Goal: Task Accomplishment & Management: Complete application form

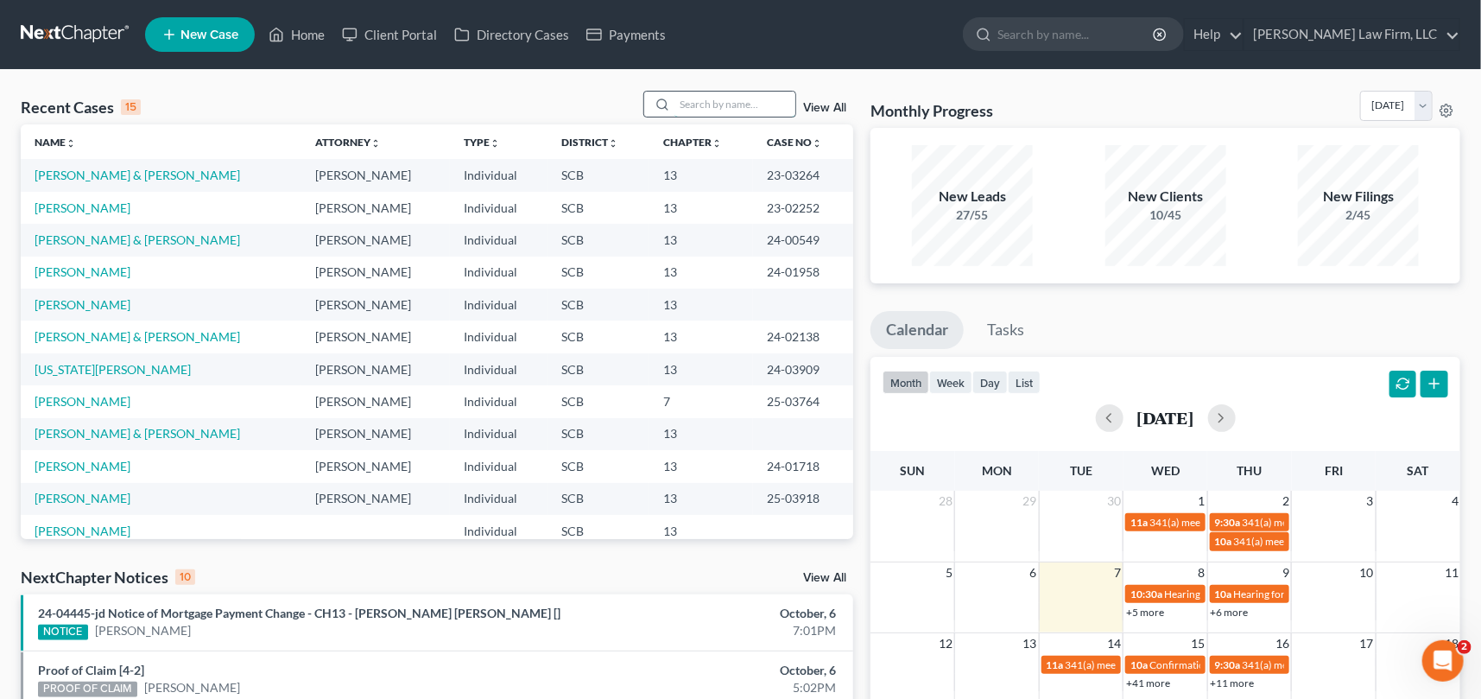
click at [708, 109] on input "search" at bounding box center [734, 104] width 121 height 25
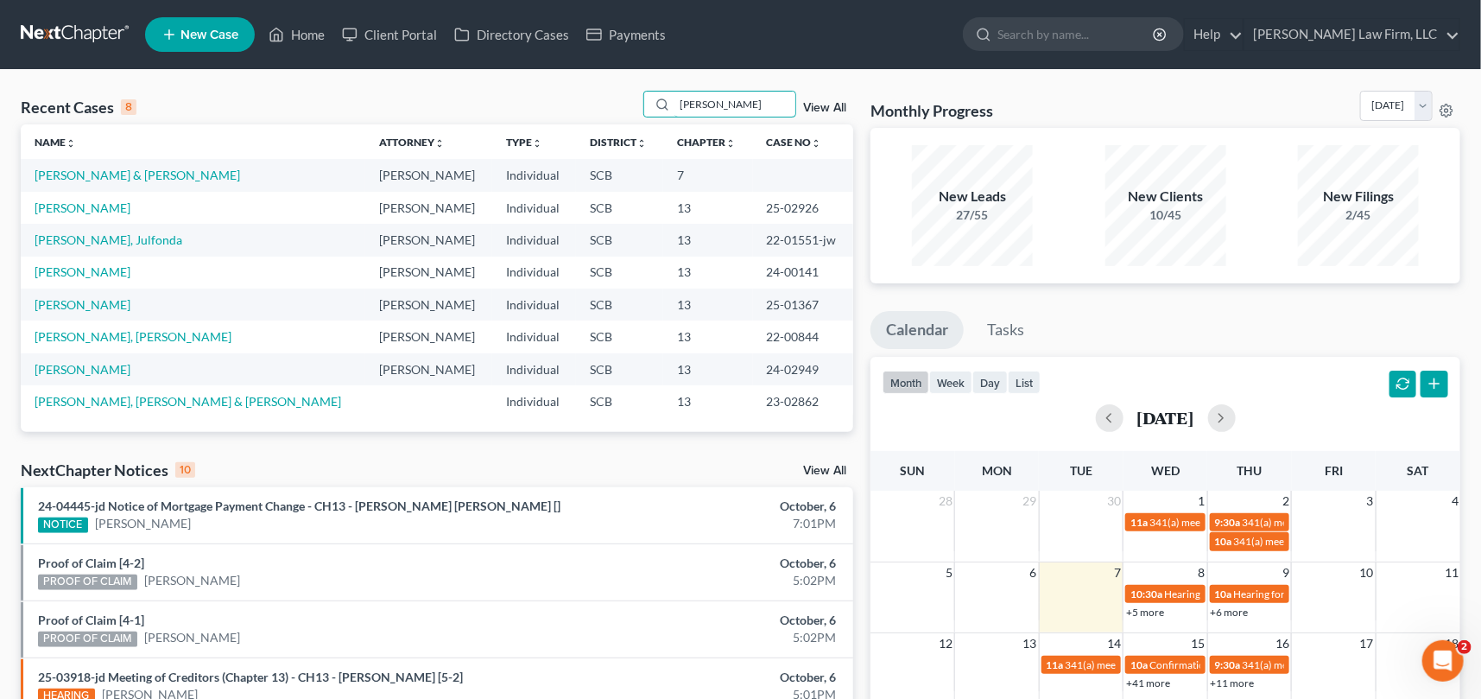
type input "thompson"
click at [229, 24] on link "New Case" at bounding box center [200, 34] width 110 height 35
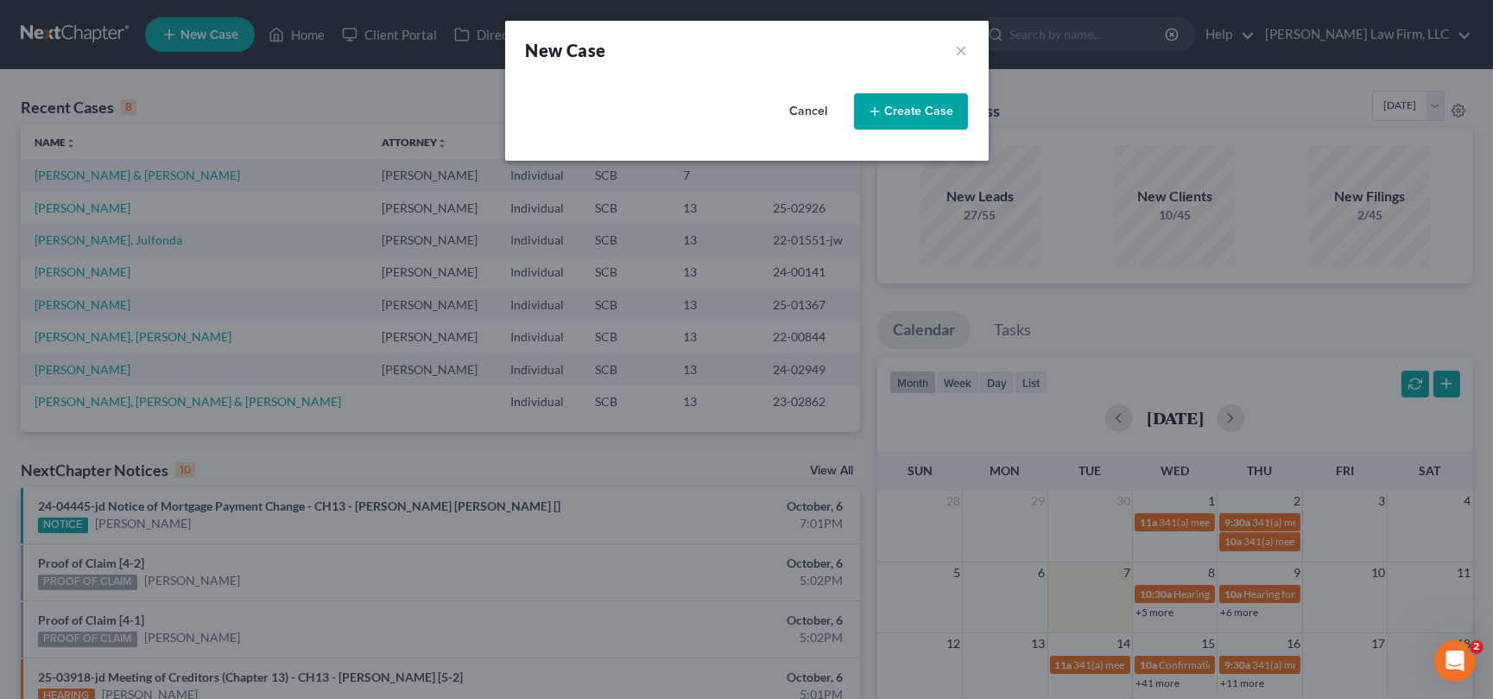
select select "72"
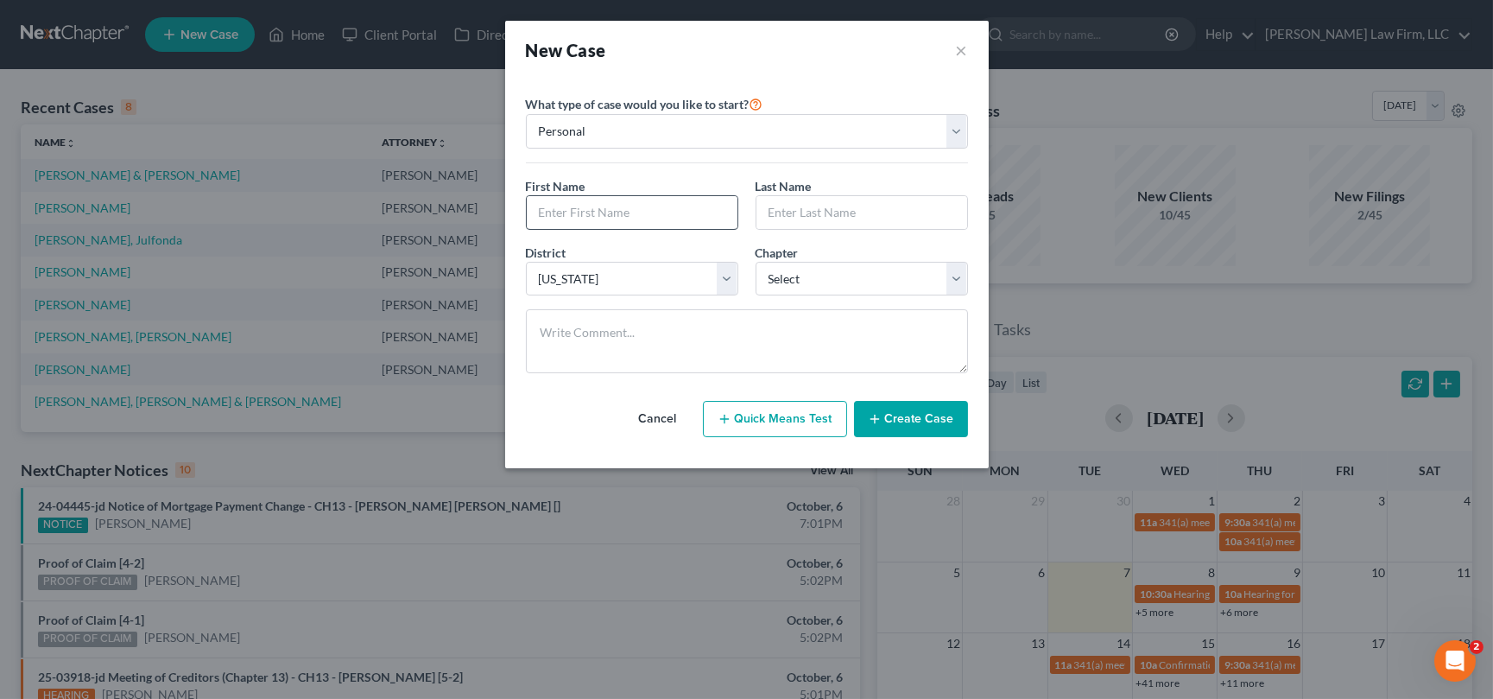
click at [553, 195] on div at bounding box center [632, 212] width 212 height 35
click at [575, 206] on input "text" at bounding box center [632, 212] width 211 height 33
type input "Casey"
type input "N"
type input "tHOMPSON"
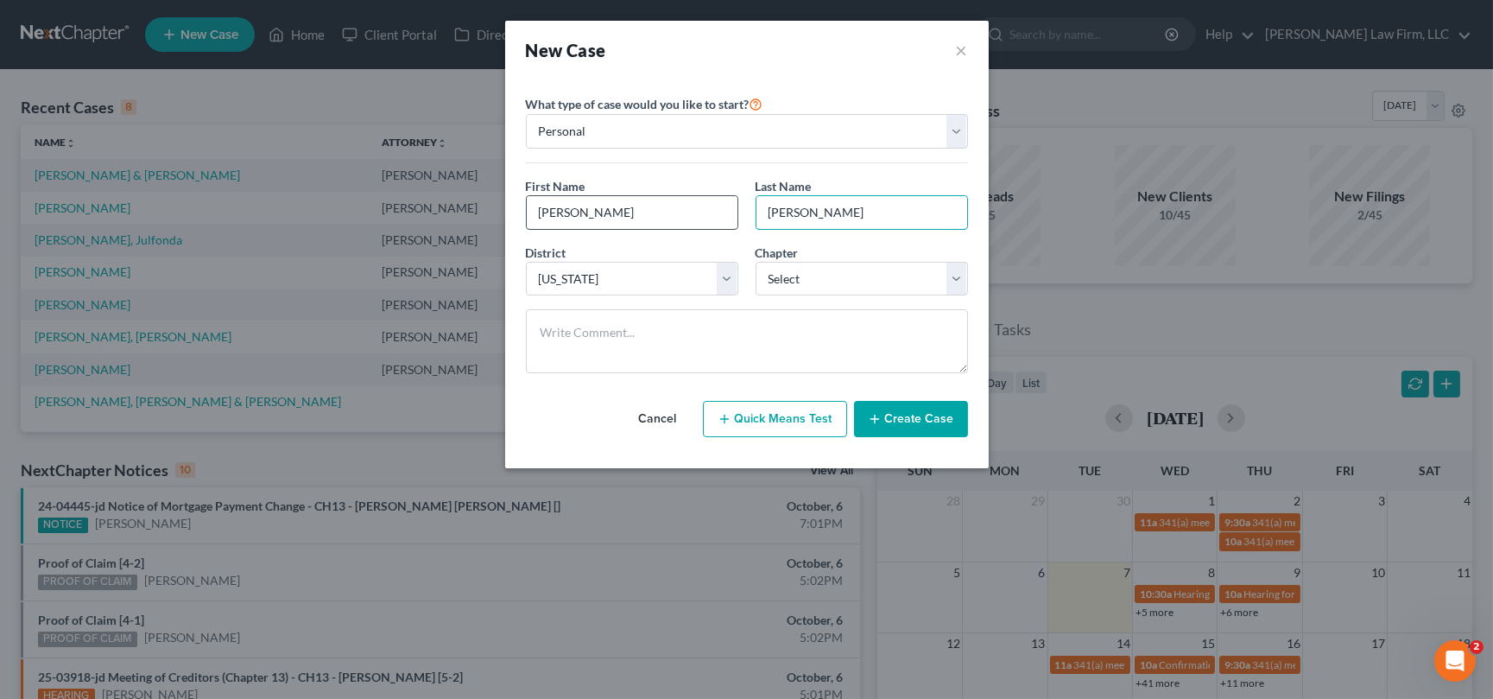
drag, startPoint x: 830, startPoint y: 207, endPoint x: 700, endPoint y: 216, distance: 129.8
click at [724, 215] on div "First Name * Casey Last Name * tHOMPSON" at bounding box center [746, 210] width 459 height 66
type input "tHOMPSOIN"
click at [724, 276] on select "Select Alabama - Middle Alabama - Northern Alabama - Southern Alaska Arizona Ar…" at bounding box center [632, 279] width 212 height 35
select select "72"
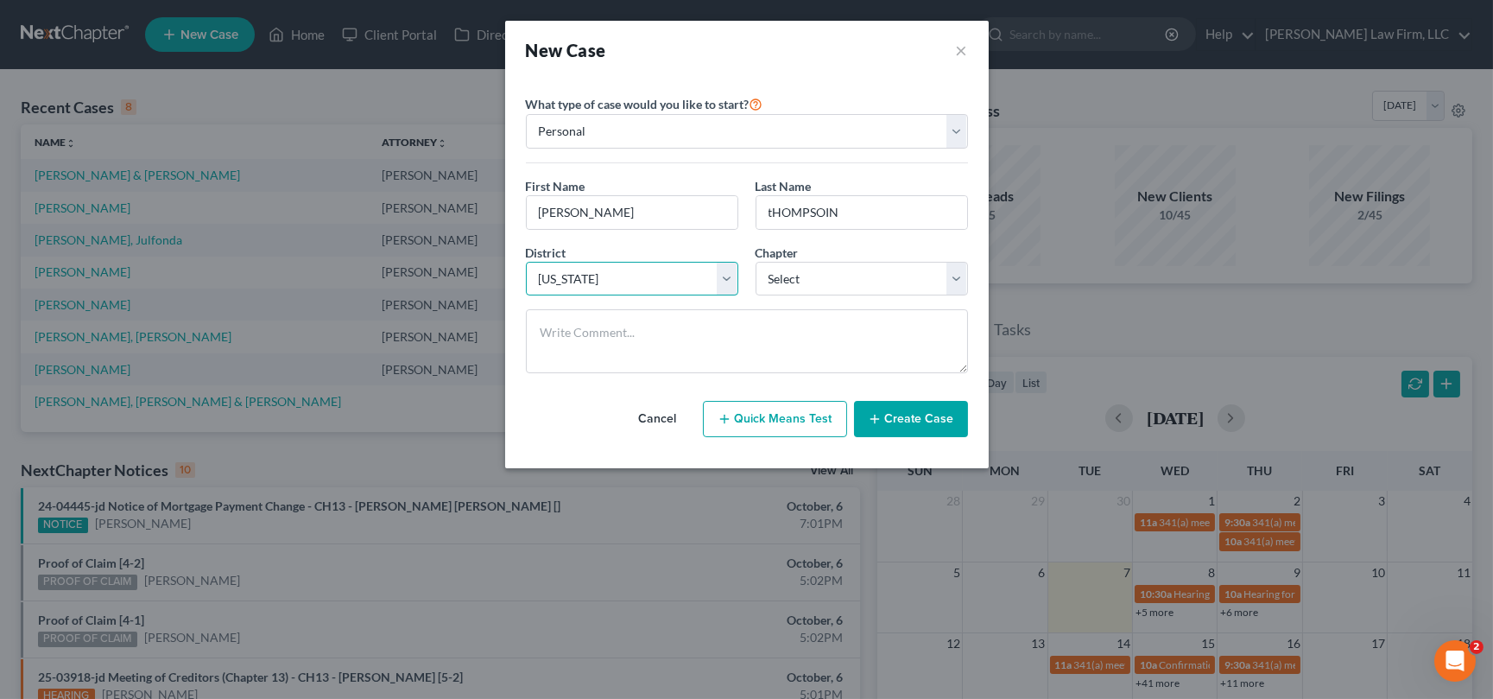
click at [526, 262] on select "Select Alabama - Middle Alabama - Northern Alabama - Southern Alaska Arizona Ar…" at bounding box center [632, 279] width 212 height 35
drag, startPoint x: 762, startPoint y: 206, endPoint x: 889, endPoint y: 187, distance: 128.5
click at [914, 180] on div "Last Name * tHOMPSOIN" at bounding box center [862, 203] width 230 height 53
type input "Thompson"
click at [947, 281] on select "Select 7 11 12 13" at bounding box center [862, 279] width 212 height 35
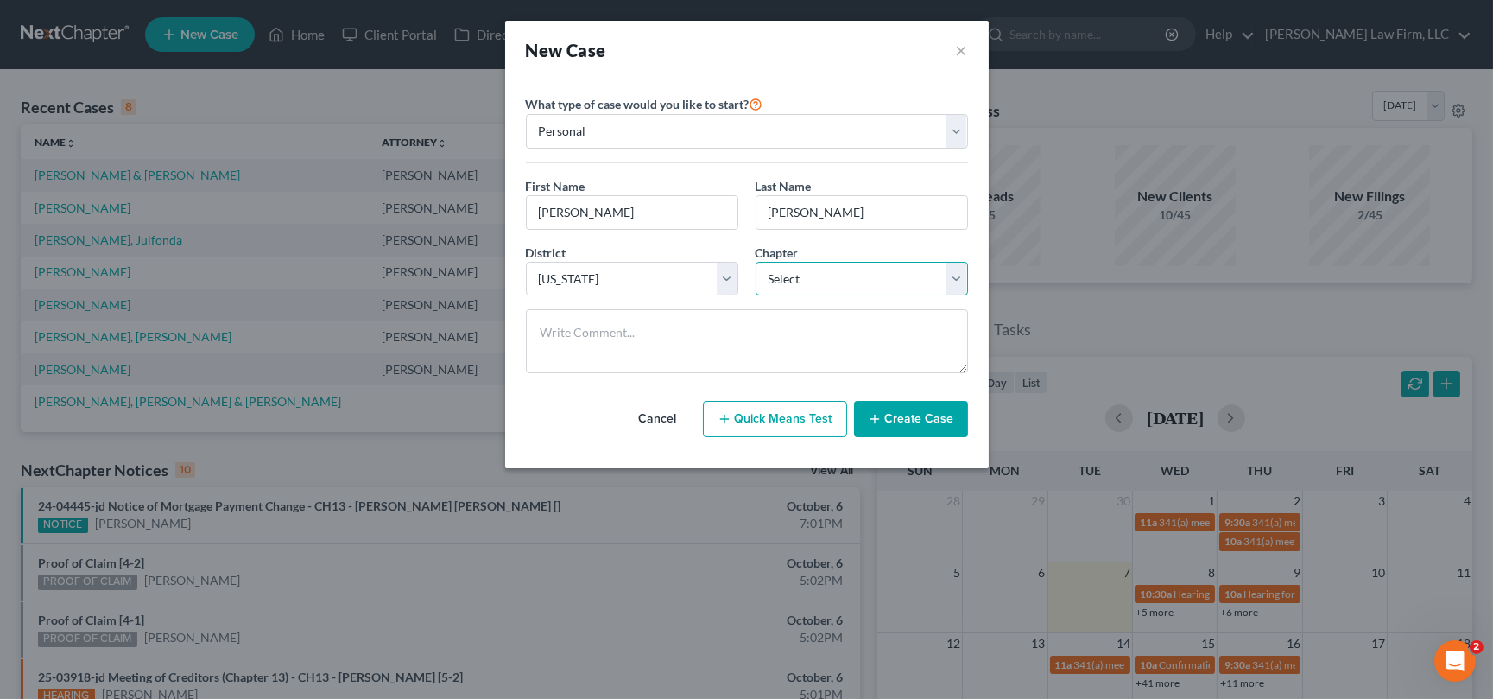
select select "0"
click at [756, 262] on select "Select 7 11 12 13" at bounding box center [862, 279] width 212 height 35
click at [910, 416] on button "Create Case" at bounding box center [911, 419] width 114 height 36
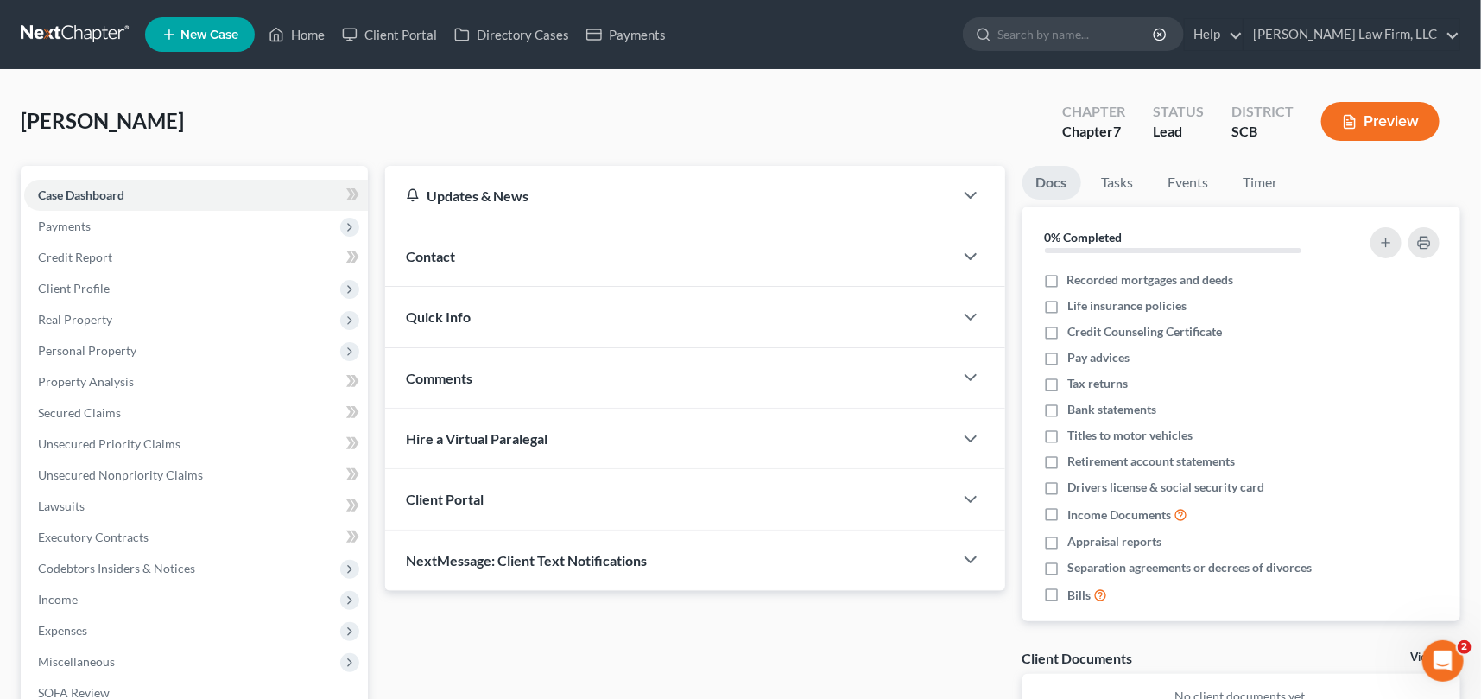
click at [421, 250] on span "Contact" at bounding box center [430, 256] width 49 height 16
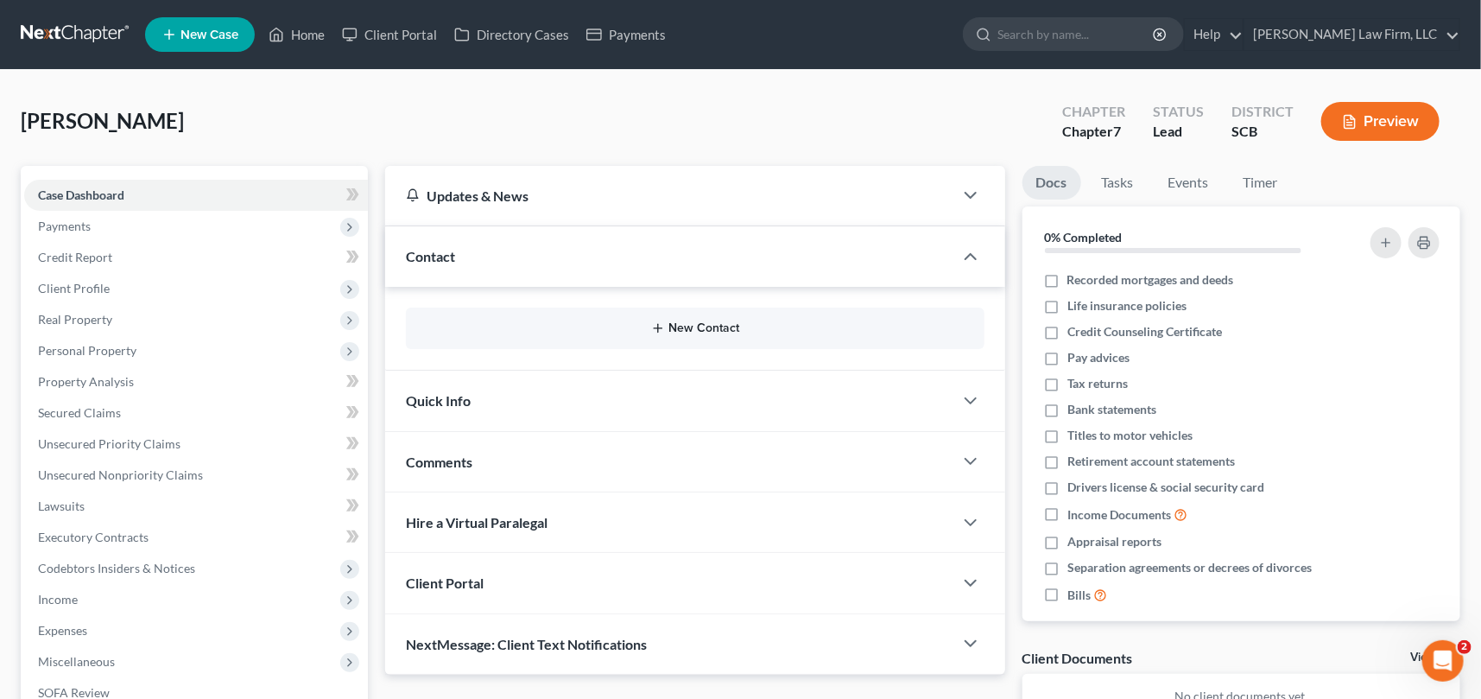
click at [718, 328] on button "New Contact" at bounding box center [695, 328] width 551 height 14
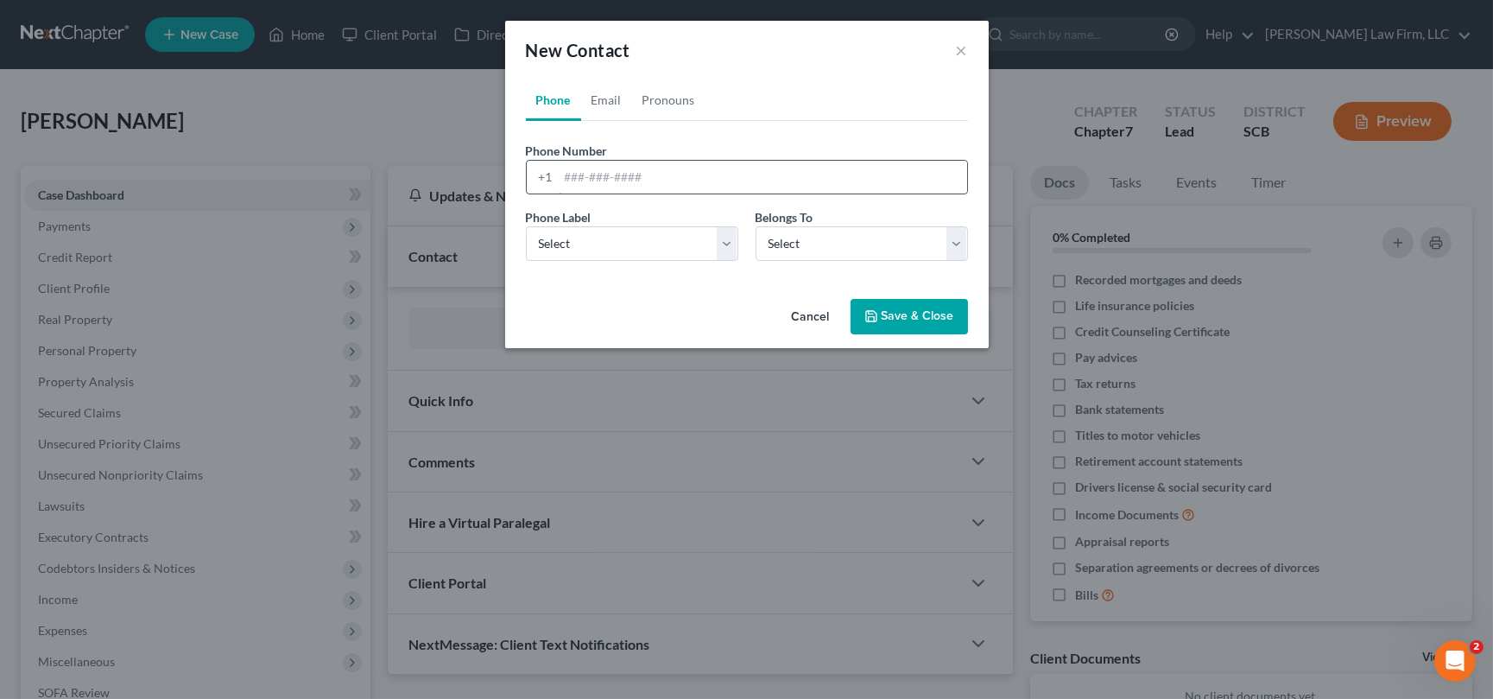
click at [561, 169] on input "tel" at bounding box center [763, 177] width 408 height 33
click at [587, 173] on input "16036301072" at bounding box center [763, 177] width 408 height 33
type input "1603-630-1072"
click at [556, 239] on select "Select Mobile Home Work Other" at bounding box center [632, 243] width 212 height 35
select select "0"
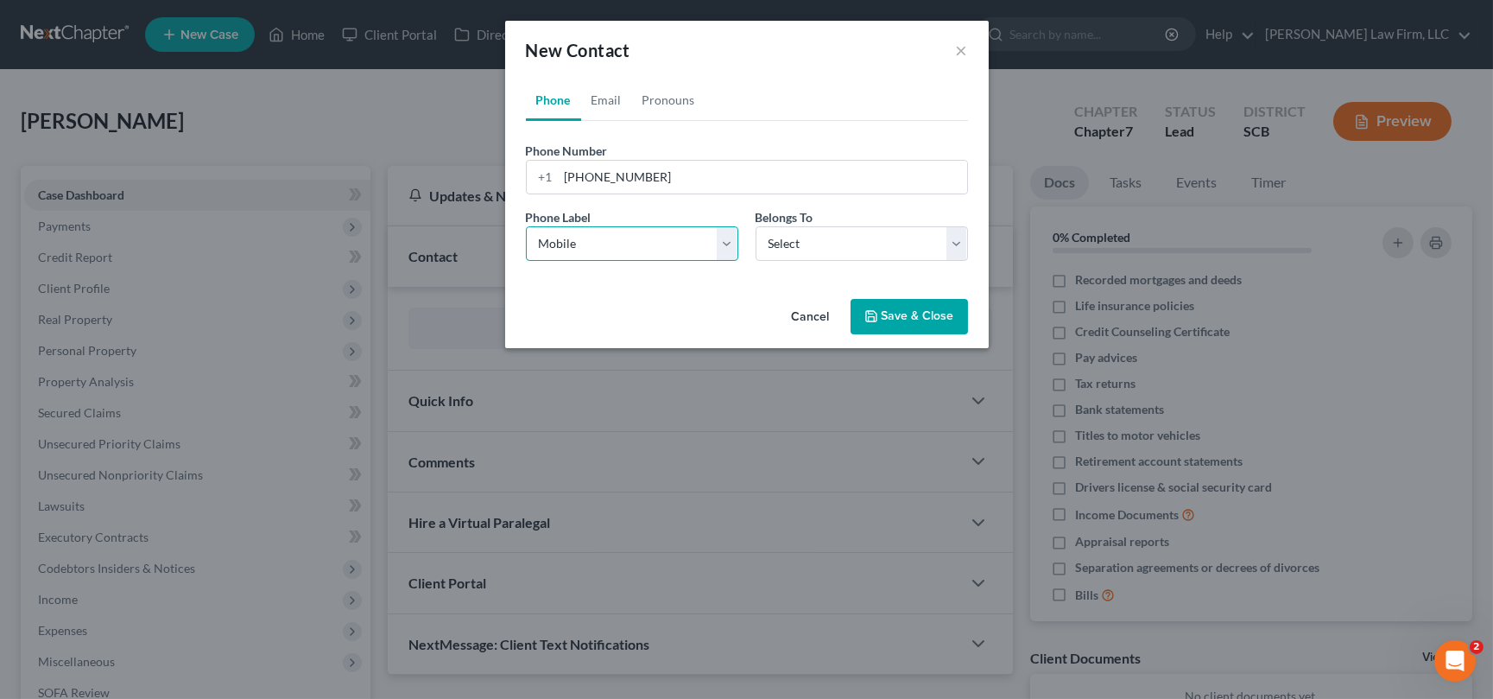
click at [526, 226] on select "Select Mobile Home Work Other" at bounding box center [632, 243] width 212 height 35
click at [882, 240] on select "Select Client Other" at bounding box center [862, 243] width 212 height 35
select select "0"
click at [756, 226] on select "Select Client Other" at bounding box center [862, 243] width 212 height 35
select select "0"
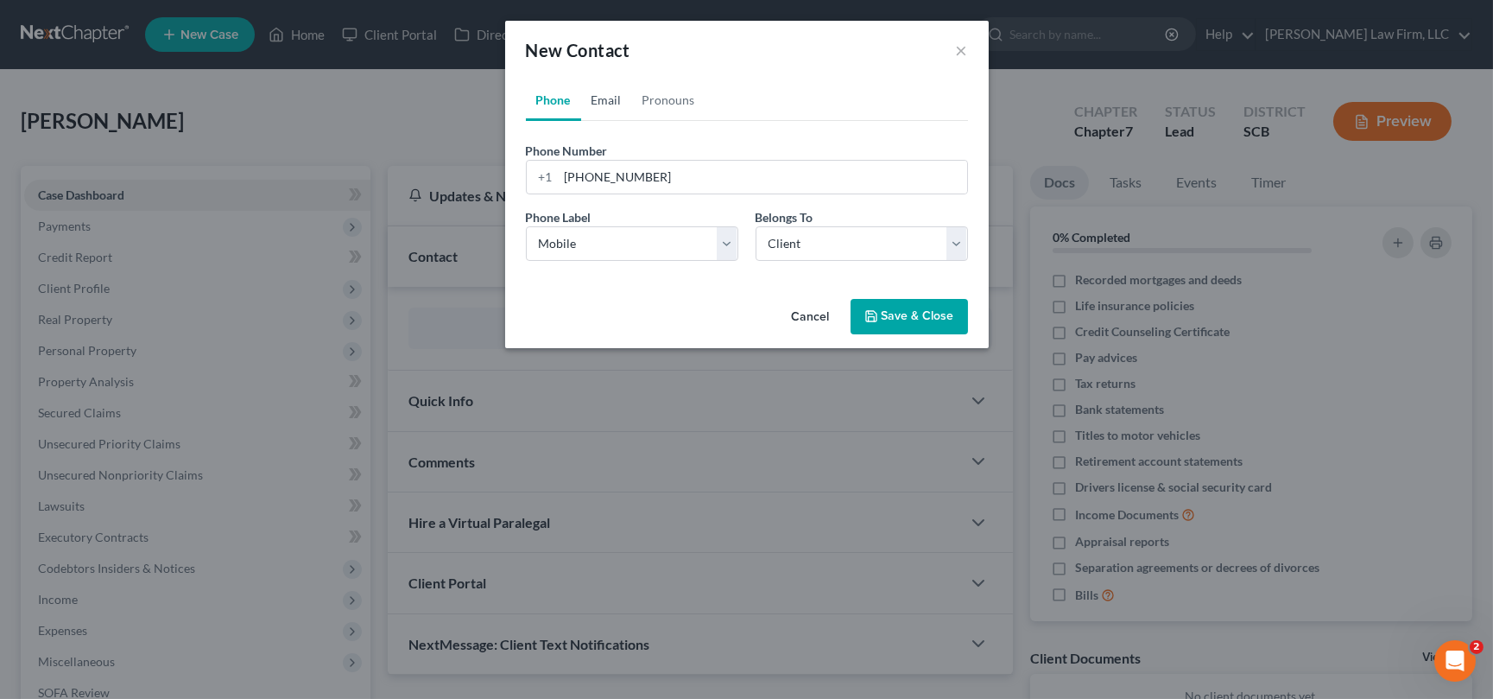
click at [599, 99] on link "Email" at bounding box center [606, 99] width 51 height 41
click at [569, 178] on input "email" at bounding box center [763, 177] width 408 height 33
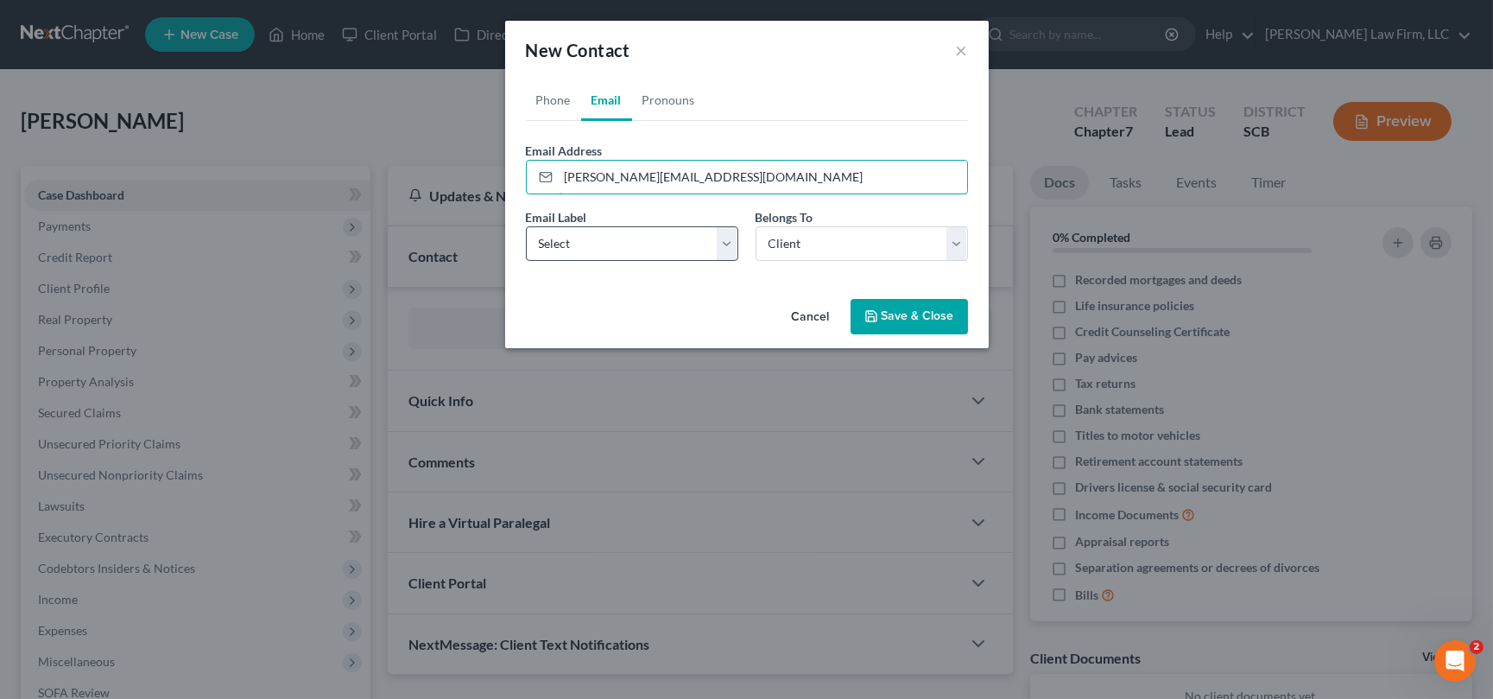
type input "casey.thompson811@gmail.com"
click at [602, 244] on select "Select Home Work Other" at bounding box center [632, 243] width 212 height 35
select select "0"
click at [526, 226] on select "Select Home Work Other" at bounding box center [632, 243] width 212 height 35
click at [923, 304] on button "Save & Close" at bounding box center [909, 317] width 117 height 36
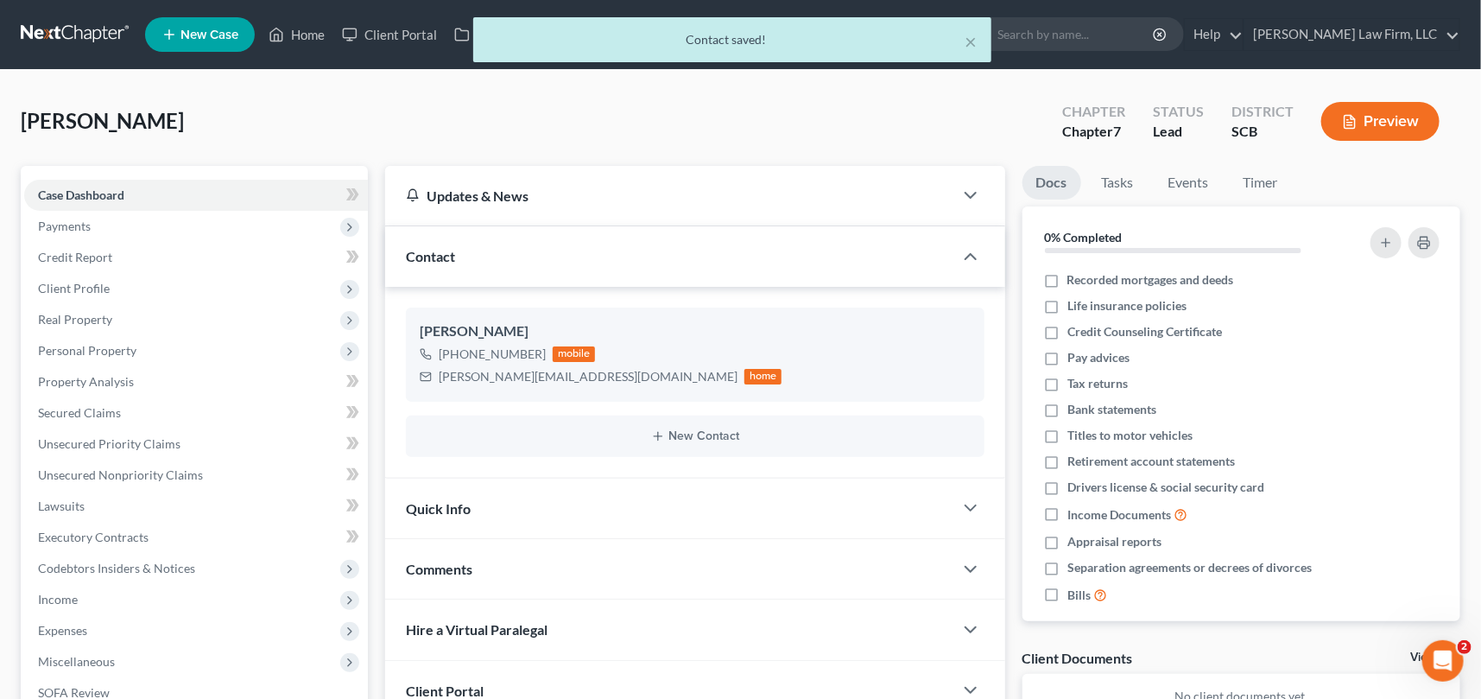
click at [438, 503] on span "Quick Info" at bounding box center [438, 508] width 65 height 16
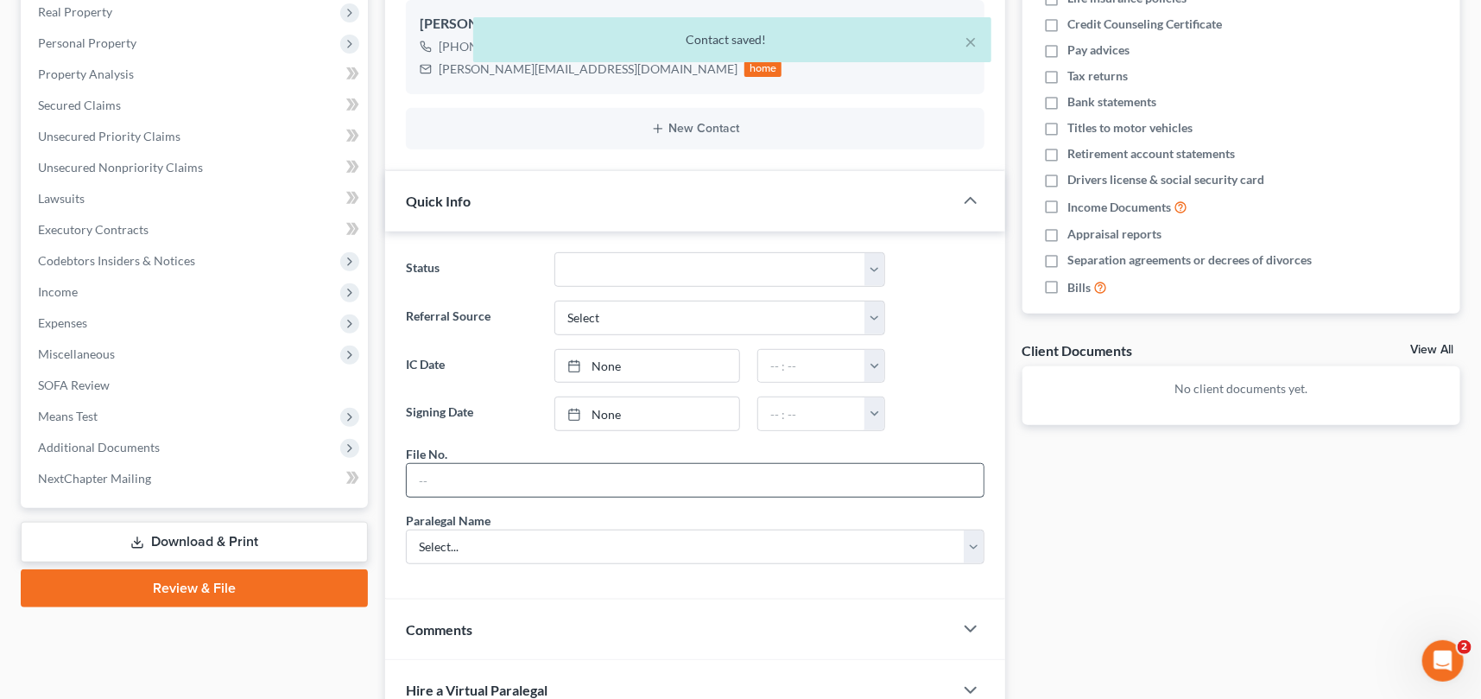
scroll to position [313, 0]
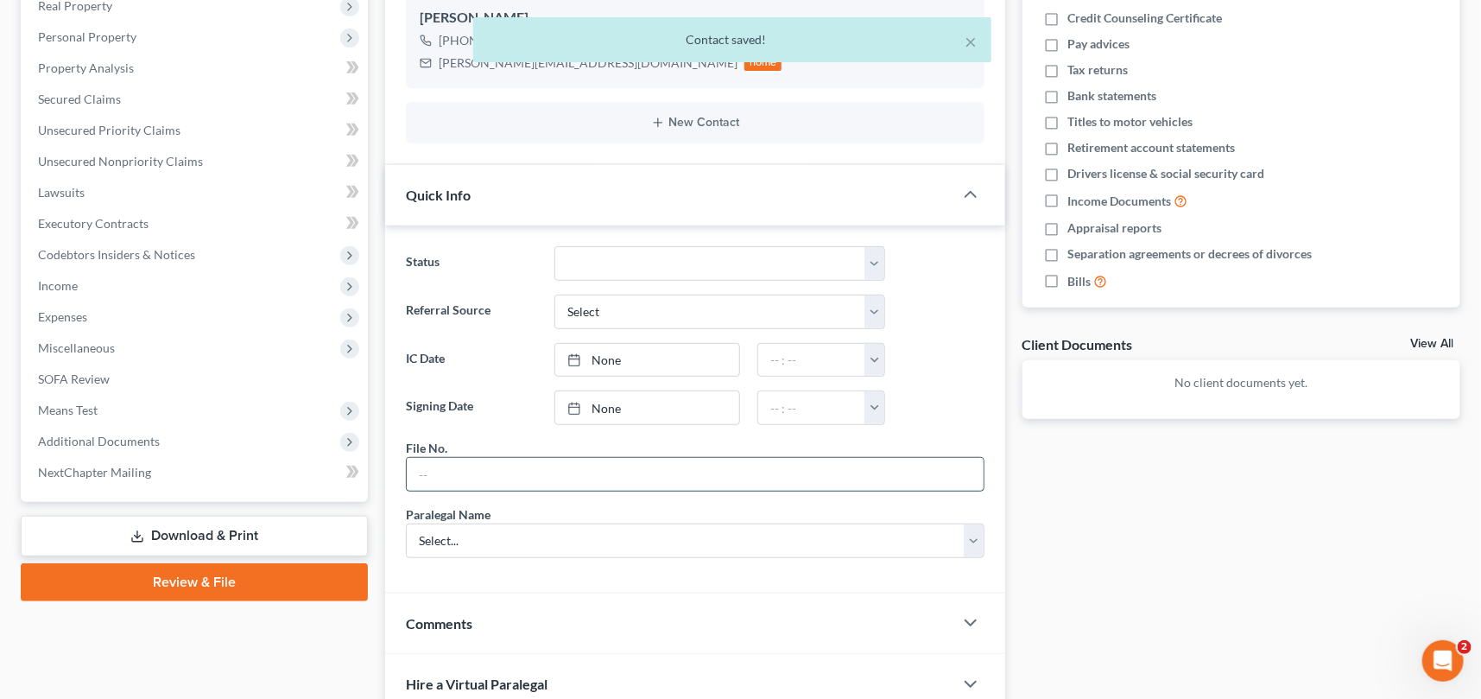
click at [447, 461] on input "text" at bounding box center [695, 474] width 577 height 33
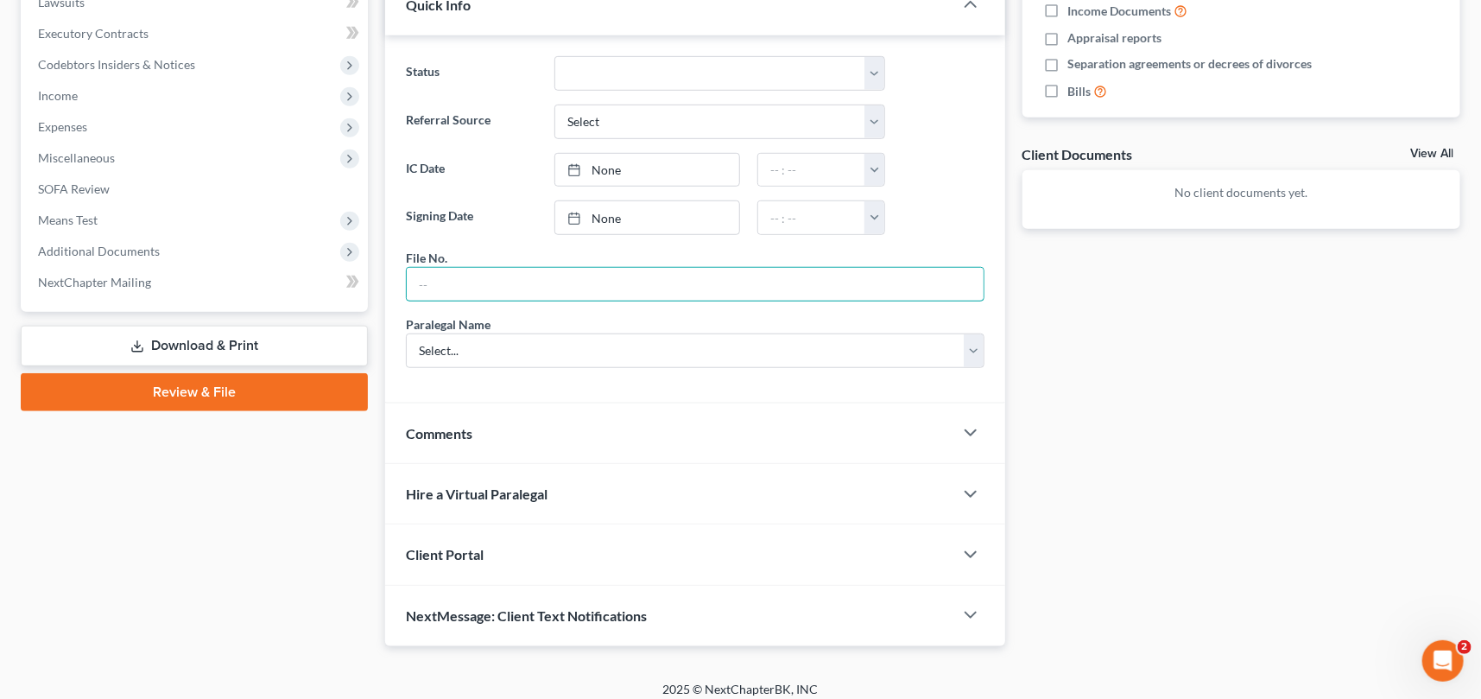
scroll to position [513, 0]
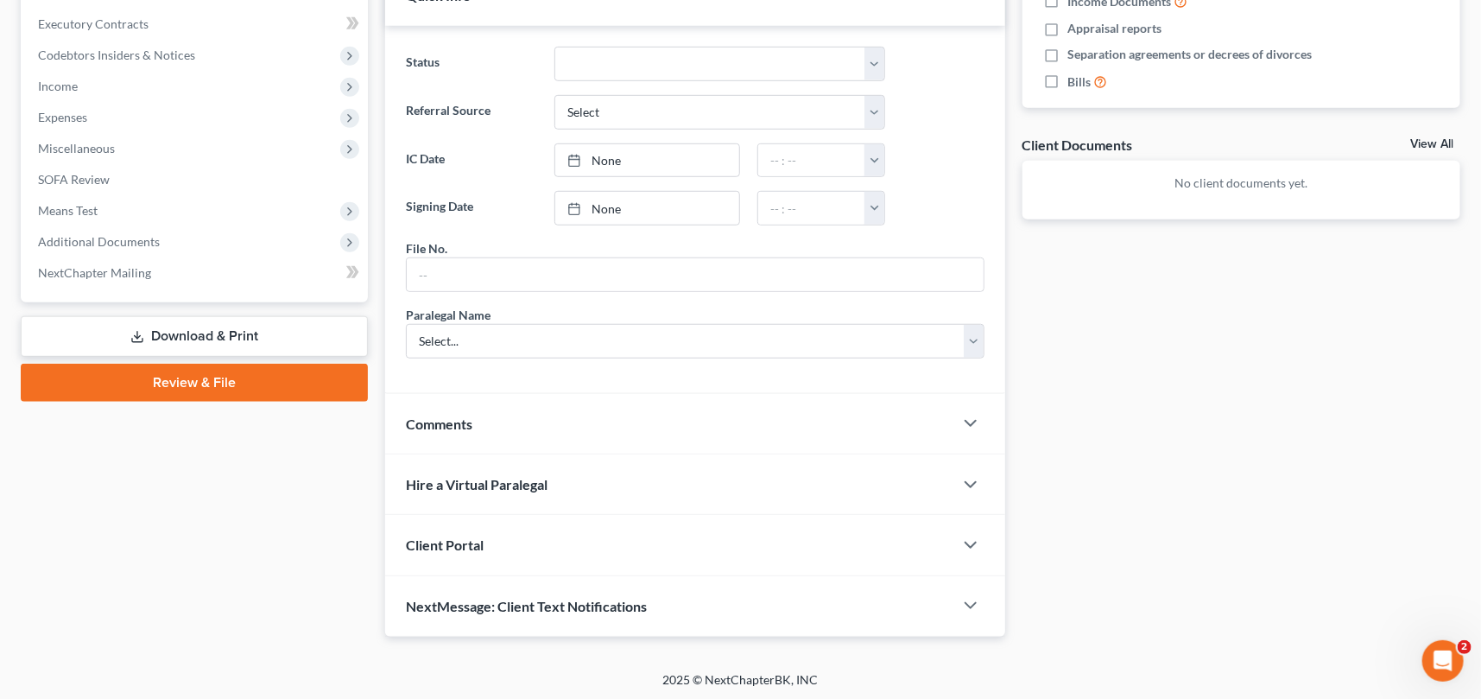
click at [462, 539] on span "Client Portal" at bounding box center [445, 544] width 78 height 16
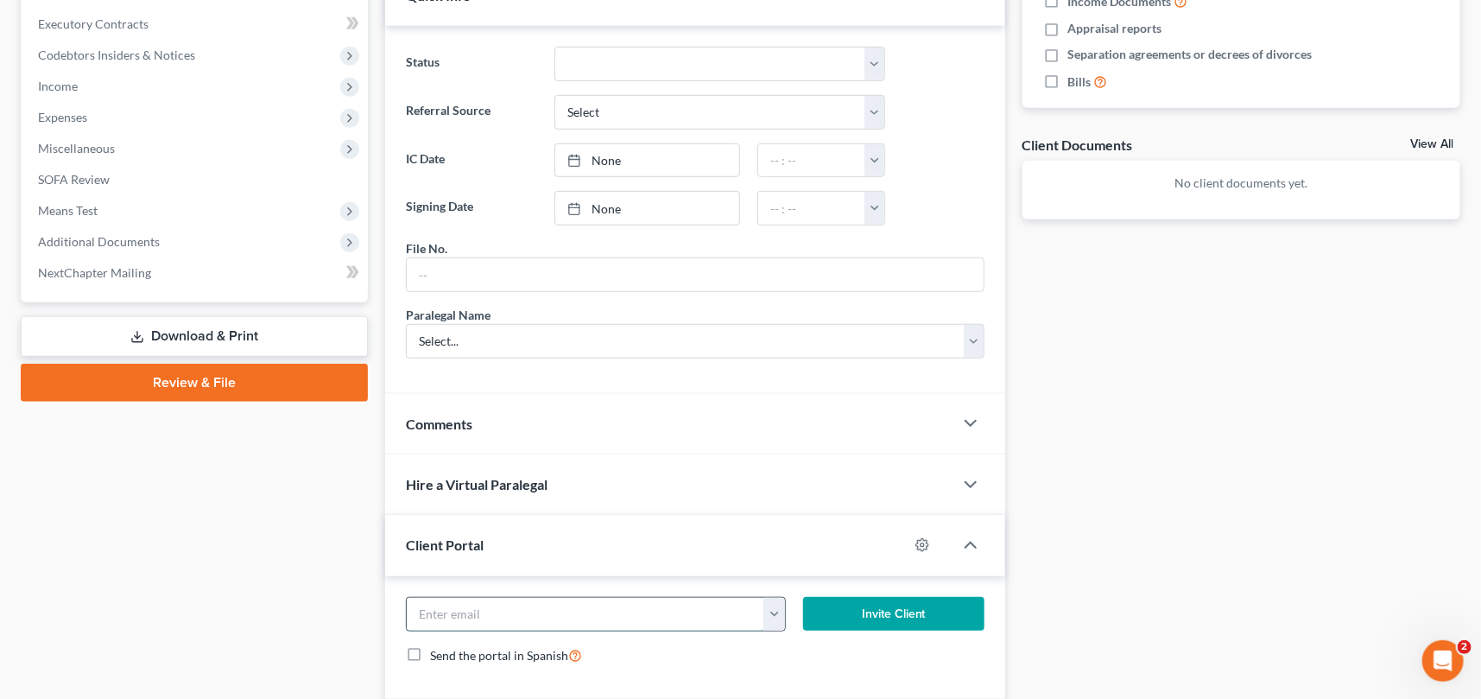
click at [419, 613] on input "email" at bounding box center [585, 614] width 357 height 33
type input "casey.thompson811@gmail.com"
click at [895, 602] on button "Invite Client" at bounding box center [893, 614] width 181 height 35
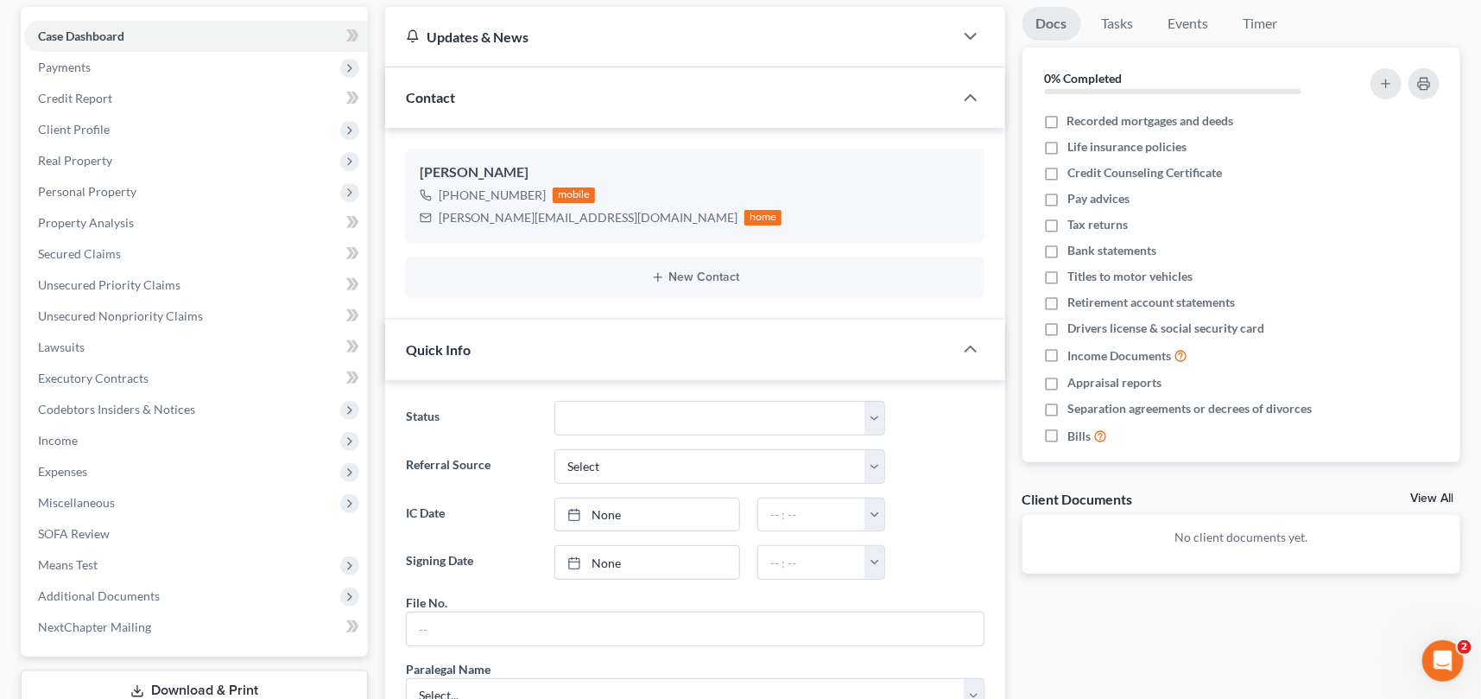
scroll to position [42, 0]
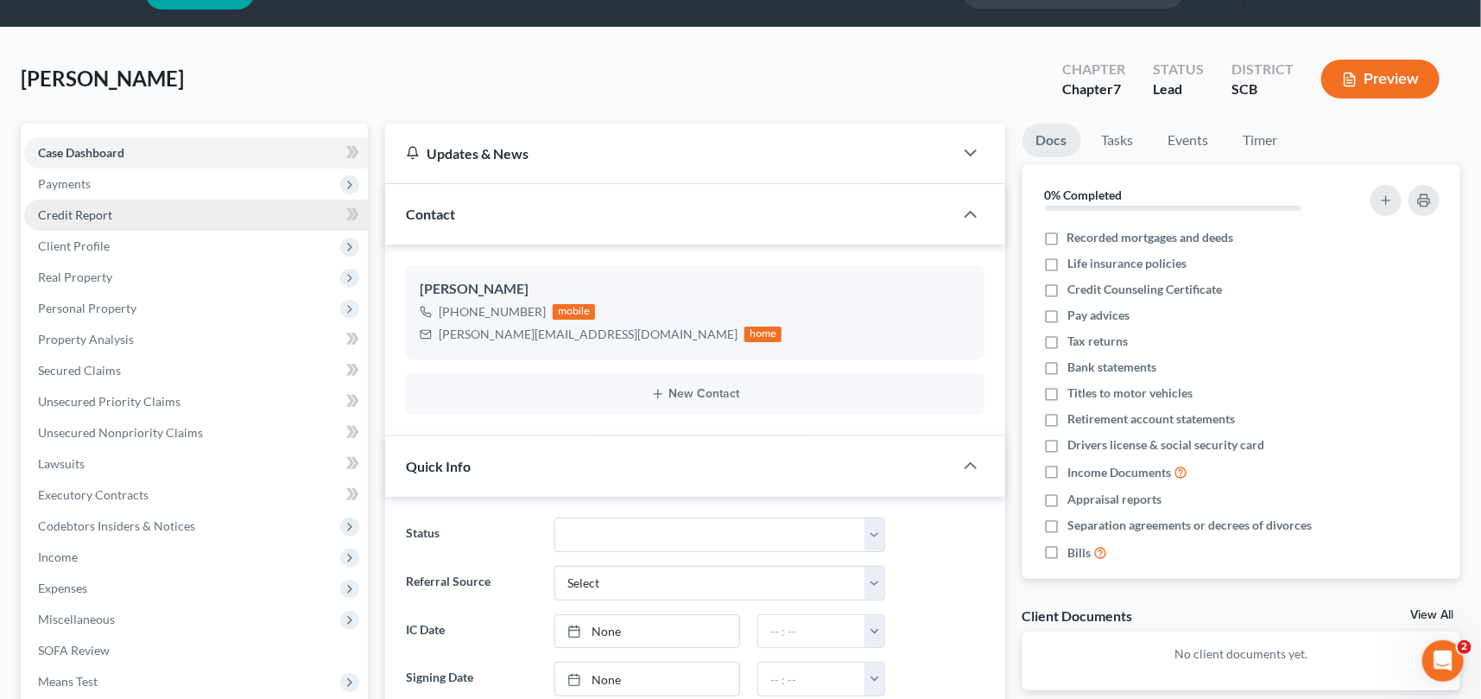
click at [80, 210] on span "Credit Report" at bounding box center [75, 214] width 74 height 15
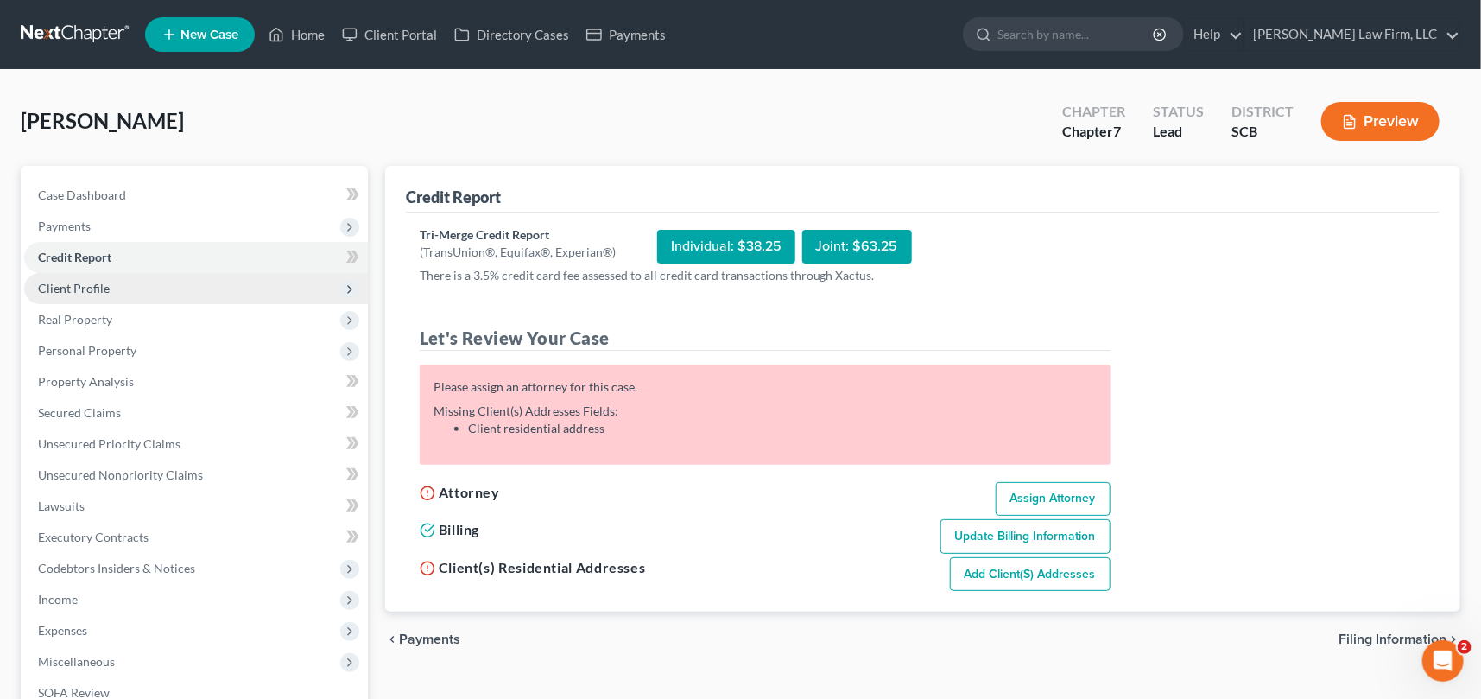
click at [80, 281] on span "Client Profile" at bounding box center [74, 288] width 72 height 15
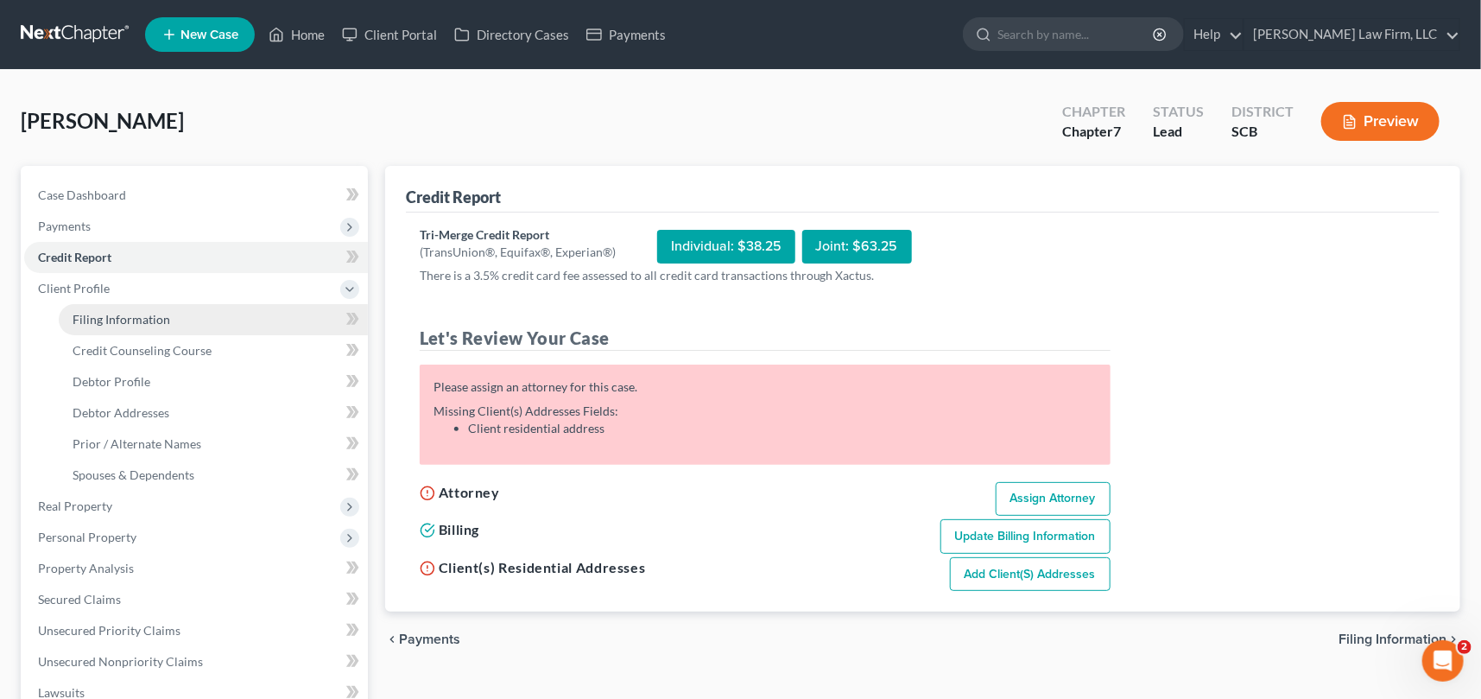
click at [104, 317] on span "Filing Information" at bounding box center [122, 319] width 98 height 15
select select "1"
select select "0"
select select "72"
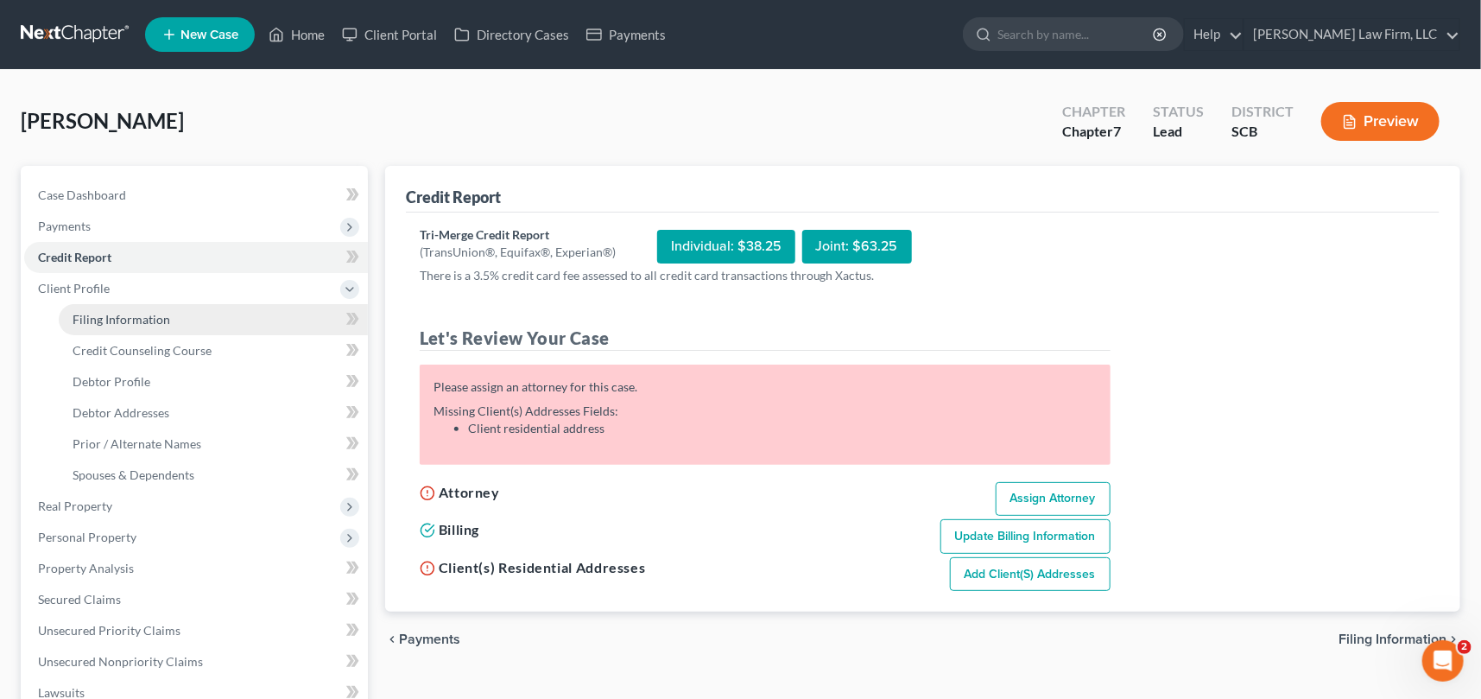
select select "42"
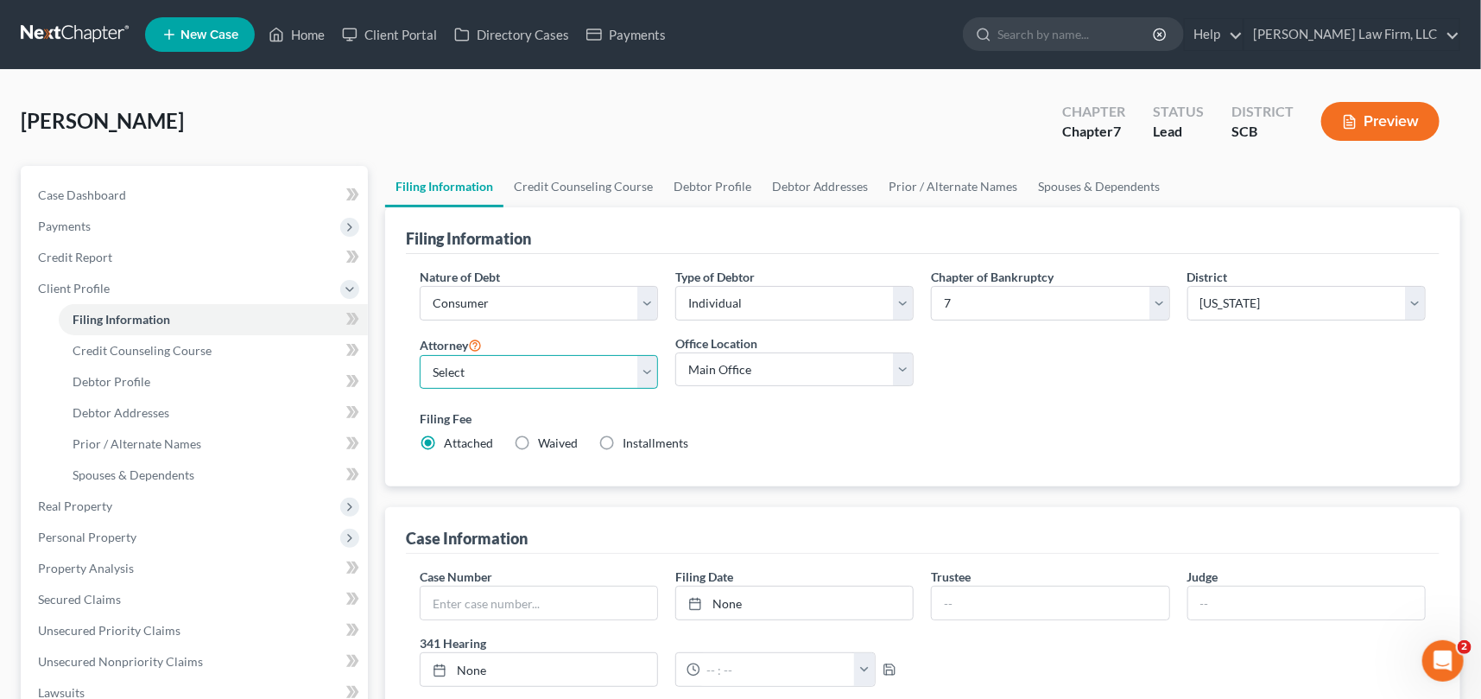
click at [648, 370] on select "Select Robert Meredith, Jr. - SCB Elizabeth Heilig - SCB" at bounding box center [539, 372] width 238 height 35
select select "0"
click at [420, 355] on select "Select Robert Meredith, Jr. - SCB Elizabeth Heilig - SCB" at bounding box center [539, 372] width 238 height 35
click at [124, 379] on span "Debtor Profile" at bounding box center [112, 381] width 78 height 15
select select "0"
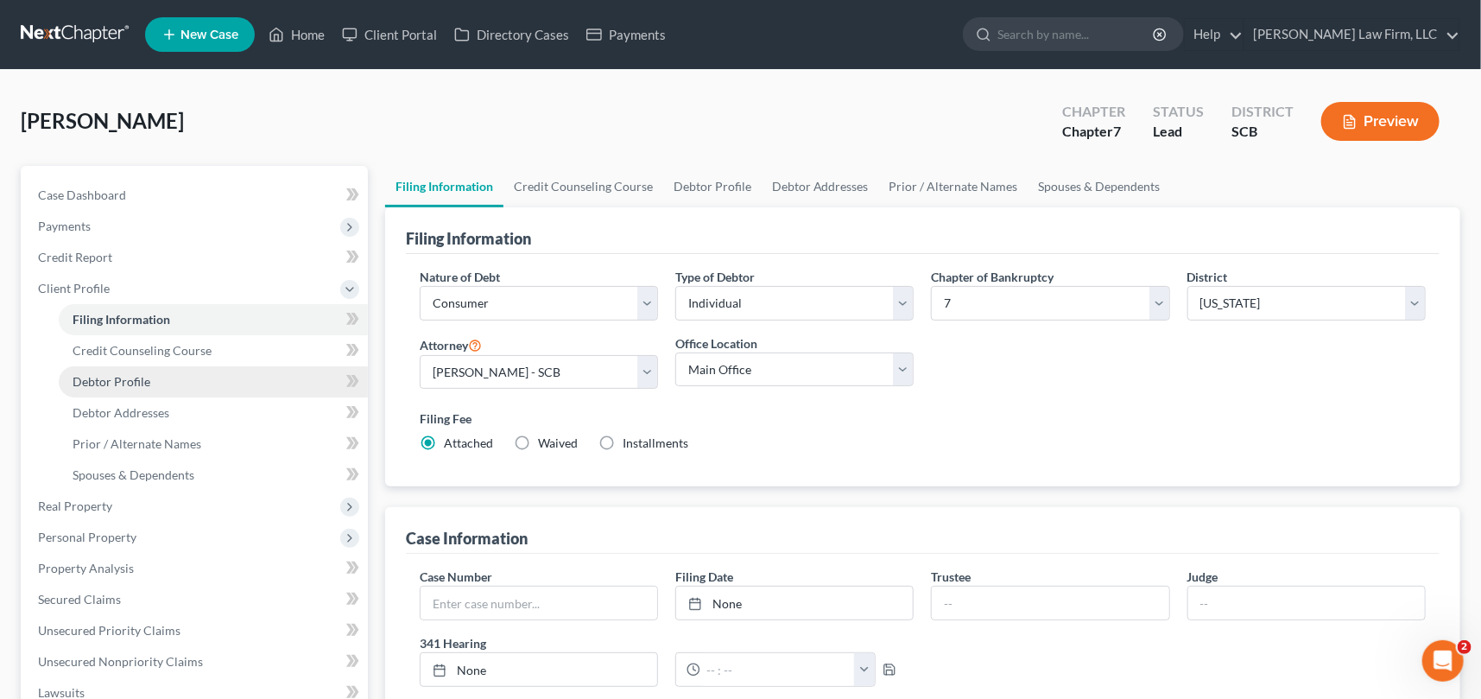
select select "0"
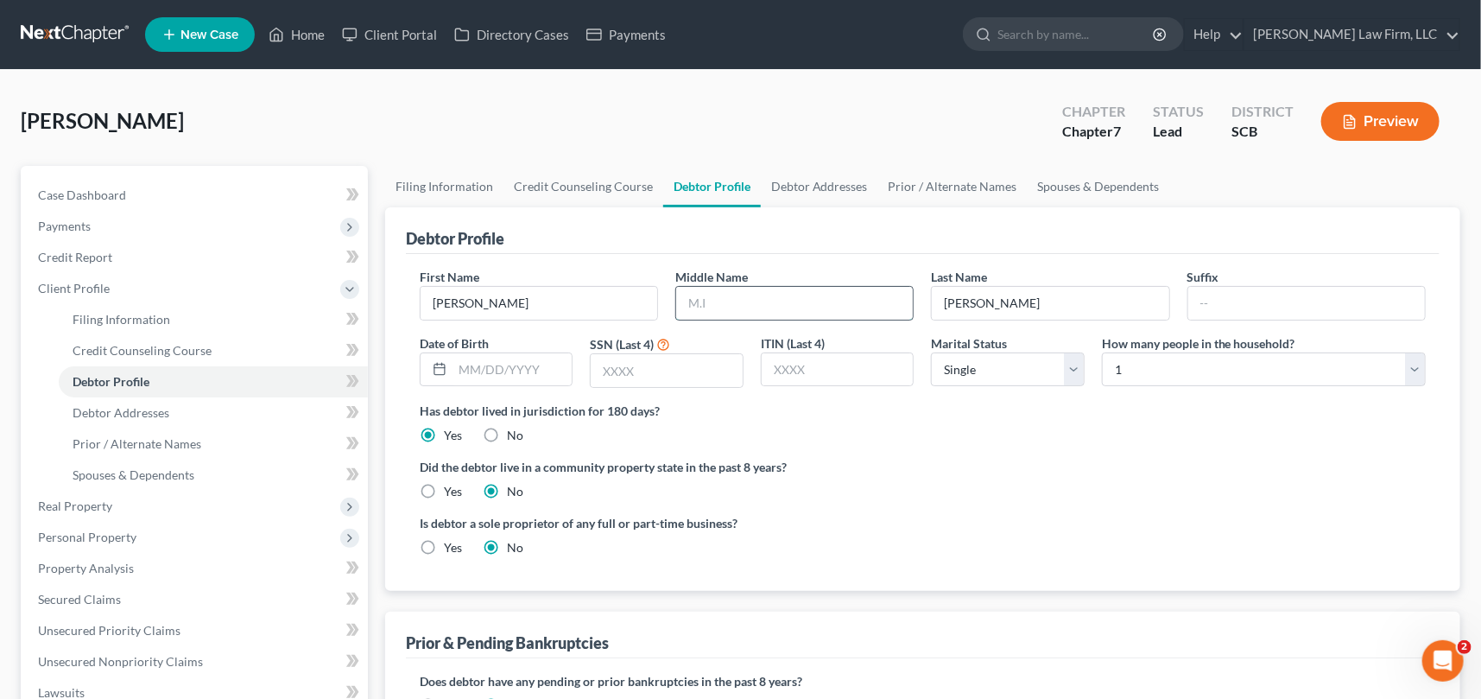
click at [693, 295] on input "text" at bounding box center [794, 303] width 237 height 33
type input "Rae"
click at [155, 408] on span "Debtor Addresses" at bounding box center [121, 412] width 97 height 15
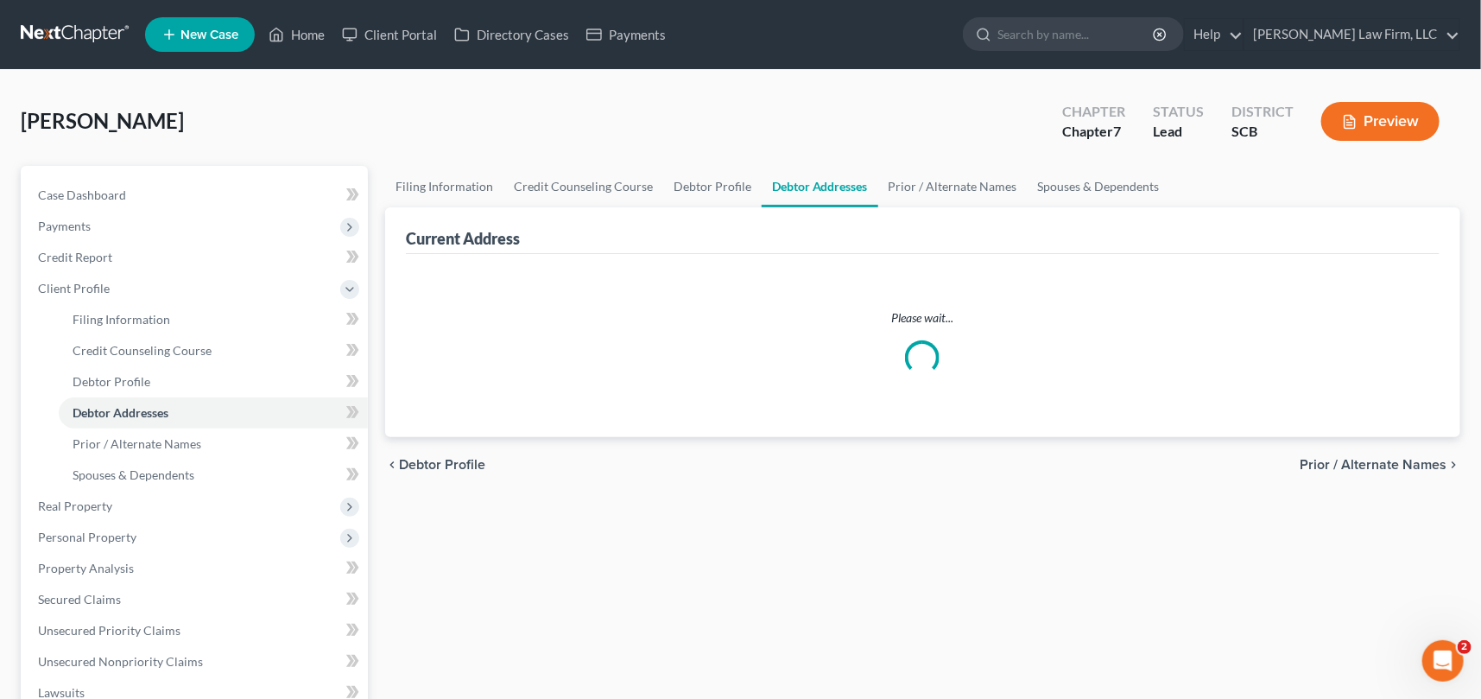
select select "0"
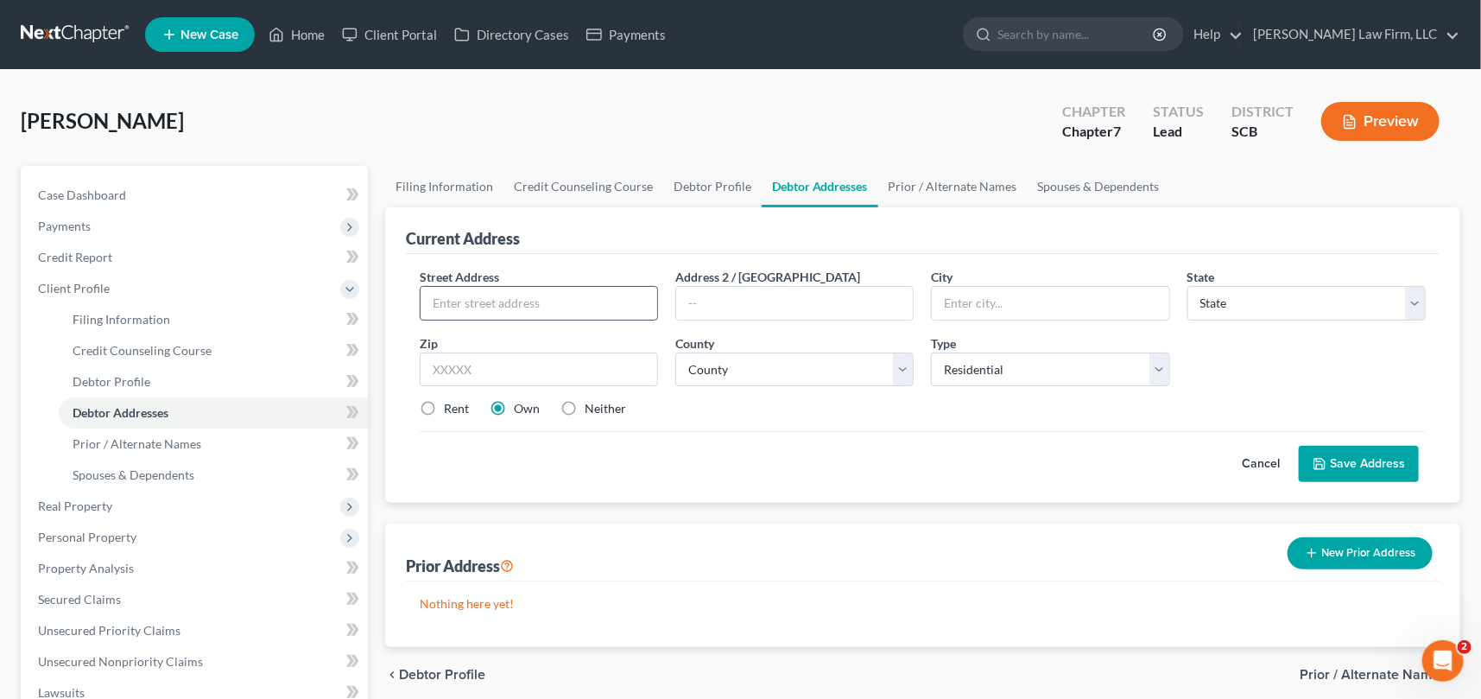
click at [431, 302] on input "text" at bounding box center [539, 303] width 237 height 33
type input "107 Mainland Lakes Drive"
type input "Bluffton"
select select "42"
click at [428, 370] on input "text" at bounding box center [539, 369] width 238 height 35
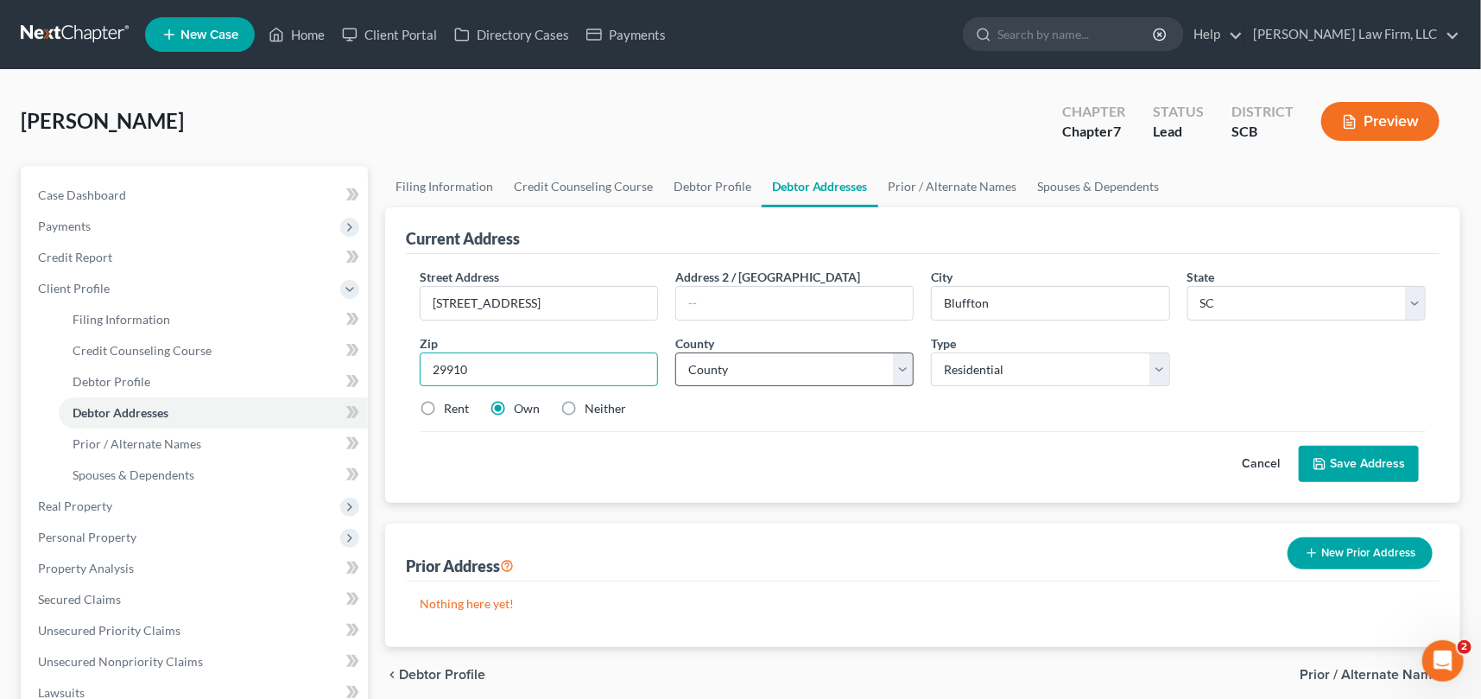
type input "29910"
click at [708, 356] on select "County Abbeville County Aiken County Allendale County Anderson County Bamberg C…" at bounding box center [794, 369] width 238 height 35
select select "6"
click at [675, 352] on select "County Abbeville County Aiken County Allendale County Anderson County Bamberg C…" at bounding box center [794, 369] width 238 height 35
click at [444, 406] on label "Rent" at bounding box center [456, 408] width 25 height 17
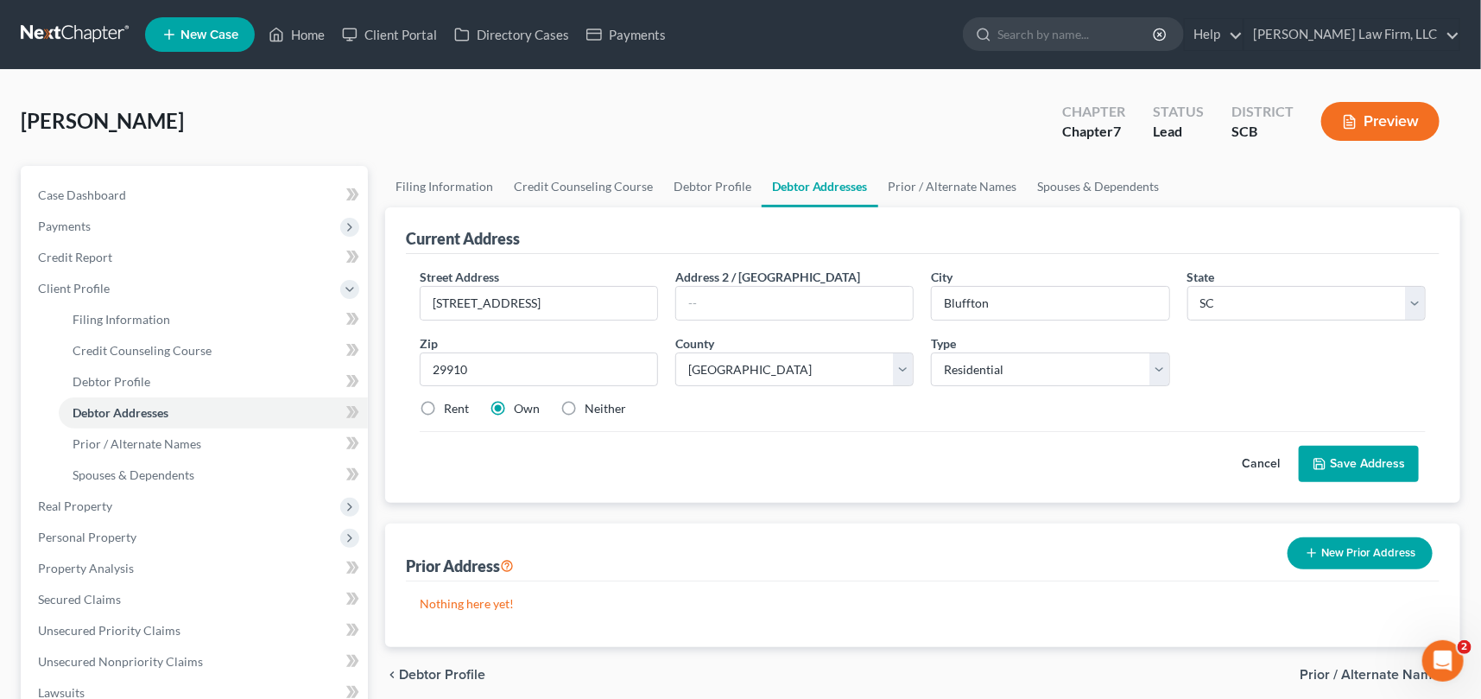
click at [451, 406] on input "Rent" at bounding box center [456, 405] width 11 height 11
radio input "true"
click at [1360, 464] on button "Save Address" at bounding box center [1359, 464] width 120 height 36
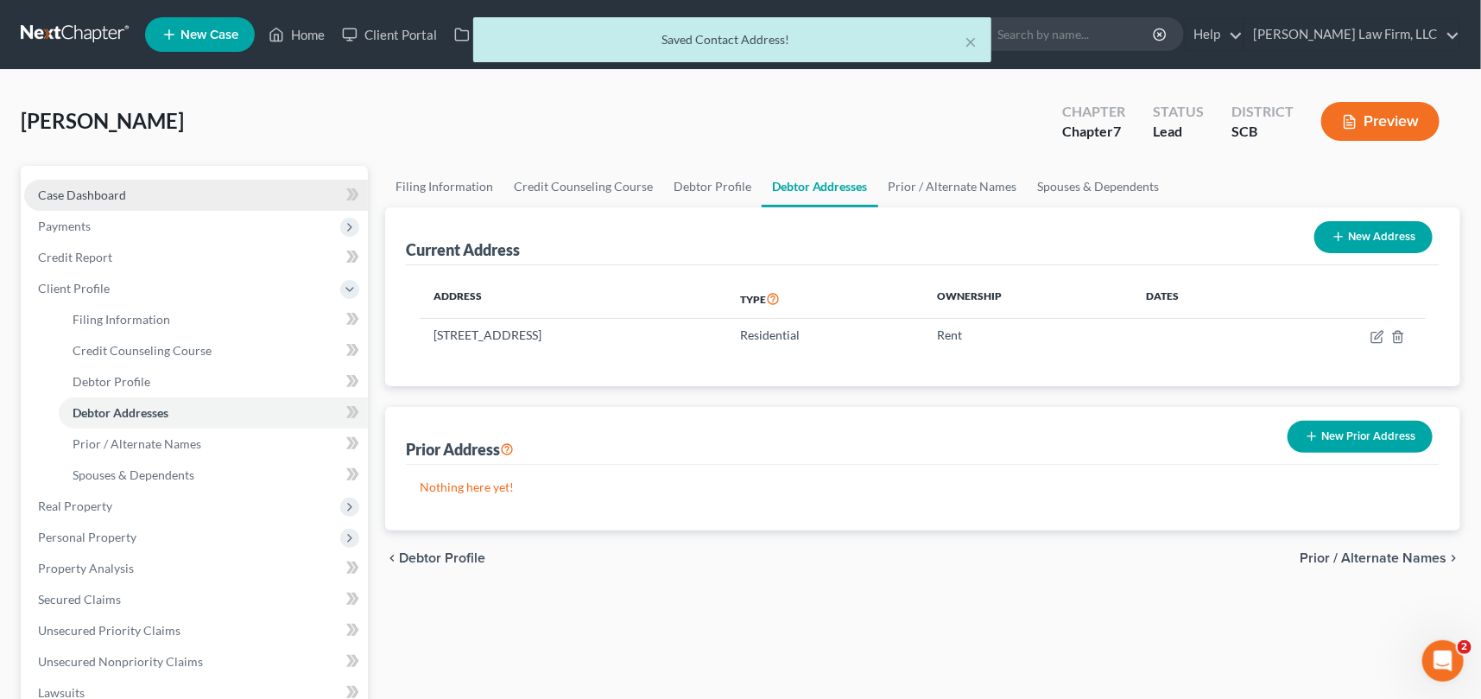
click at [78, 189] on span "Case Dashboard" at bounding box center [82, 194] width 88 height 15
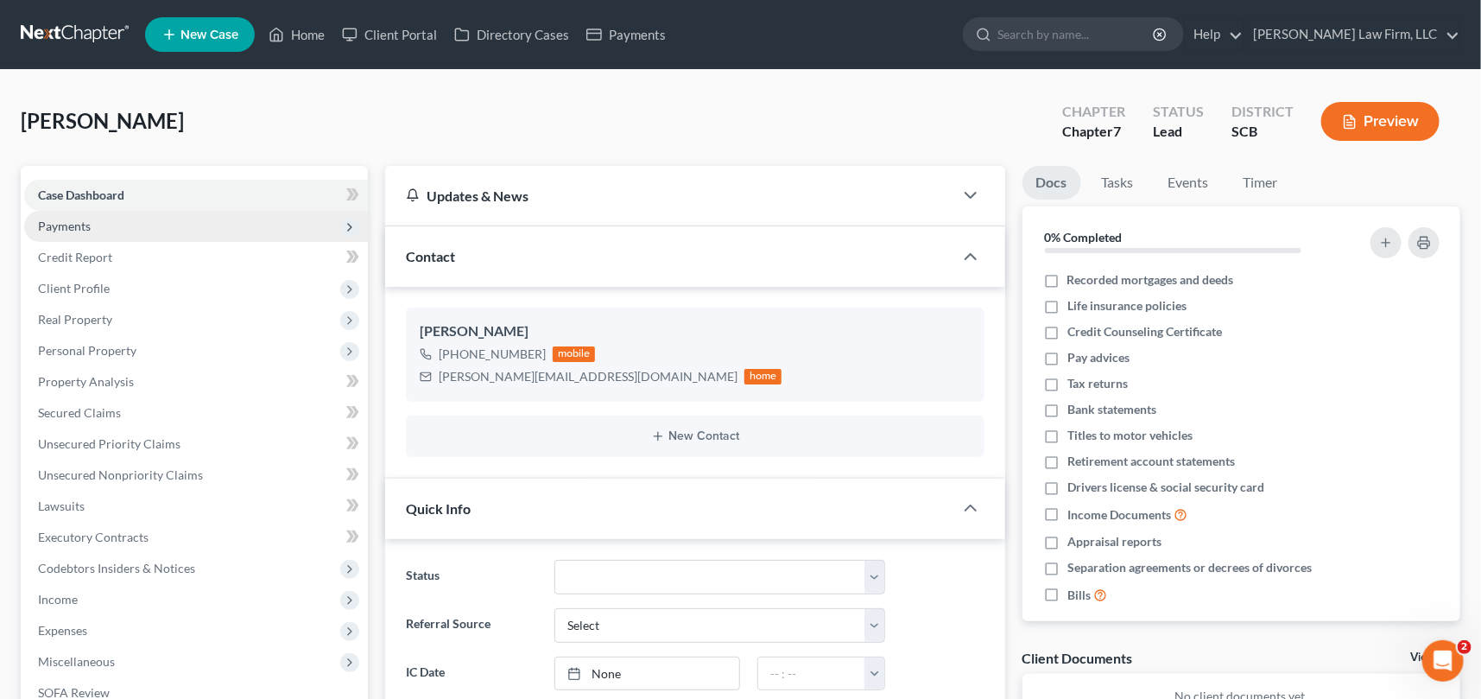
click at [66, 218] on span "Payments" at bounding box center [64, 225] width 53 height 15
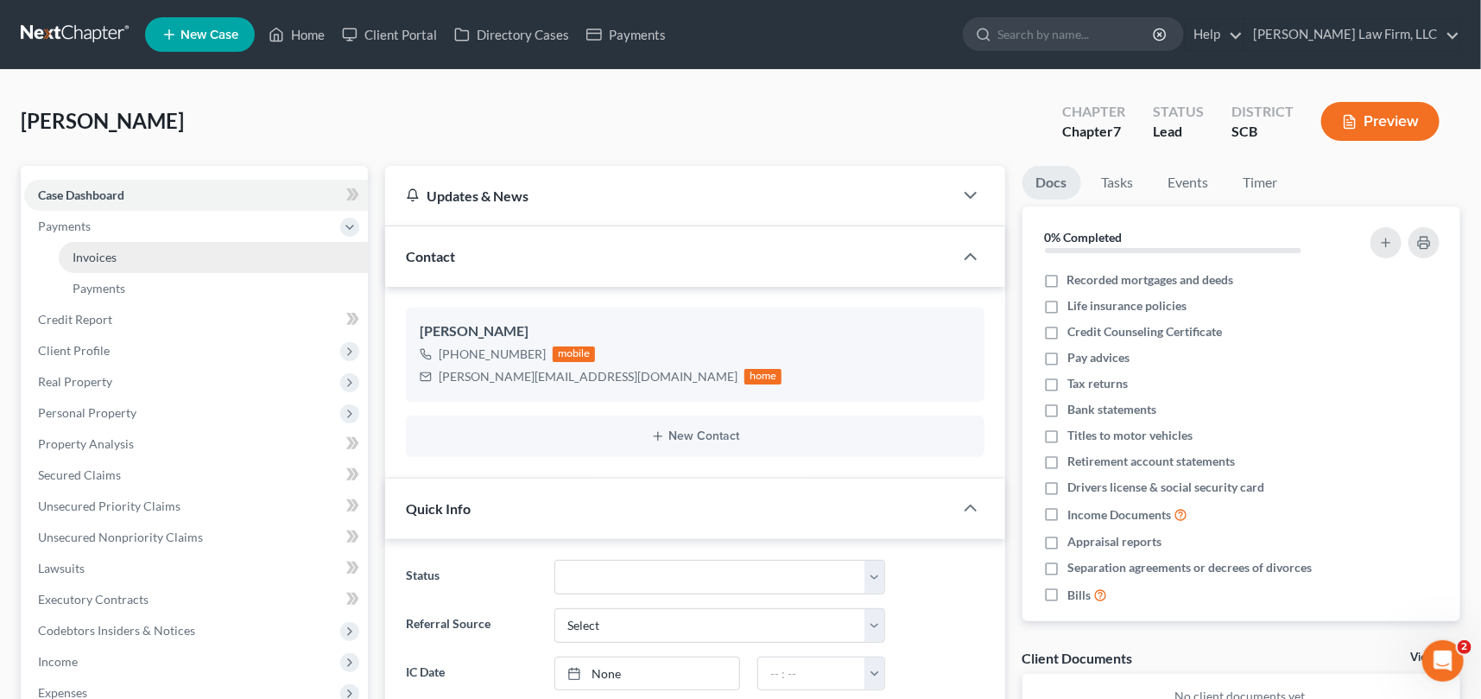
click at [101, 252] on span "Invoices" at bounding box center [95, 257] width 44 height 15
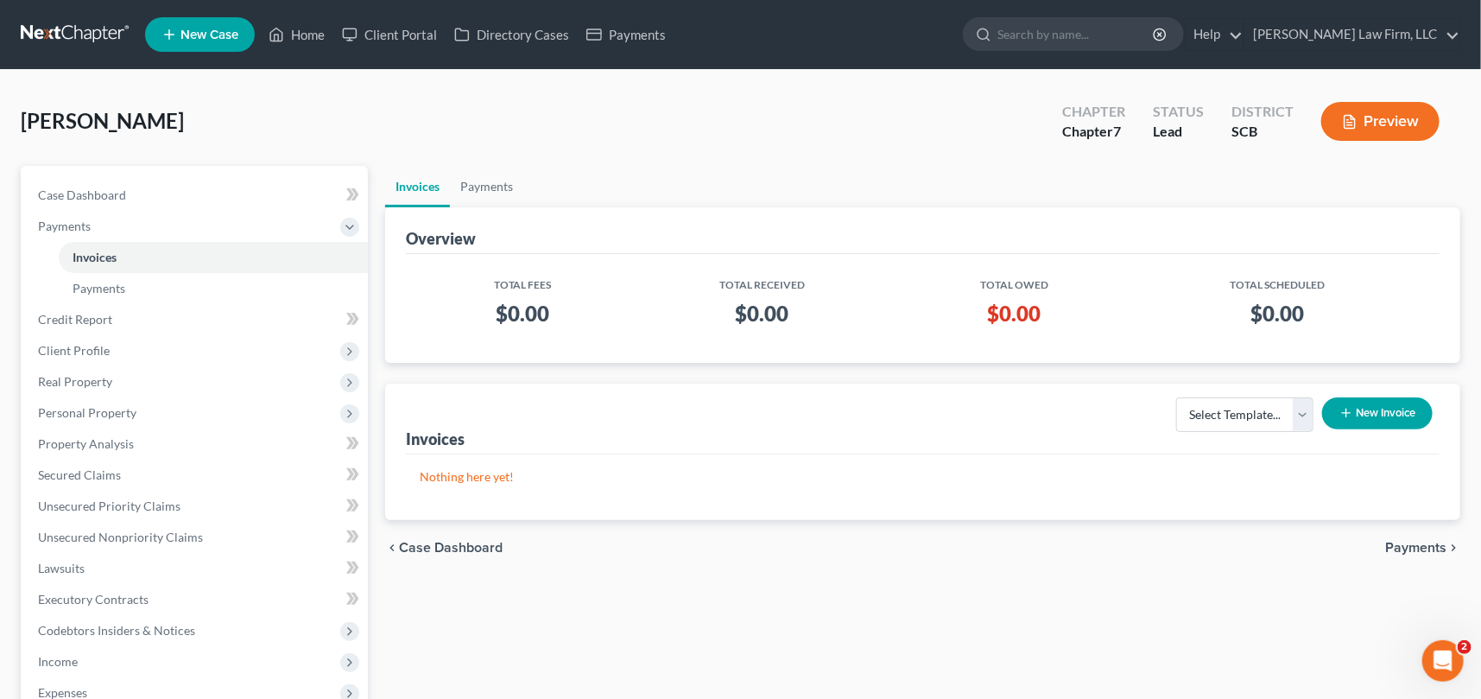
click at [1390, 408] on button "New Invoice" at bounding box center [1377, 413] width 111 height 32
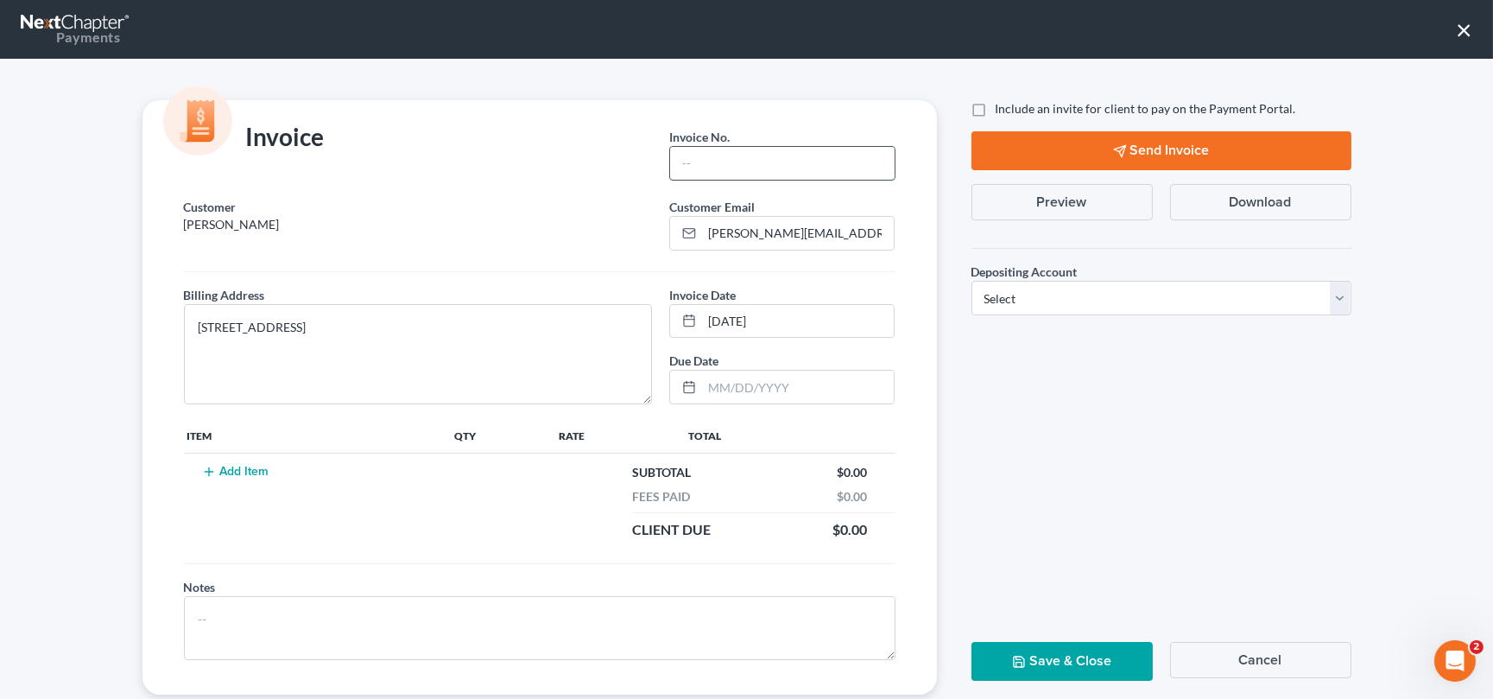
click at [687, 163] on input "text" at bounding box center [782, 163] width 224 height 33
type input "0000"
click at [235, 465] on button "Add Item" at bounding box center [236, 472] width 76 height 14
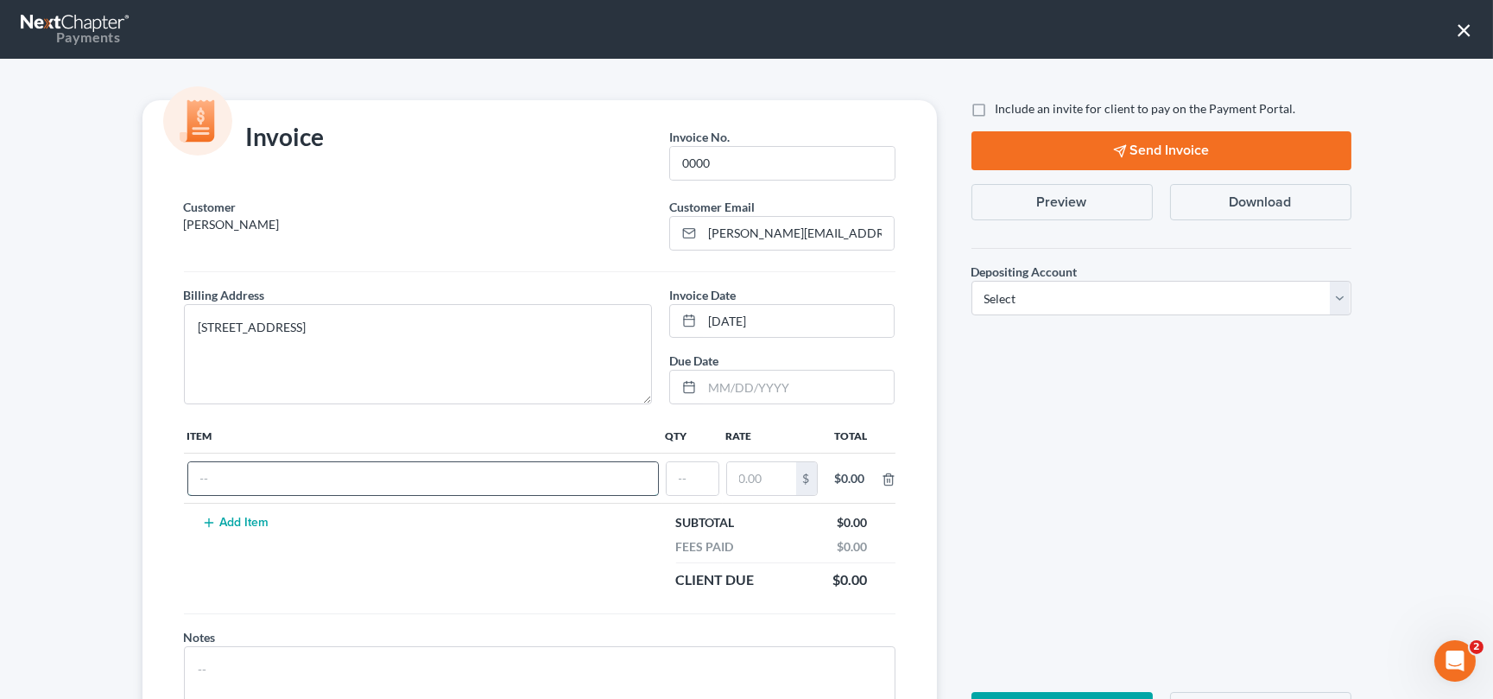
click at [215, 471] on input "text" at bounding box center [423, 478] width 470 height 33
type input "Chapter 7 fees"
type input "1"
type input "2,900.00"
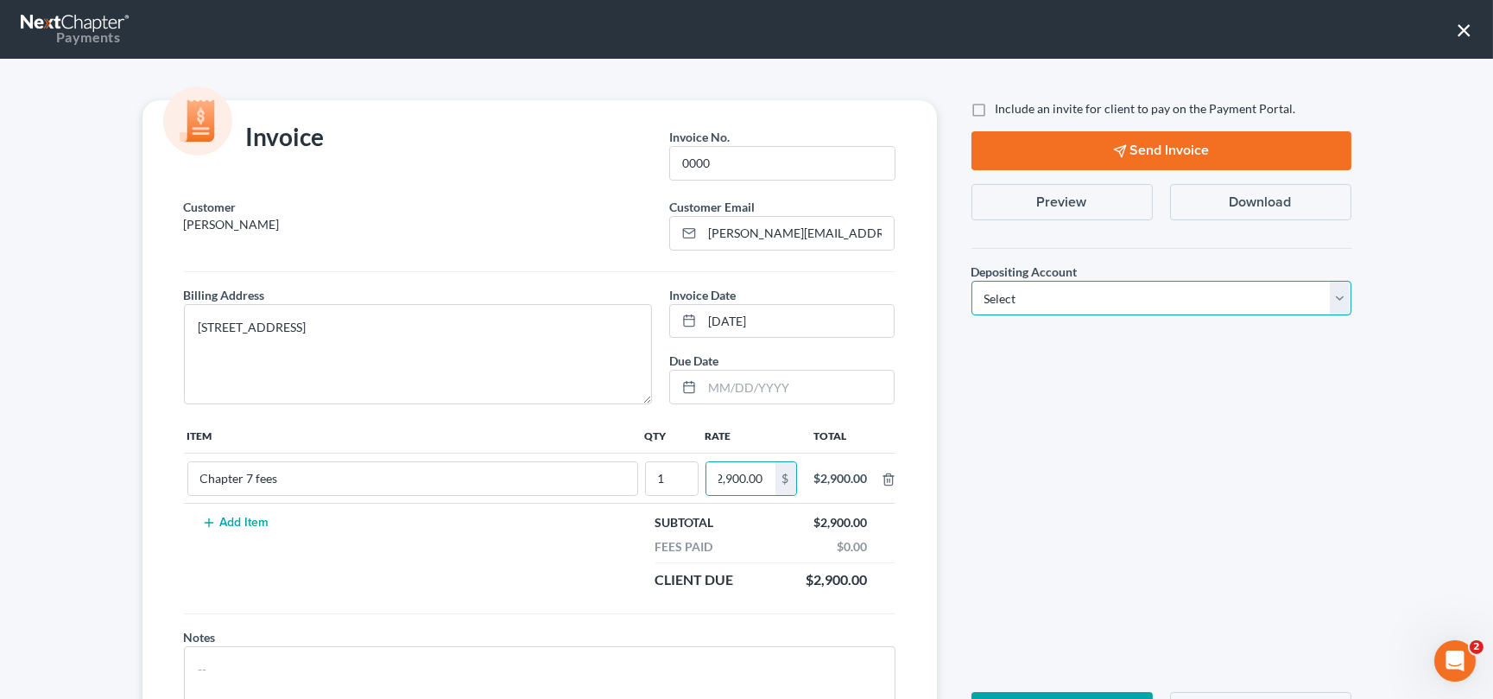
scroll to position [0, 0]
click at [1341, 295] on select "Select Operation Trust" at bounding box center [1161, 298] width 380 height 35
select select "1"
click at [971, 281] on select "Select Operation Trust" at bounding box center [1161, 298] width 380 height 35
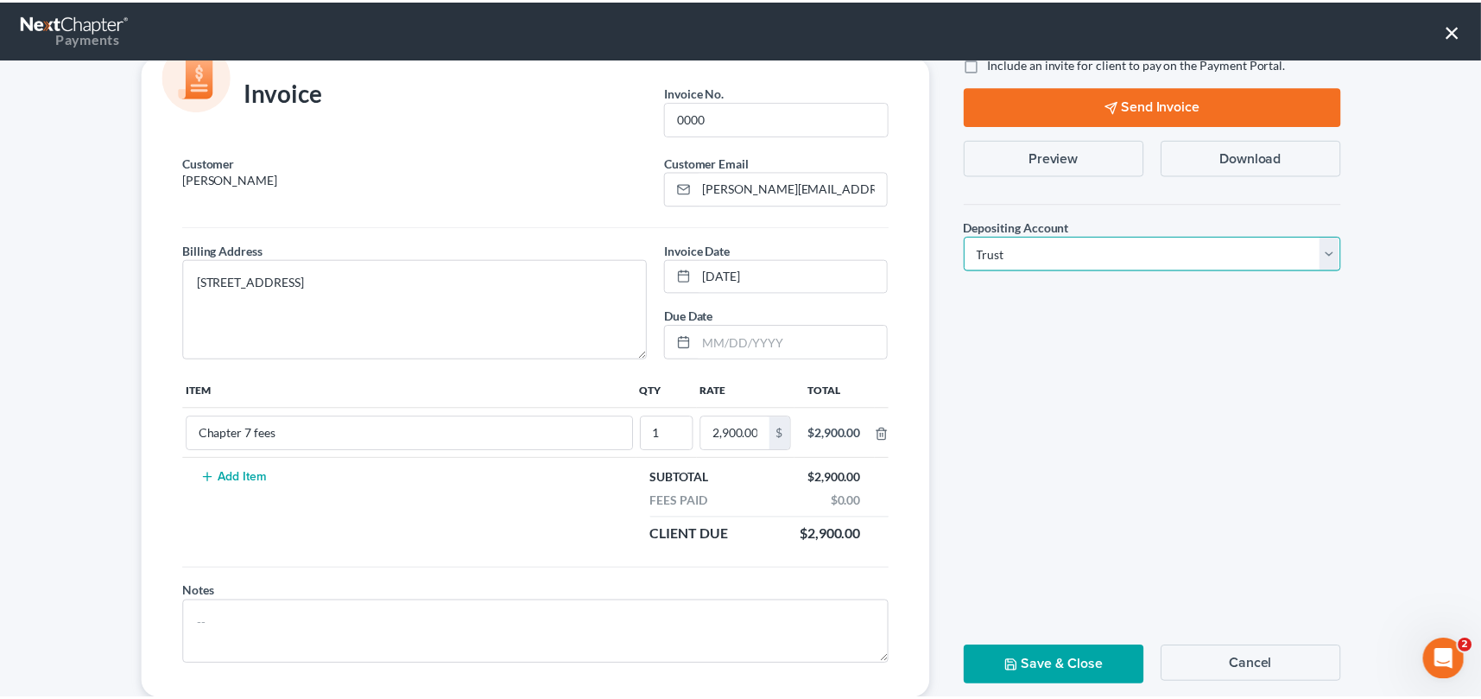
scroll to position [85, 0]
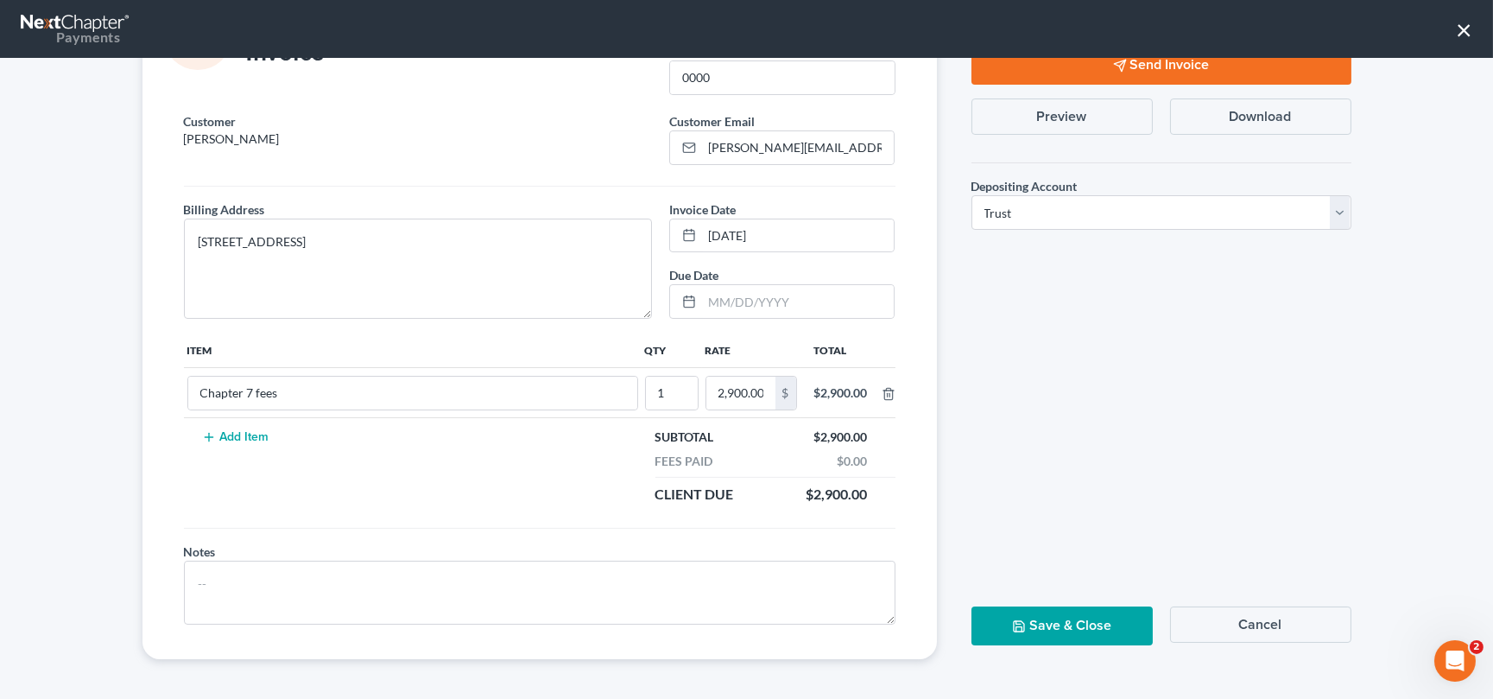
click at [1036, 622] on button "Save & Close" at bounding box center [1061, 625] width 181 height 39
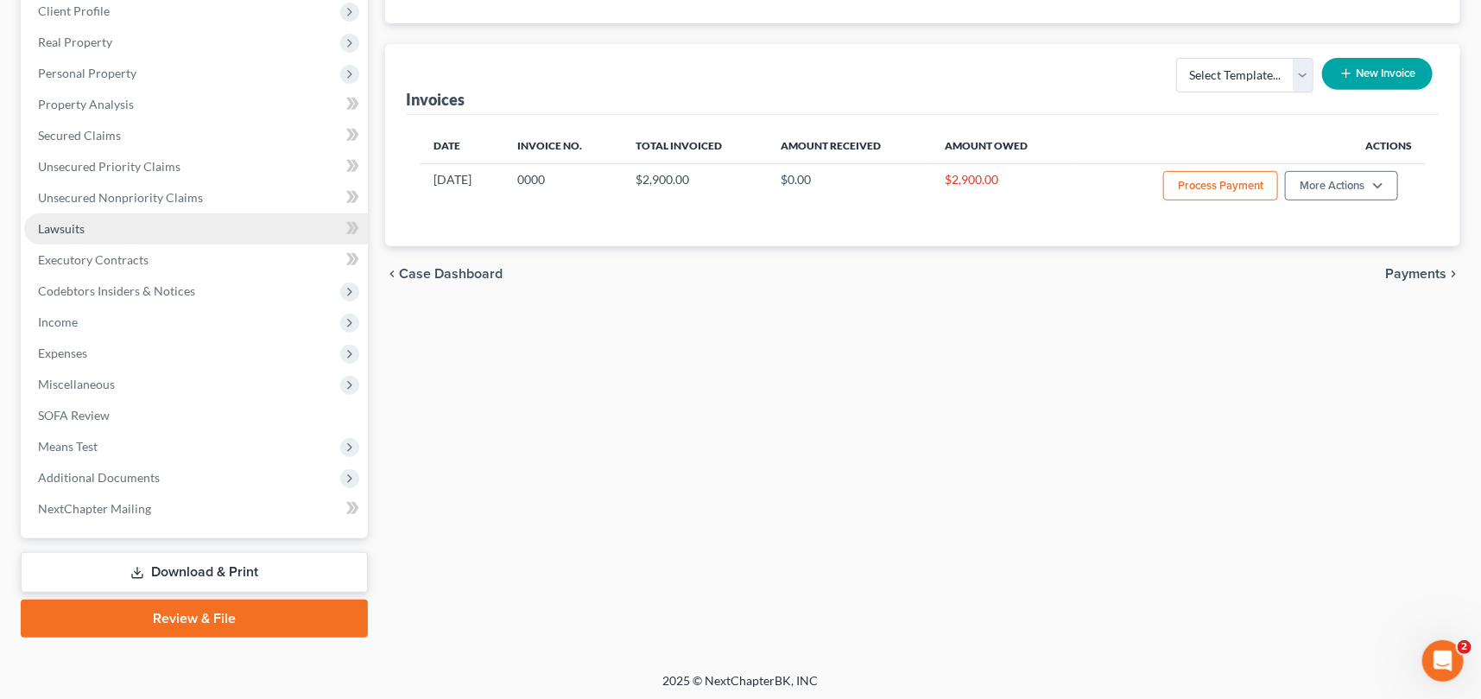
scroll to position [341, 0]
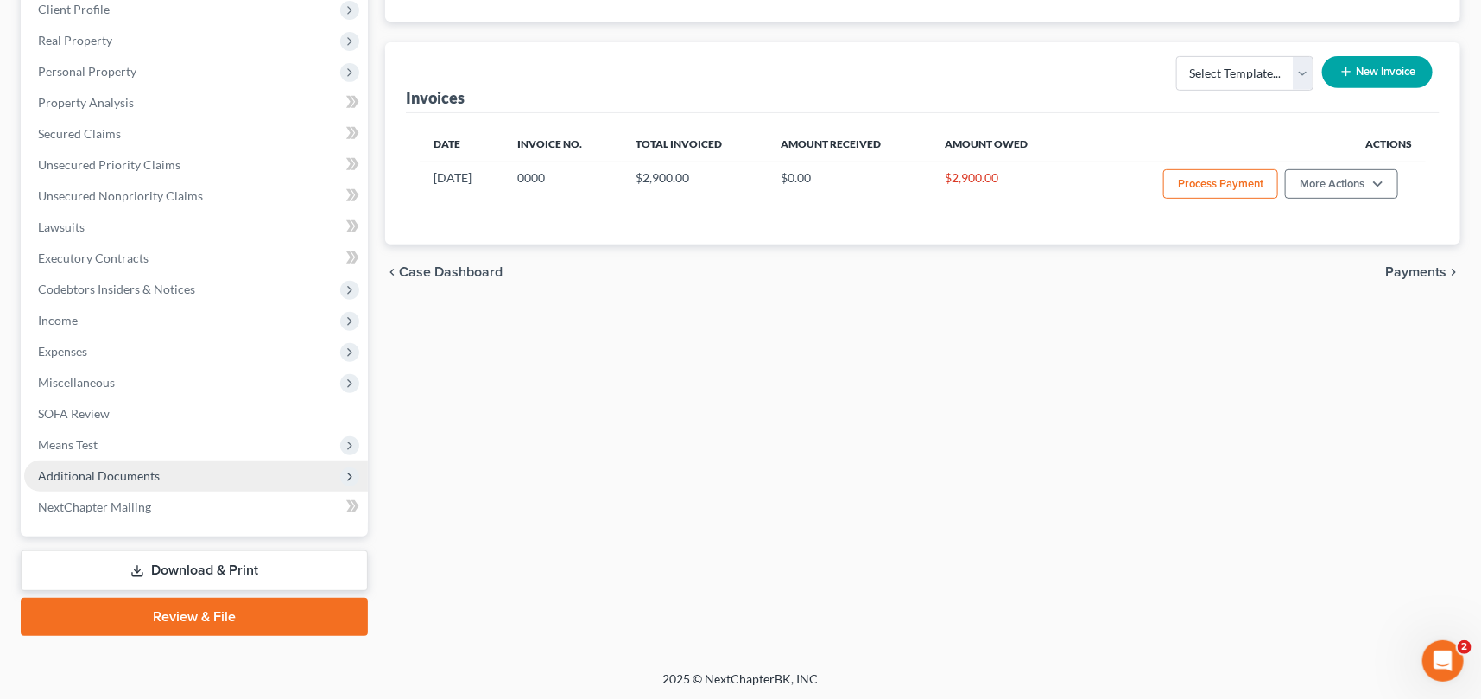
click at [77, 475] on span "Additional Documents" at bounding box center [99, 475] width 122 height 15
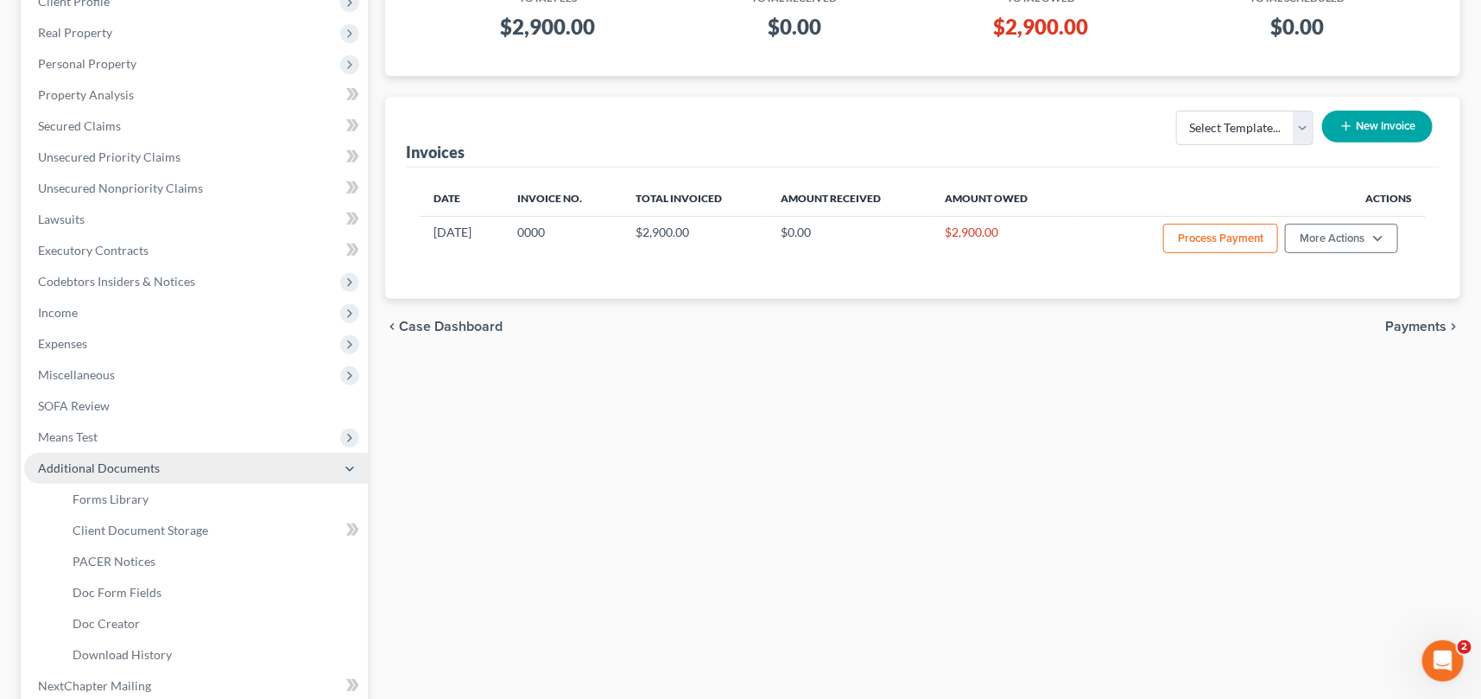
scroll to position [279, 0]
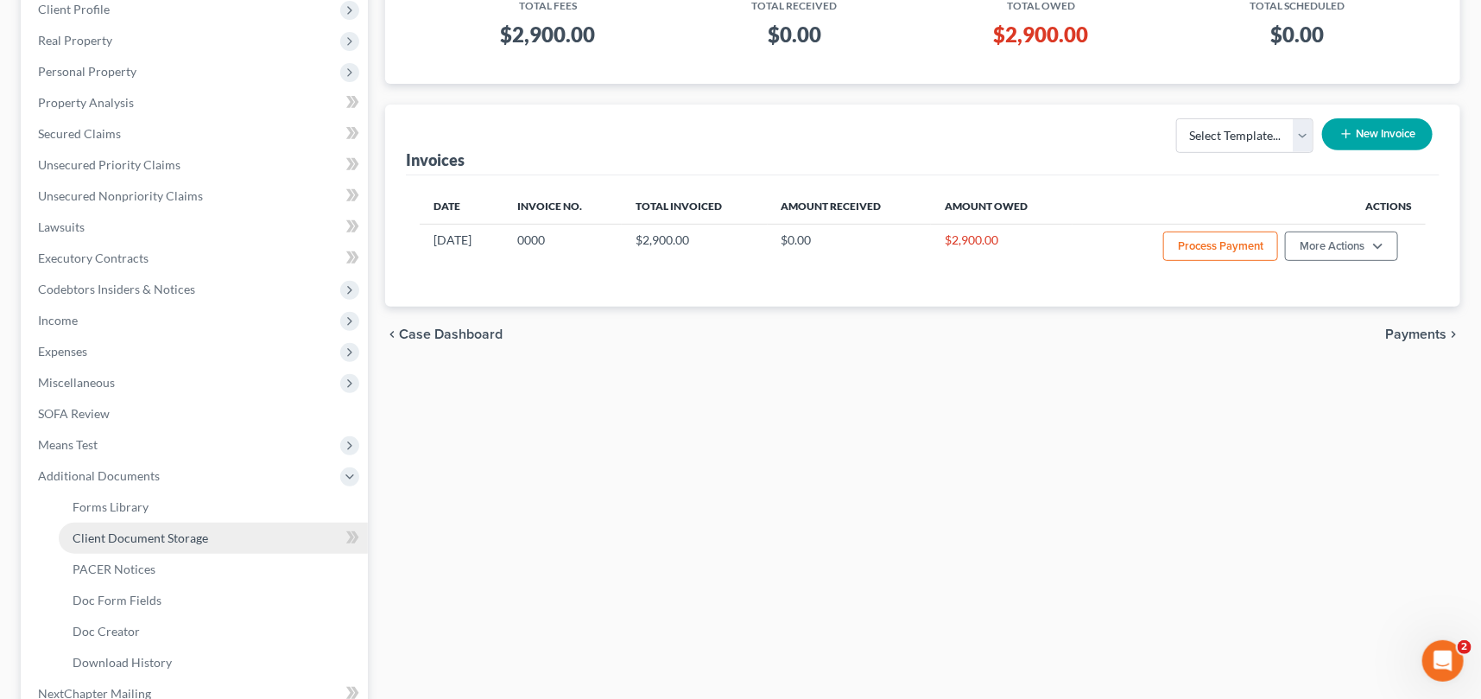
click at [127, 534] on span "Client Document Storage" at bounding box center [141, 537] width 136 height 15
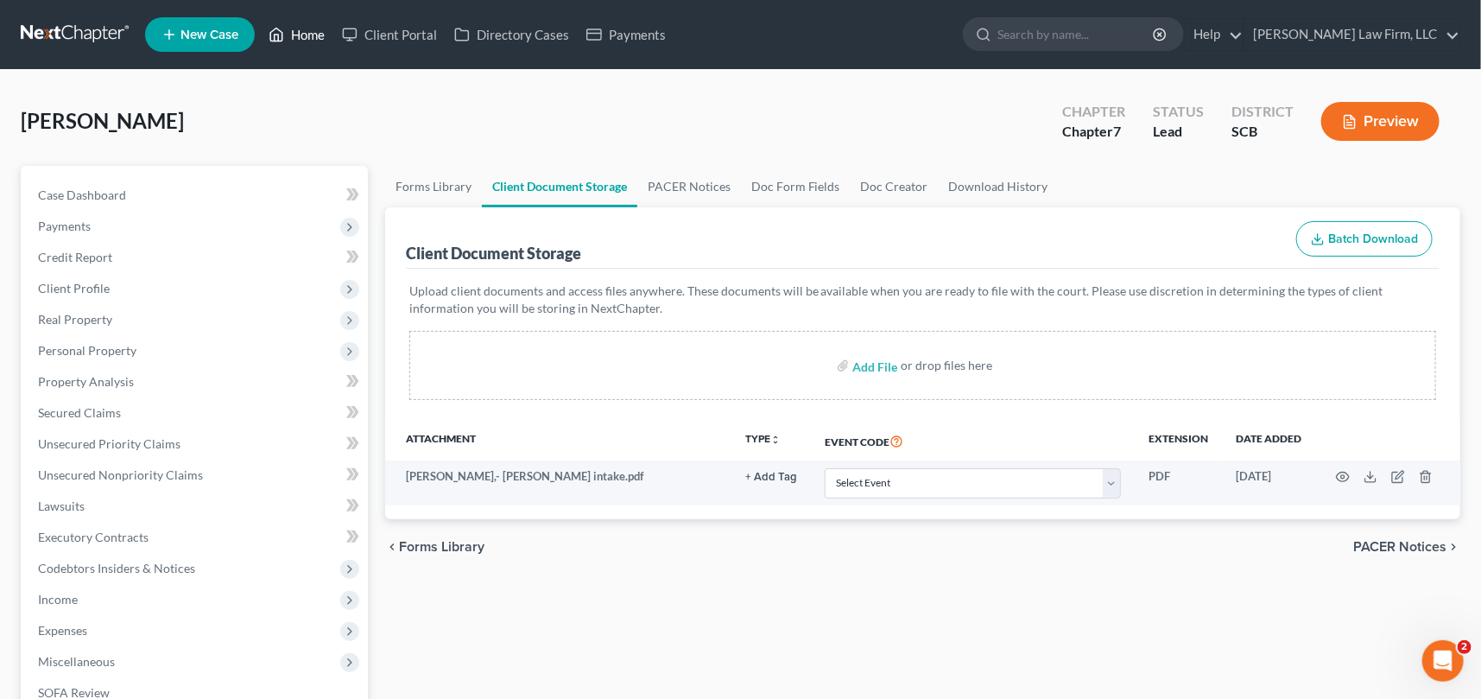
click at [307, 28] on link "Home" at bounding box center [296, 34] width 73 height 31
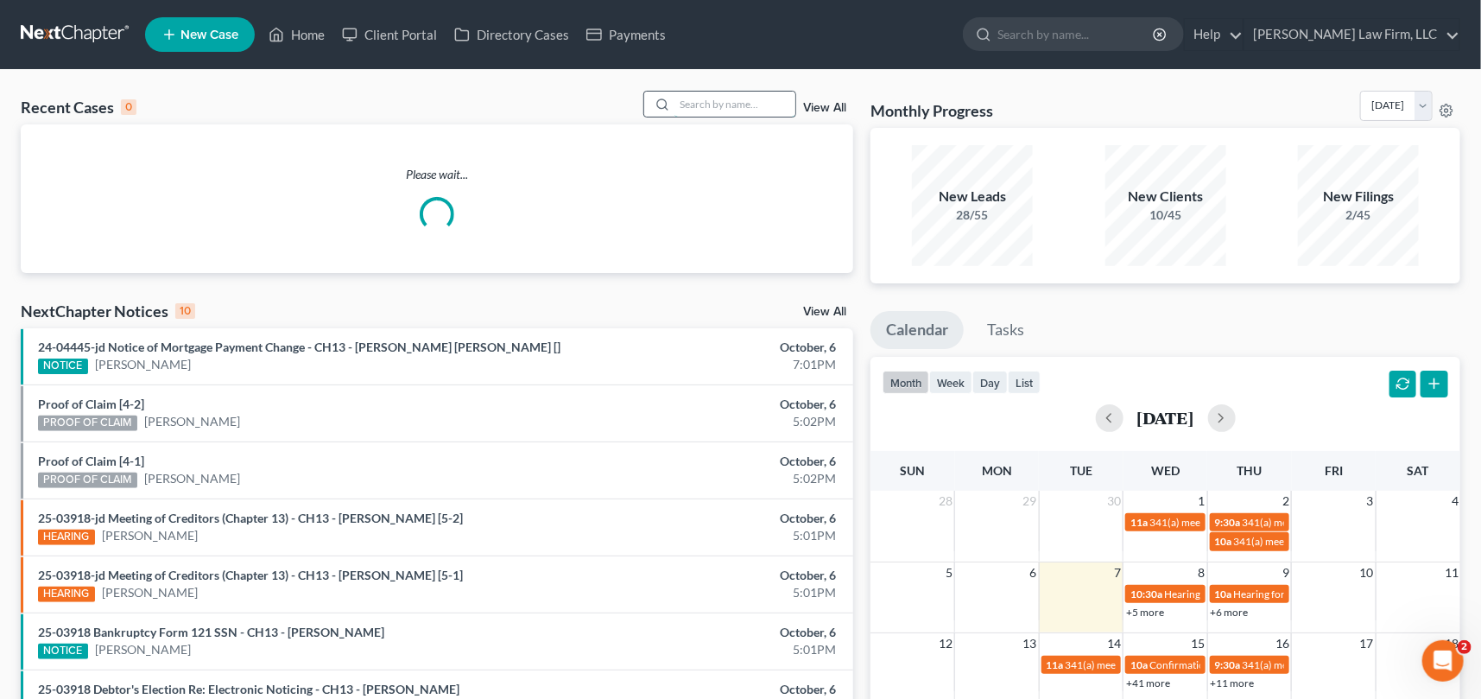
click at [675, 104] on input "search" at bounding box center [734, 104] width 121 height 25
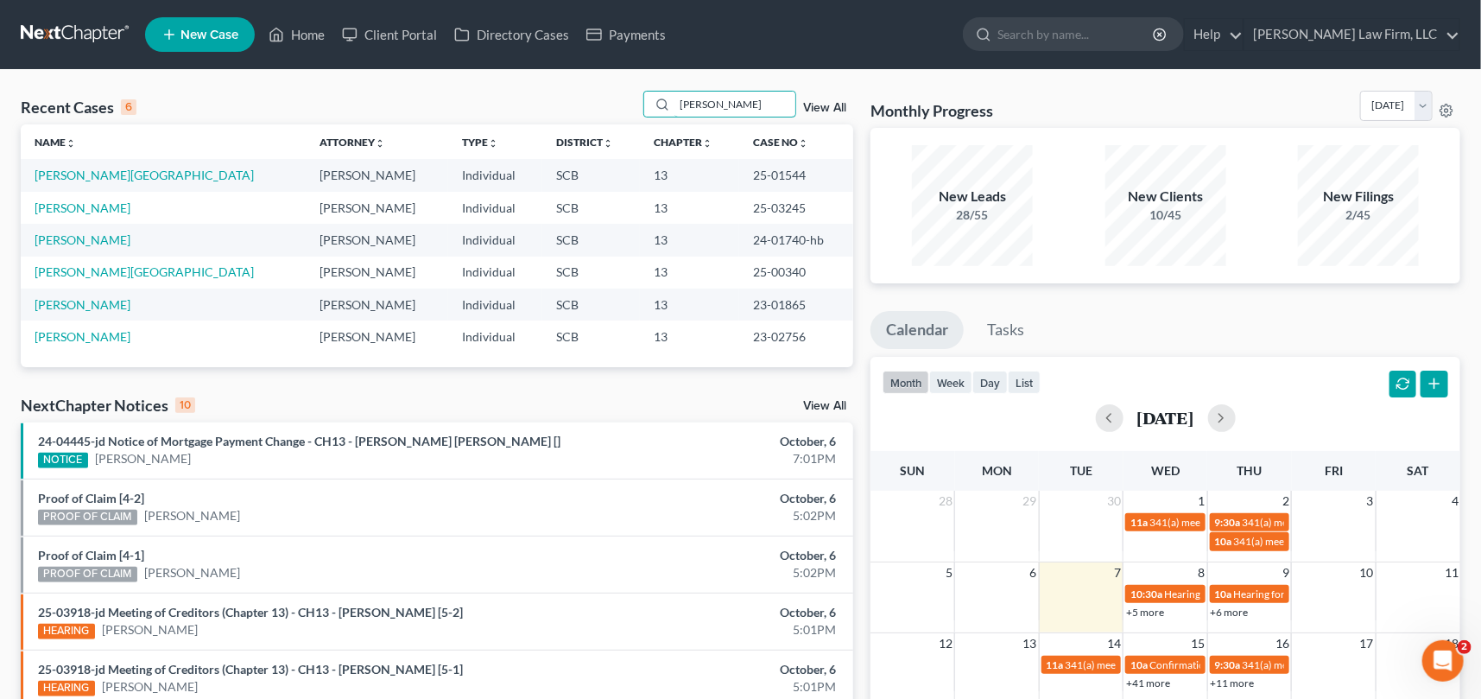
type input "Haynes"
click at [187, 30] on span "New Case" at bounding box center [209, 34] width 58 height 13
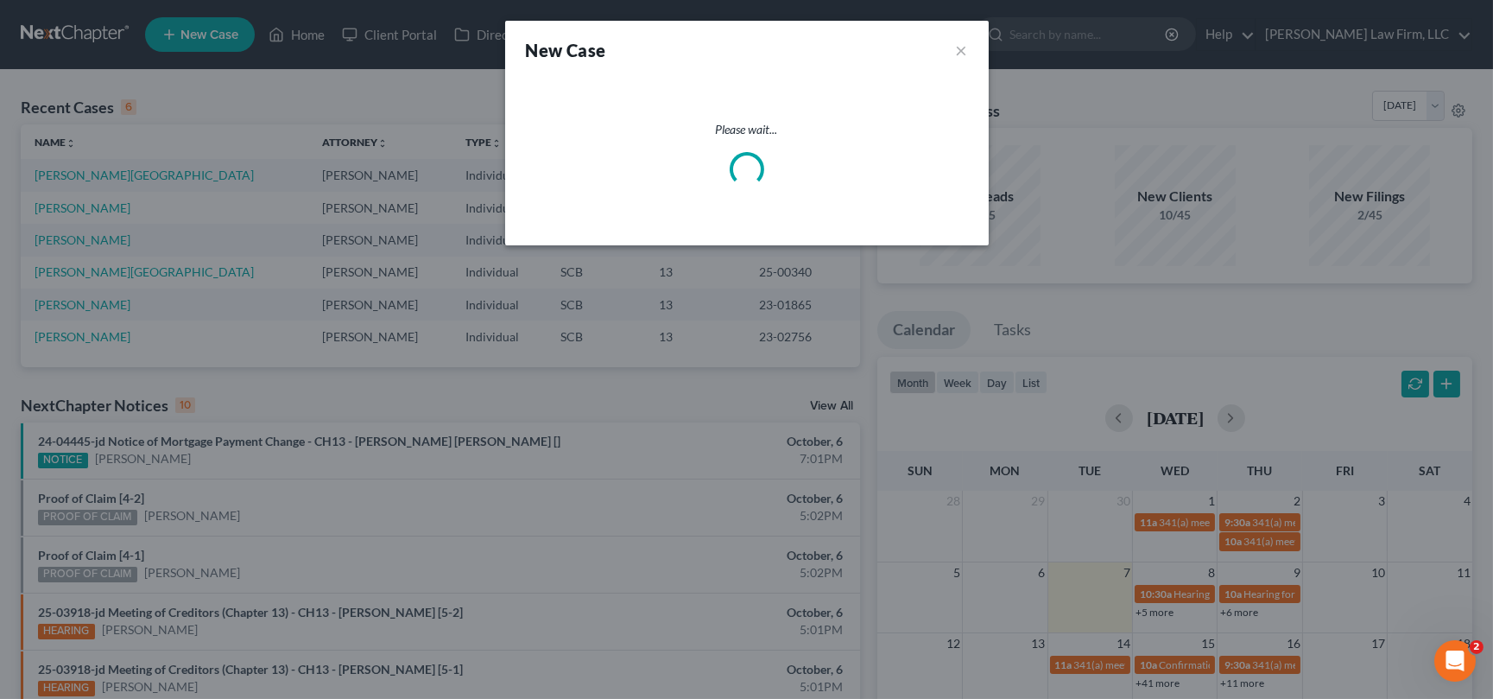
select select "72"
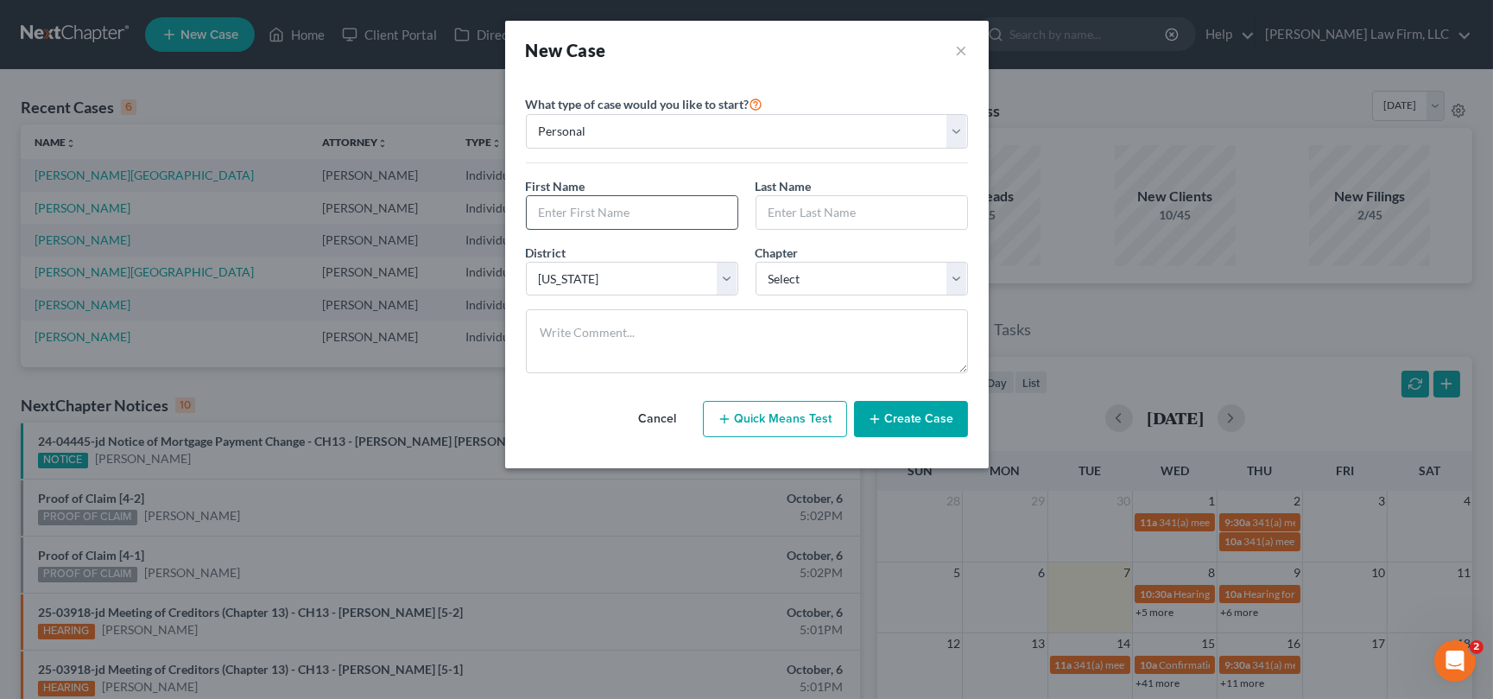
click at [585, 220] on input "text" at bounding box center [632, 212] width 211 height 33
type input "Haynes"
type input "Antoinette"
click at [910, 276] on select "Select 7 11 12 13" at bounding box center [862, 279] width 212 height 35
click at [651, 414] on button "Cancel" at bounding box center [658, 419] width 76 height 35
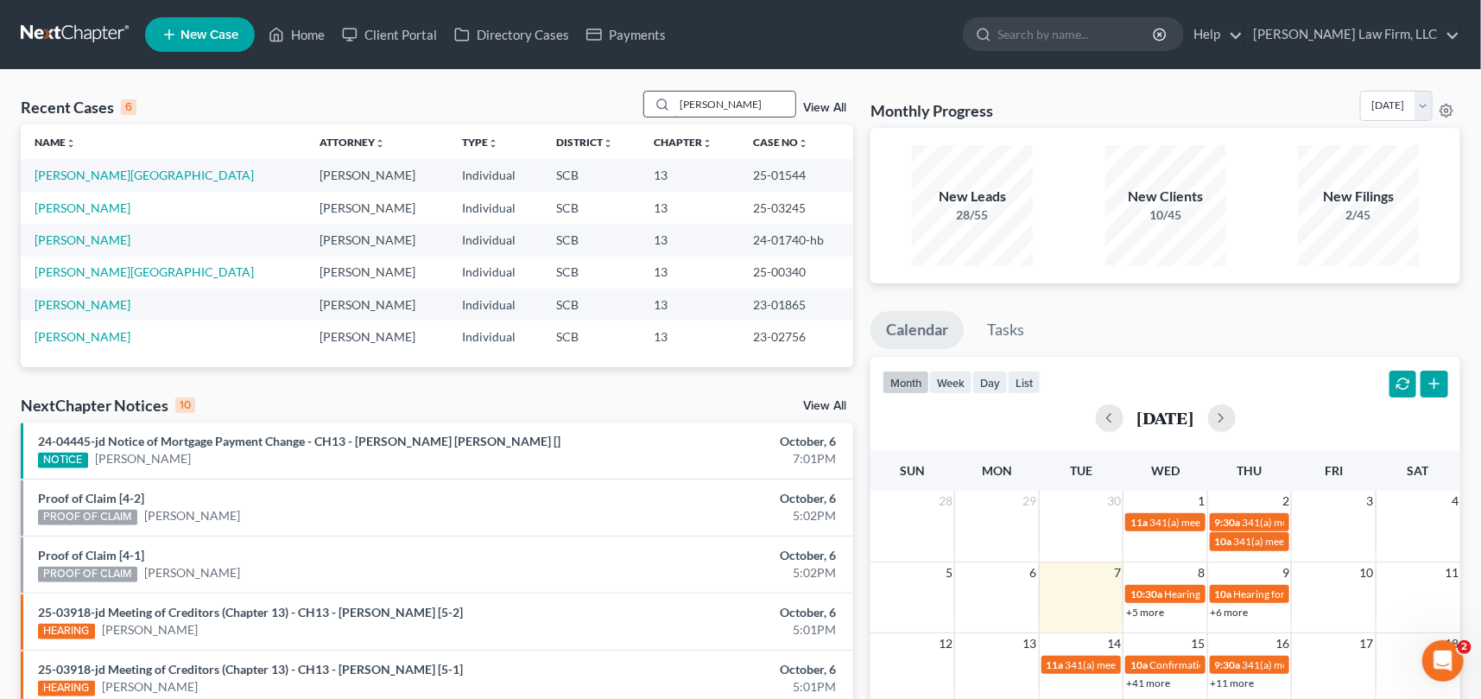
drag, startPoint x: 726, startPoint y: 107, endPoint x: 653, endPoint y: 110, distance: 73.4
click at [653, 110] on div "Haynes" at bounding box center [720, 104] width 154 height 27
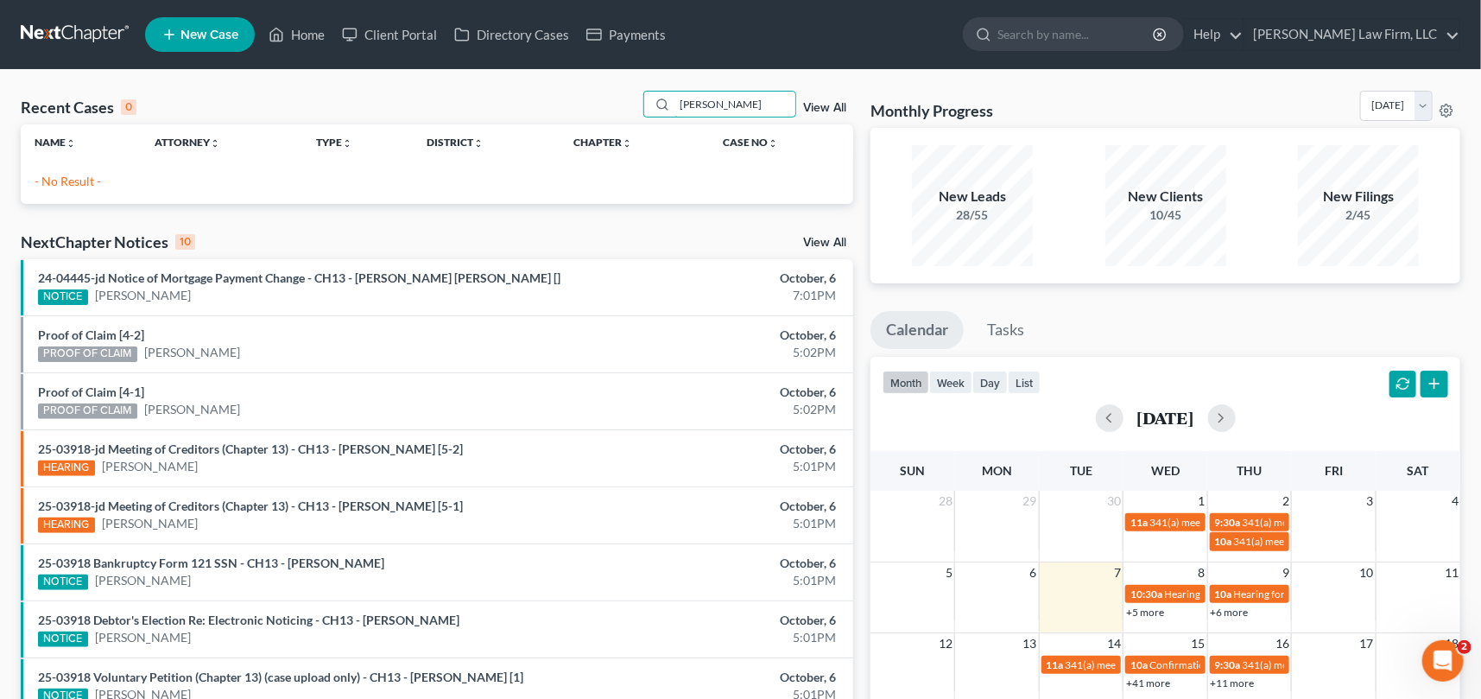
type input "youngblood"
click at [184, 35] on span "New Case" at bounding box center [209, 34] width 58 height 13
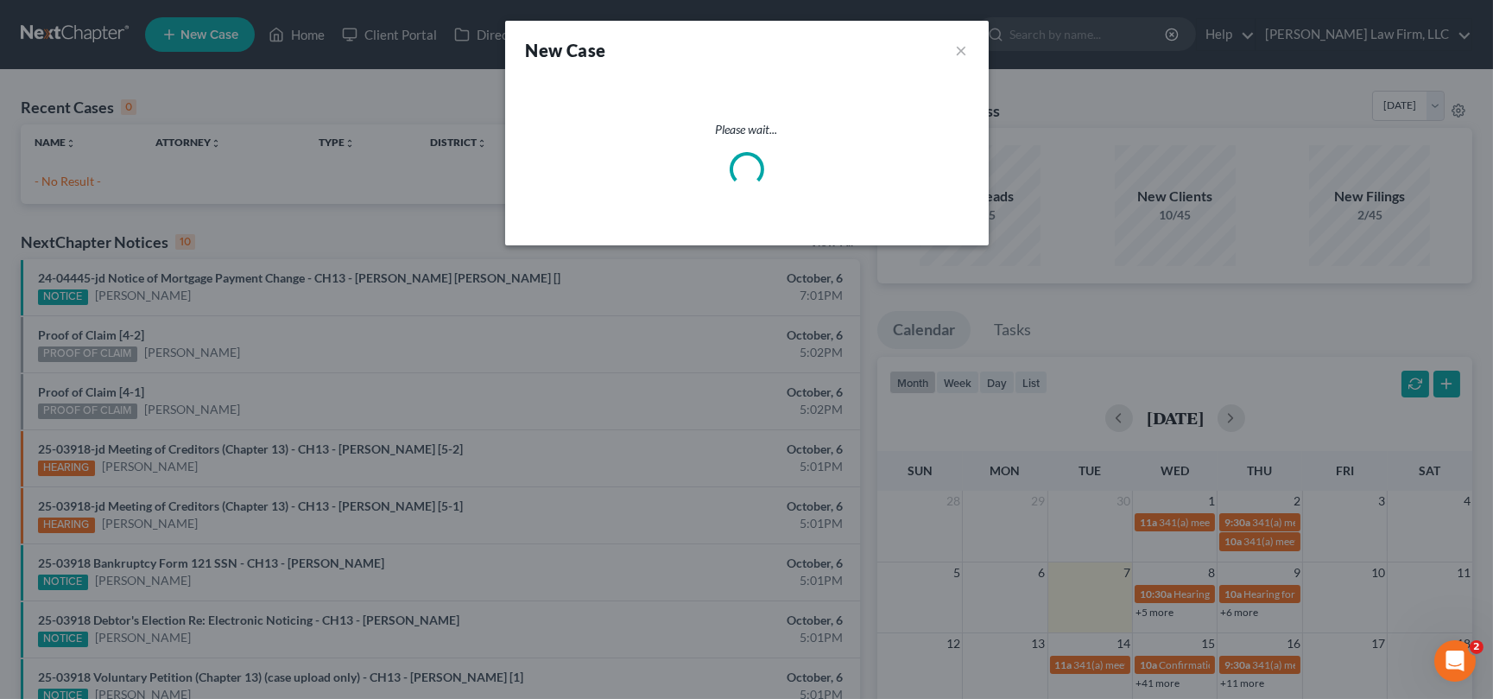
select select "72"
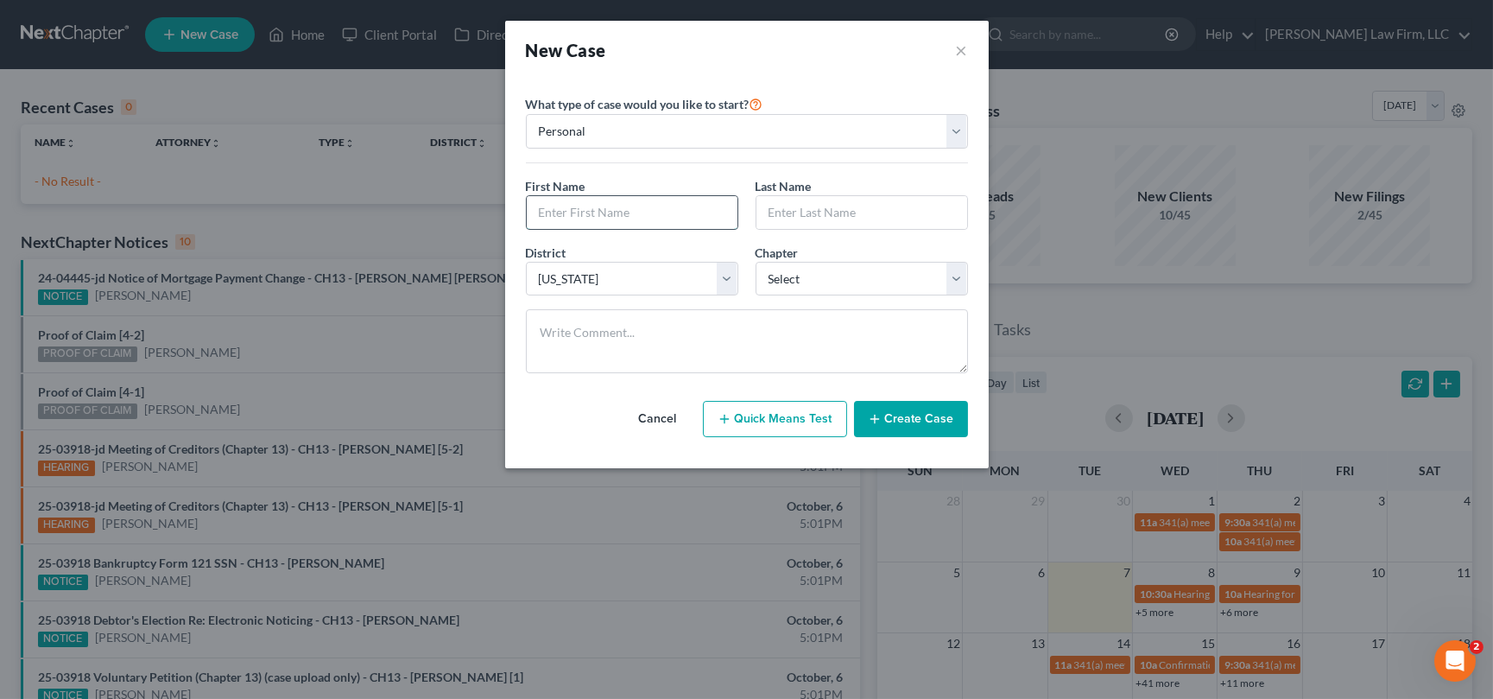
click at [561, 203] on input "text" at bounding box center [632, 212] width 211 height 33
type input "Lakia"
type input "Youngblood"
click at [949, 273] on select "Select 7 11 12 13" at bounding box center [862, 279] width 212 height 35
select select "0"
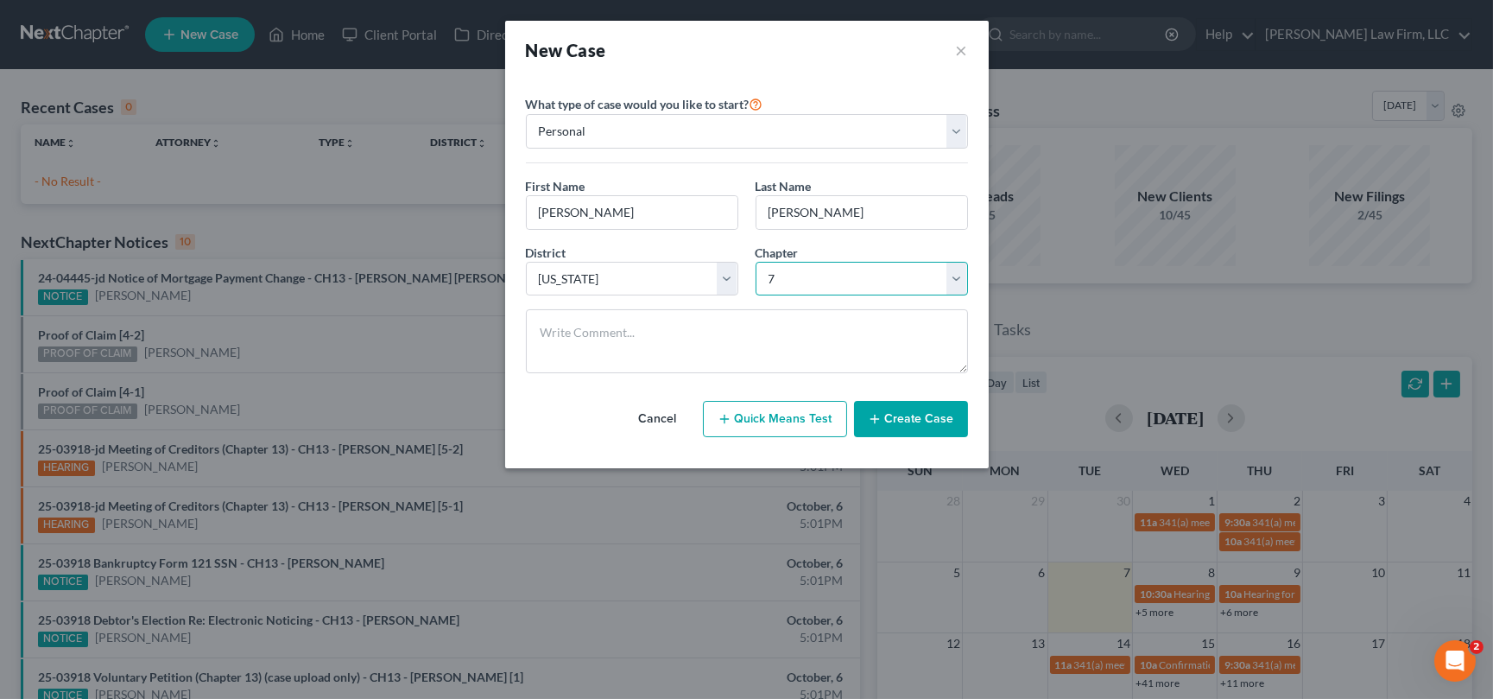
click at [756, 262] on select "Select 7 11 12 13" at bounding box center [862, 279] width 212 height 35
click at [915, 411] on button "Create Case" at bounding box center [911, 419] width 114 height 36
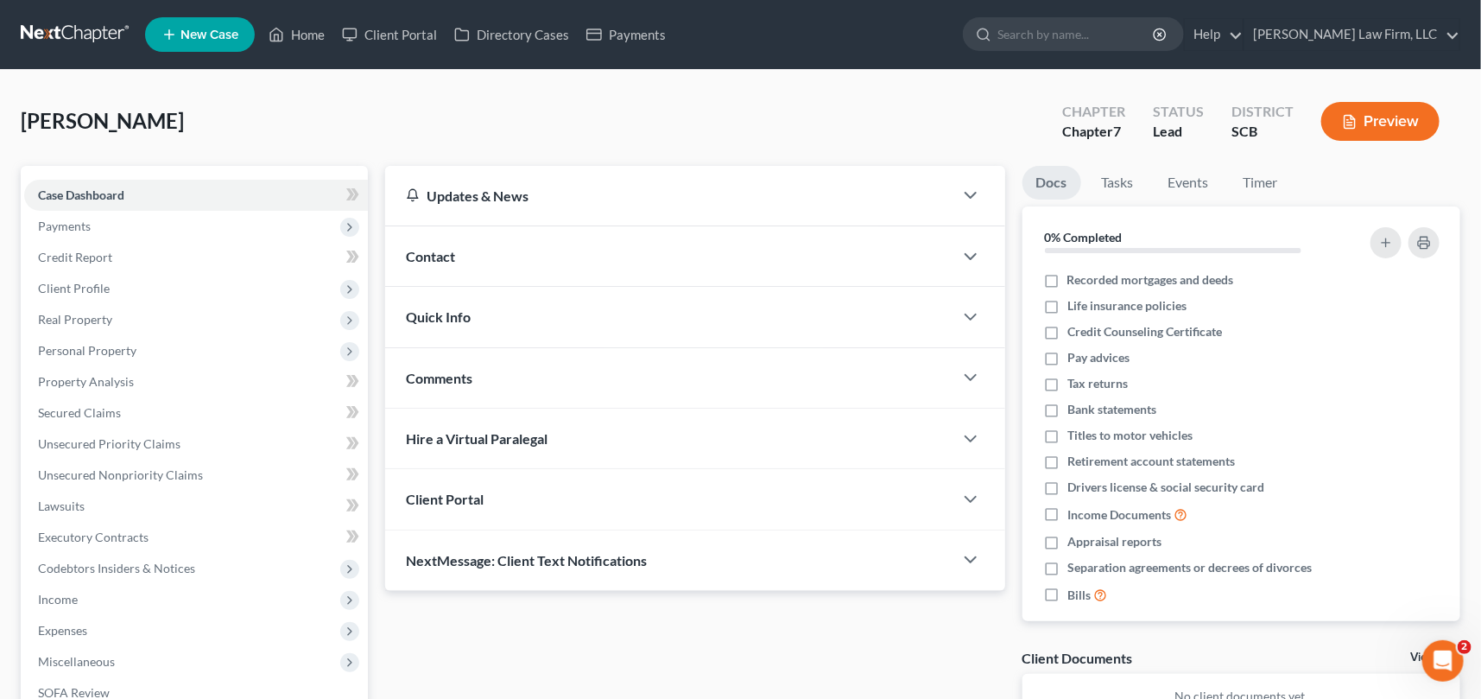
click at [428, 250] on span "Contact" at bounding box center [430, 256] width 49 height 16
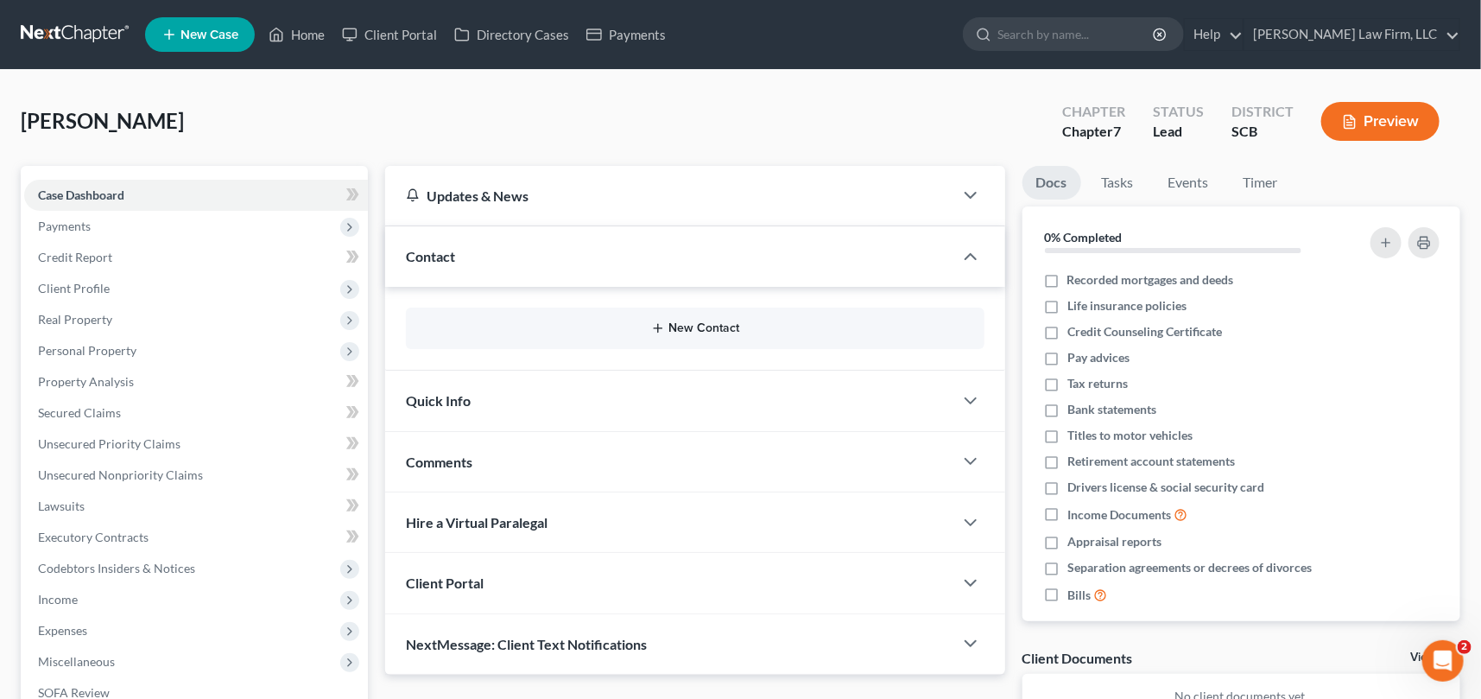
click at [705, 321] on button "New Contact" at bounding box center [695, 328] width 551 height 14
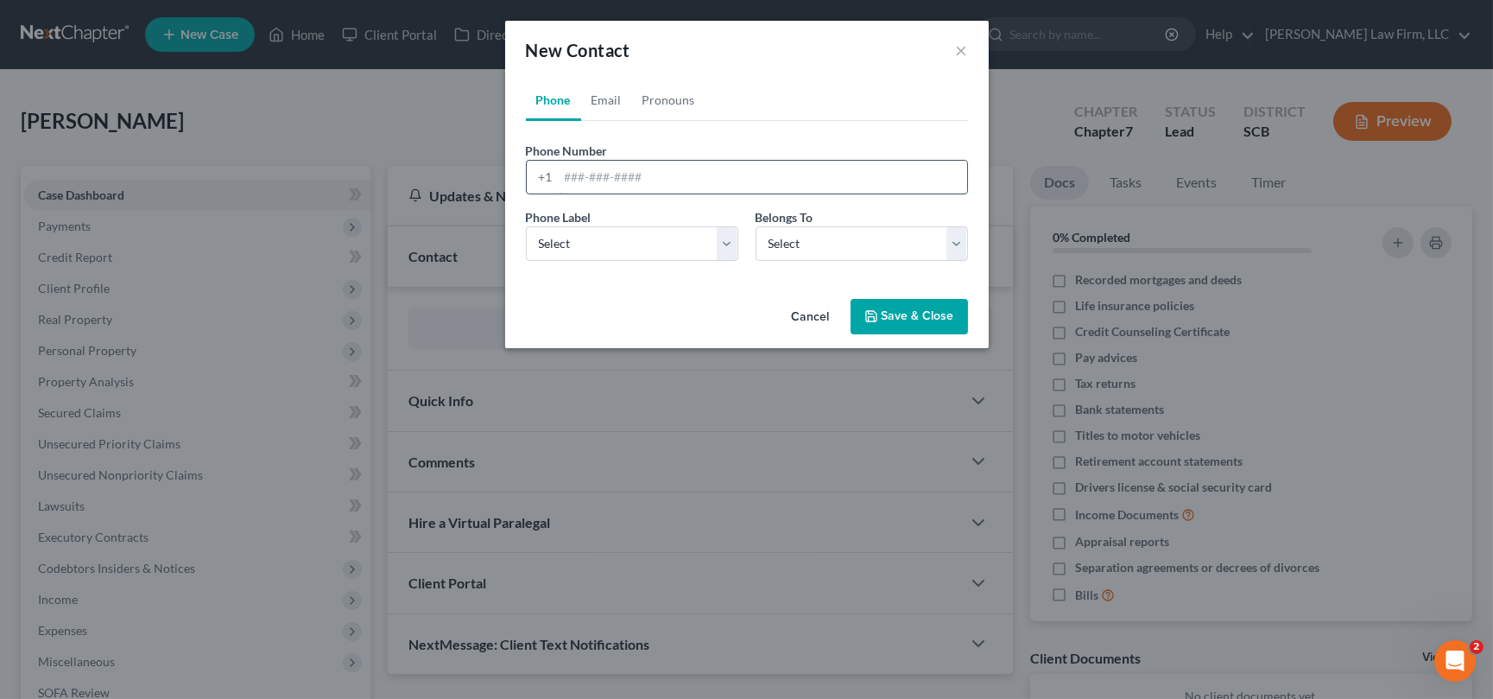
click at [566, 171] on input "tel" at bounding box center [763, 177] width 408 height 33
type input "843-704-2320"
click at [567, 233] on select "Select Mobile Home Work Other" at bounding box center [632, 243] width 212 height 35
select select "0"
click at [526, 226] on select "Select Mobile Home Work Other" at bounding box center [632, 243] width 212 height 35
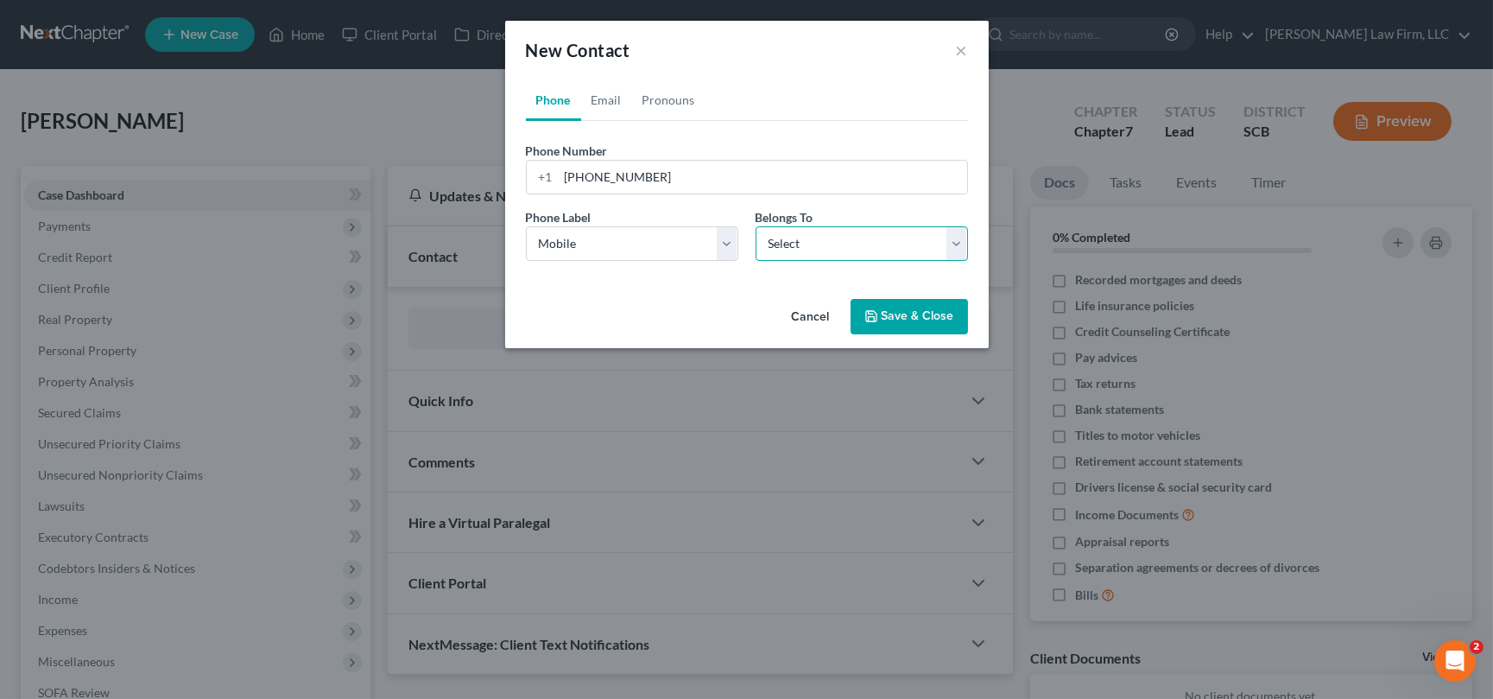
click at [901, 241] on select "Select Client Other" at bounding box center [862, 243] width 212 height 35
select select "0"
click at [756, 226] on select "Select Client Other" at bounding box center [862, 243] width 212 height 35
select select "0"
click at [610, 103] on link "Email" at bounding box center [606, 99] width 51 height 41
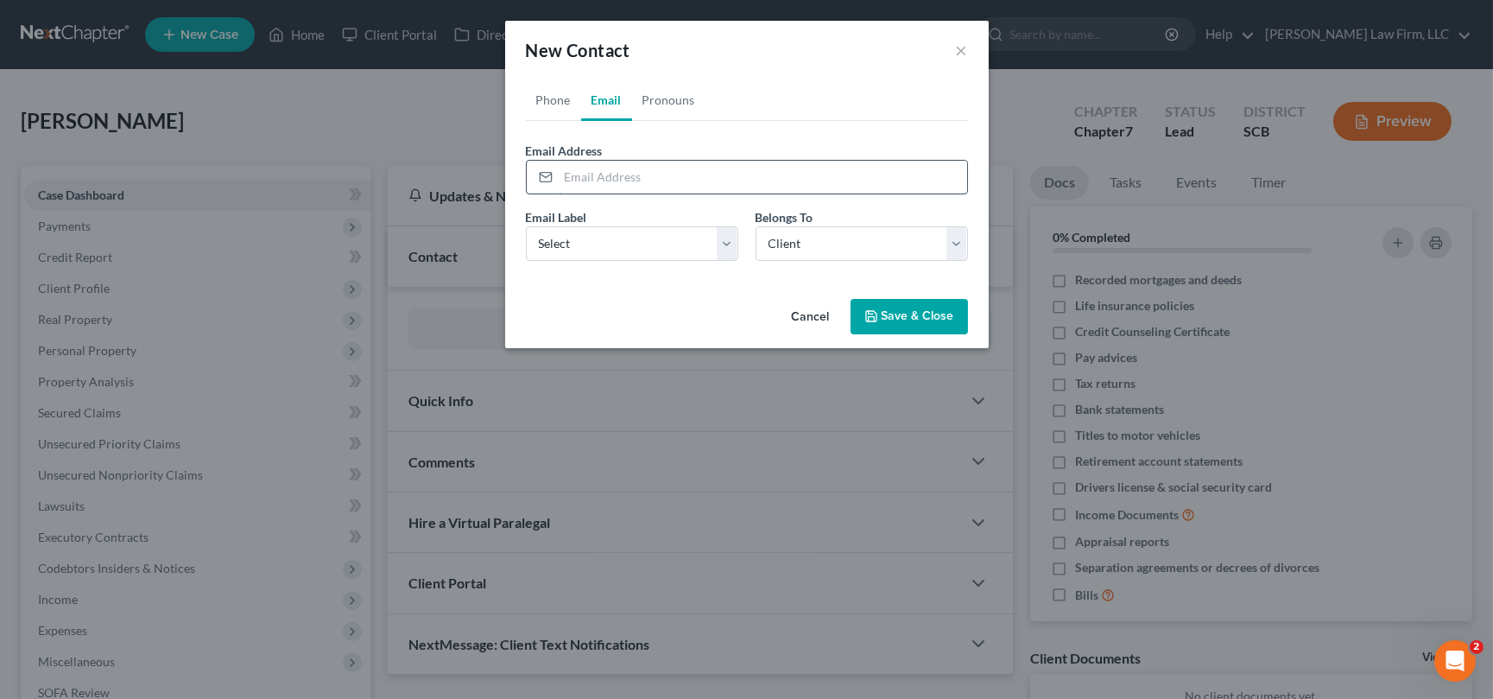
click at [571, 180] on input "email" at bounding box center [763, 177] width 408 height 33
type input "lakiayoungblood@yahoo.com"
click at [556, 237] on select "Select Home Work Other" at bounding box center [632, 243] width 212 height 35
select select "0"
click at [526, 226] on select "Select Home Work Other" at bounding box center [632, 243] width 212 height 35
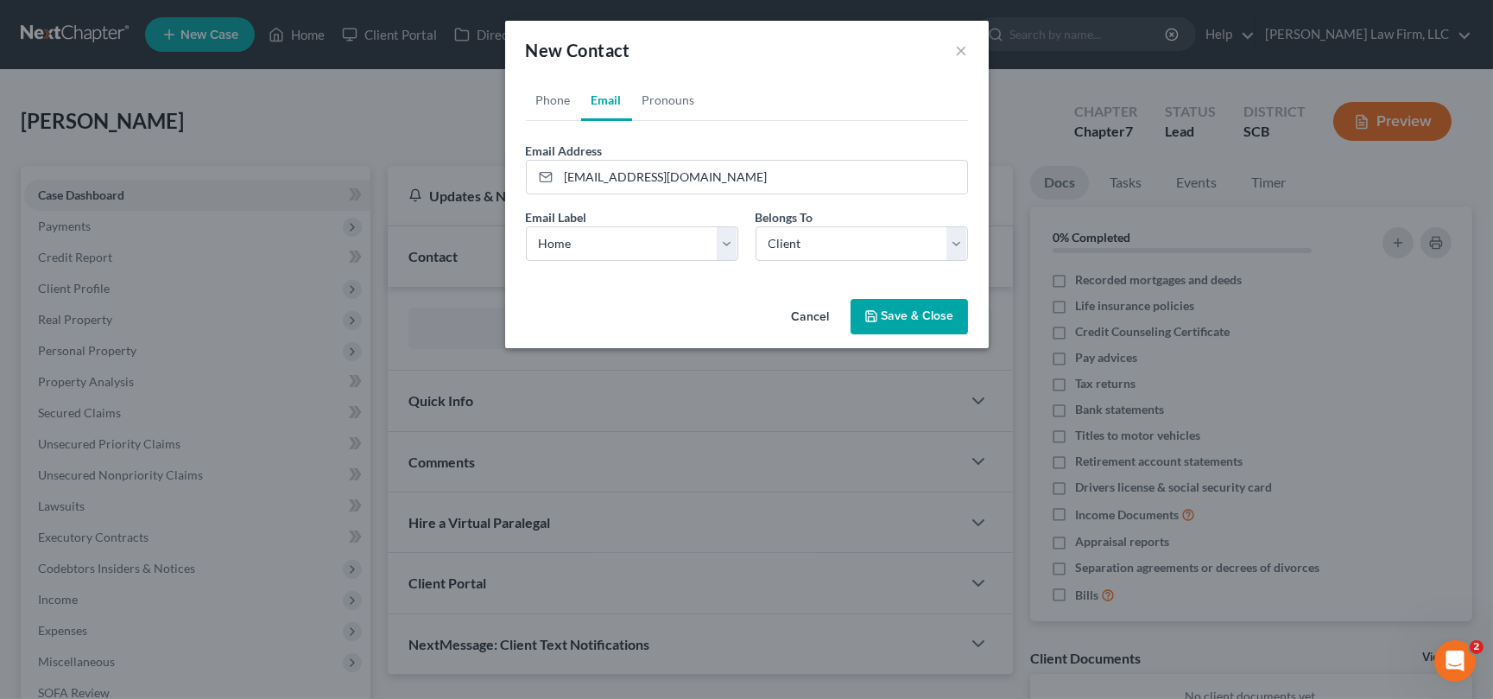
click at [931, 307] on button "Save & Close" at bounding box center [909, 317] width 117 height 36
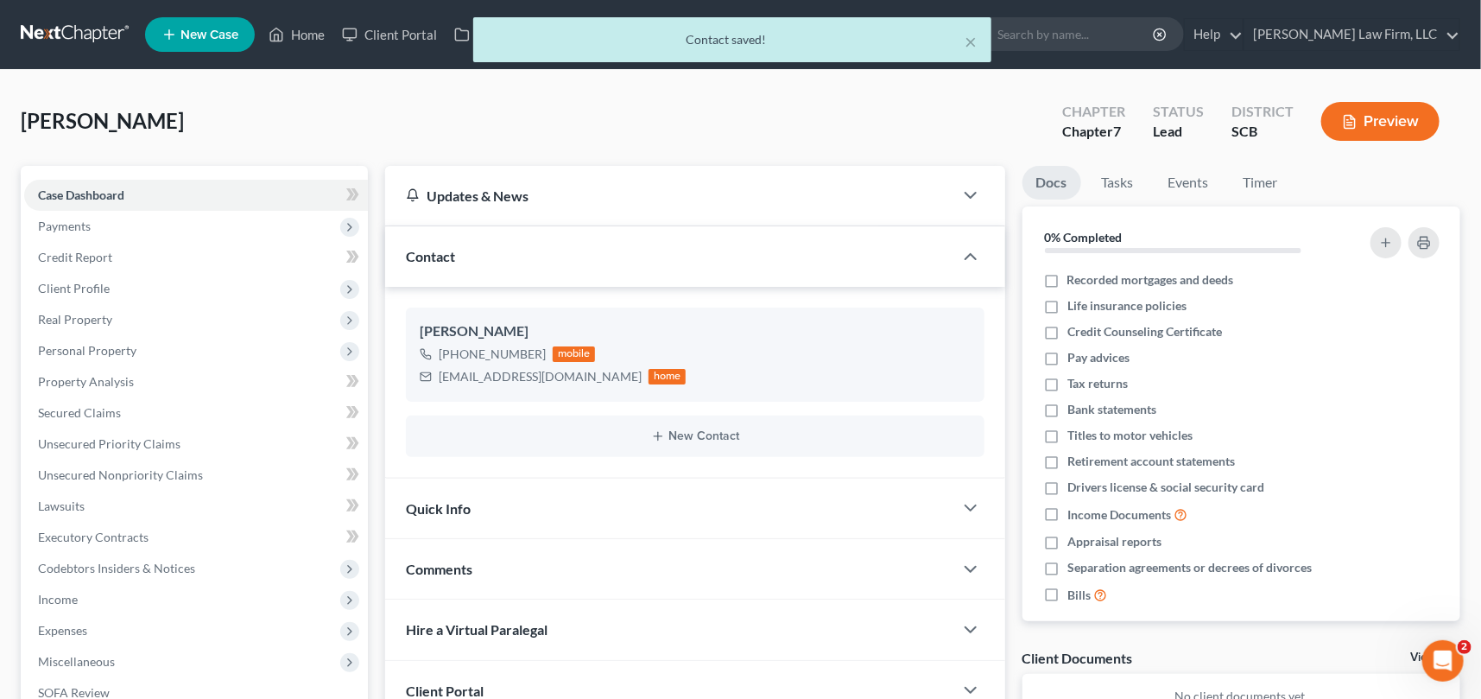
click at [440, 507] on span "Quick Info" at bounding box center [438, 508] width 65 height 16
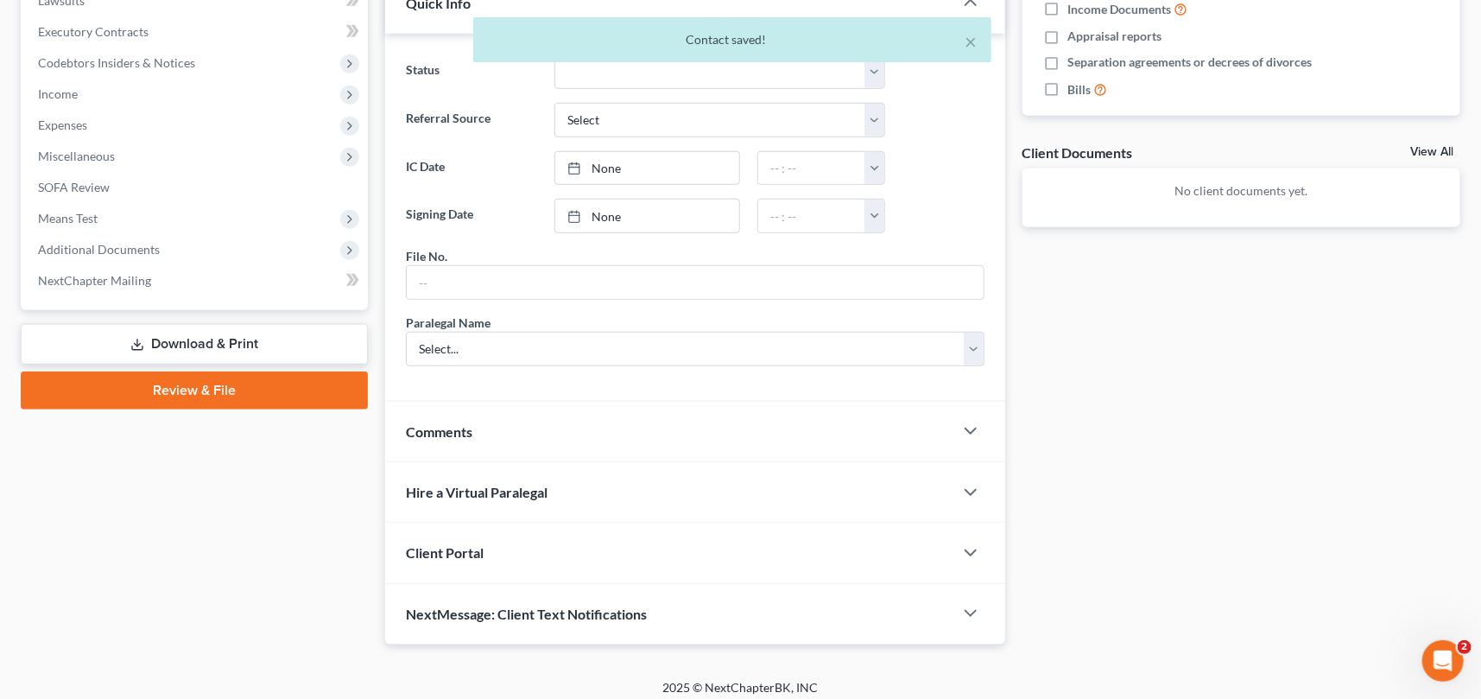
scroll to position [513, 0]
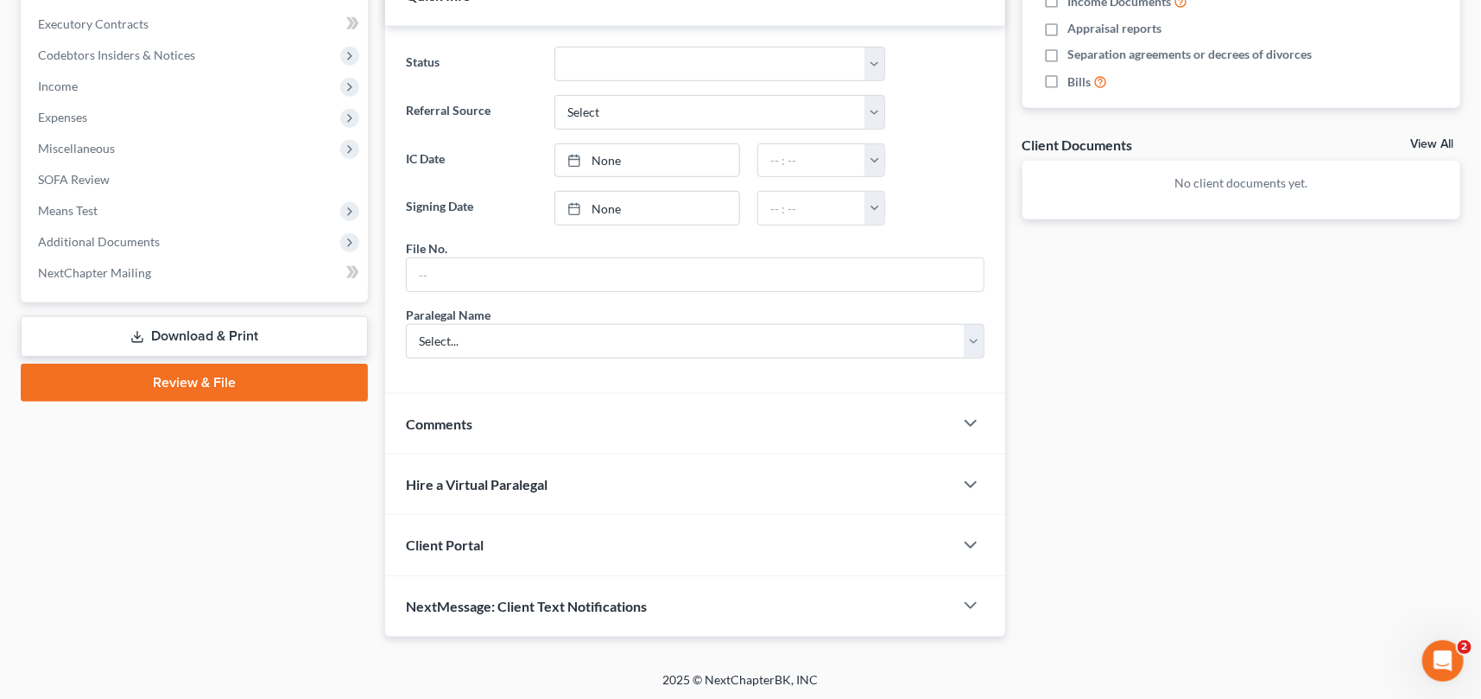
click at [450, 530] on div "Client Portal" at bounding box center [669, 545] width 568 height 60
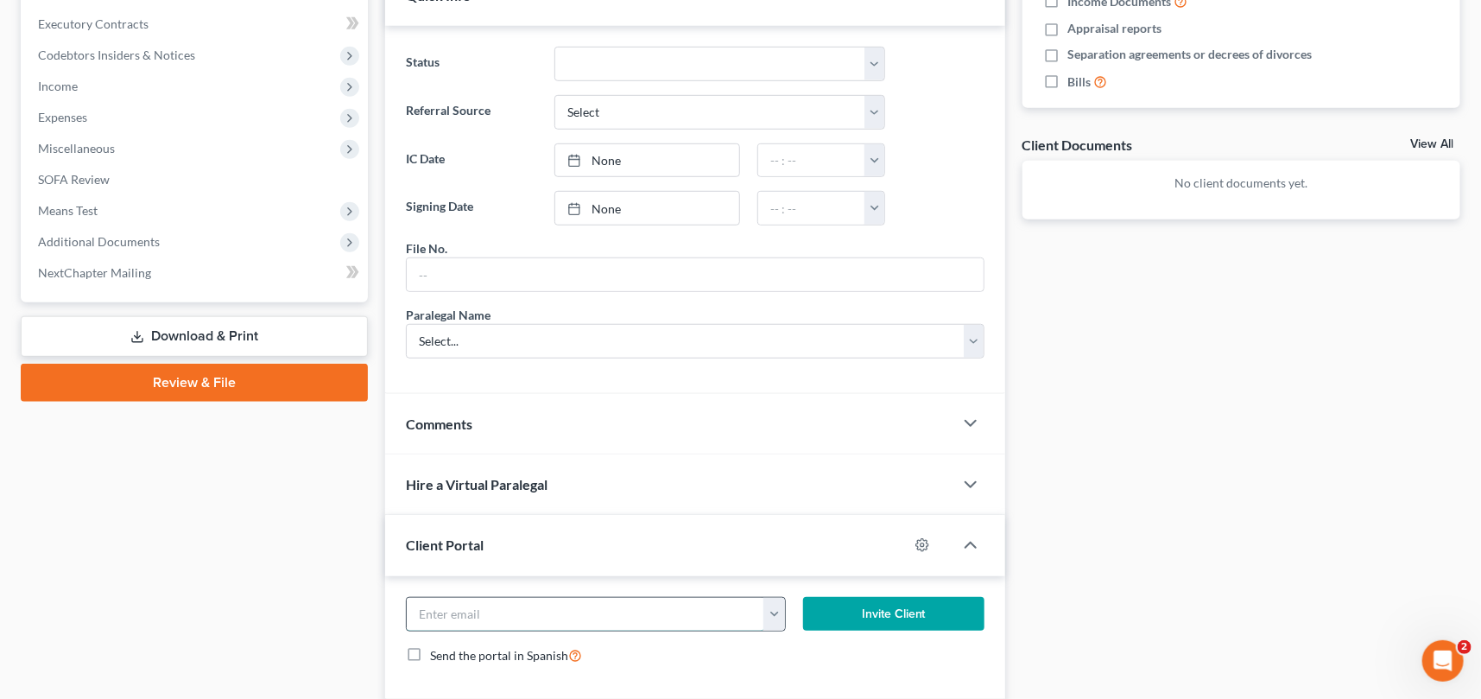
click at [435, 608] on input "email" at bounding box center [585, 614] width 357 height 33
click at [844, 604] on button "Invite Client" at bounding box center [893, 614] width 181 height 35
click at [447, 609] on input "Lakia youngblood@yahoo.com" at bounding box center [585, 614] width 357 height 33
type input "Lakiayoungblood@yahoo.com"
click at [882, 608] on button "Invite Client" at bounding box center [893, 614] width 181 height 35
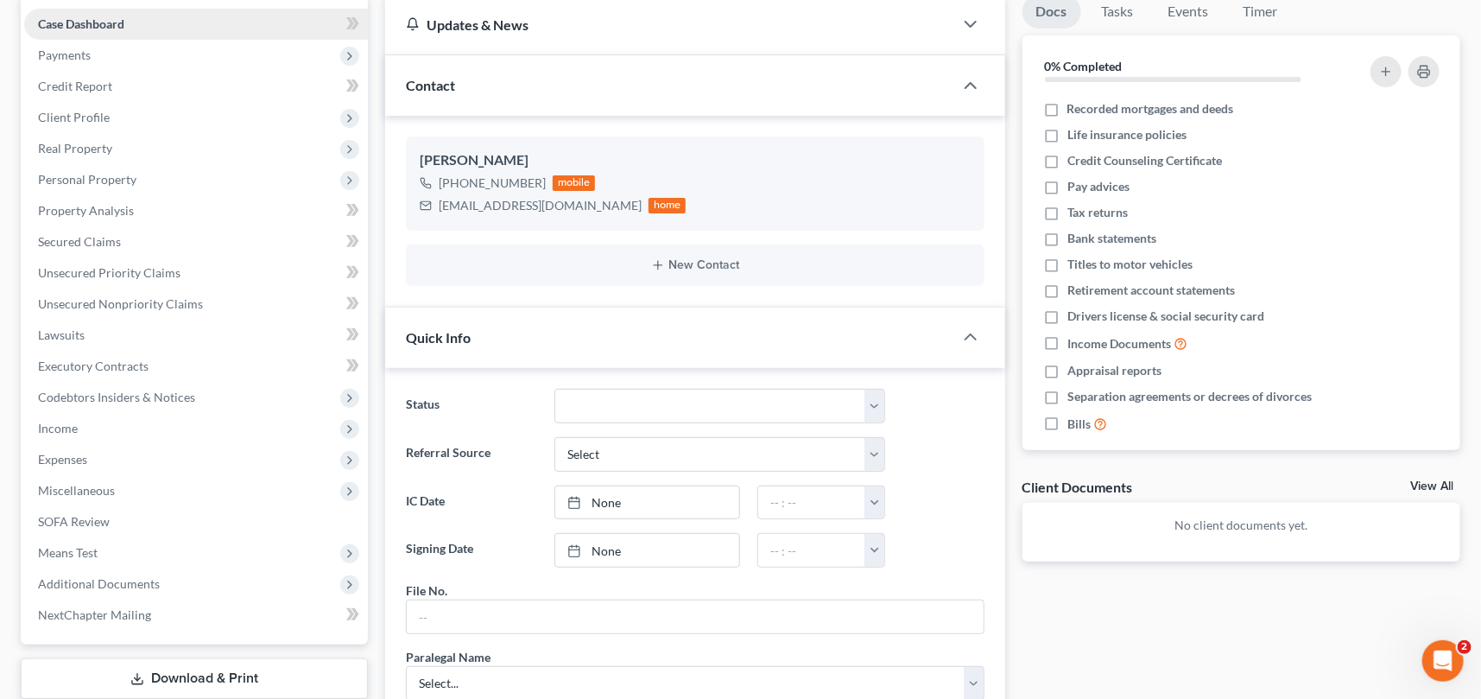
scroll to position [121, 0]
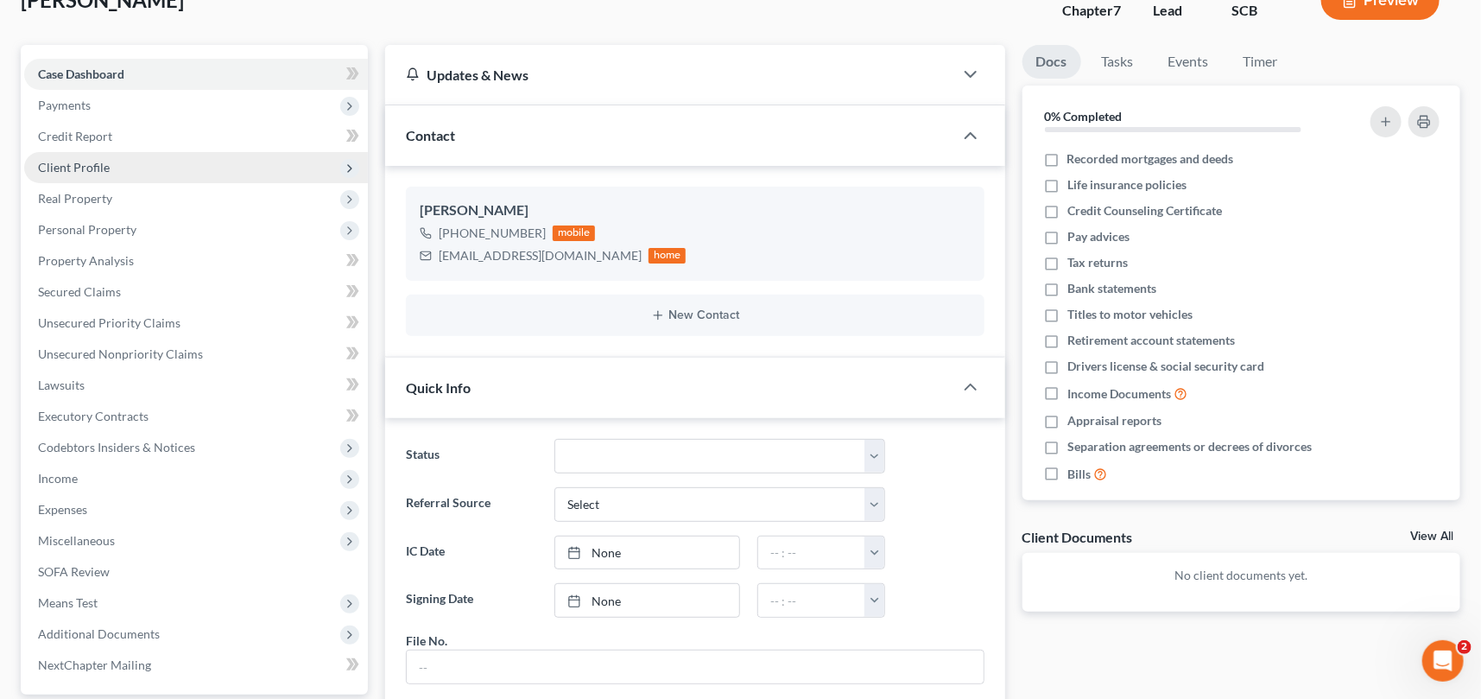
click at [85, 161] on span "Client Profile" at bounding box center [74, 167] width 72 height 15
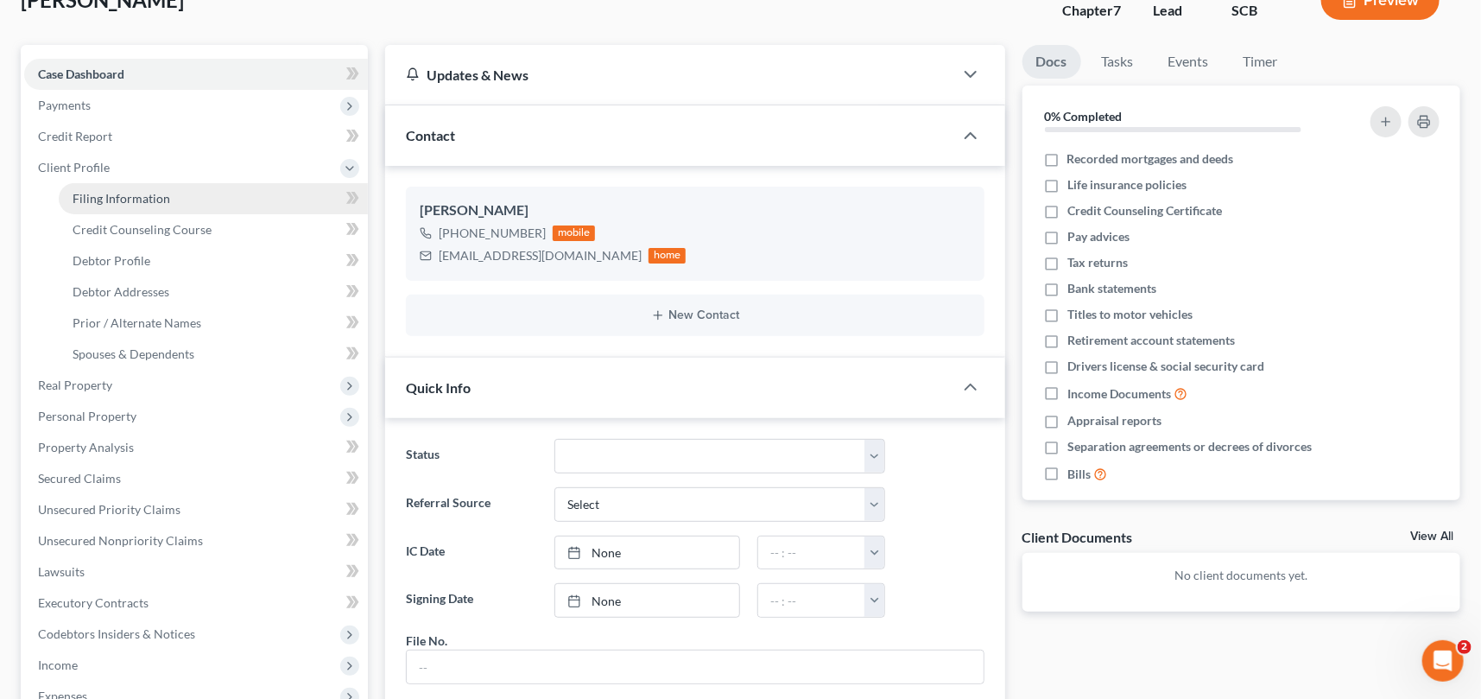
click at [122, 192] on span "Filing Information" at bounding box center [122, 198] width 98 height 15
select select "1"
select select "0"
select select "72"
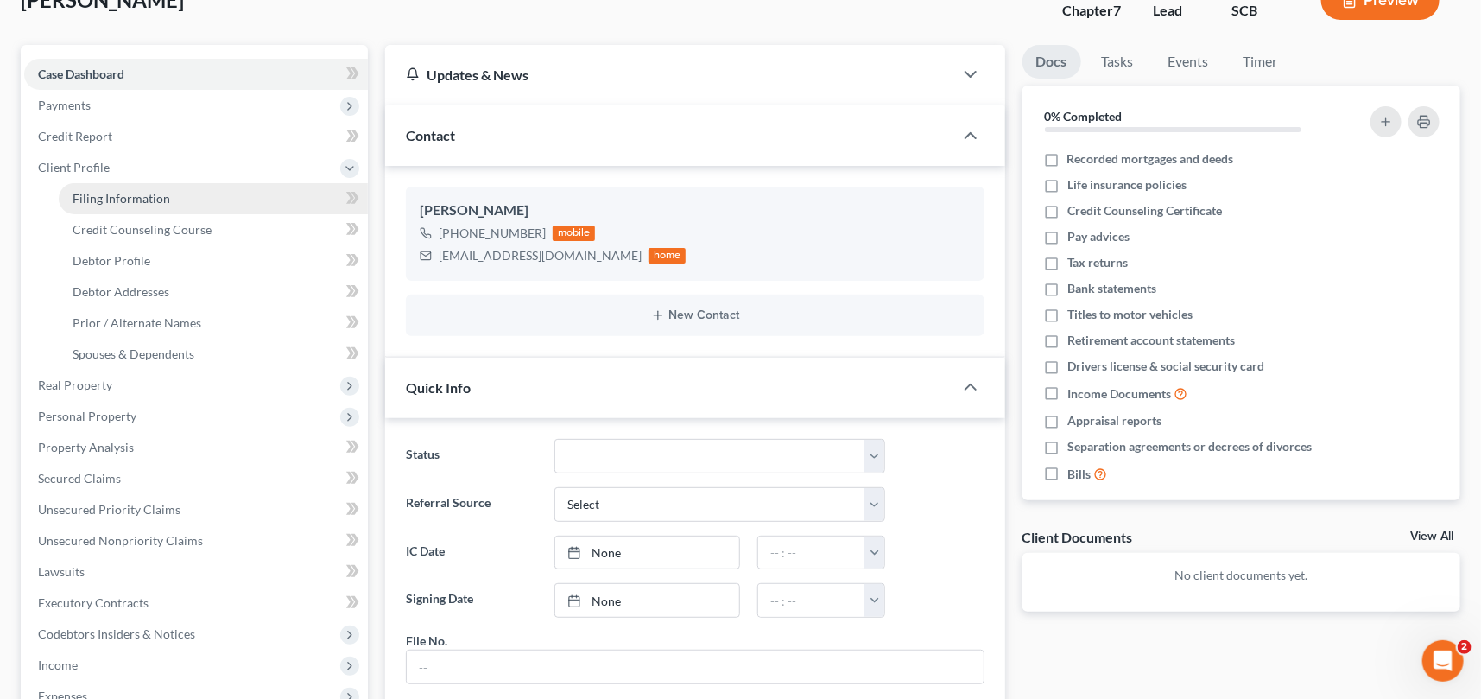
select select "42"
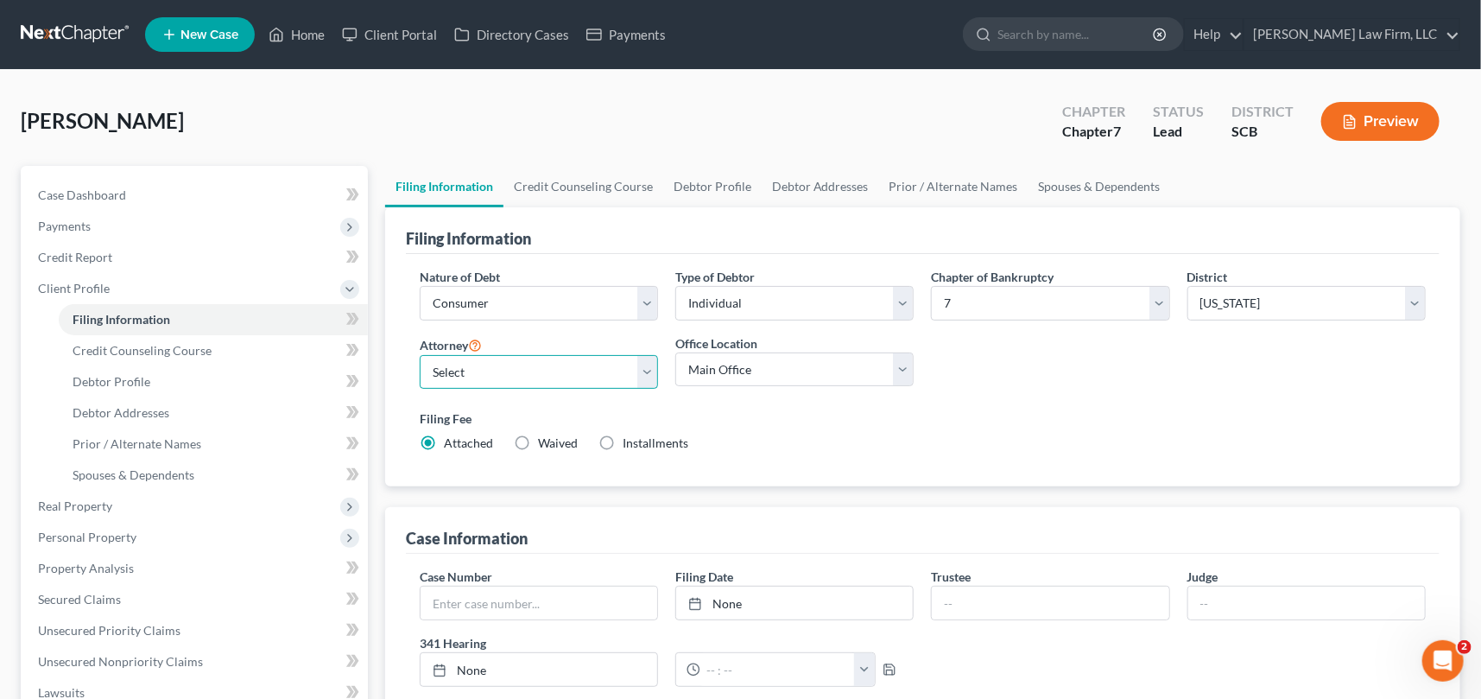
click at [644, 370] on select "Select Robert Meredith, Jr. - SCB Elizabeth Heilig - SCB" at bounding box center [539, 372] width 238 height 35
select select "0"
click at [420, 355] on select "Select Robert Meredith, Jr. - SCB Elizabeth Heilig - SCB" at bounding box center [539, 372] width 238 height 35
click at [114, 375] on span "Debtor Profile" at bounding box center [112, 381] width 78 height 15
select select "0"
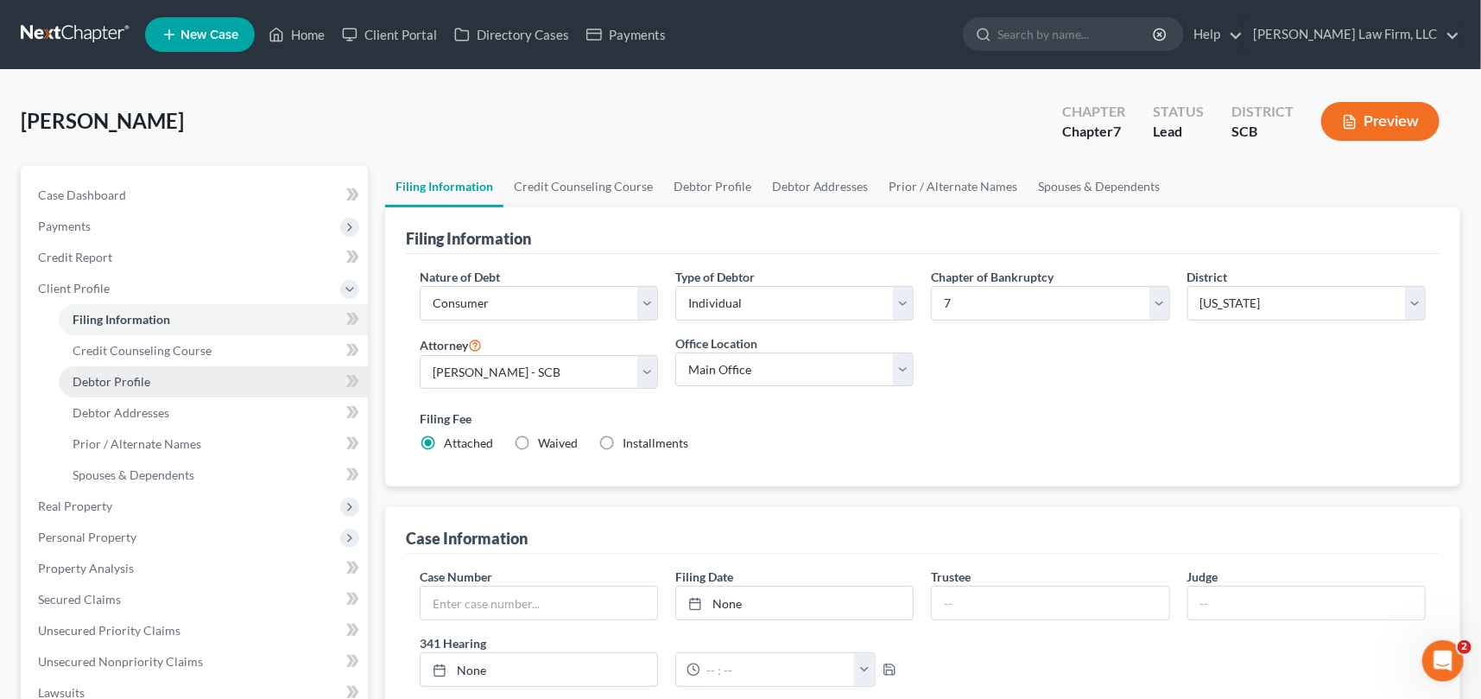
select select "0"
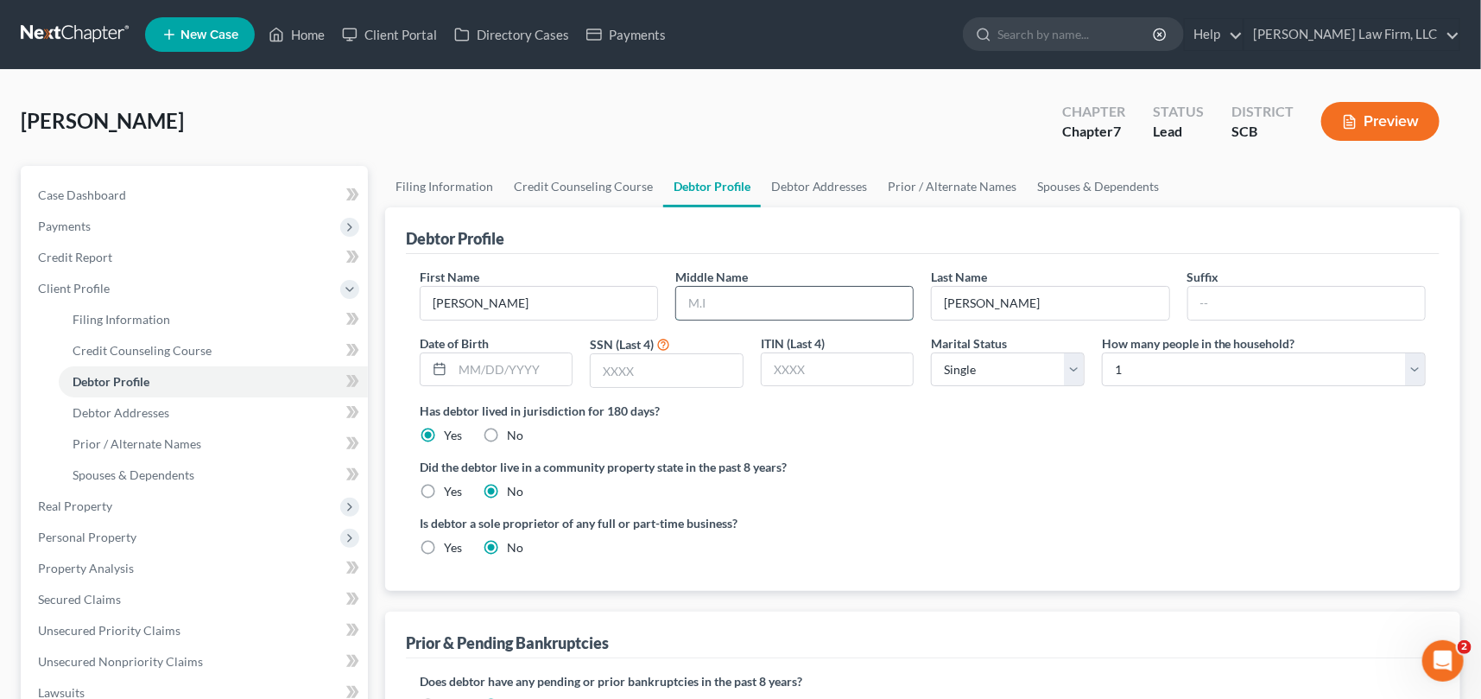
click at [696, 292] on input "text" at bounding box center [794, 303] width 237 height 33
type input "Lashae"
click at [123, 410] on span "Debtor Addresses" at bounding box center [121, 412] width 97 height 15
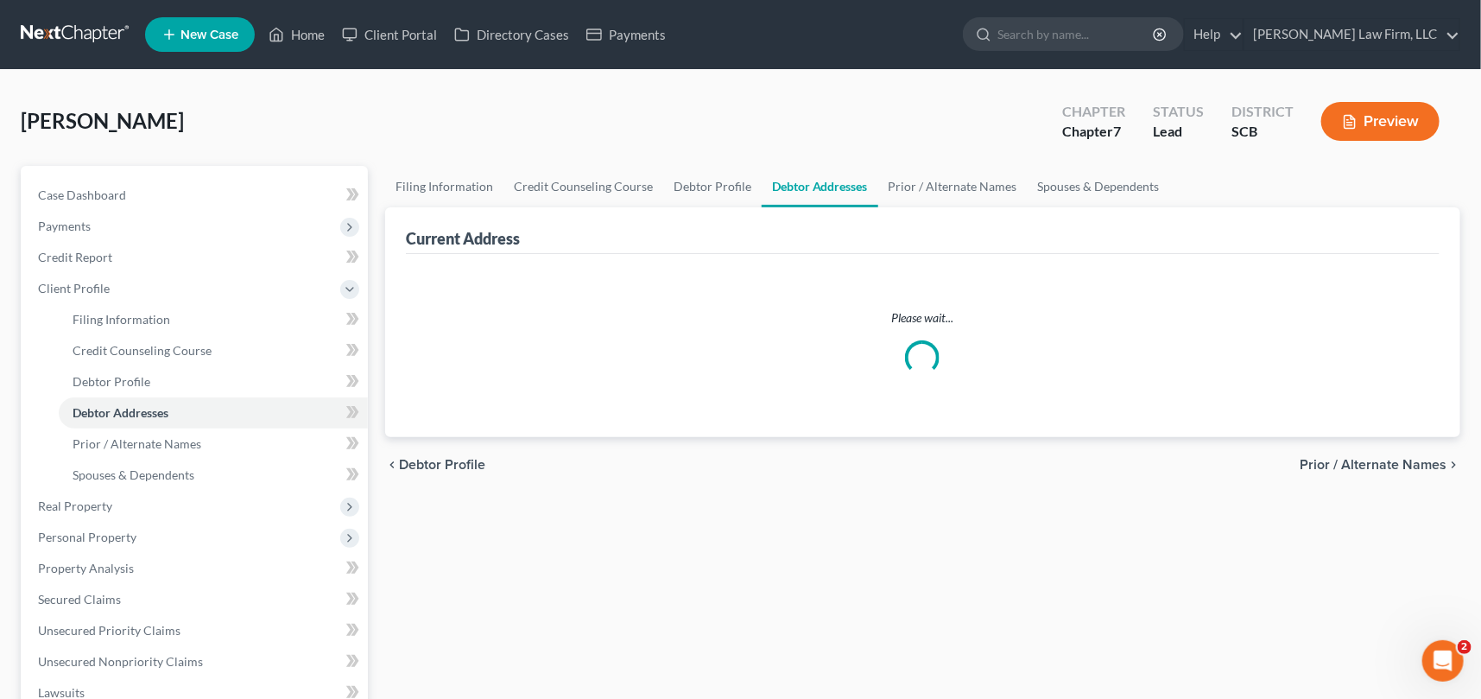
select select "0"
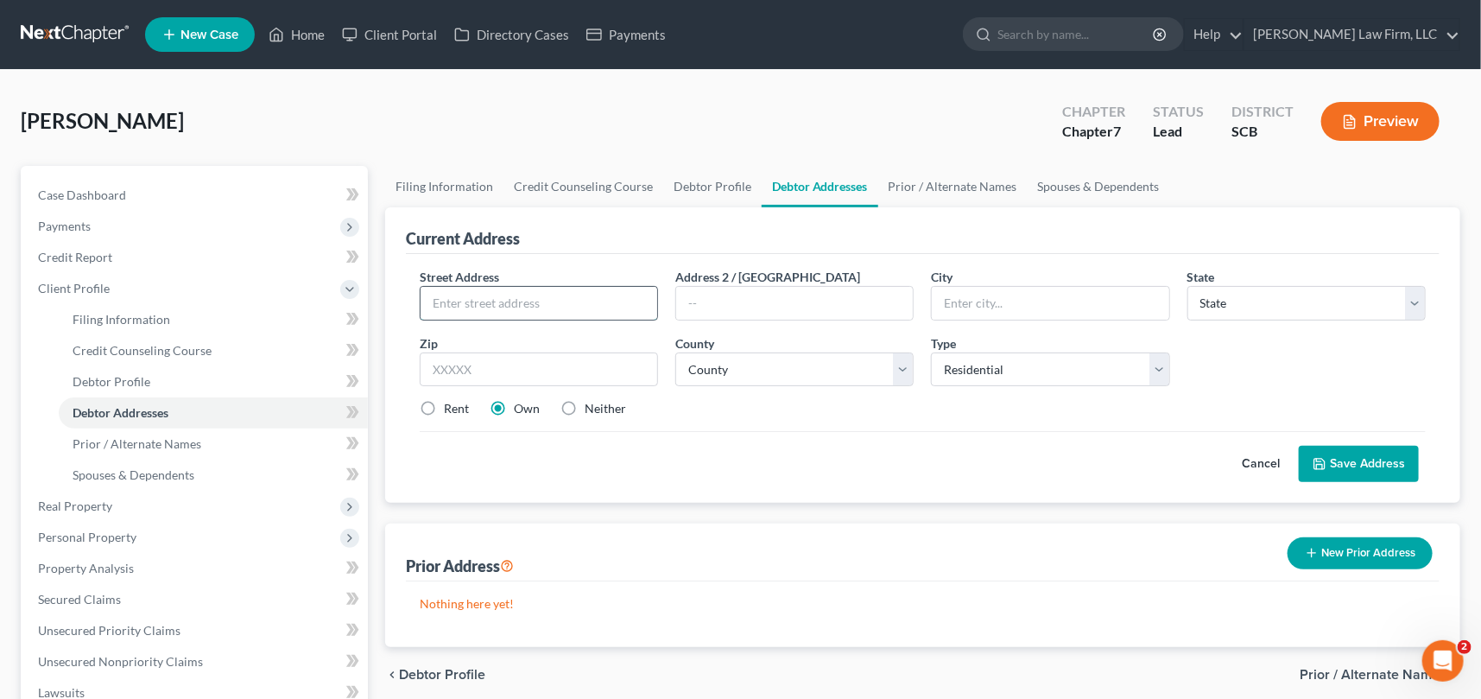
click at [446, 299] on input "text" at bounding box center [539, 303] width 237 height 33
type input "9310 Pinckney Marsh Lane"
click at [986, 313] on input "text" at bounding box center [1050, 303] width 237 height 33
type input "Summerville"
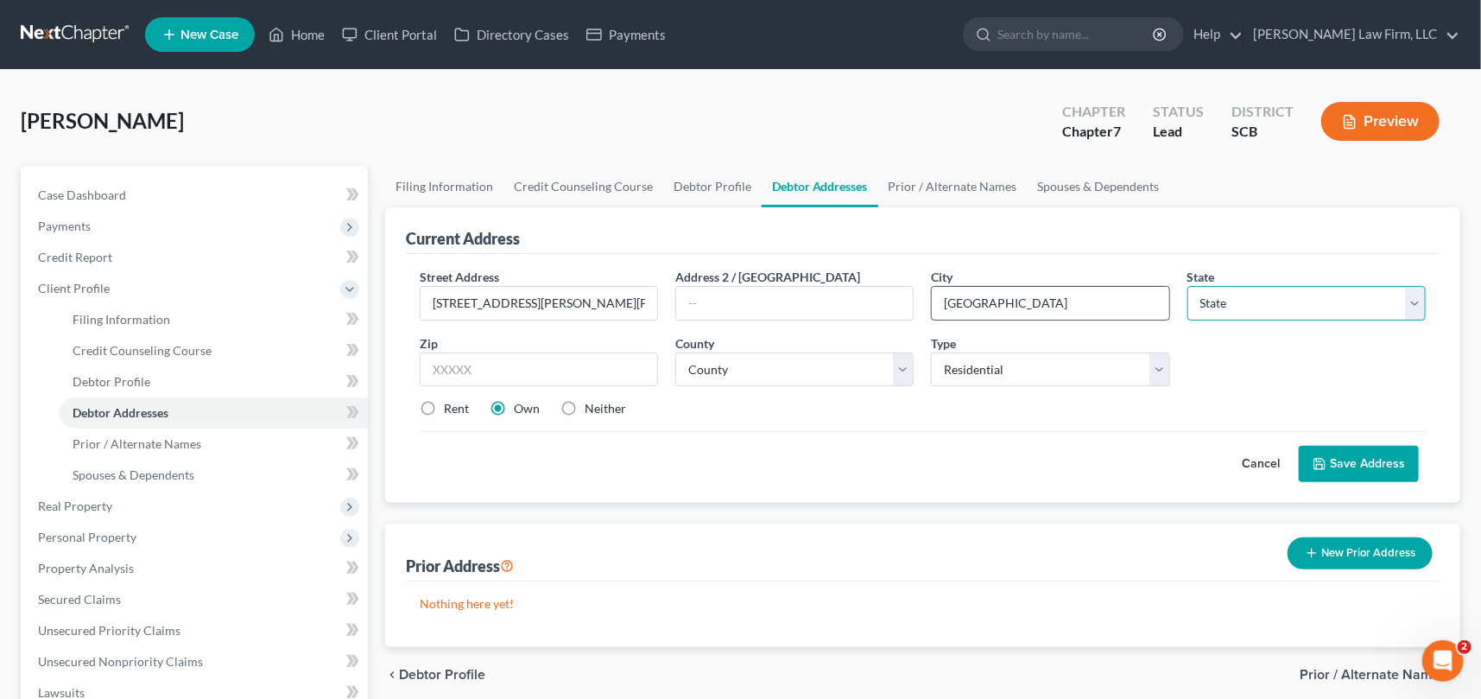
select select "42"
click at [427, 374] on input "text" at bounding box center [539, 369] width 238 height 35
type input "29483"
click at [444, 409] on label "Rent" at bounding box center [456, 408] width 25 height 17
click at [451, 409] on input "Rent" at bounding box center [456, 405] width 11 height 11
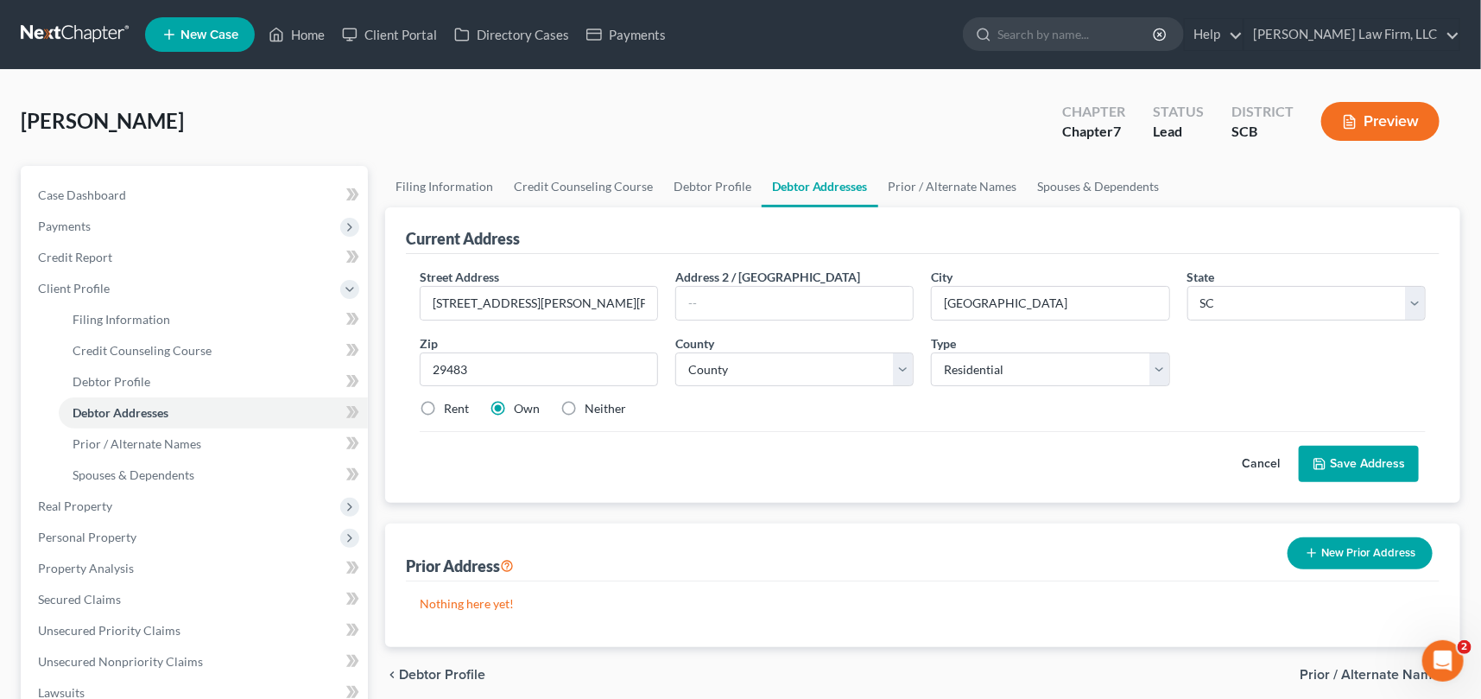
radio input "true"
click at [1341, 456] on button "Save Address" at bounding box center [1359, 464] width 120 height 36
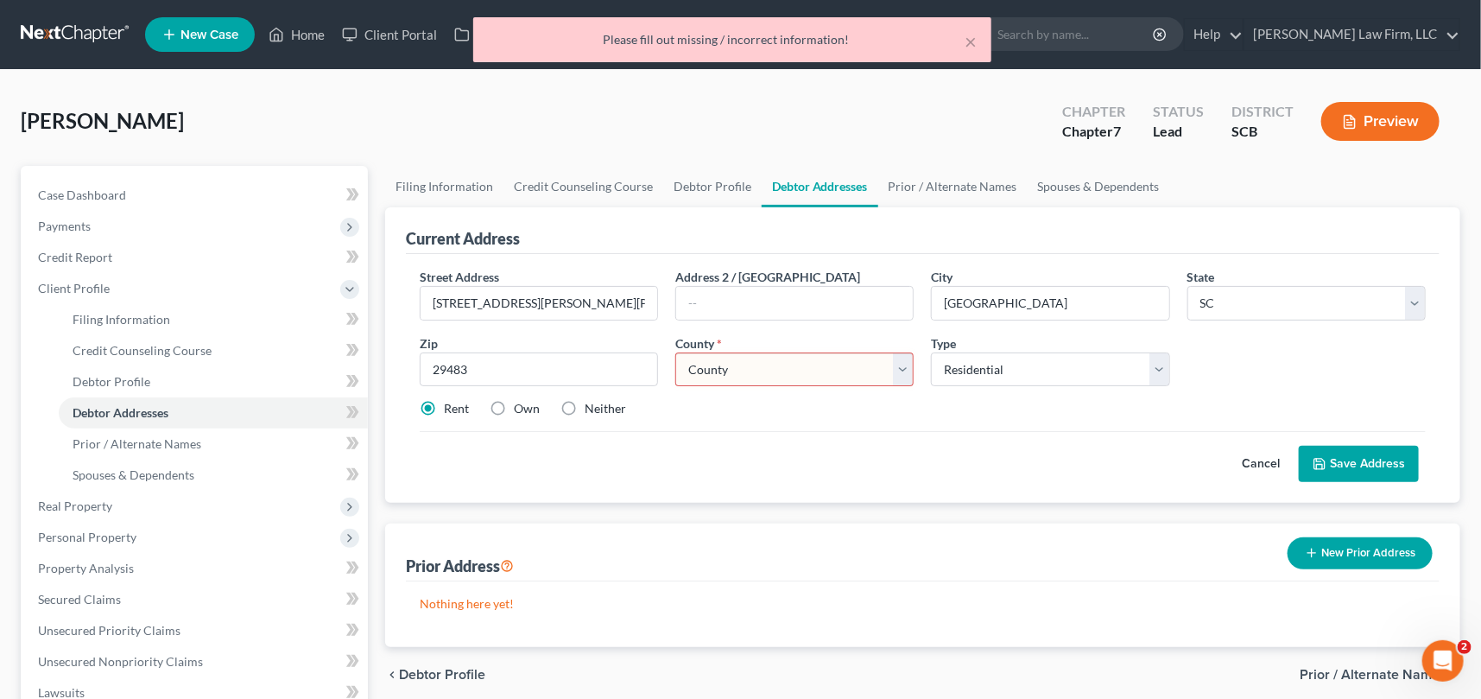
click at [729, 361] on select "County Abbeville County Aiken County Allendale County Anderson County Bamberg C…" at bounding box center [794, 369] width 238 height 35
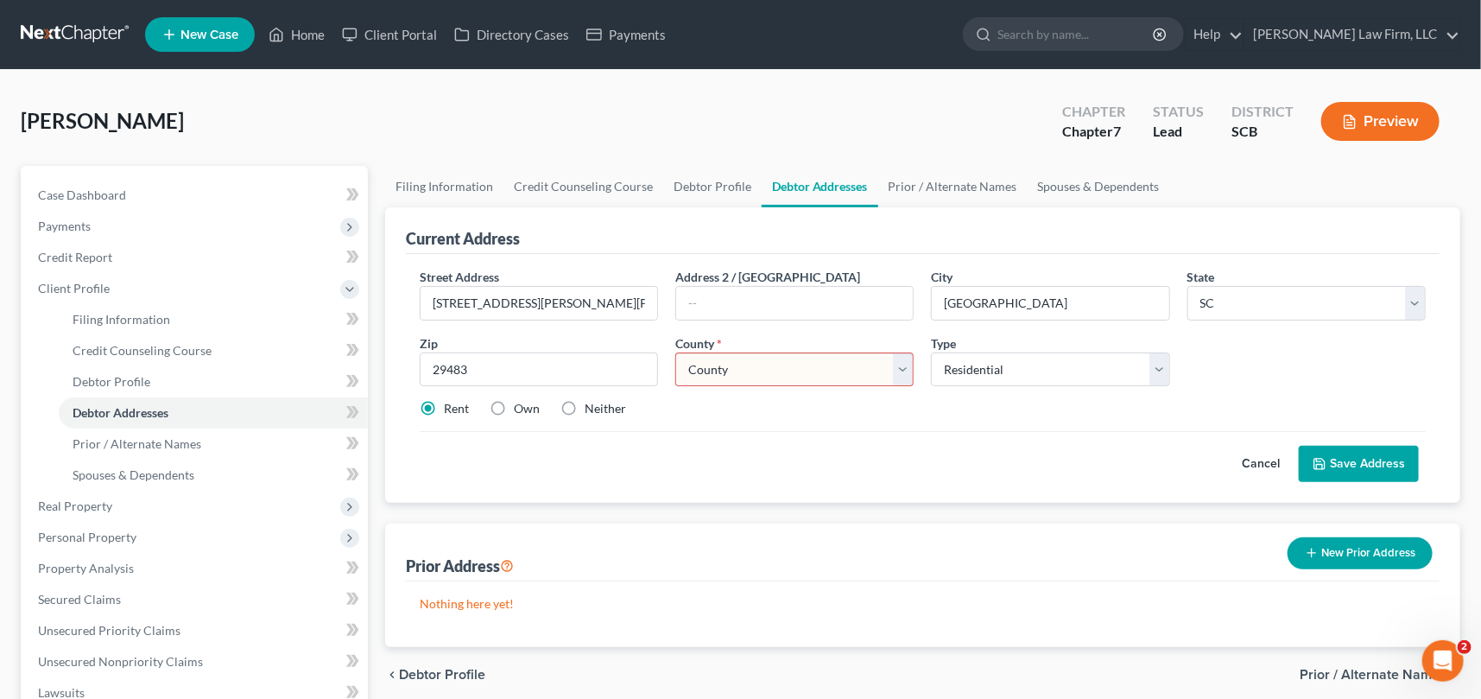
select select "17"
click at [675, 352] on select "County Abbeville County Aiken County Allendale County Anderson County Bamberg C…" at bounding box center [794, 369] width 238 height 35
click at [1338, 454] on button "Save Address" at bounding box center [1359, 464] width 120 height 36
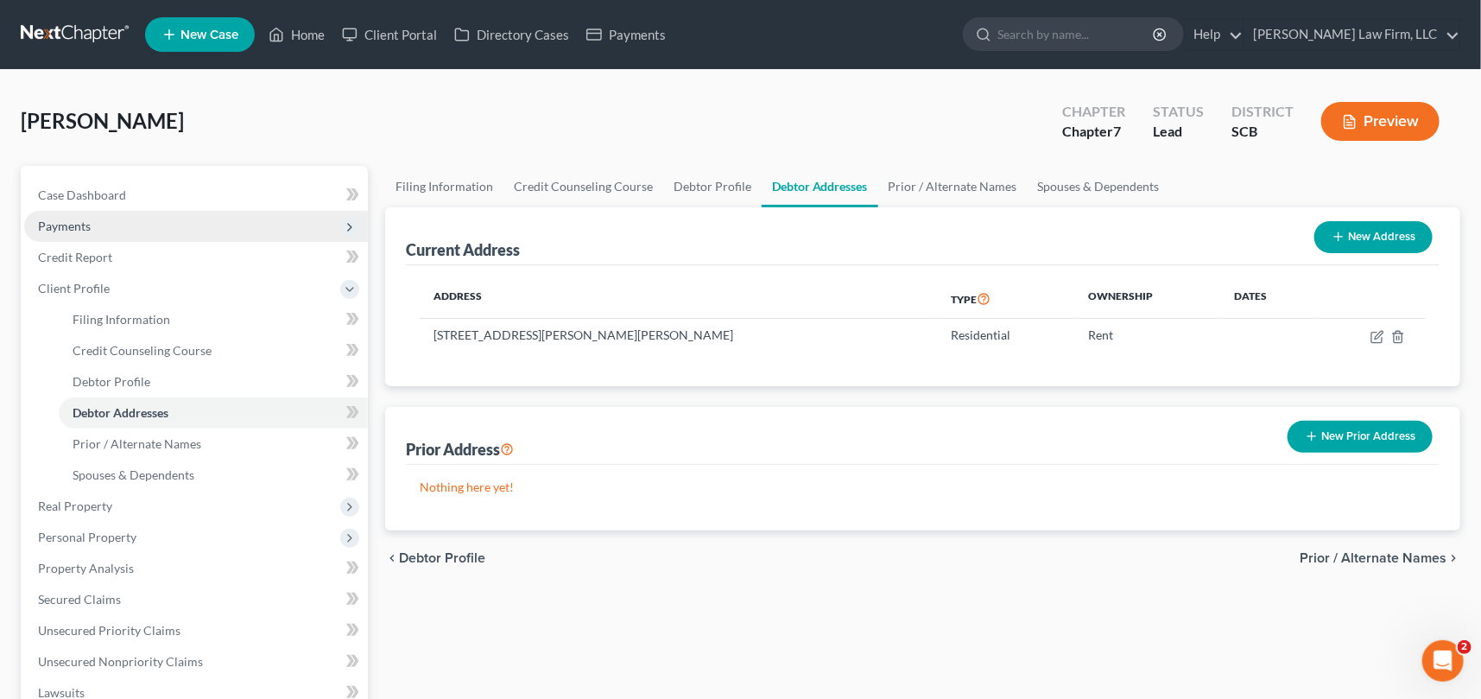
click at [69, 219] on span "Payments" at bounding box center [64, 225] width 53 height 15
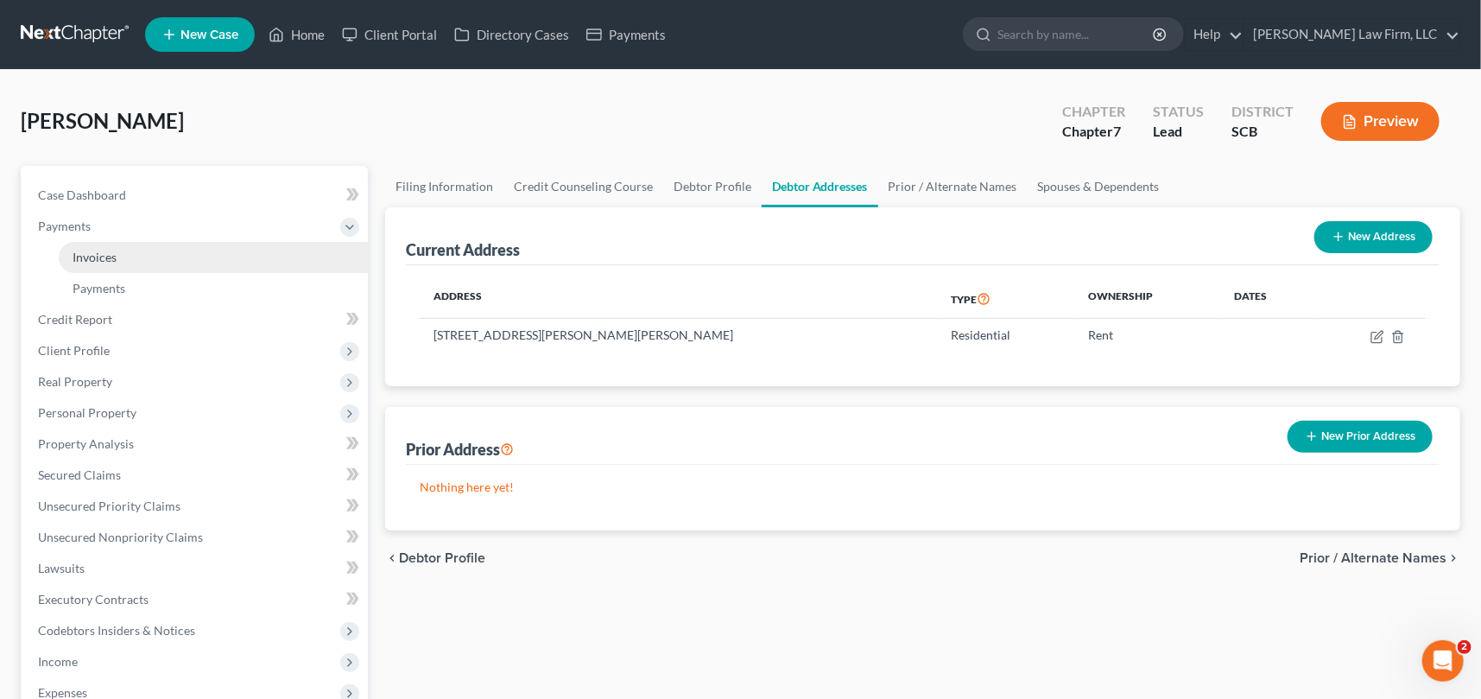
click at [113, 256] on span "Invoices" at bounding box center [95, 257] width 44 height 15
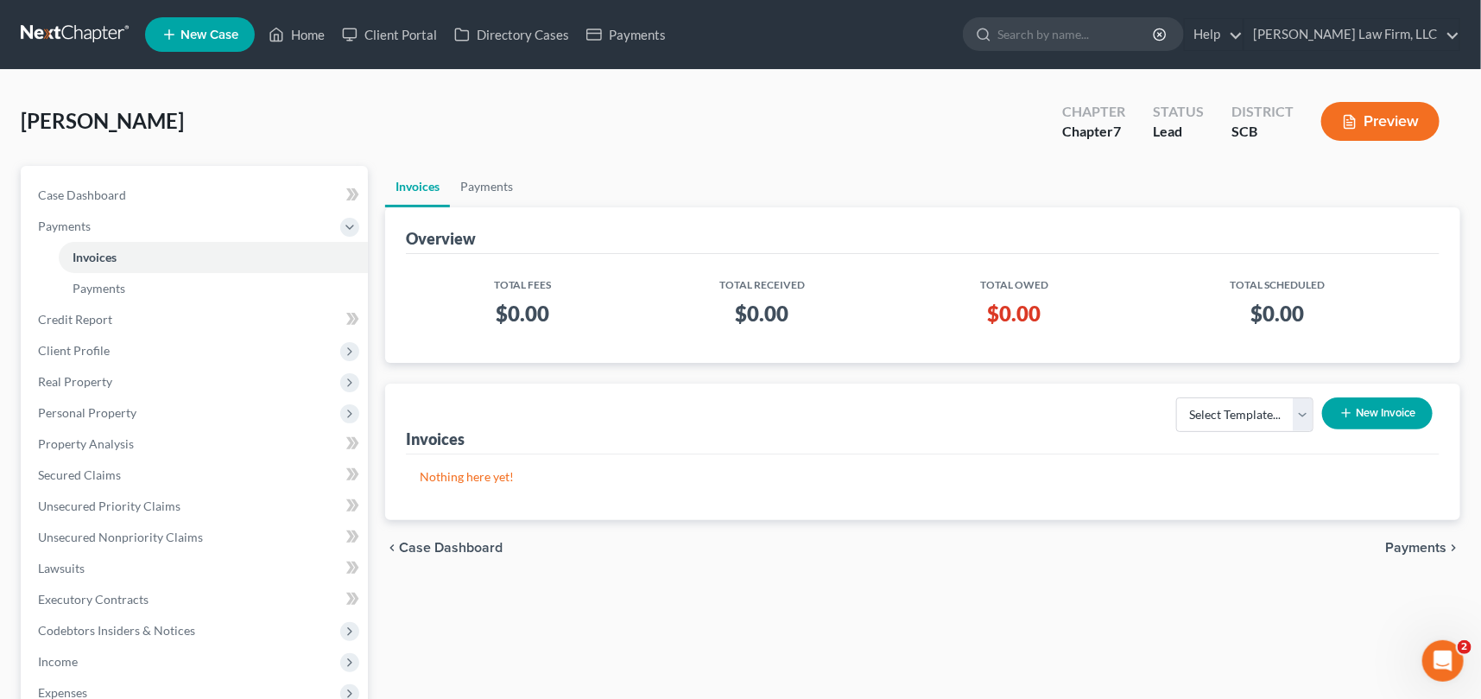
click at [1367, 408] on button "New Invoice" at bounding box center [1377, 413] width 111 height 32
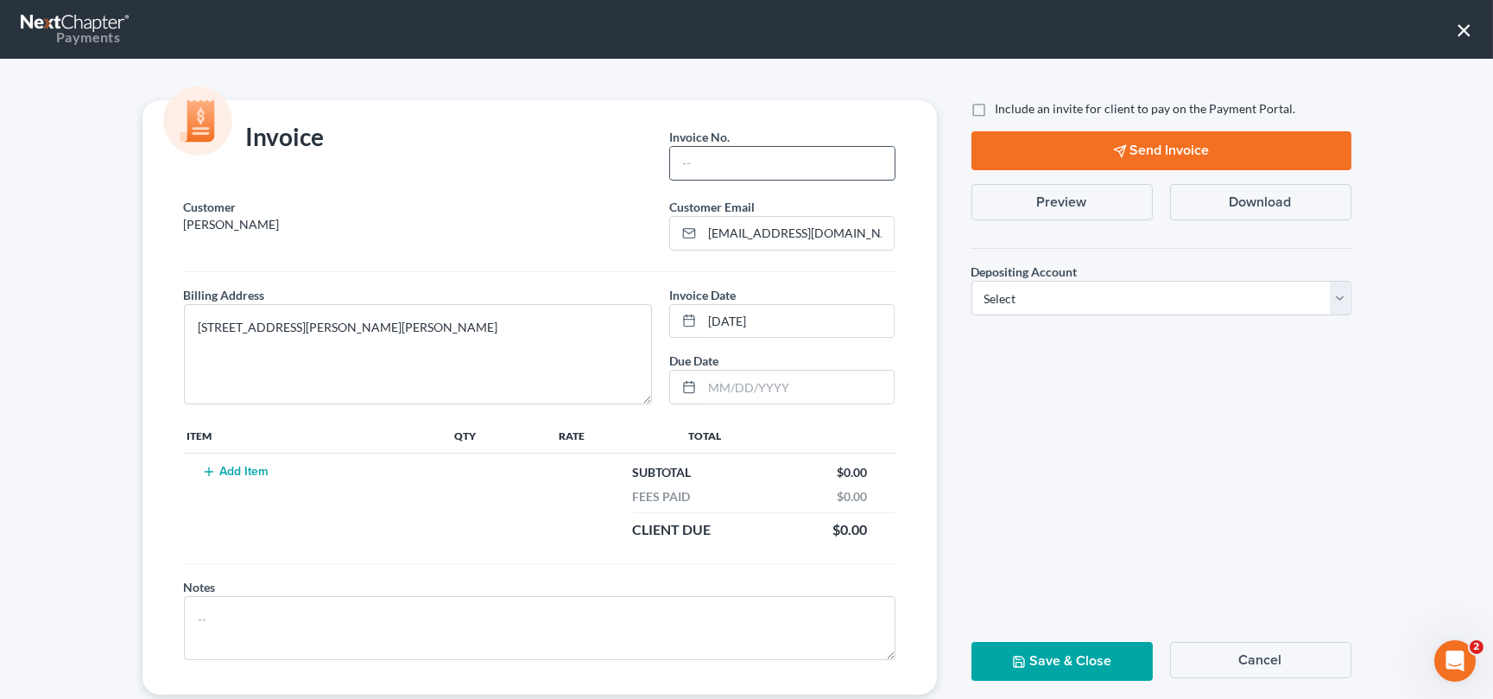
drag, startPoint x: 699, startPoint y: 158, endPoint x: 702, endPoint y: 149, distance: 9.8
click at [702, 149] on input "text" at bounding box center [782, 163] width 224 height 33
type input "0000"
click at [226, 469] on button "Add Item" at bounding box center [236, 472] width 76 height 14
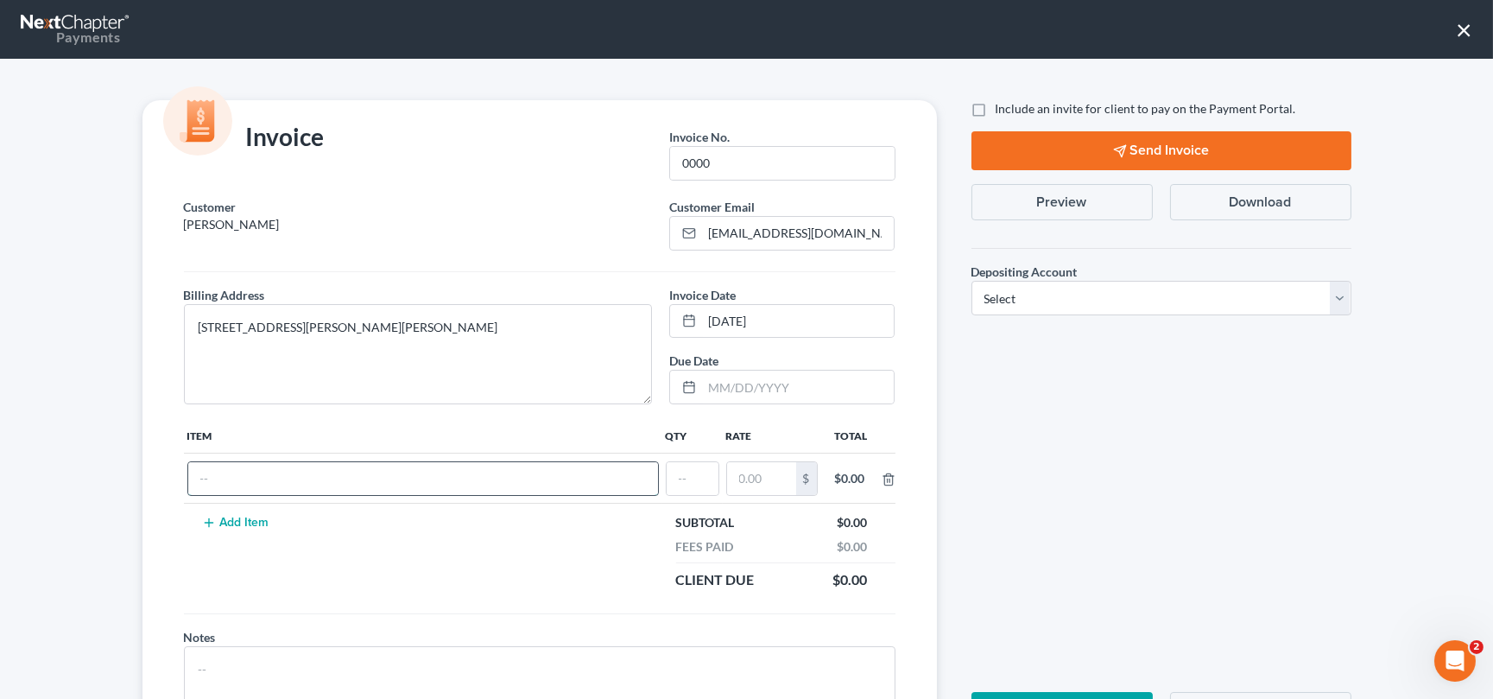
click at [214, 479] on input "text" at bounding box center [423, 478] width 470 height 33
type input "Chapter 7 Fees"
type input "1"
type input "2,300.00"
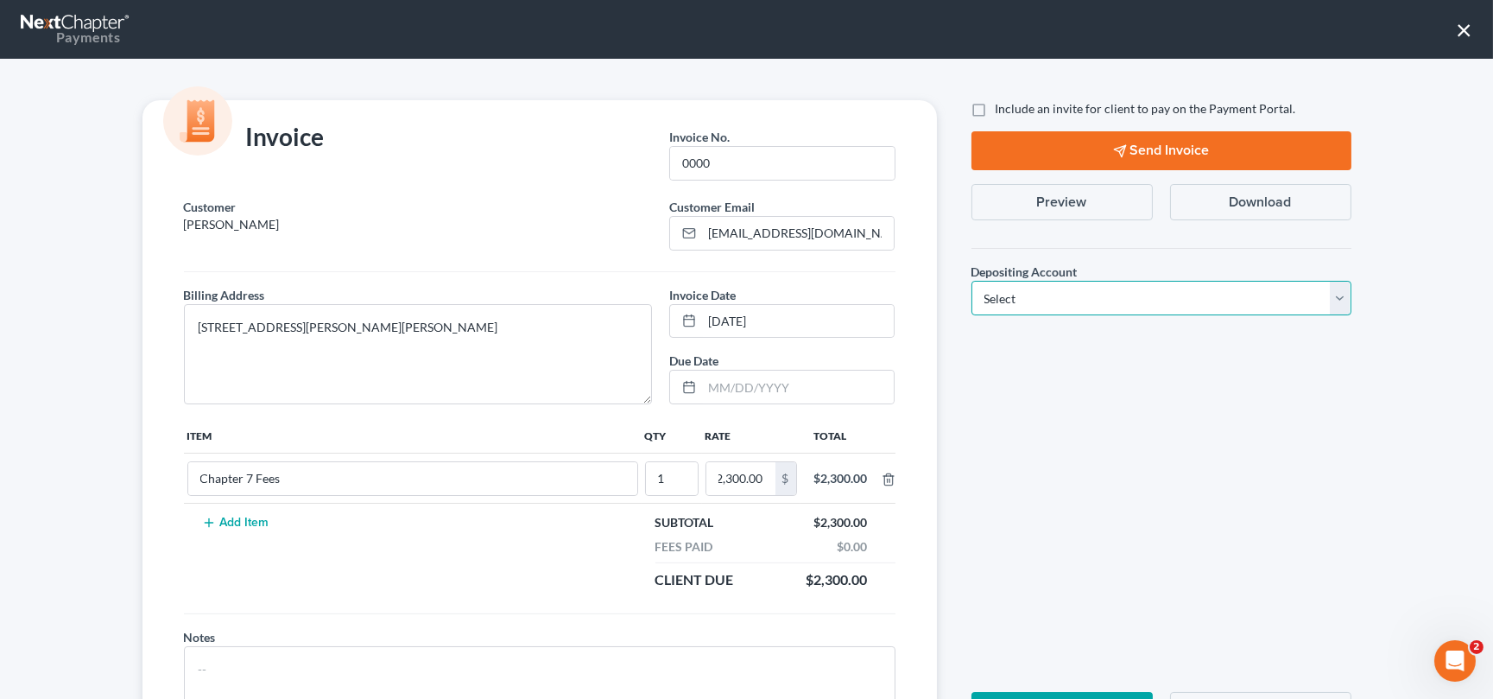
scroll to position [0, 0]
drag, startPoint x: 1333, startPoint y: 298, endPoint x: 1308, endPoint y: 313, distance: 29.5
click at [1333, 298] on select "Select Operation Trust" at bounding box center [1161, 298] width 380 height 35
select select "1"
click at [971, 281] on select "Select Operation Trust" at bounding box center [1161, 298] width 380 height 35
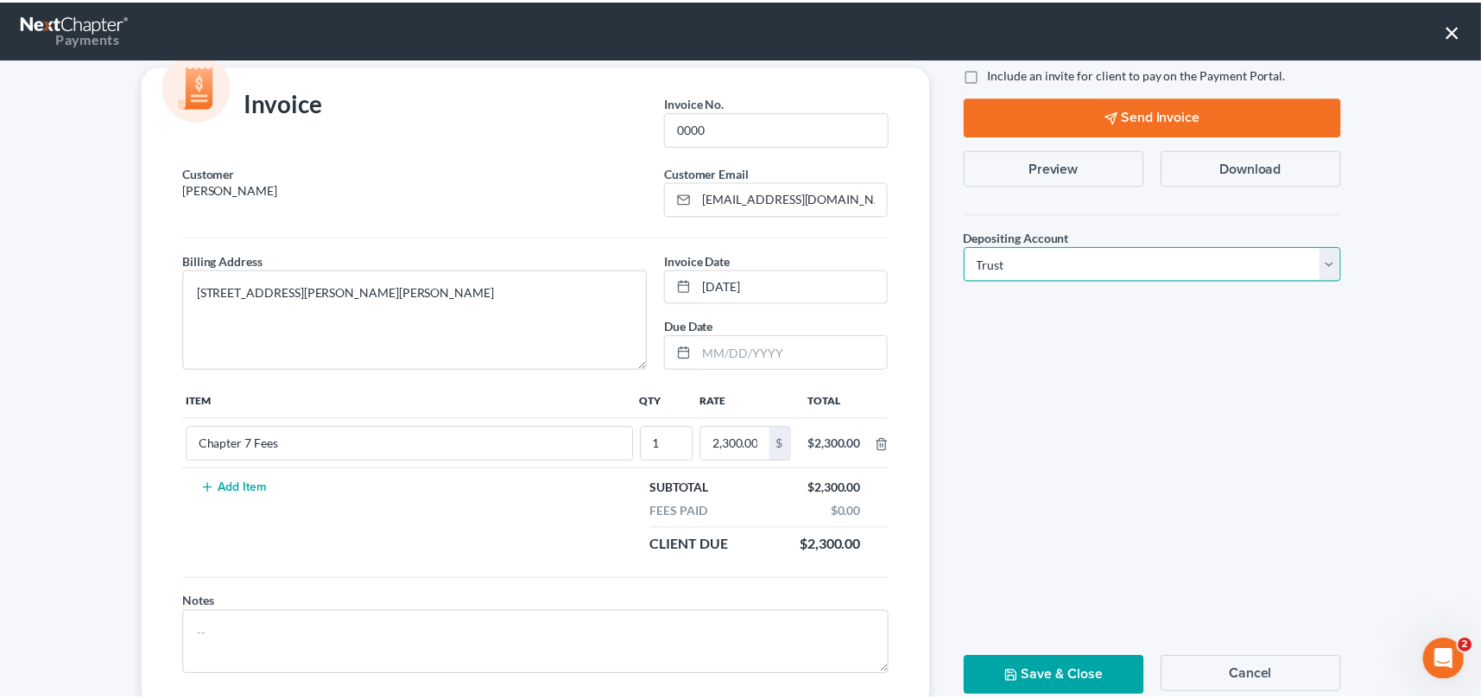
scroll to position [85, 0]
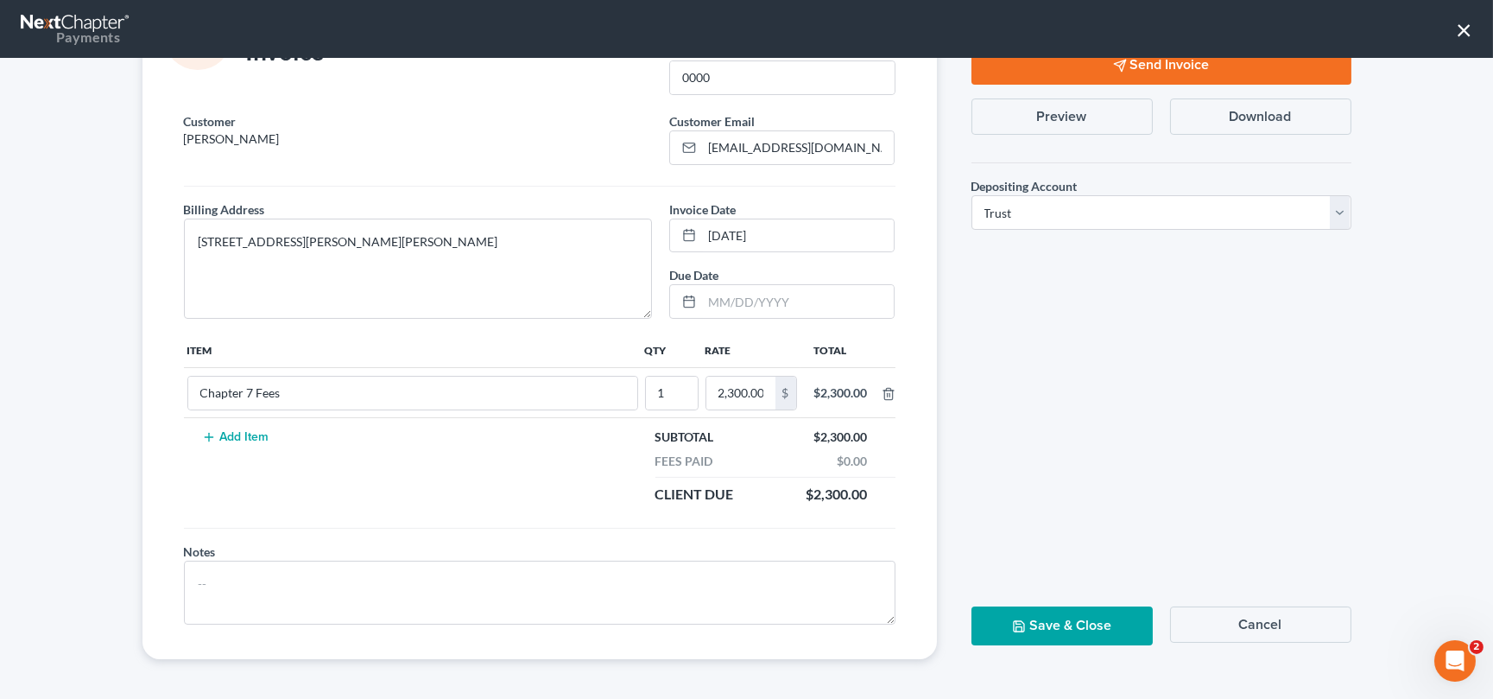
click at [1054, 620] on button "Save & Close" at bounding box center [1061, 625] width 181 height 39
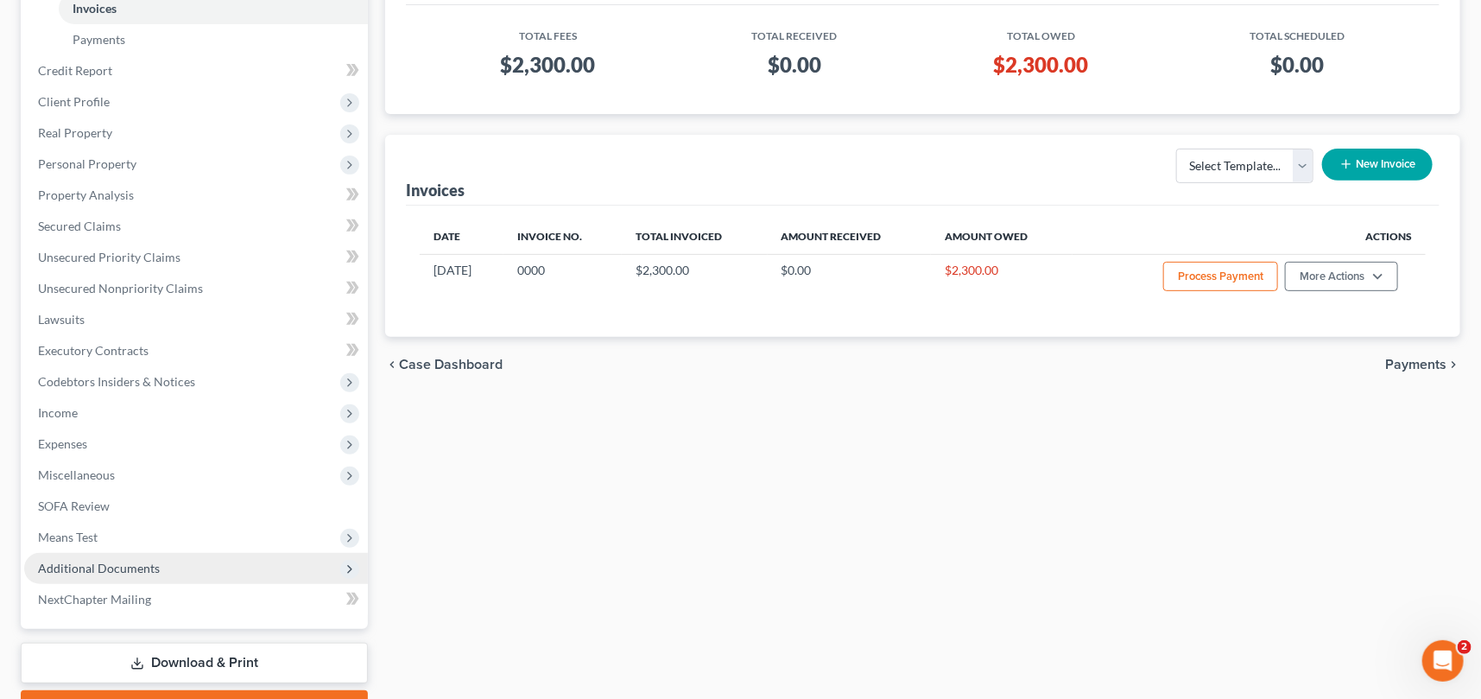
scroll to position [341, 0]
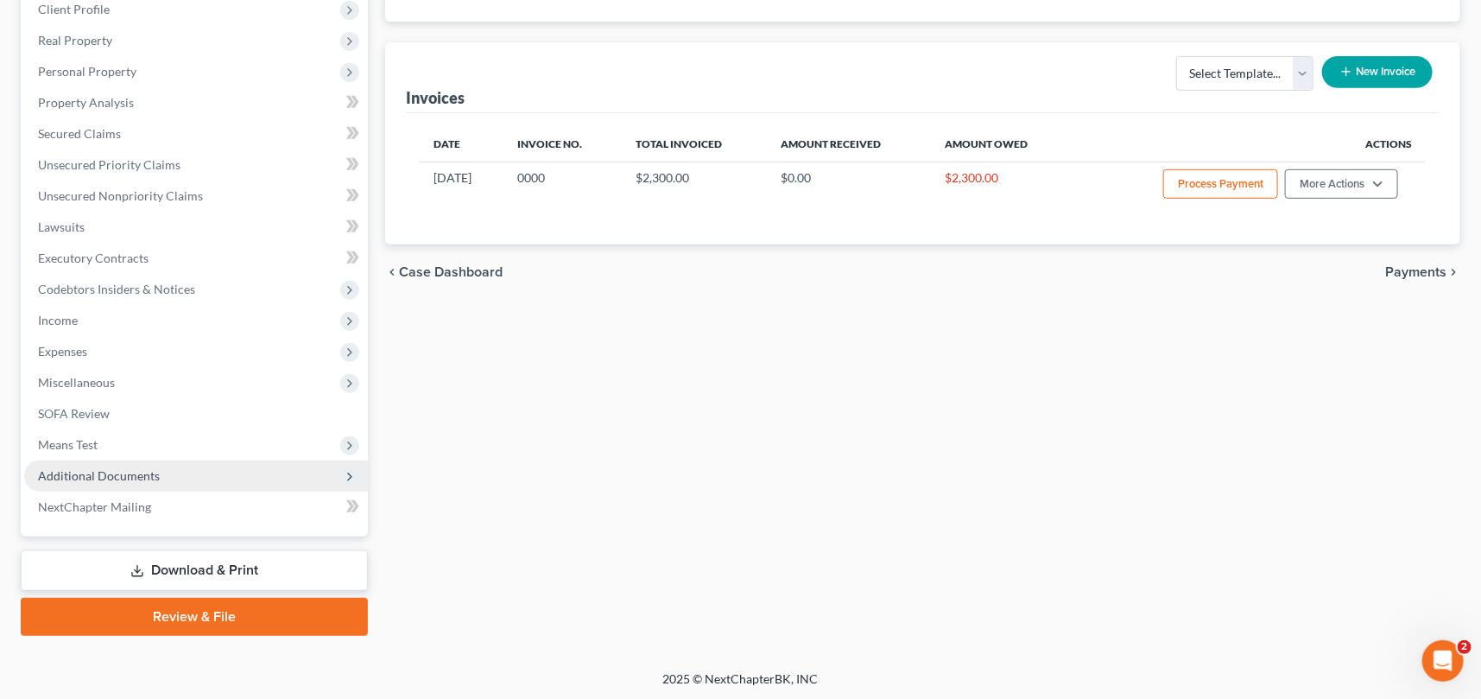
click at [122, 471] on span "Additional Documents" at bounding box center [99, 475] width 122 height 15
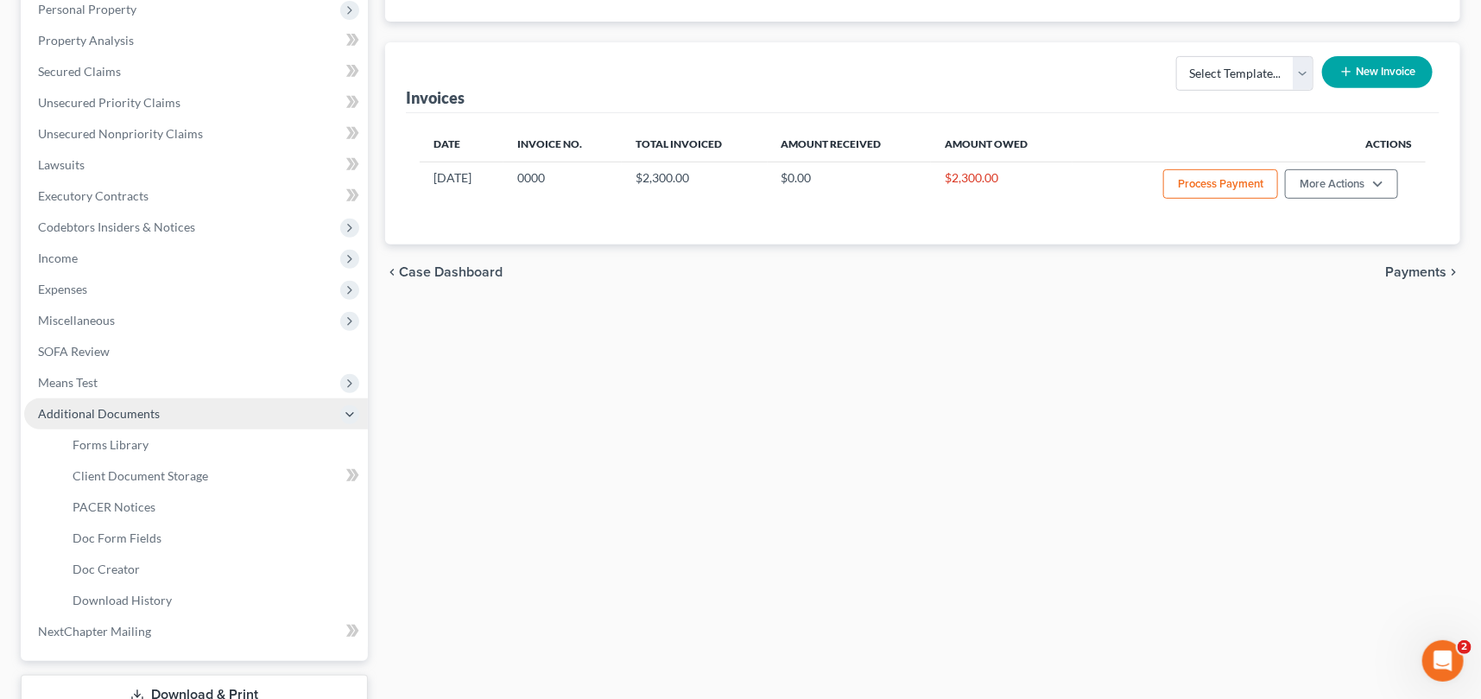
scroll to position [279, 0]
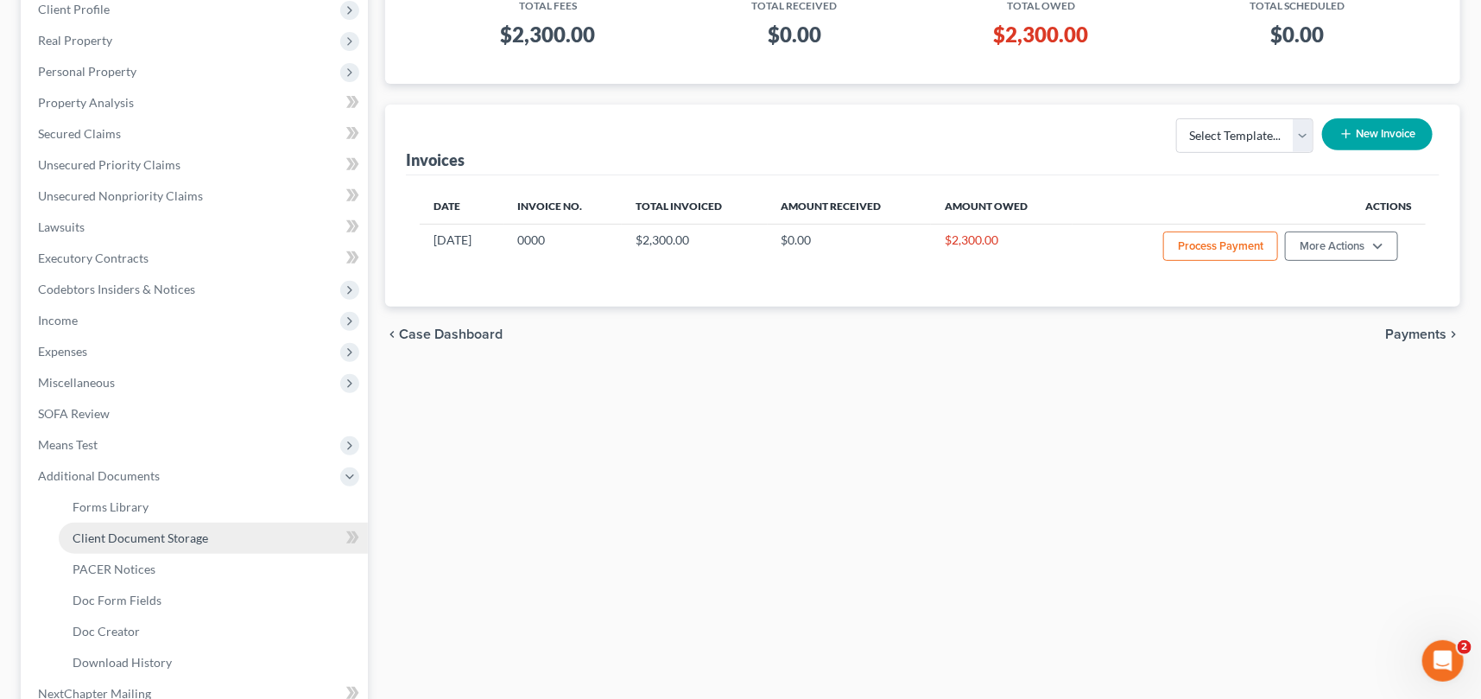
click at [154, 534] on span "Client Document Storage" at bounding box center [141, 537] width 136 height 15
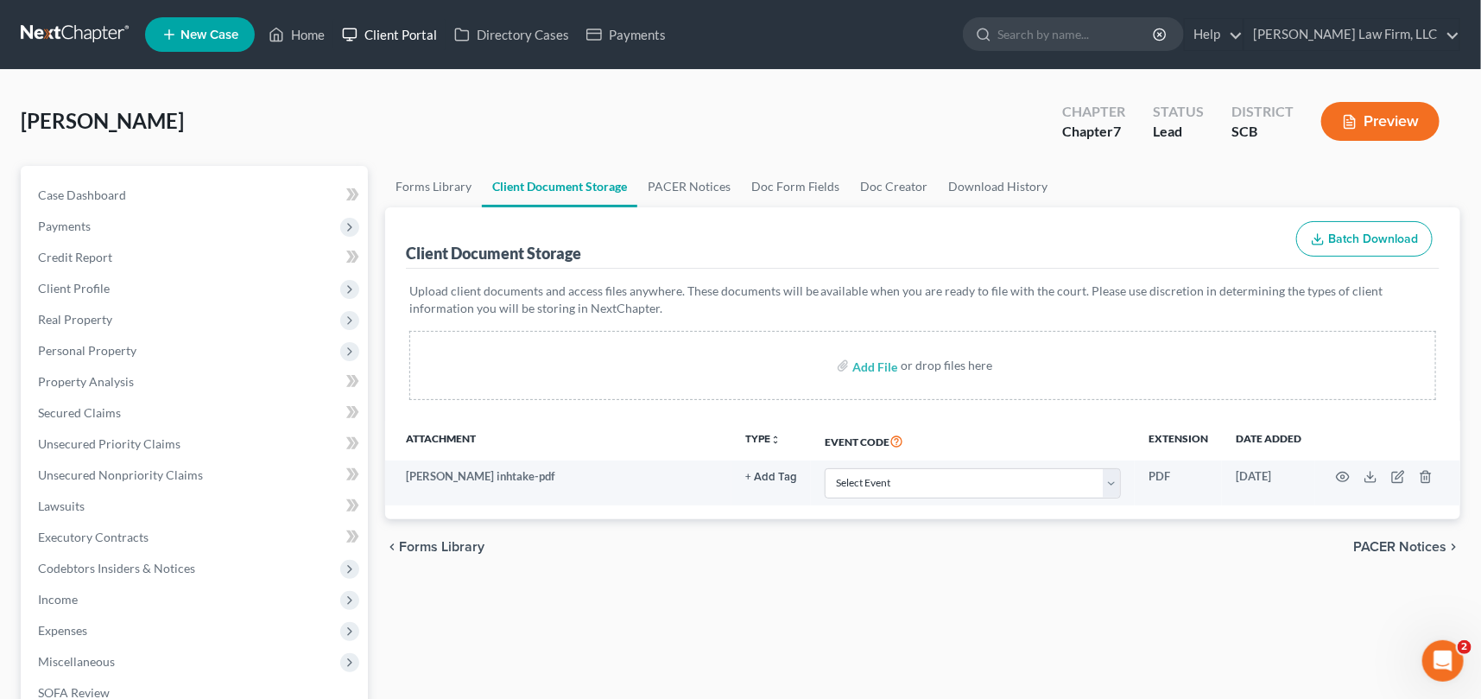
drag, startPoint x: 313, startPoint y: 30, endPoint x: 390, endPoint y: 36, distance: 77.1
click at [313, 29] on link "Home" at bounding box center [296, 34] width 73 height 31
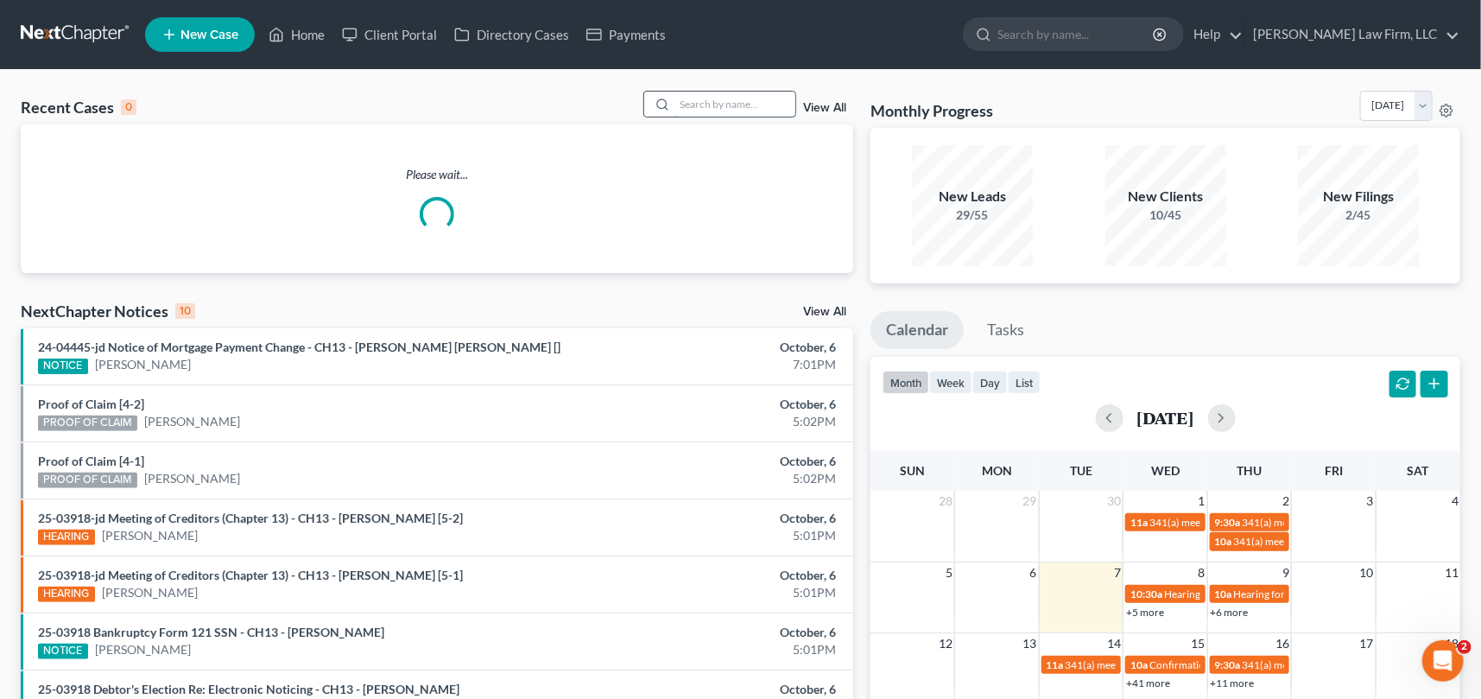
click at [680, 109] on input "search" at bounding box center [734, 104] width 121 height 25
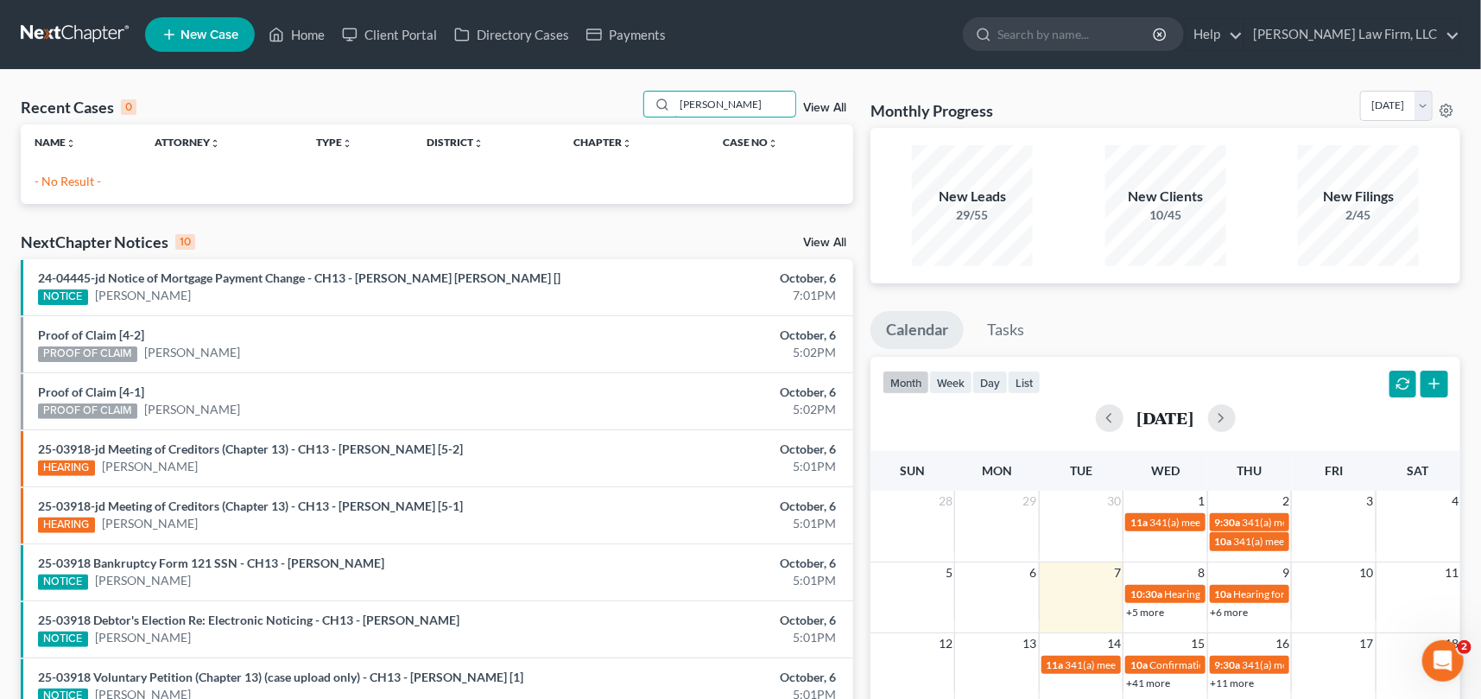
type input "Fitzmaurice"
click at [215, 33] on span "New Case" at bounding box center [209, 34] width 58 height 13
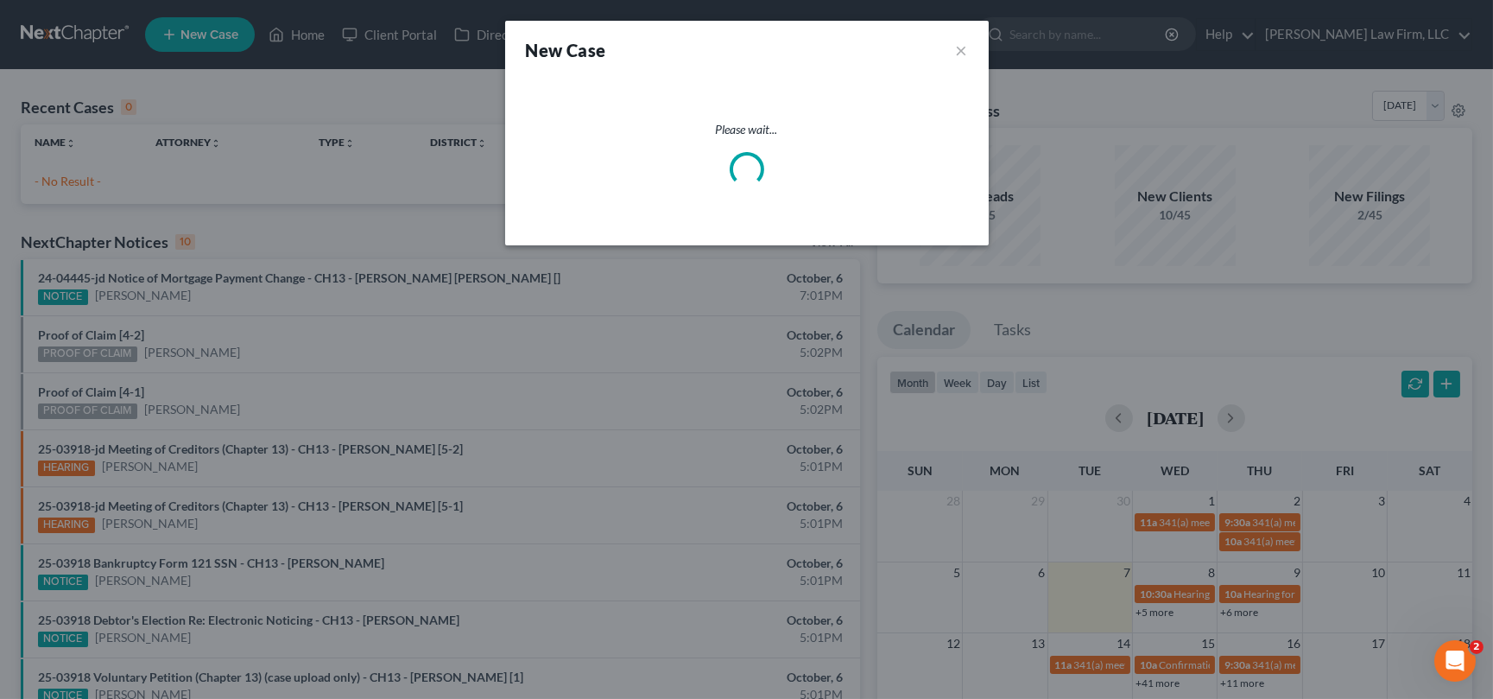
select select "72"
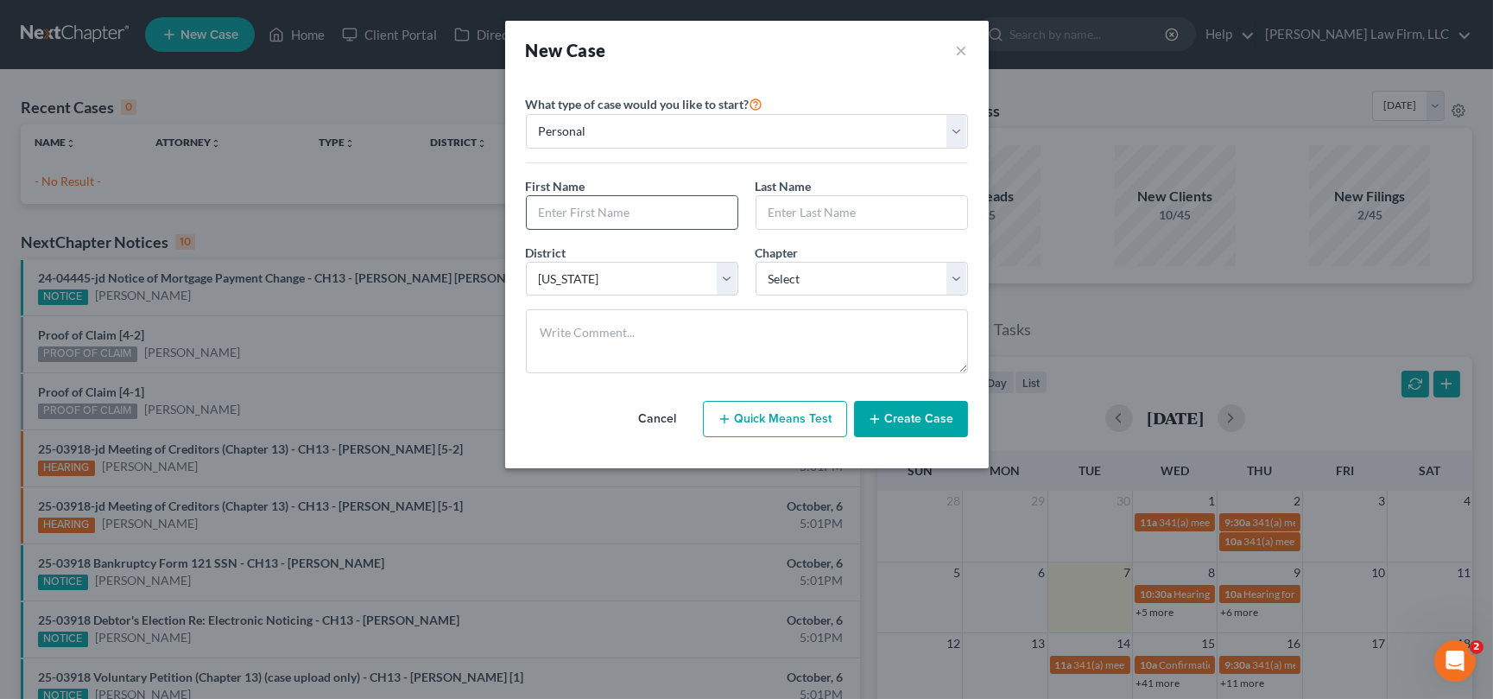
click at [547, 206] on input "text" at bounding box center [632, 212] width 211 height 33
type input "Katie"
type input "Fitzmaurice"
click at [951, 281] on select "Select 7 11 12 13" at bounding box center [862, 279] width 212 height 35
select select "0"
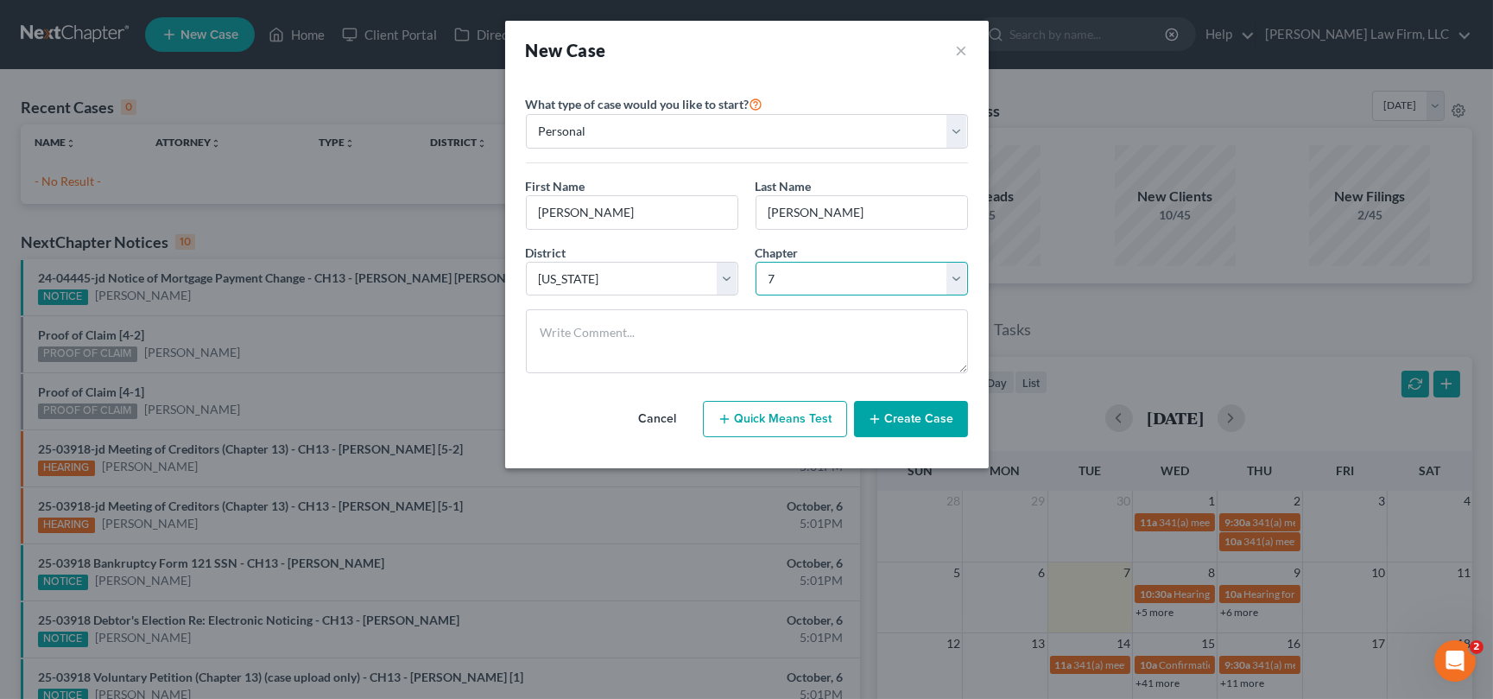
click at [756, 262] on select "Select 7 11 12 13" at bounding box center [862, 279] width 212 height 35
click at [910, 421] on button "Create Case" at bounding box center [911, 419] width 114 height 36
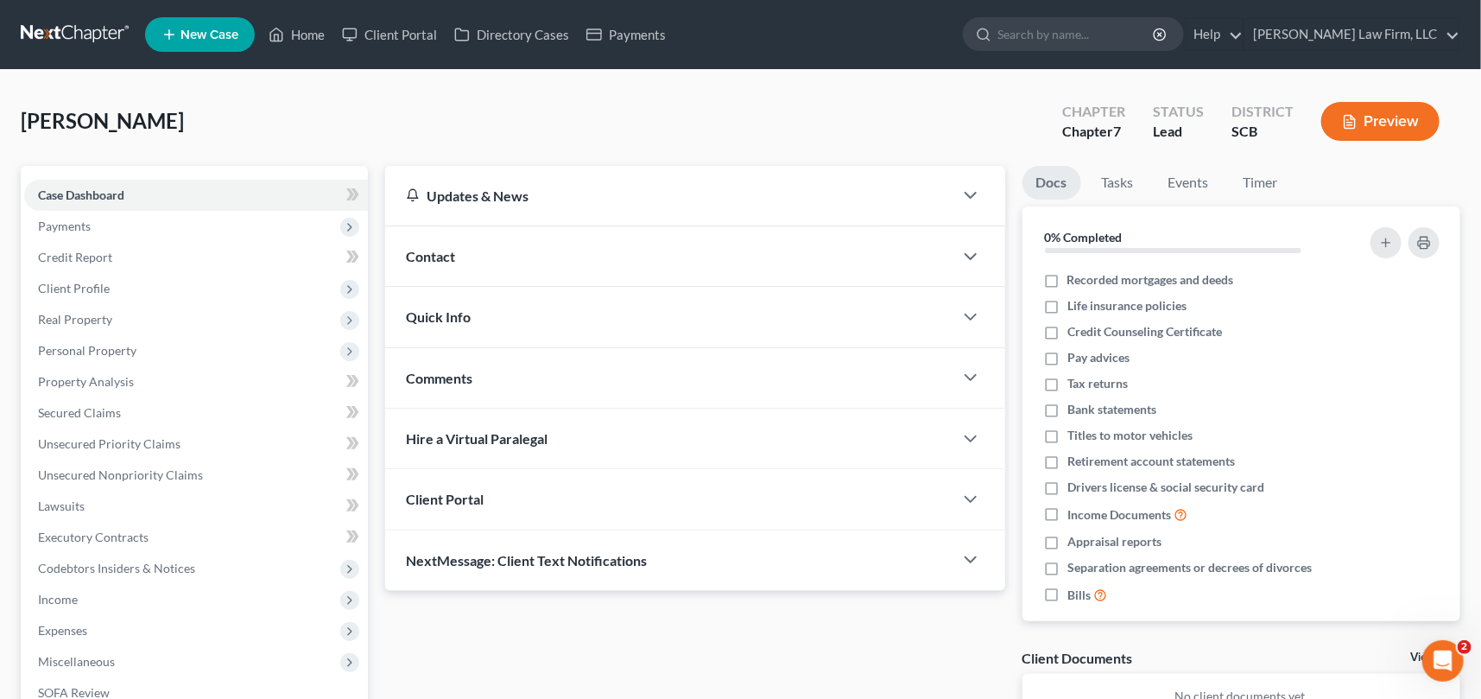
click at [443, 249] on span "Contact" at bounding box center [430, 256] width 49 height 16
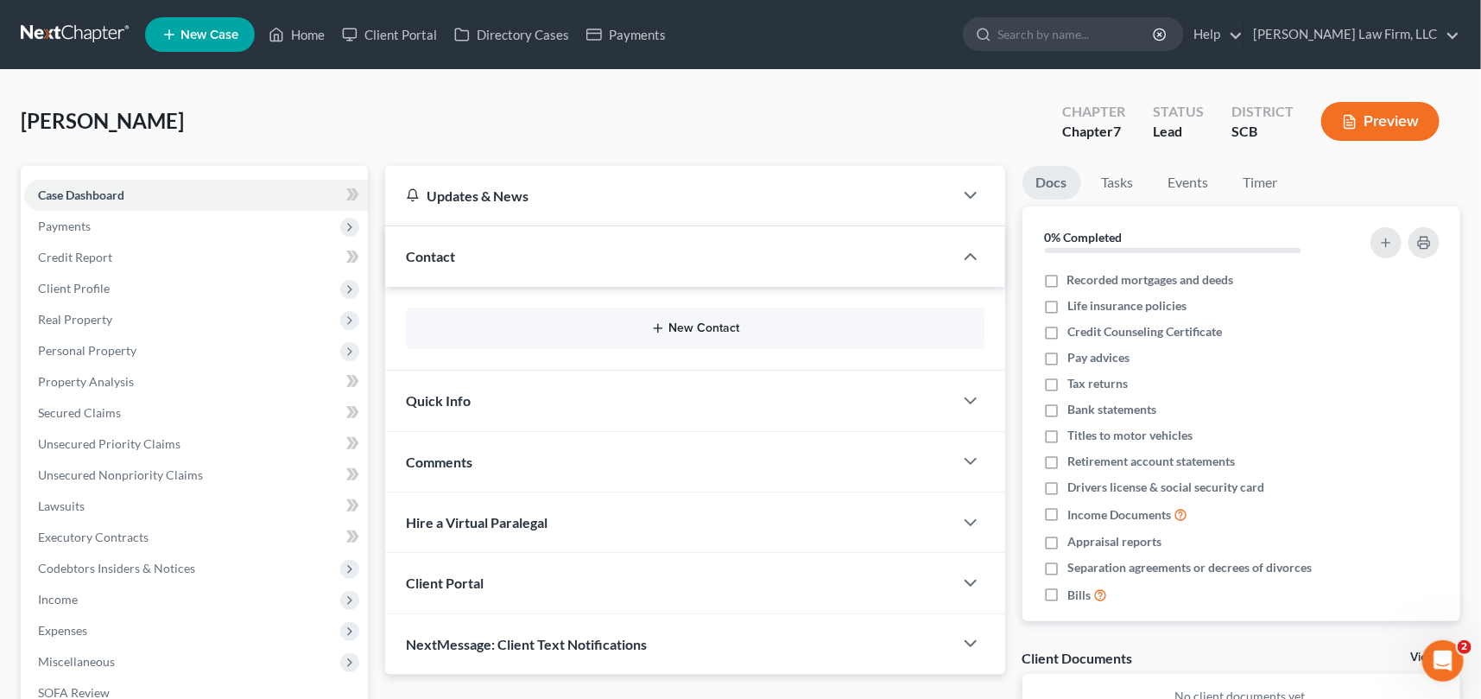
click at [707, 328] on button "New Contact" at bounding box center [695, 328] width 551 height 14
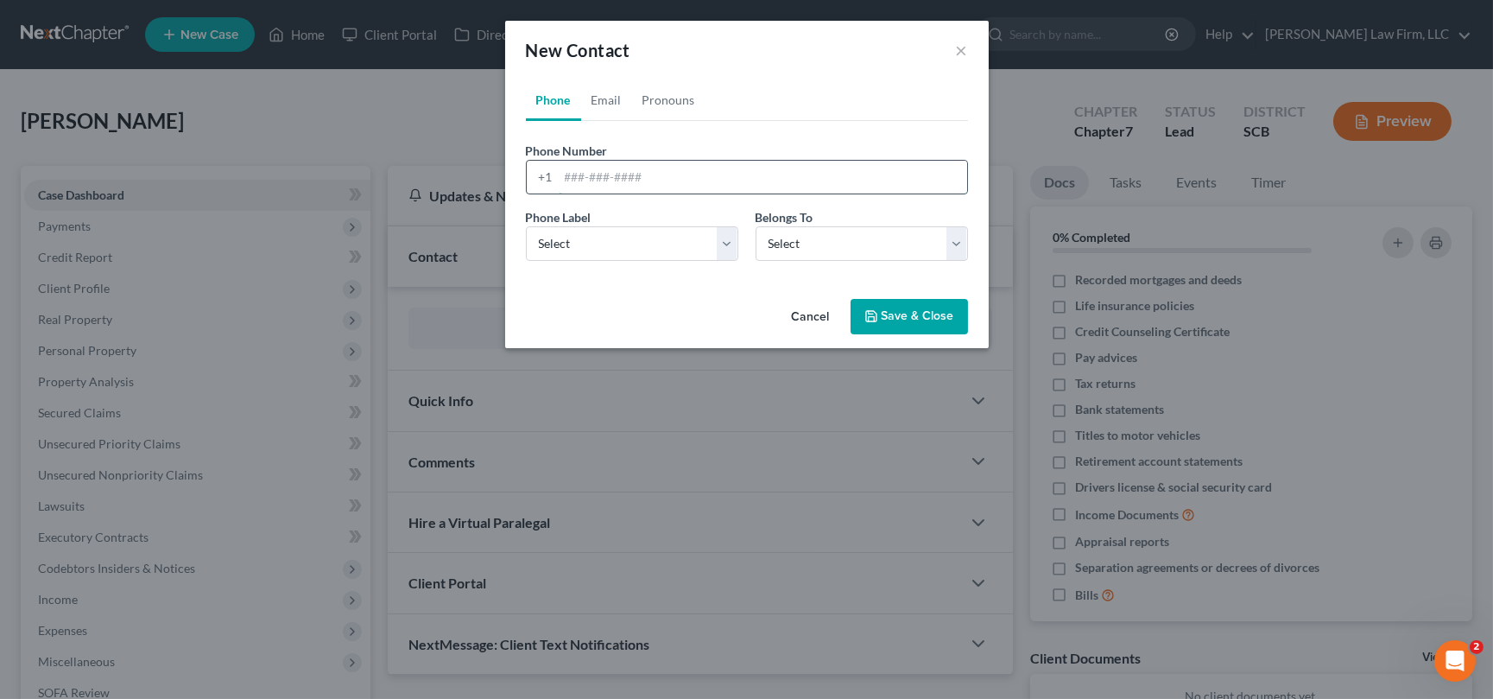
click at [563, 162] on input "tel" at bounding box center [763, 177] width 408 height 33
type input "740-502-3179"
click at [586, 250] on select "Select Mobile Home Work Other" at bounding box center [632, 243] width 212 height 35
select select "0"
click at [526, 226] on select "Select Mobile Home Work Other" at bounding box center [632, 243] width 212 height 35
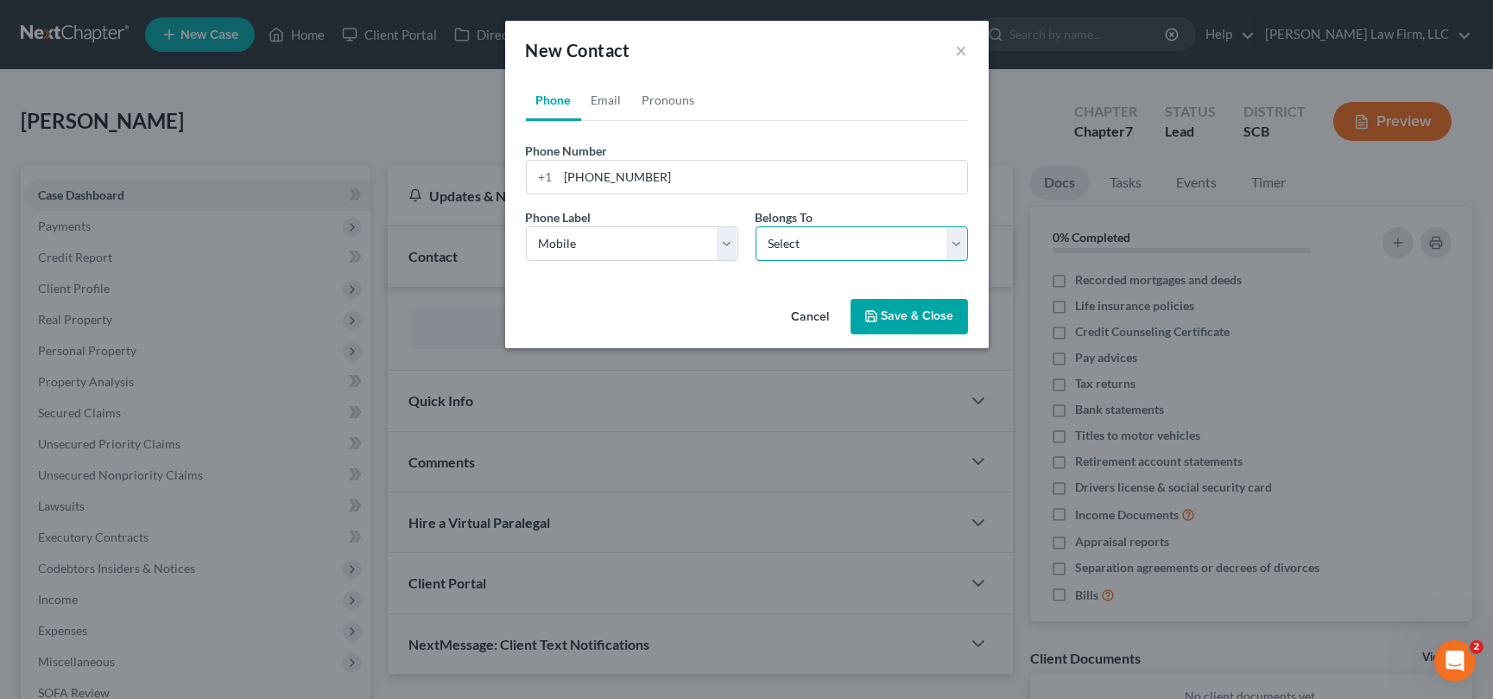
click at [800, 247] on select "Select Client Other" at bounding box center [862, 243] width 212 height 35
select select "0"
click at [756, 226] on select "Select Client Other" at bounding box center [862, 243] width 212 height 35
click at [605, 93] on link "Email" at bounding box center [606, 99] width 51 height 41
click at [567, 176] on input "email" at bounding box center [763, 177] width 408 height 33
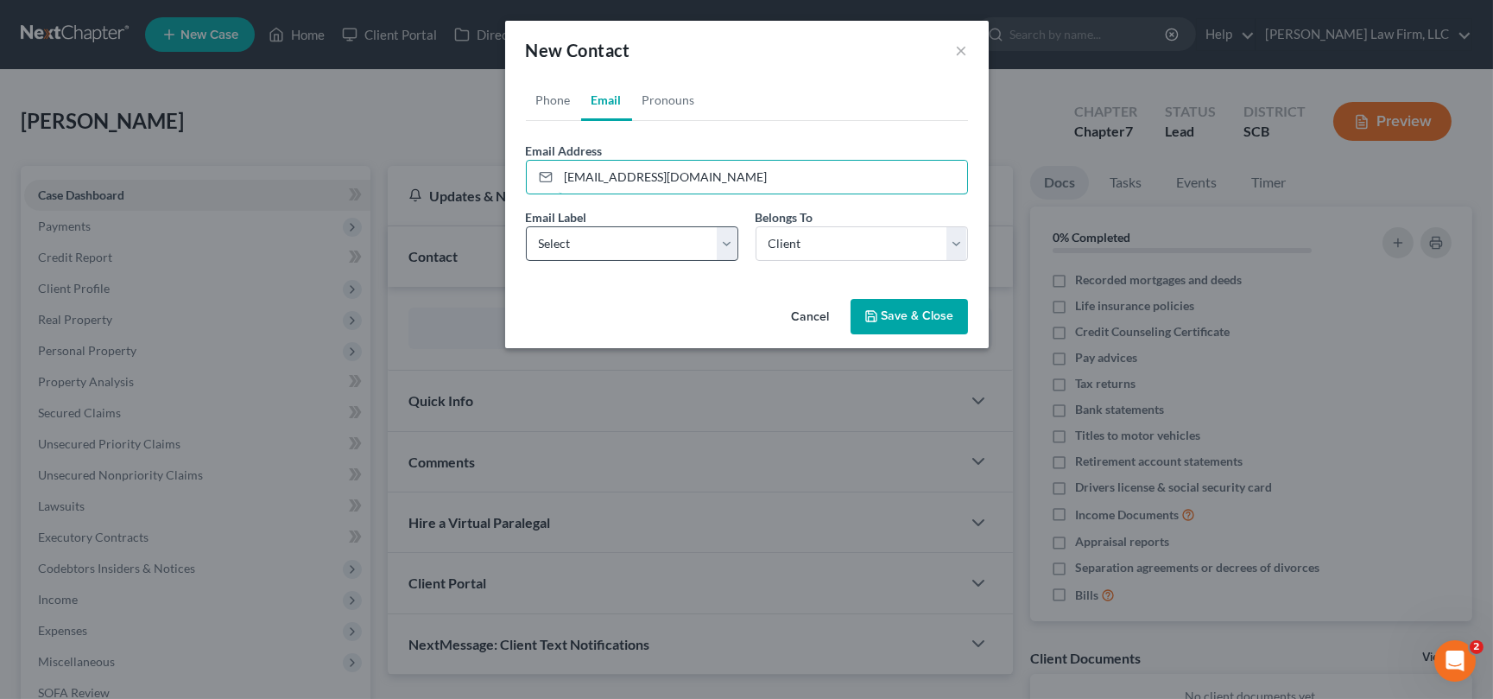
type input "hamiltonkatie2@gmail.com"
click at [614, 237] on select "Select Home Work Other" at bounding box center [632, 243] width 212 height 35
select select "0"
click at [526, 226] on select "Select Home Work Other" at bounding box center [632, 243] width 212 height 35
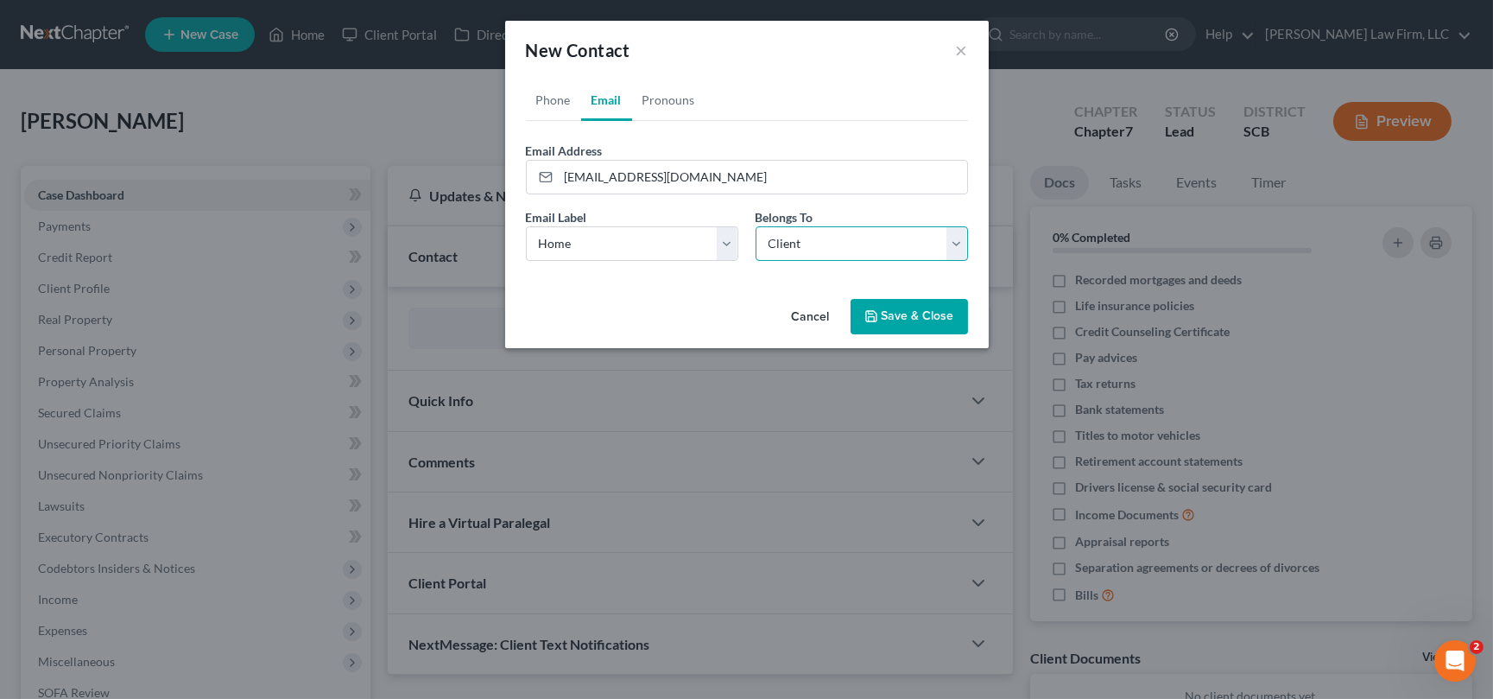
drag, startPoint x: 844, startPoint y: 244, endPoint x: 851, endPoint y: 250, distance: 9.2
click at [844, 244] on select "Select Client Other" at bounding box center [862, 243] width 212 height 35
click at [756, 226] on select "Select Client Other" at bounding box center [862, 243] width 212 height 35
click at [914, 311] on button "Save & Close" at bounding box center [909, 317] width 117 height 36
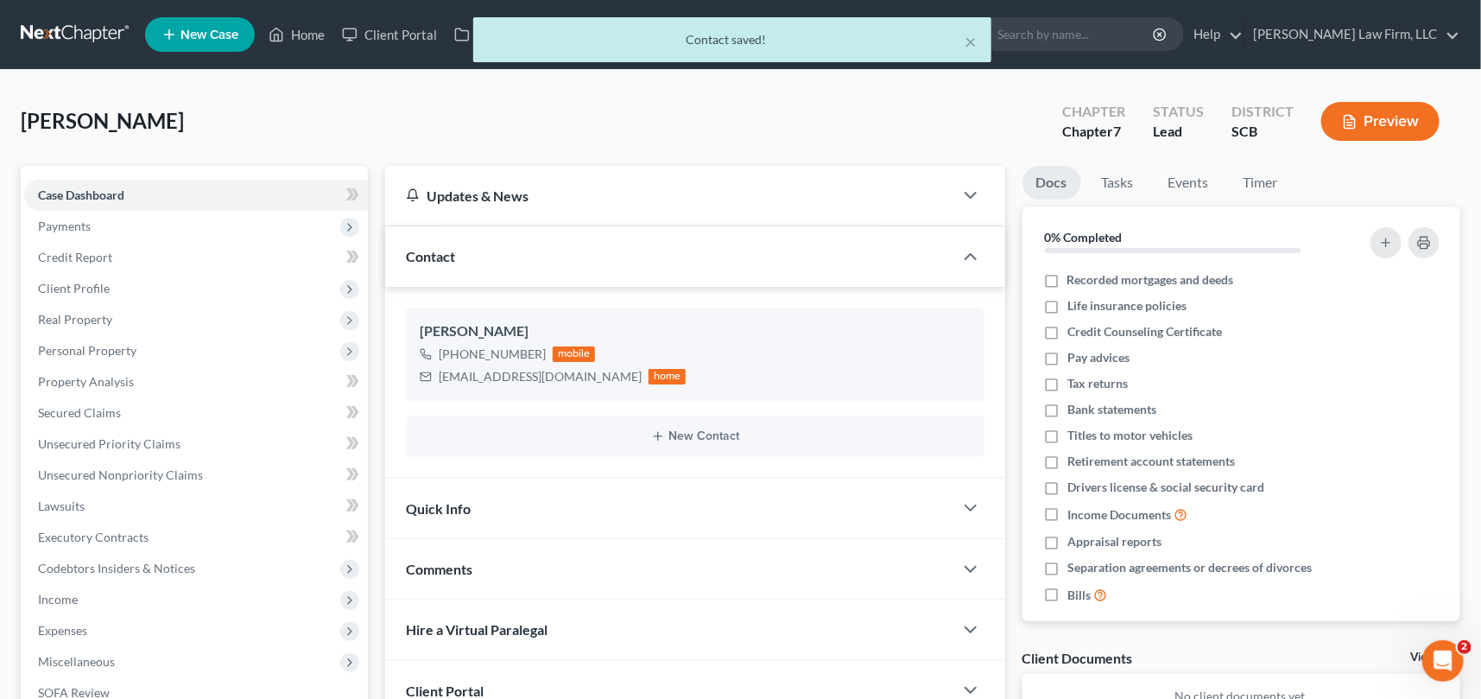
click at [445, 500] on span "Quick Info" at bounding box center [438, 508] width 65 height 16
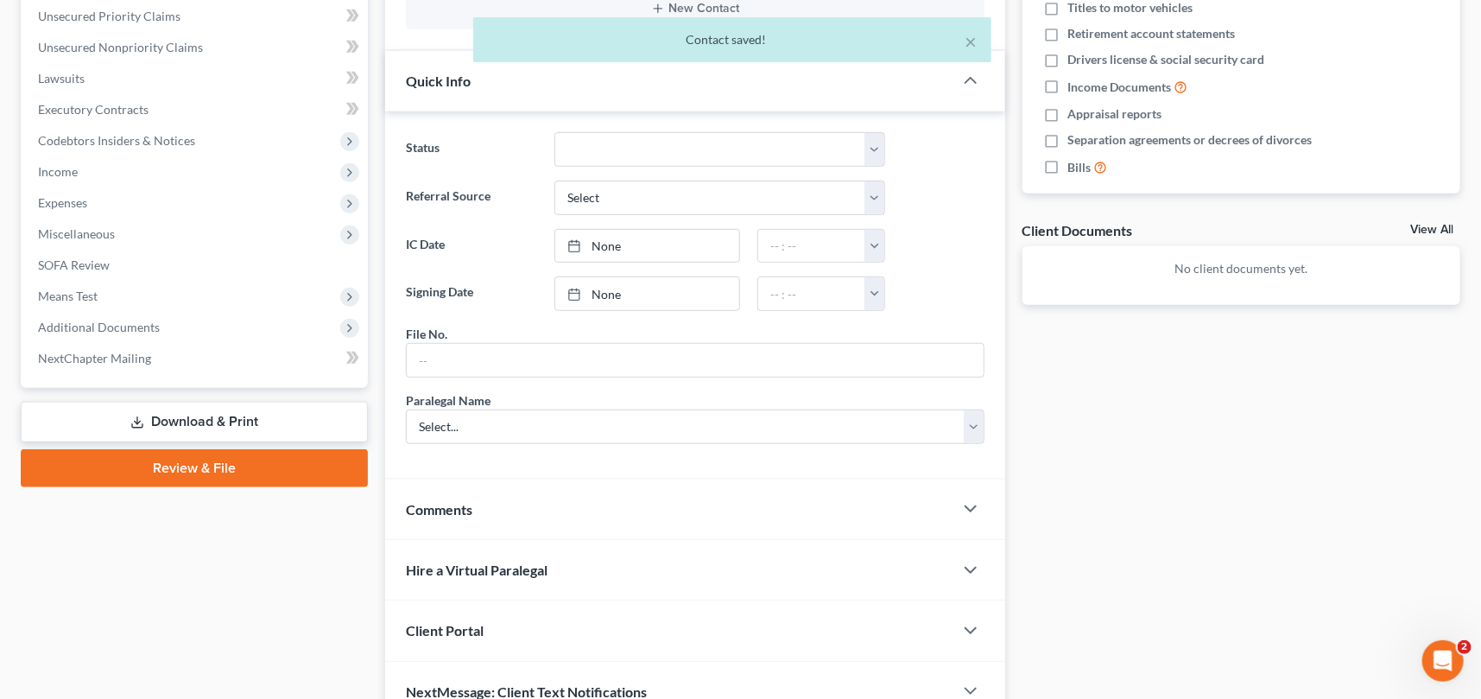
scroll to position [471, 0]
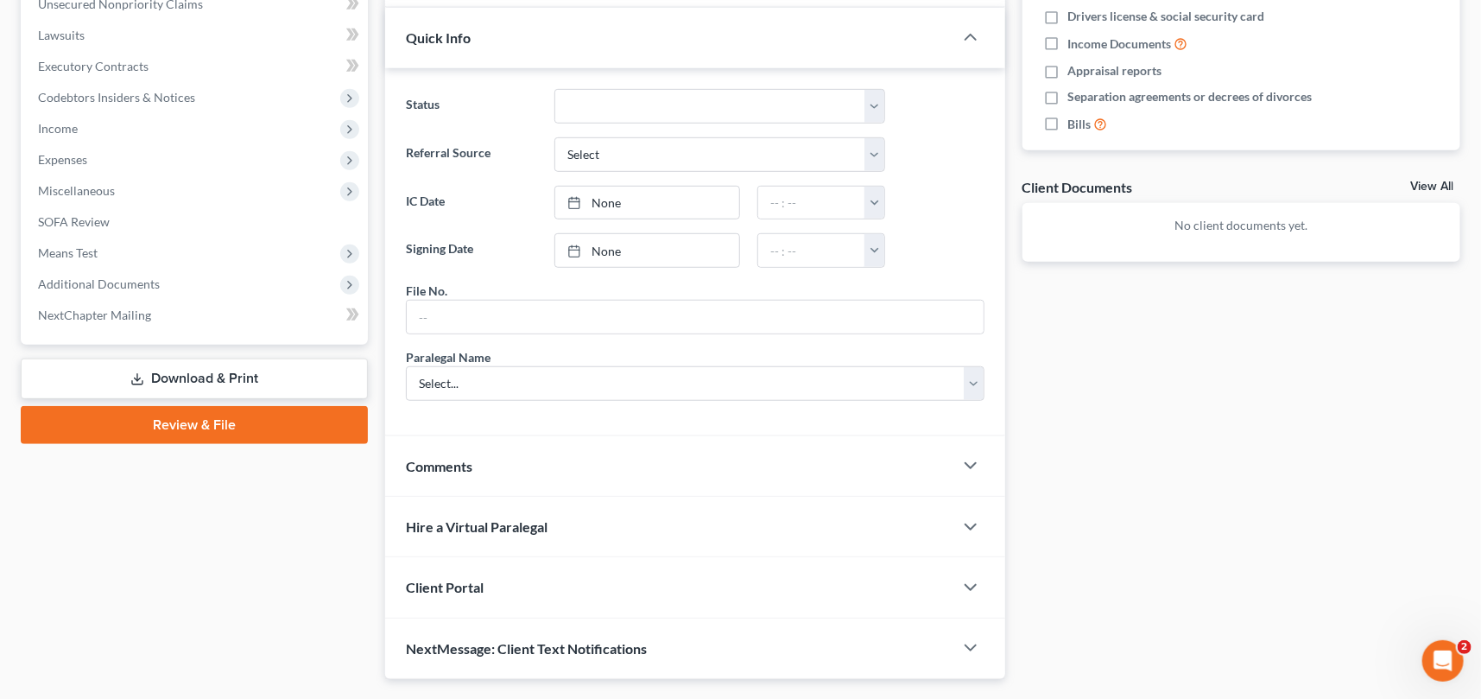
click at [431, 579] on span "Client Portal" at bounding box center [445, 587] width 78 height 16
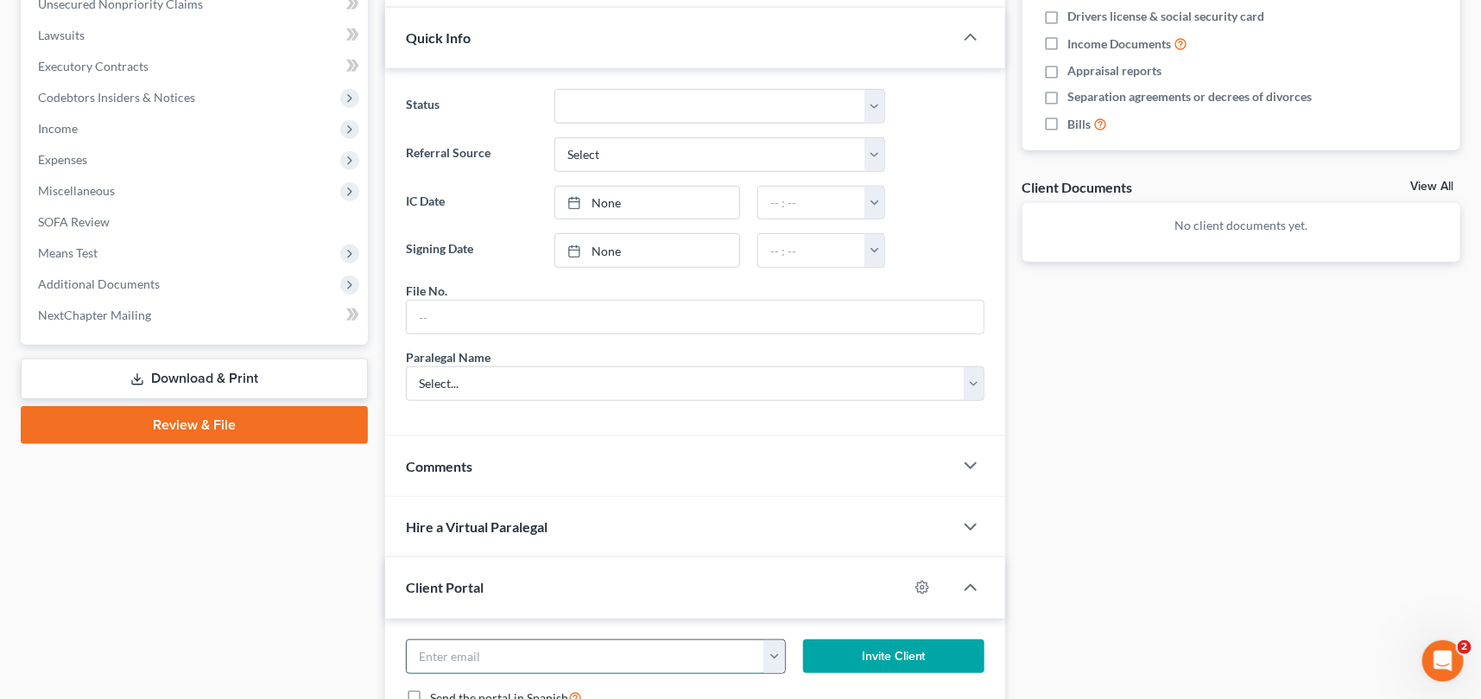
click at [437, 655] on input "email" at bounding box center [585, 656] width 357 height 33
type input "k"
type input "hamiltonkatie2@gmail.com"
click at [933, 642] on button "Invite Client" at bounding box center [893, 656] width 181 height 35
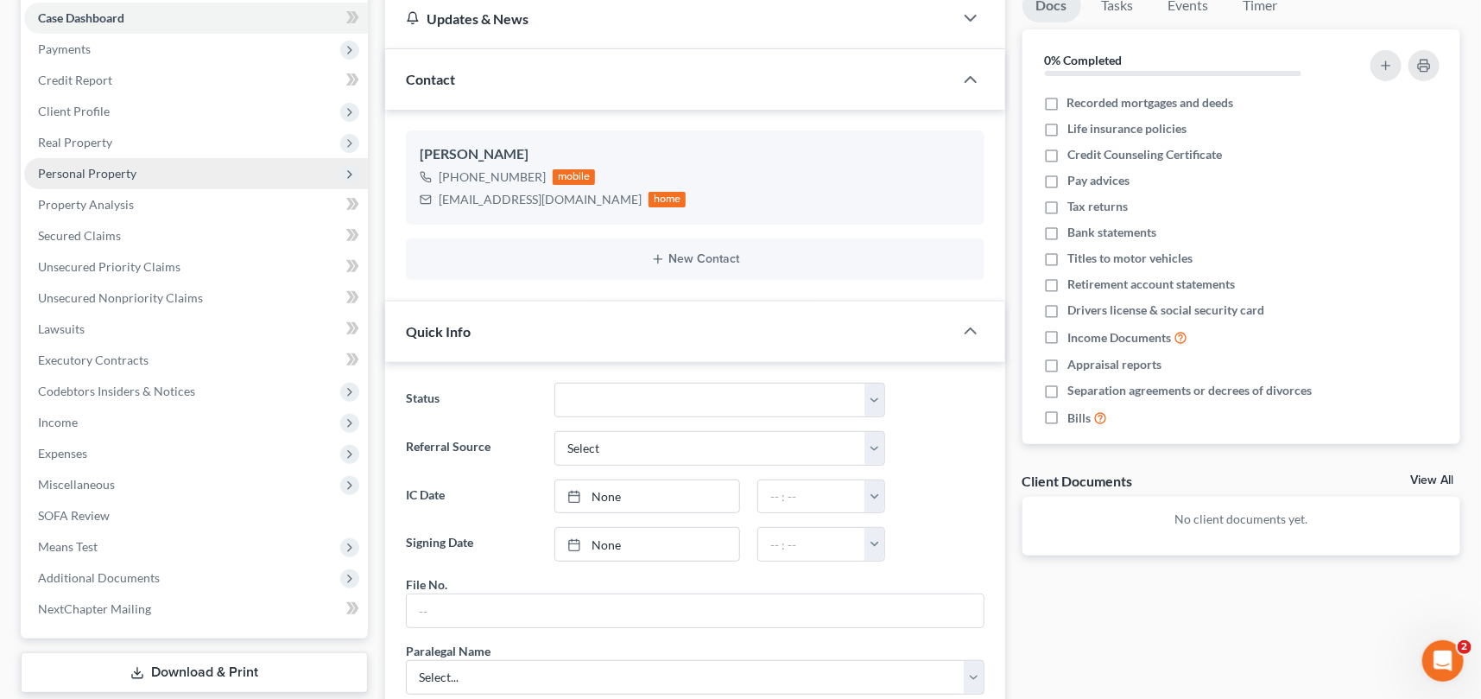
scroll to position [156, 0]
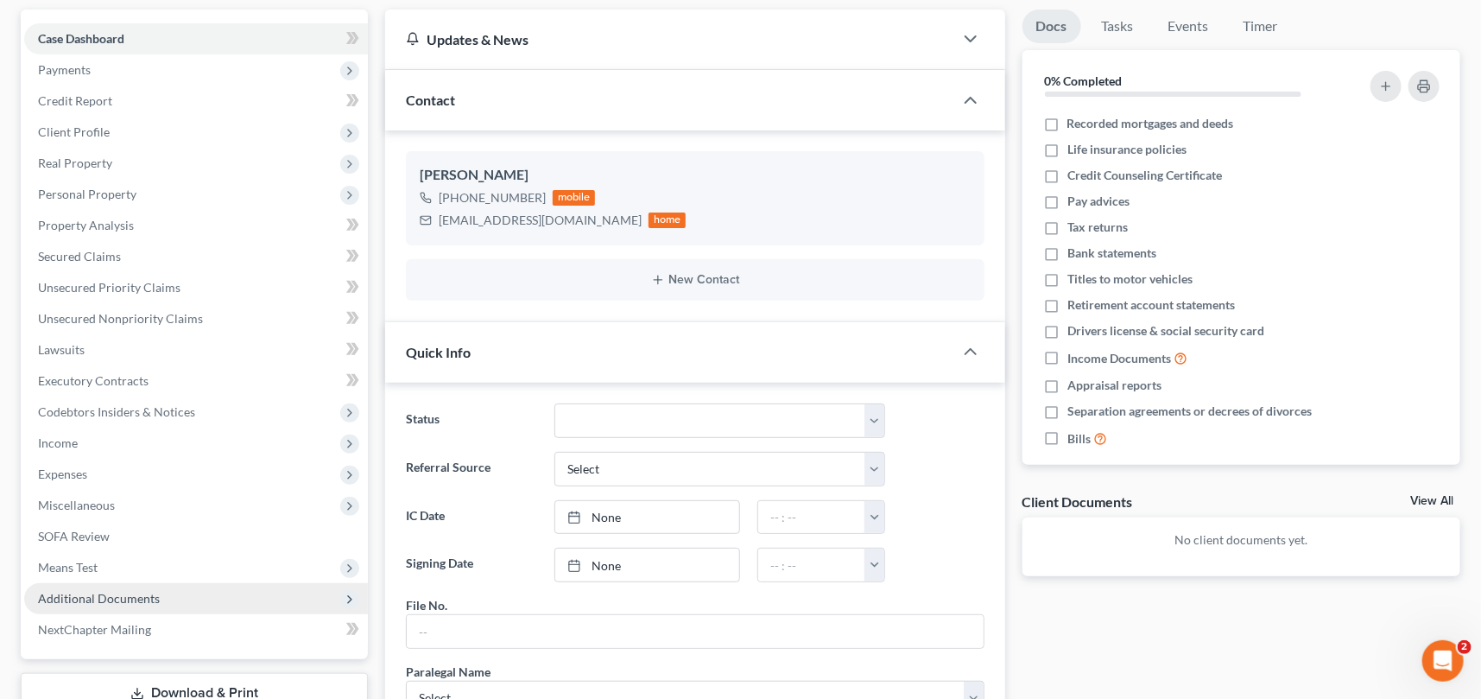
click at [117, 592] on span "Additional Documents" at bounding box center [99, 598] width 122 height 15
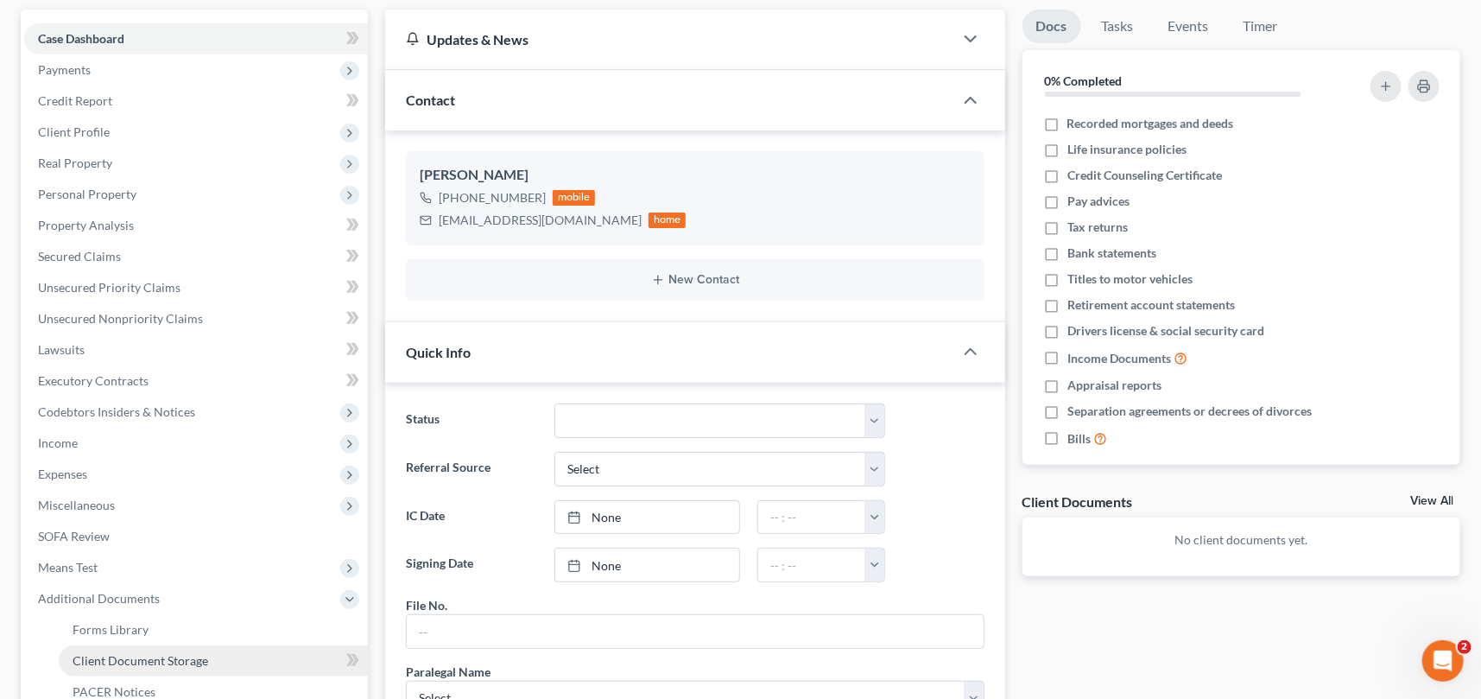
click at [143, 658] on span "Client Document Storage" at bounding box center [141, 660] width 136 height 15
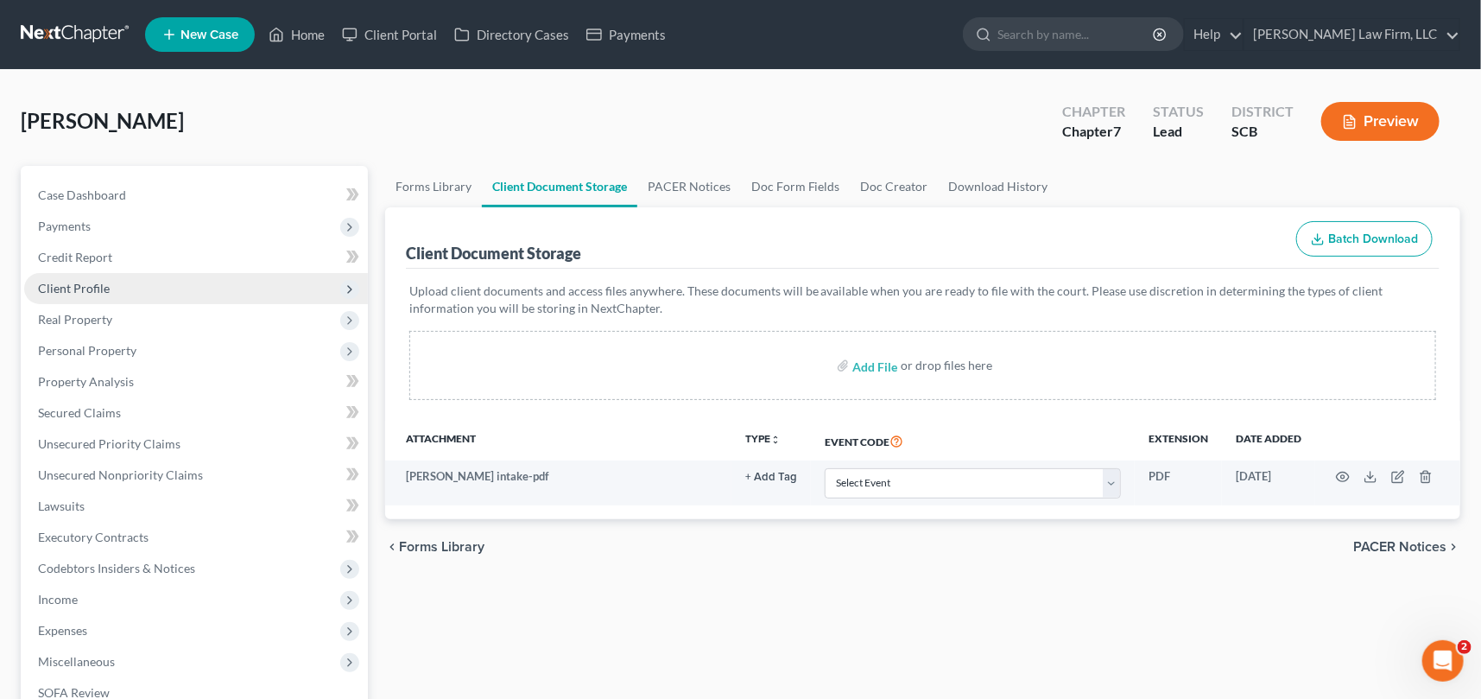
click at [81, 282] on span "Client Profile" at bounding box center [74, 288] width 72 height 15
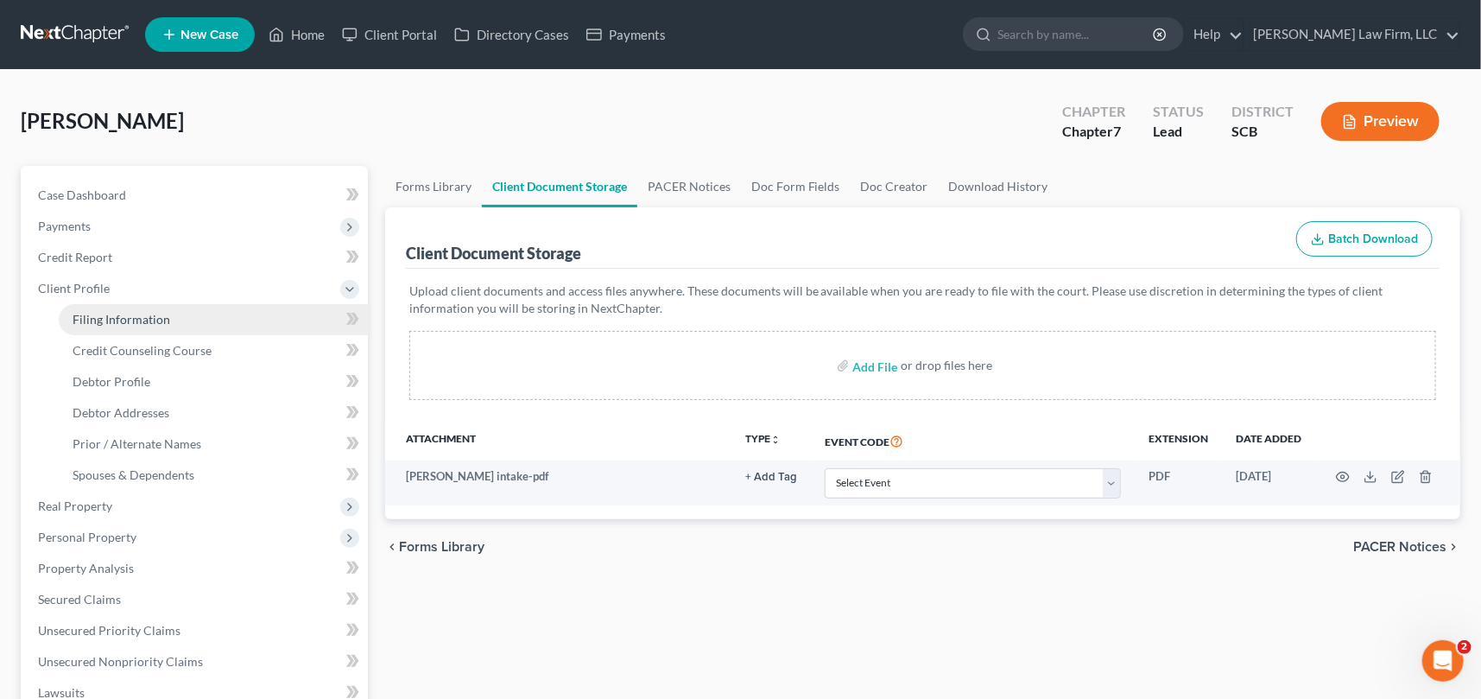
click at [106, 309] on link "Filing Information" at bounding box center [213, 319] width 309 height 31
select select "1"
select select "0"
select select "72"
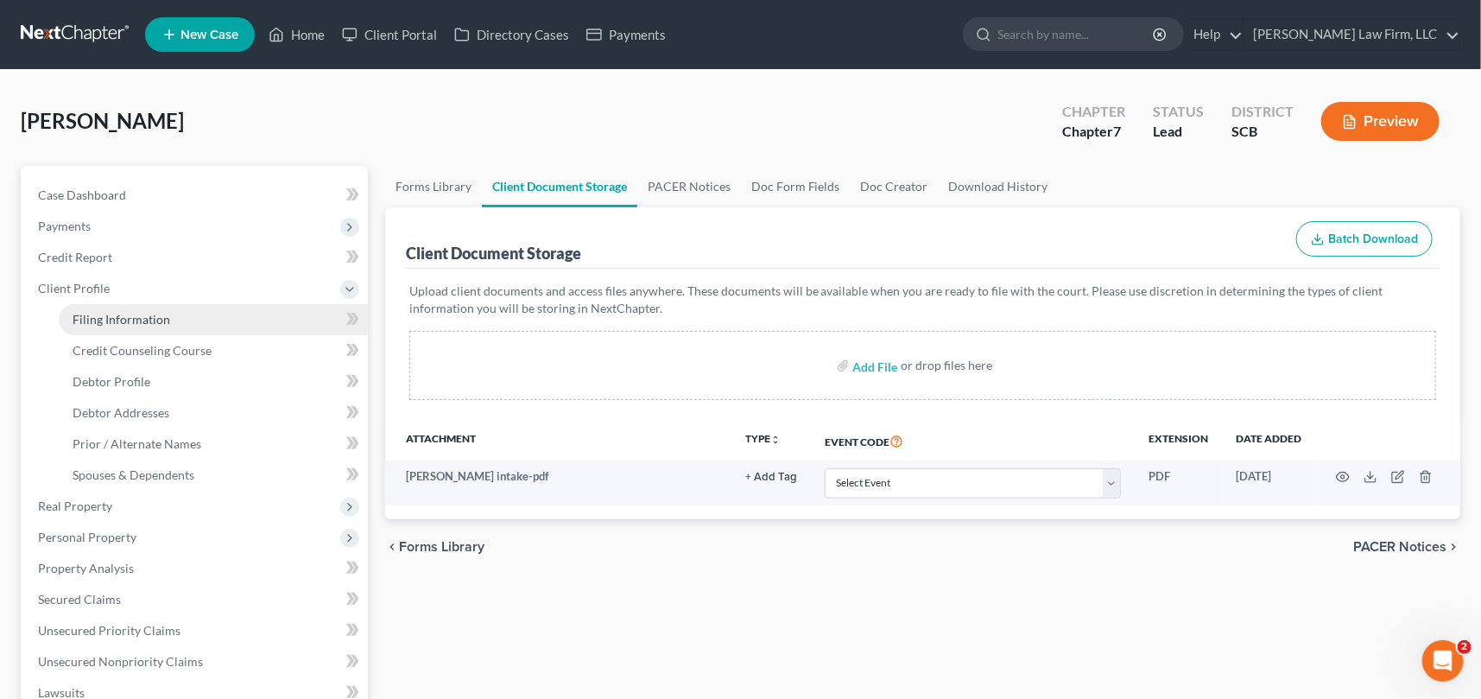
select select "42"
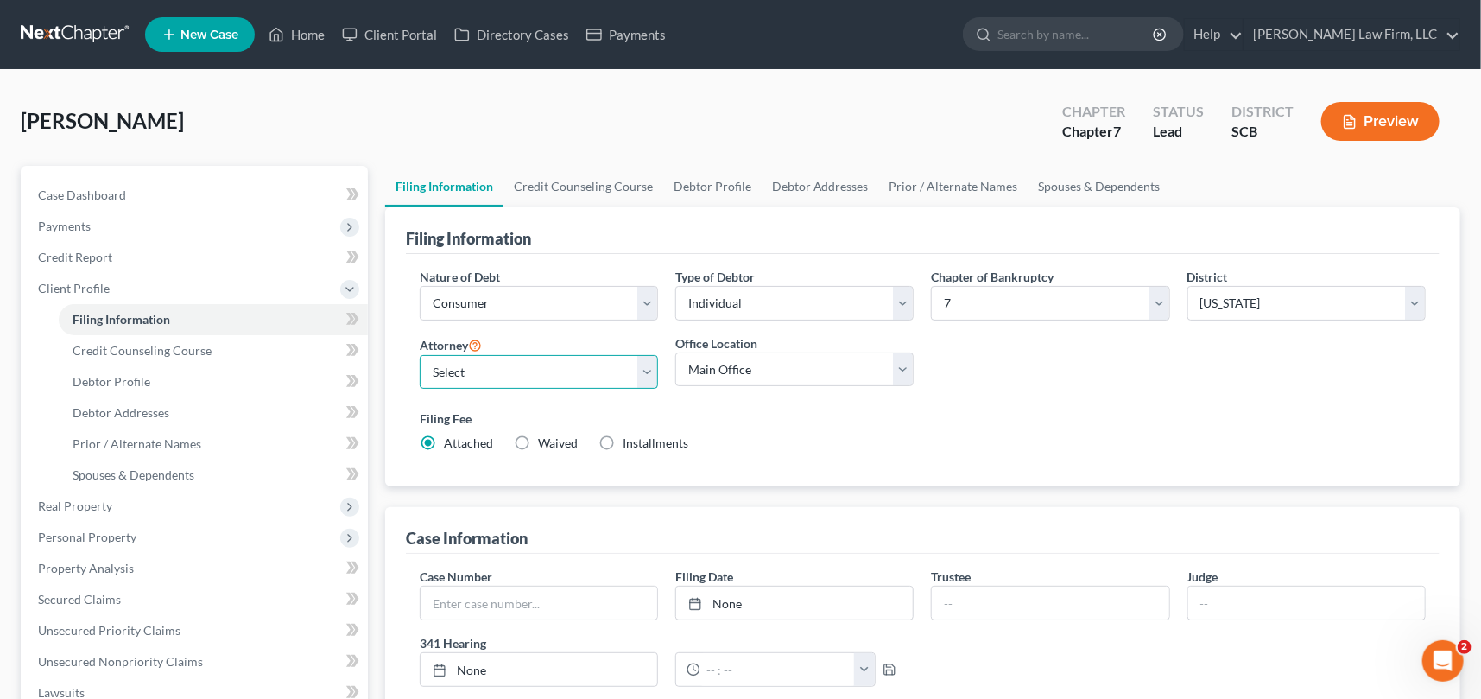
click at [641, 370] on select "Select Robert Meredith, Jr. - SCB Elizabeth Heilig - SCB" at bounding box center [539, 372] width 238 height 35
select select "0"
click at [420, 355] on select "Select Robert Meredith, Jr. - SCB Elizabeth Heilig - SCB" at bounding box center [539, 372] width 238 height 35
click at [127, 379] on span "Debtor Profile" at bounding box center [112, 381] width 78 height 15
select select "0"
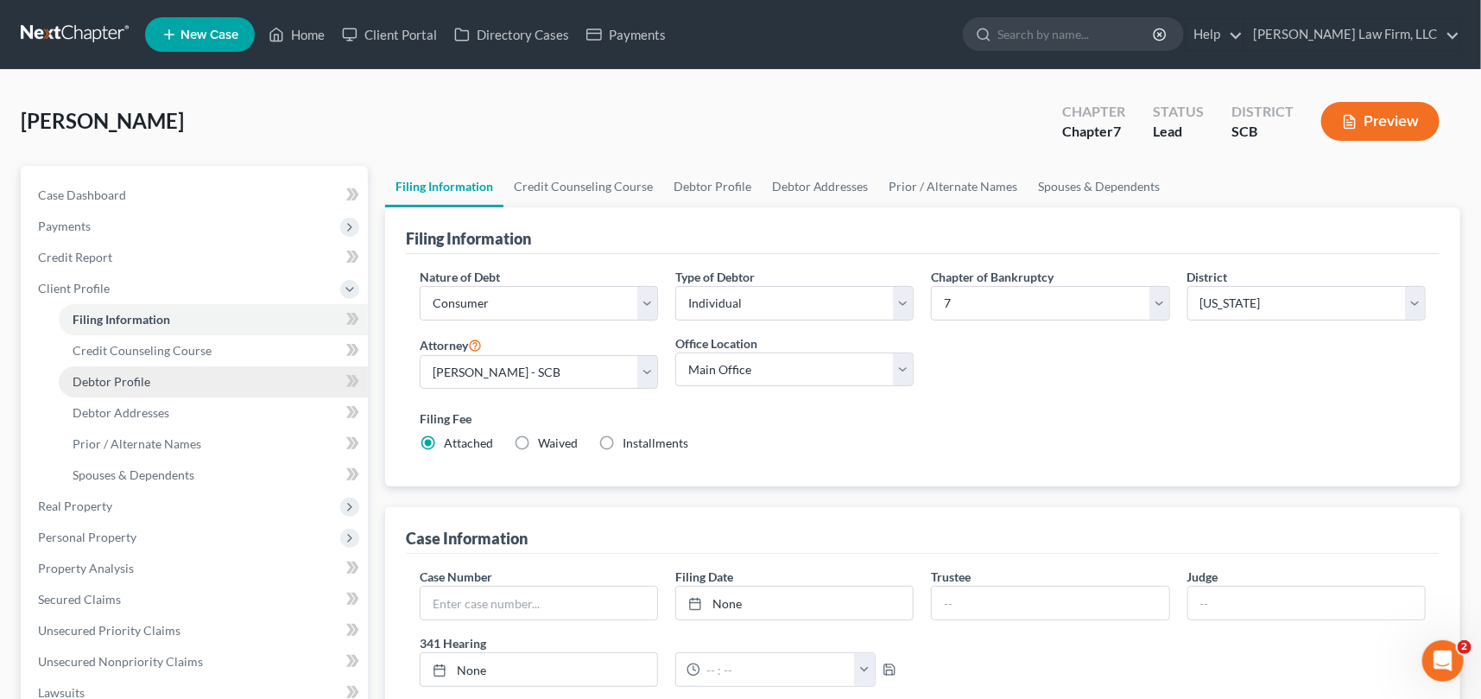
select select "0"
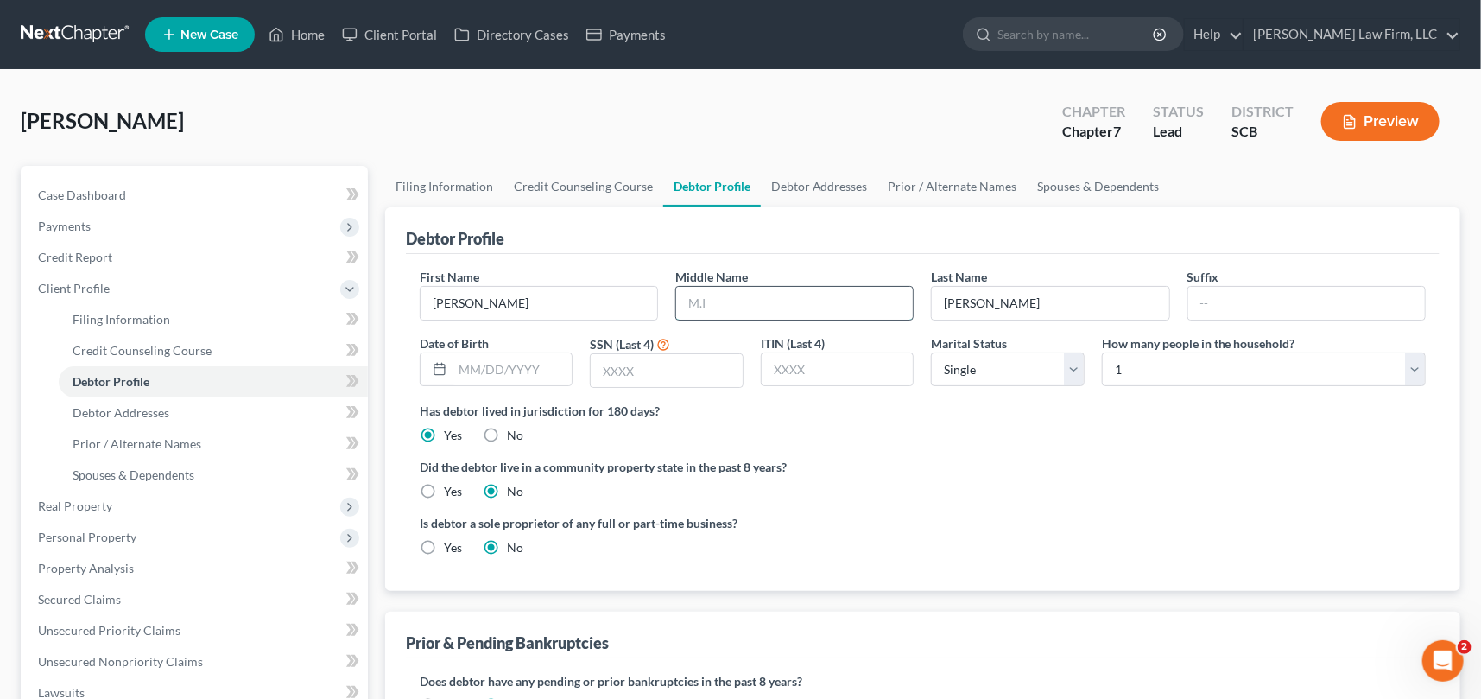
click at [706, 305] on input "text" at bounding box center [794, 303] width 237 height 33
type input "Lane"
click at [98, 406] on span "Debtor Addresses" at bounding box center [121, 412] width 97 height 15
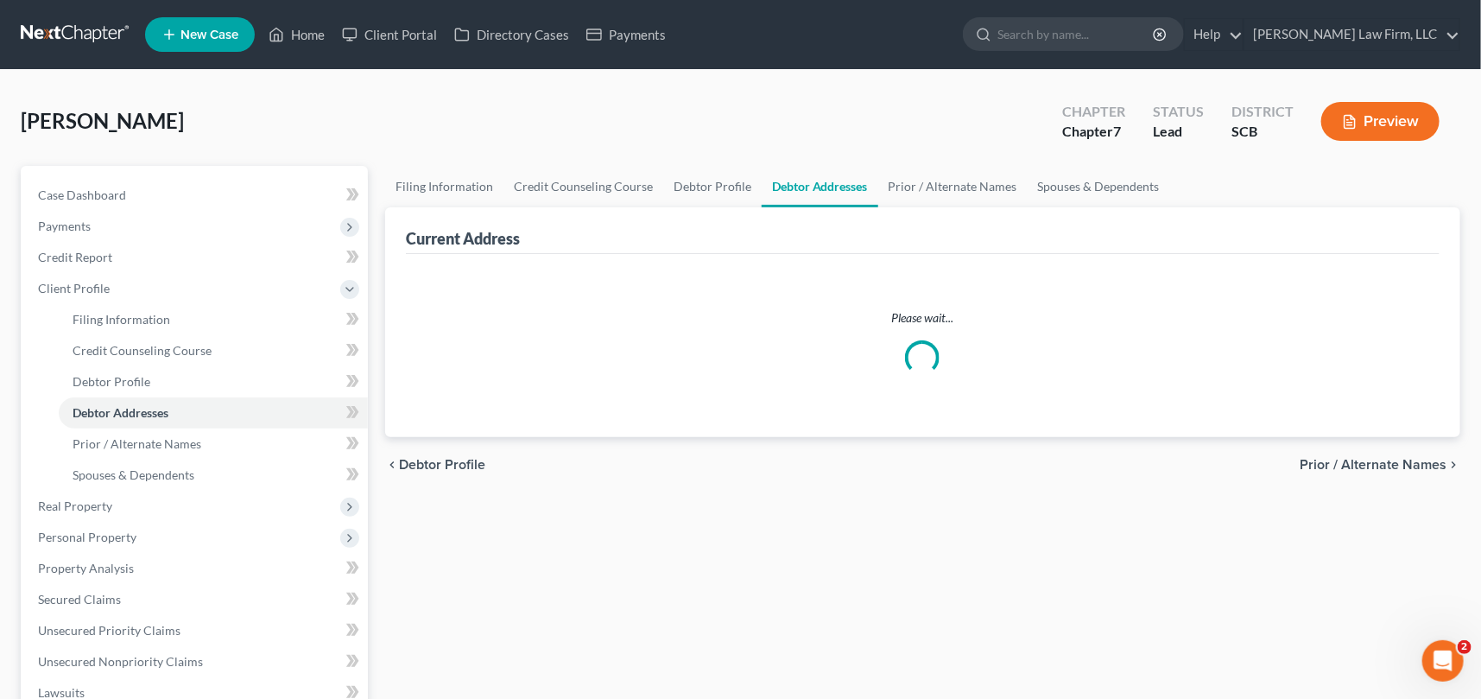
select select "0"
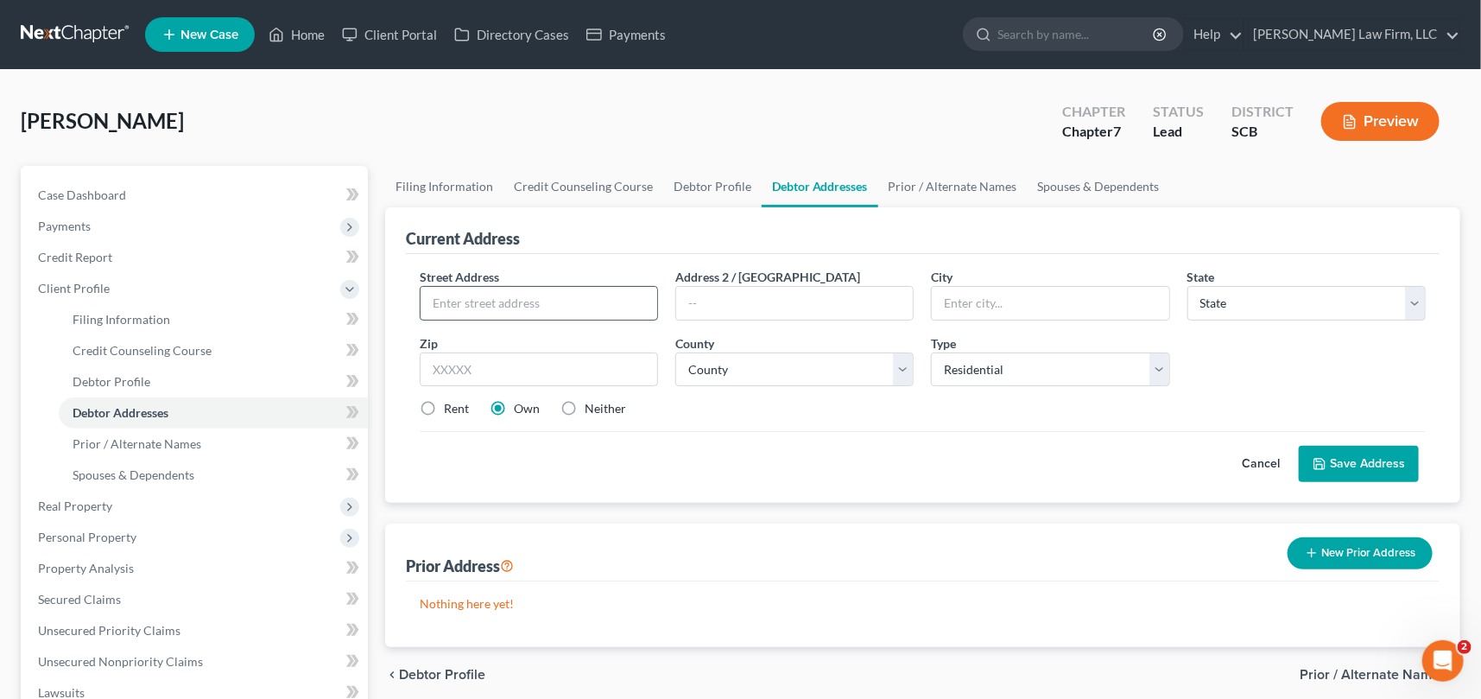
click at [425, 302] on input "text" at bounding box center [539, 303] width 237 height 33
type input "2804 Pinelog Lane"
type input "Johns Island"
select select "42"
click at [484, 359] on input "text" at bounding box center [539, 369] width 238 height 35
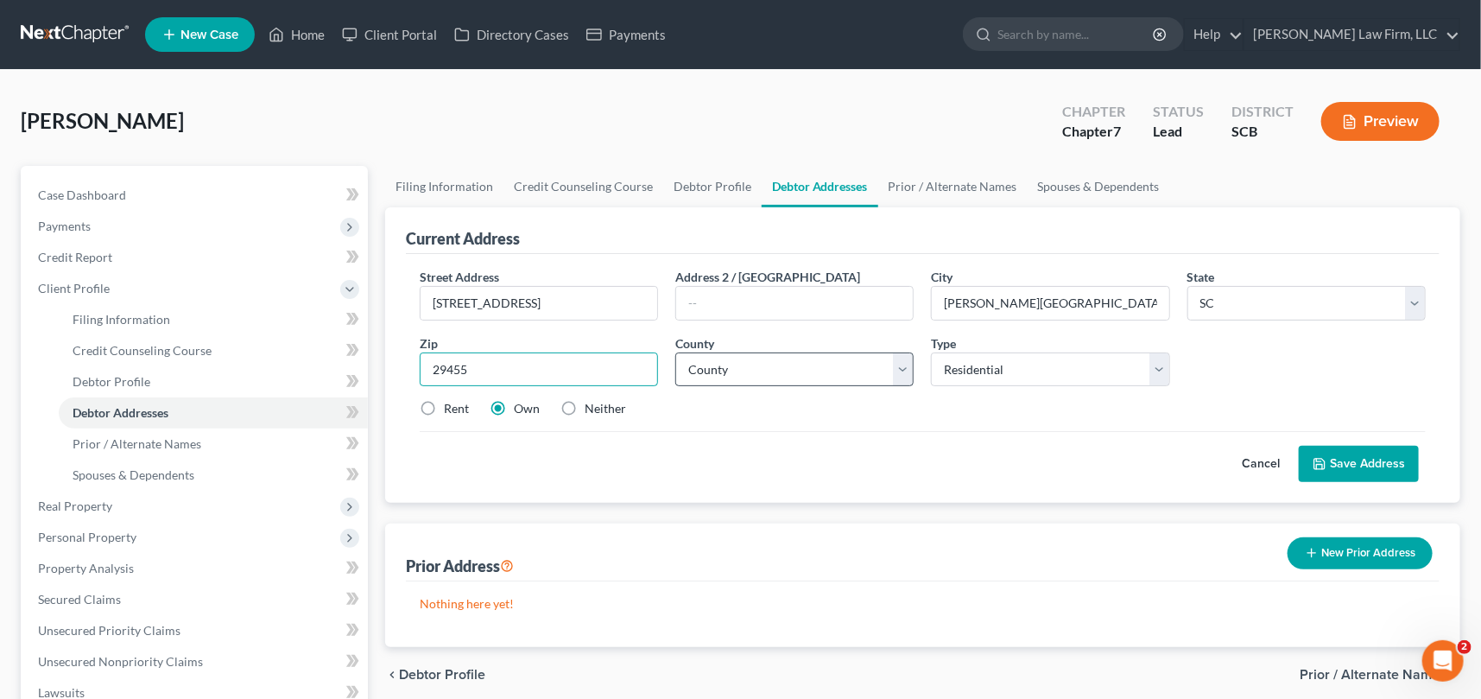
type input "29455"
click at [699, 370] on select "County Abbeville County Aiken County Allendale County Anderson County Bamberg C…" at bounding box center [794, 369] width 238 height 35
select select "9"
click at [675, 352] on select "County Abbeville County Aiken County Allendale County Anderson County Bamberg C…" at bounding box center [794, 369] width 238 height 35
click at [444, 408] on label "Rent" at bounding box center [456, 408] width 25 height 17
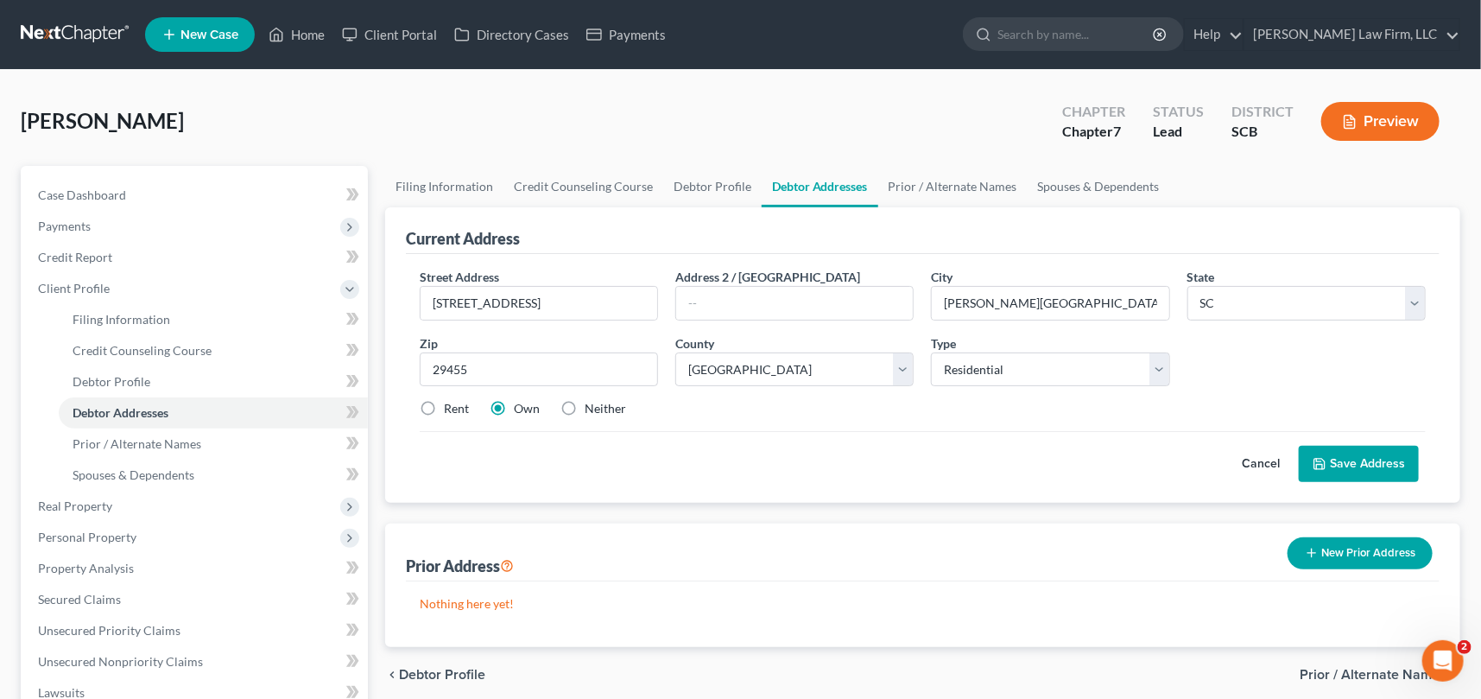
click at [451, 408] on input "Rent" at bounding box center [456, 405] width 11 height 11
radio input "true"
click at [1381, 458] on button "Save Address" at bounding box center [1359, 464] width 120 height 36
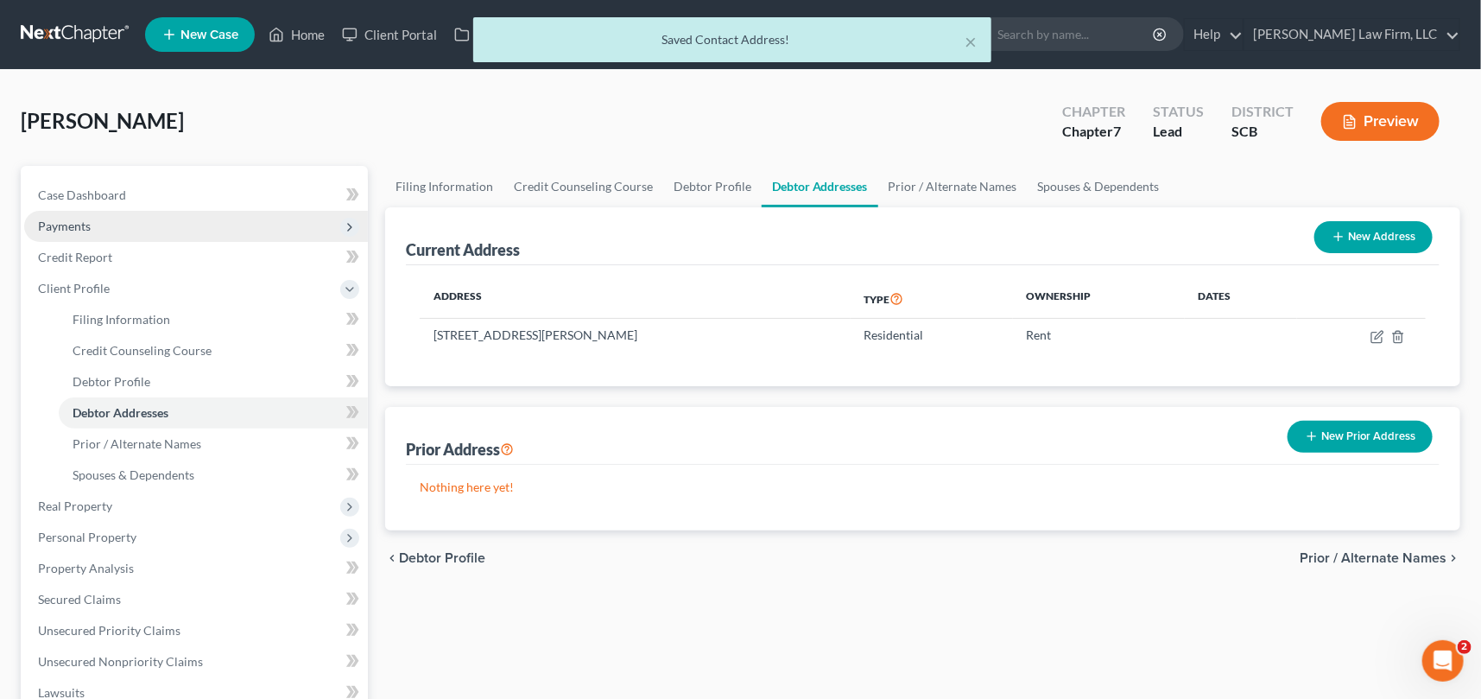
click at [54, 225] on span "Payments" at bounding box center [64, 225] width 53 height 15
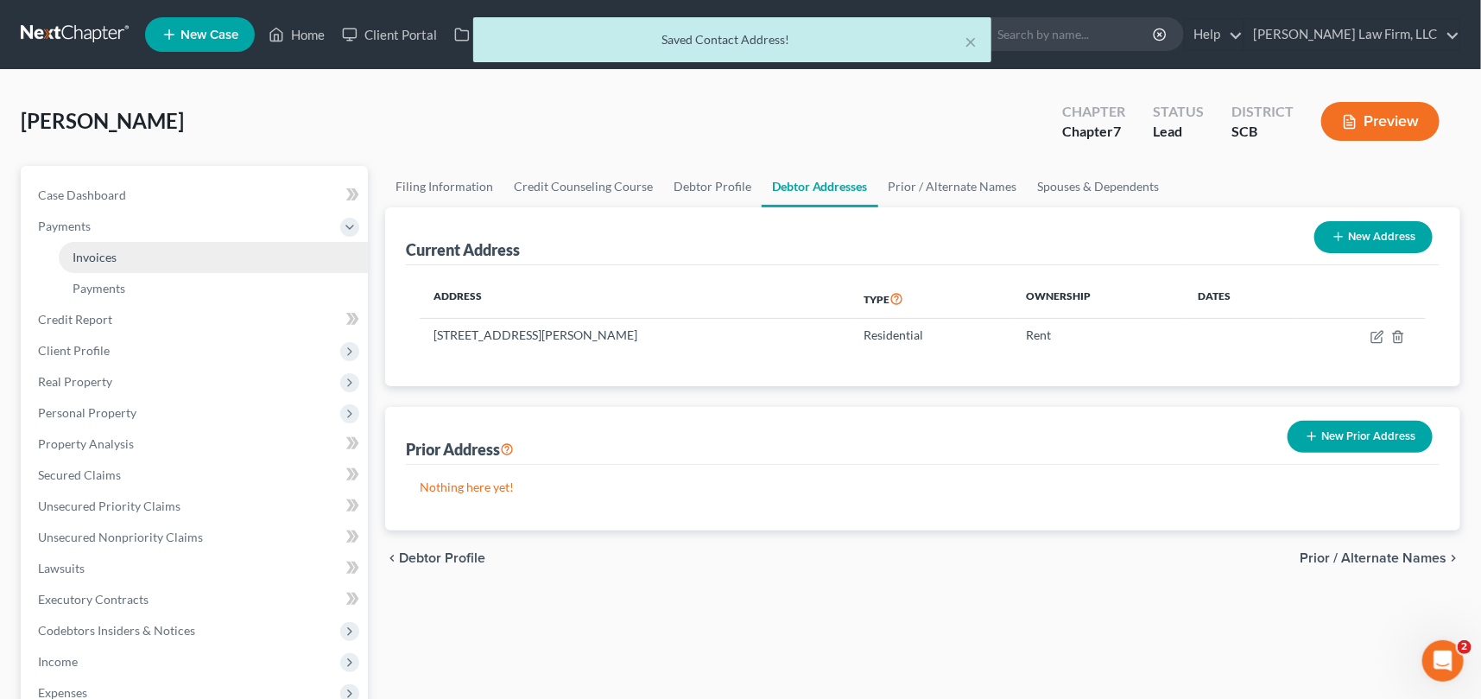
click at [97, 250] on span "Invoices" at bounding box center [95, 257] width 44 height 15
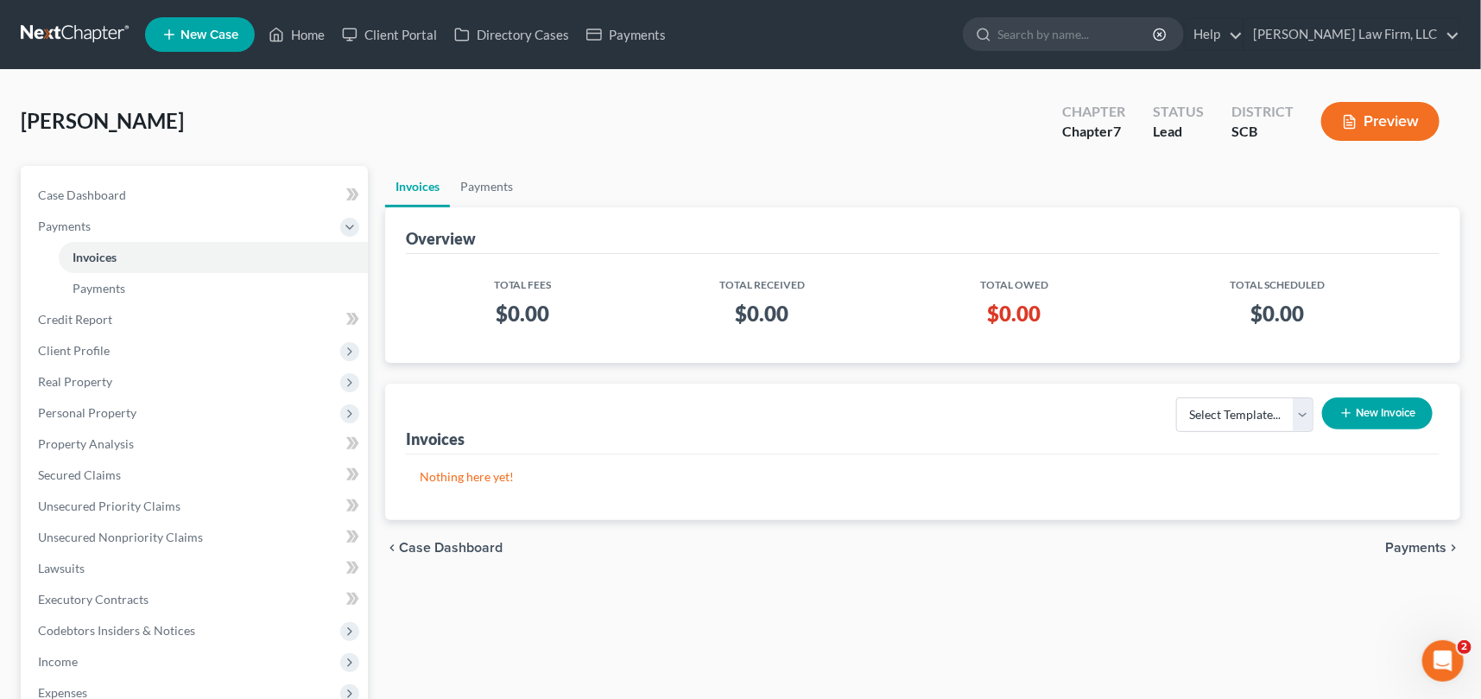
click at [1371, 416] on button "New Invoice" at bounding box center [1377, 413] width 111 height 32
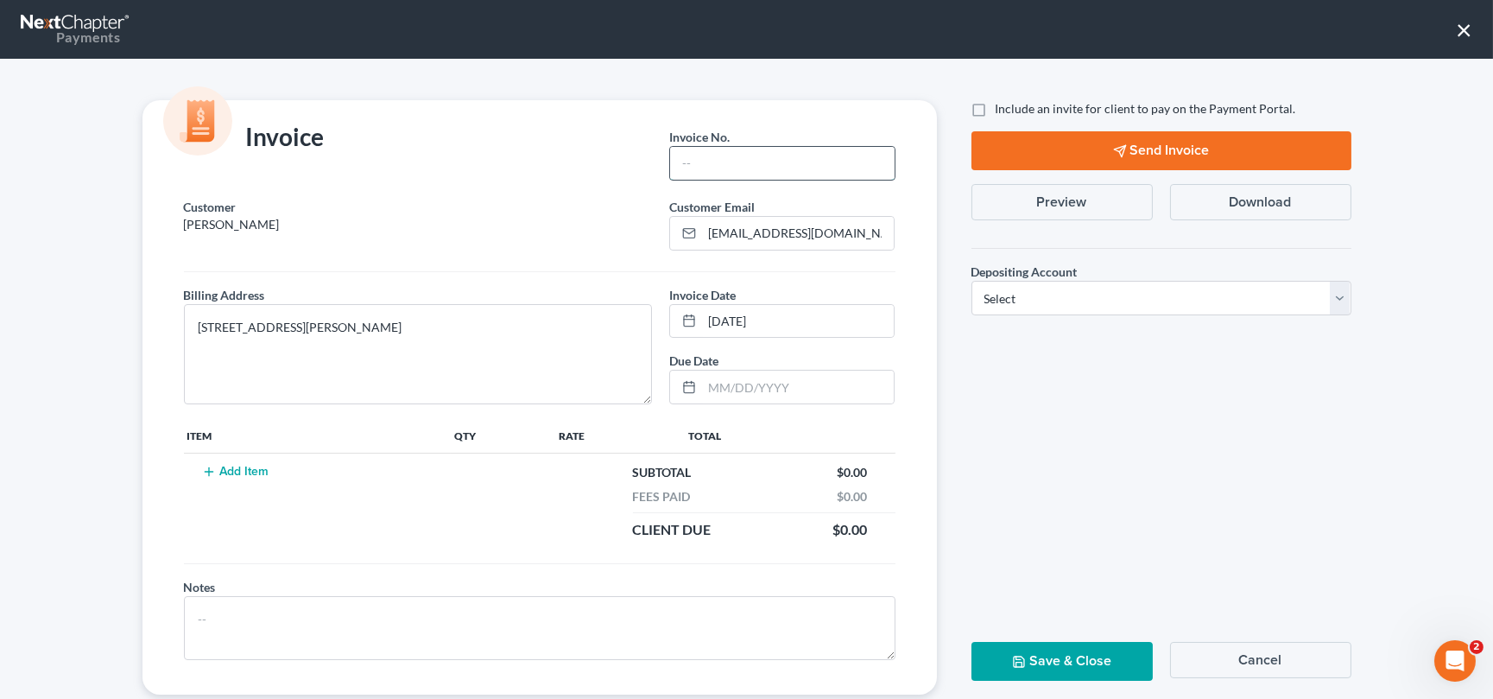
click at [699, 151] on input "text" at bounding box center [782, 163] width 224 height 33
type input "0001"
click at [237, 472] on button "Add Item" at bounding box center [236, 472] width 76 height 14
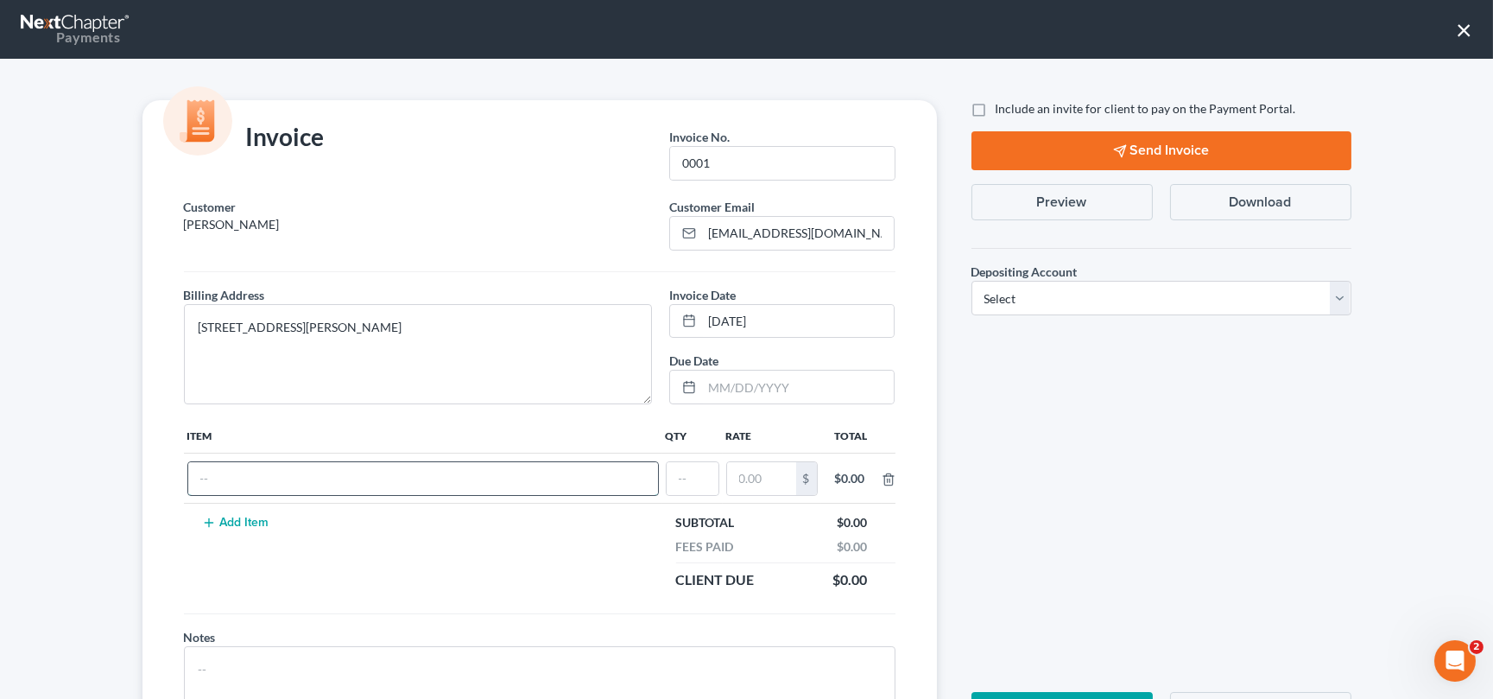
click at [214, 484] on input "text" at bounding box center [423, 478] width 470 height 33
type input "Chapter 7 Fees"
type input "1"
type input "3,400.00"
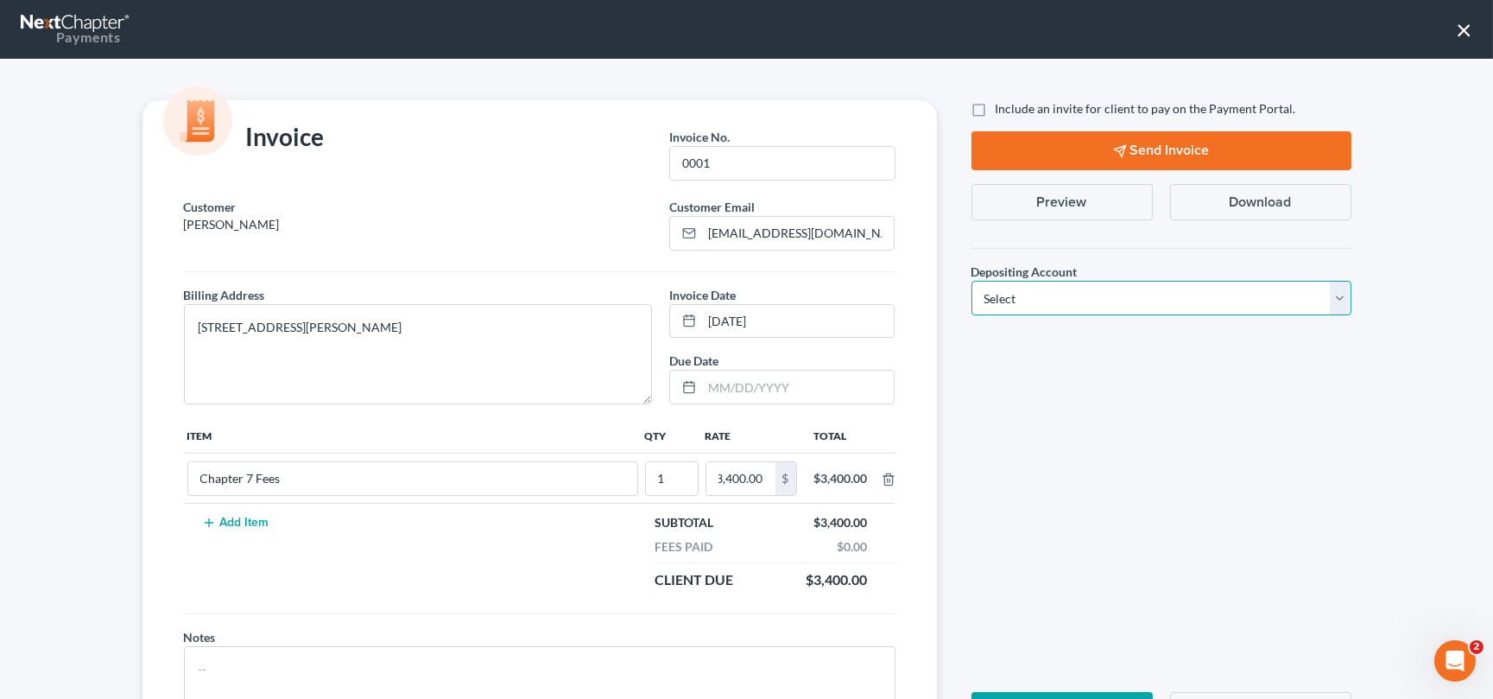
scroll to position [0, 0]
drag, startPoint x: 1334, startPoint y: 294, endPoint x: 1330, endPoint y: 311, distance: 17.8
click at [1334, 294] on select "Select Operation Trust" at bounding box center [1161, 298] width 380 height 35
select select "1"
click at [971, 281] on select "Select Operation Trust" at bounding box center [1161, 298] width 380 height 35
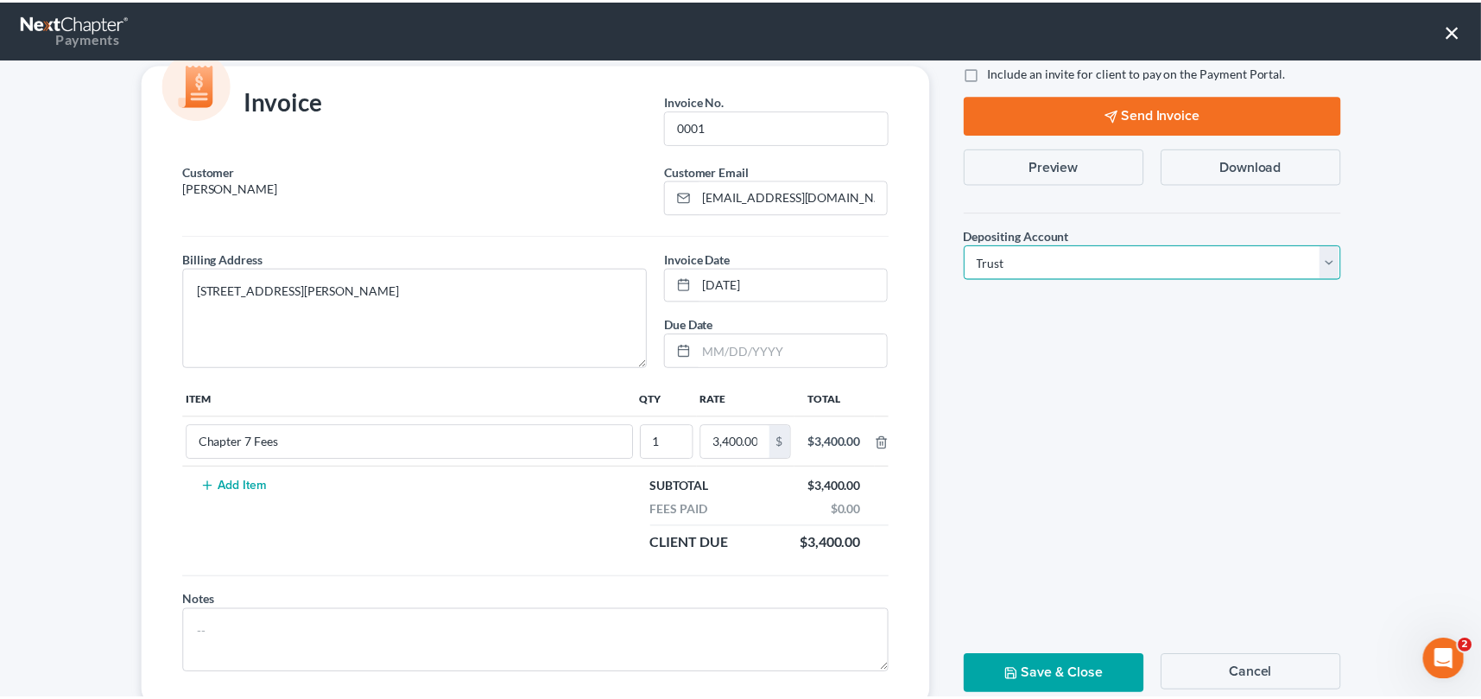
scroll to position [85, 0]
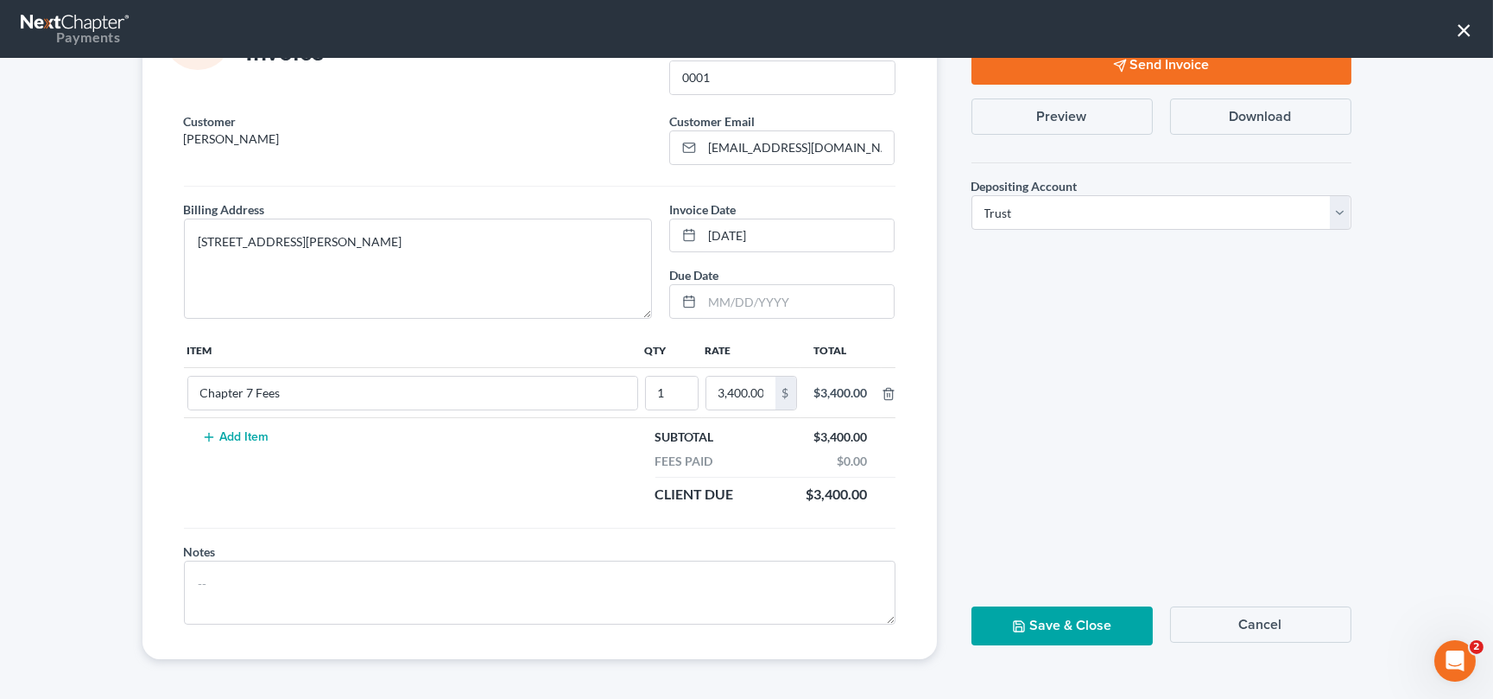
click at [1035, 627] on button "Save & Close" at bounding box center [1061, 625] width 181 height 39
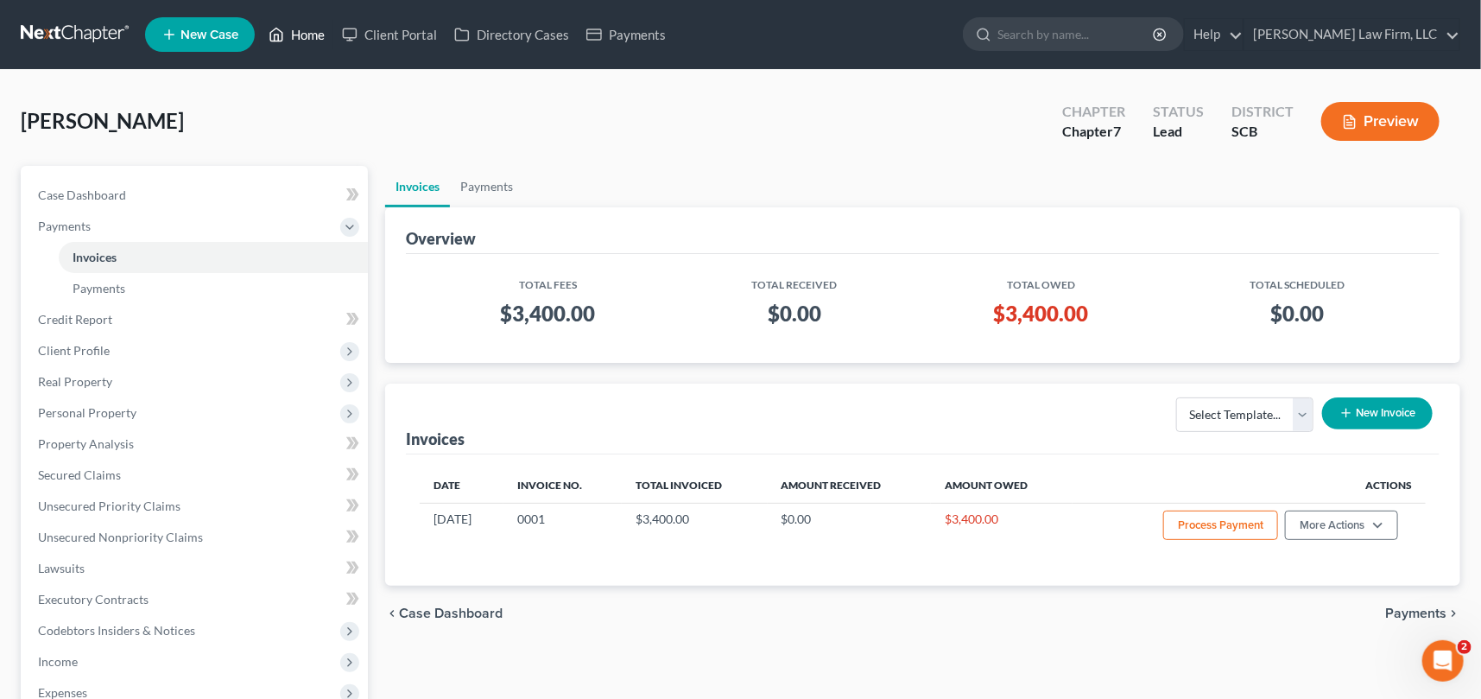
click at [309, 23] on link "Home" at bounding box center [296, 34] width 73 height 31
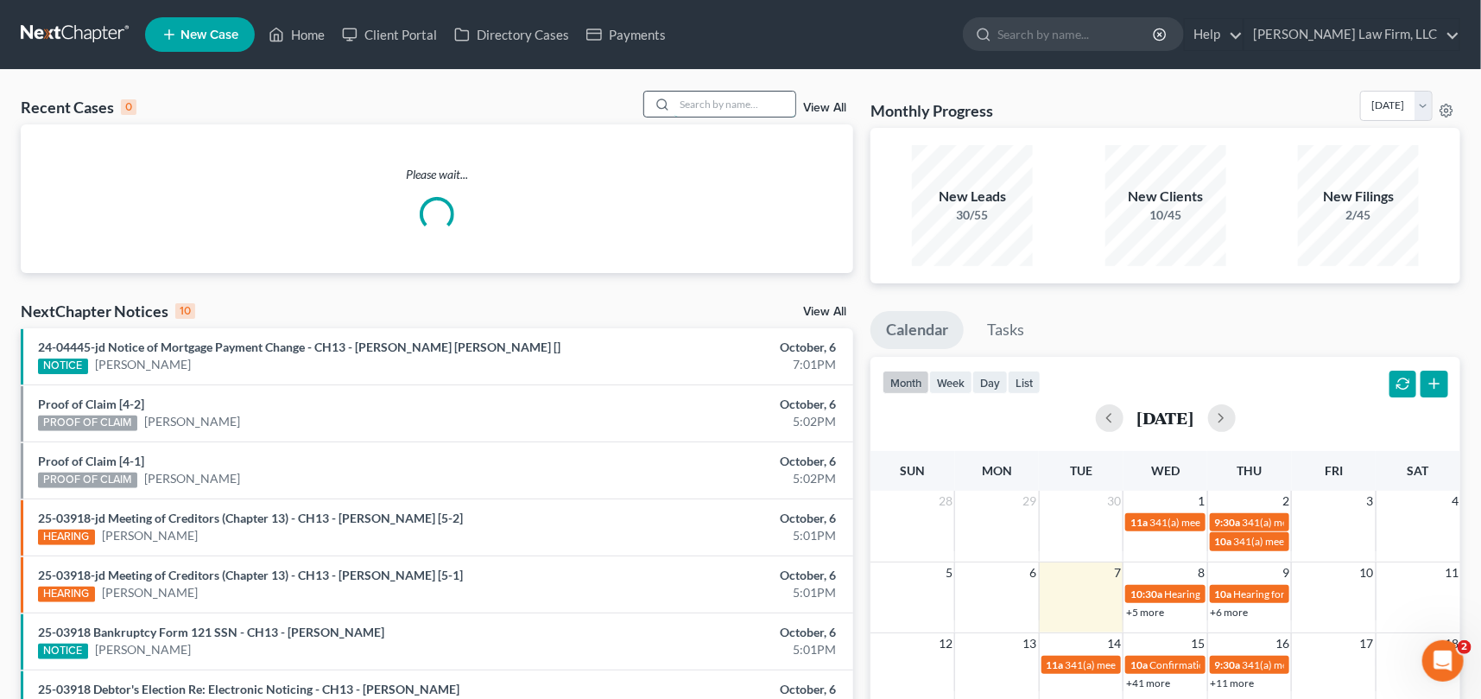
click at [691, 111] on input "search" at bounding box center [734, 104] width 121 height 25
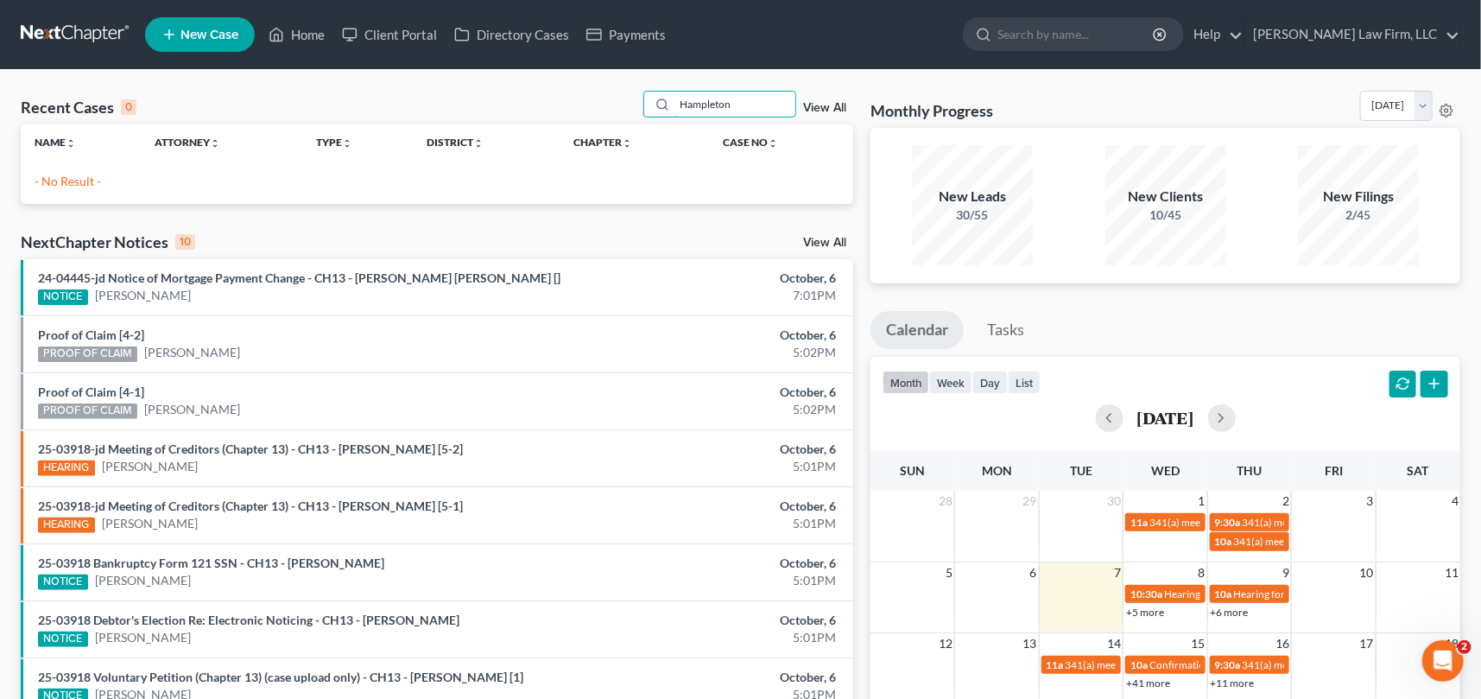
type input "Hampleton"
click at [205, 25] on link "New Case" at bounding box center [200, 34] width 110 height 35
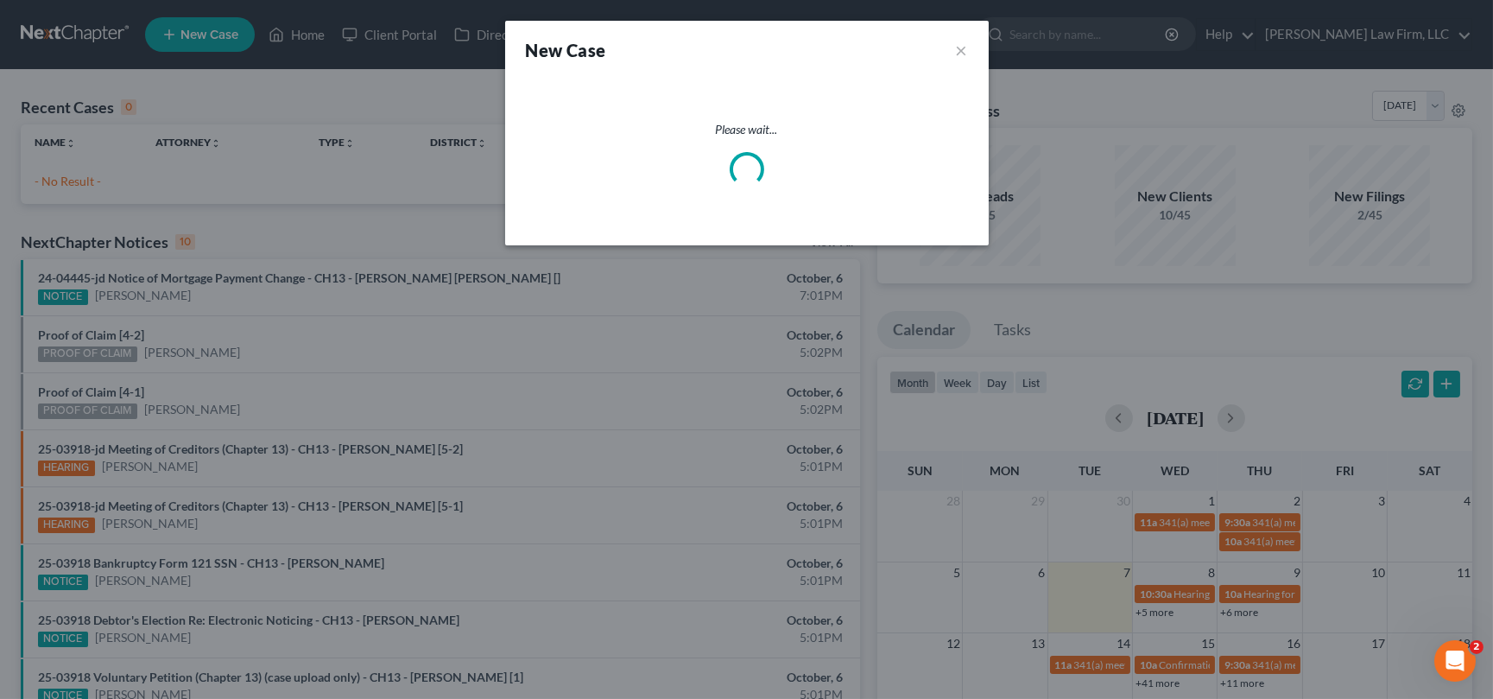
select select "72"
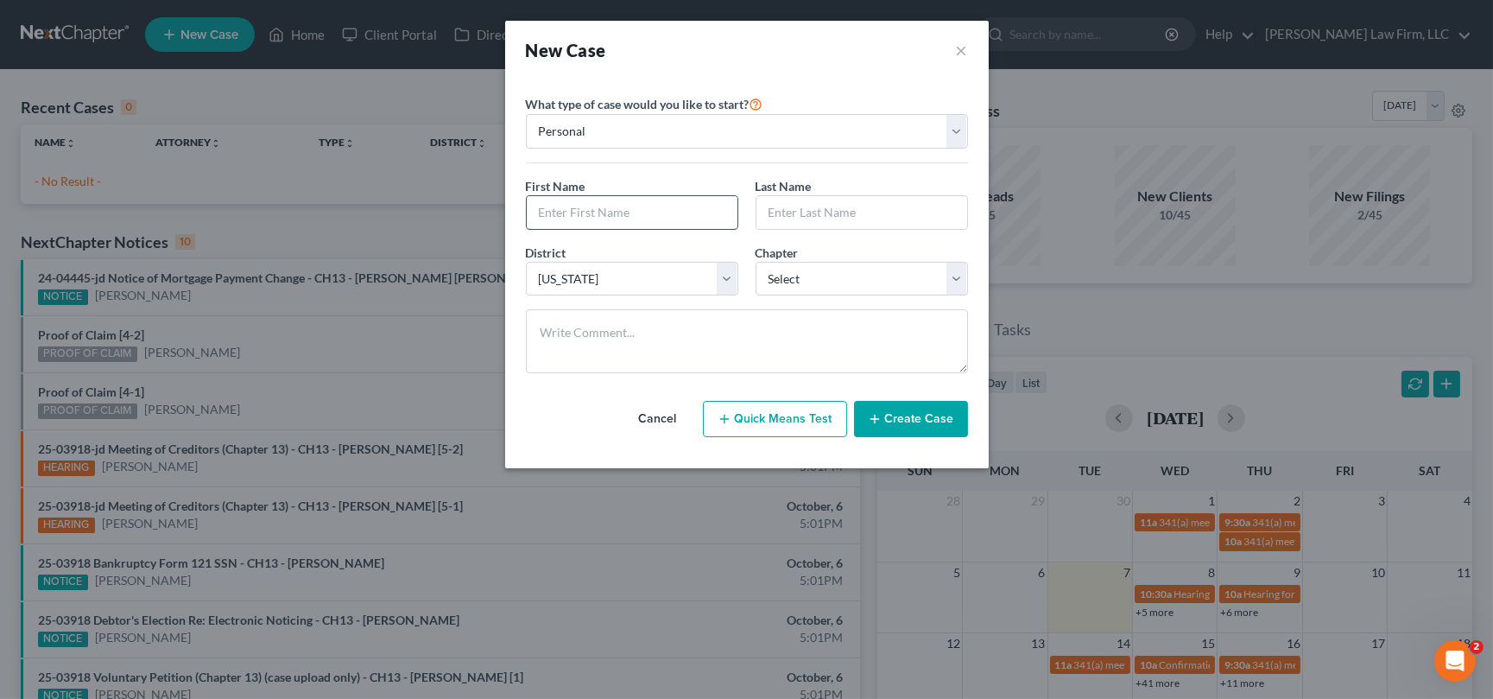
click at [552, 214] on input "text" at bounding box center [632, 212] width 211 height 33
type input "Mark"
type input "Hampleton"
click at [962, 278] on select "Select 7 11 12 13" at bounding box center [862, 279] width 212 height 35
select select "3"
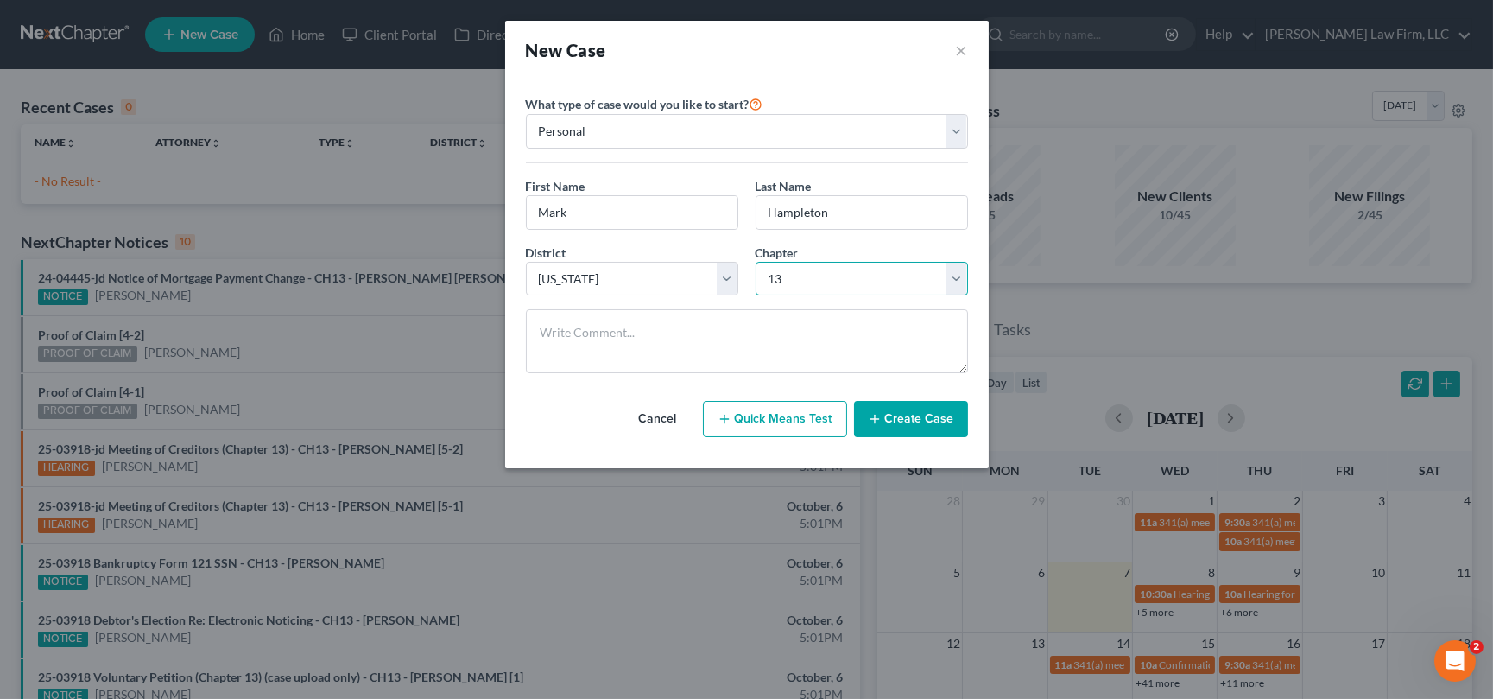
click at [756, 262] on select "Select 7 11 12 13" at bounding box center [862, 279] width 212 height 35
click at [951, 419] on button "Create Case" at bounding box center [911, 419] width 114 height 36
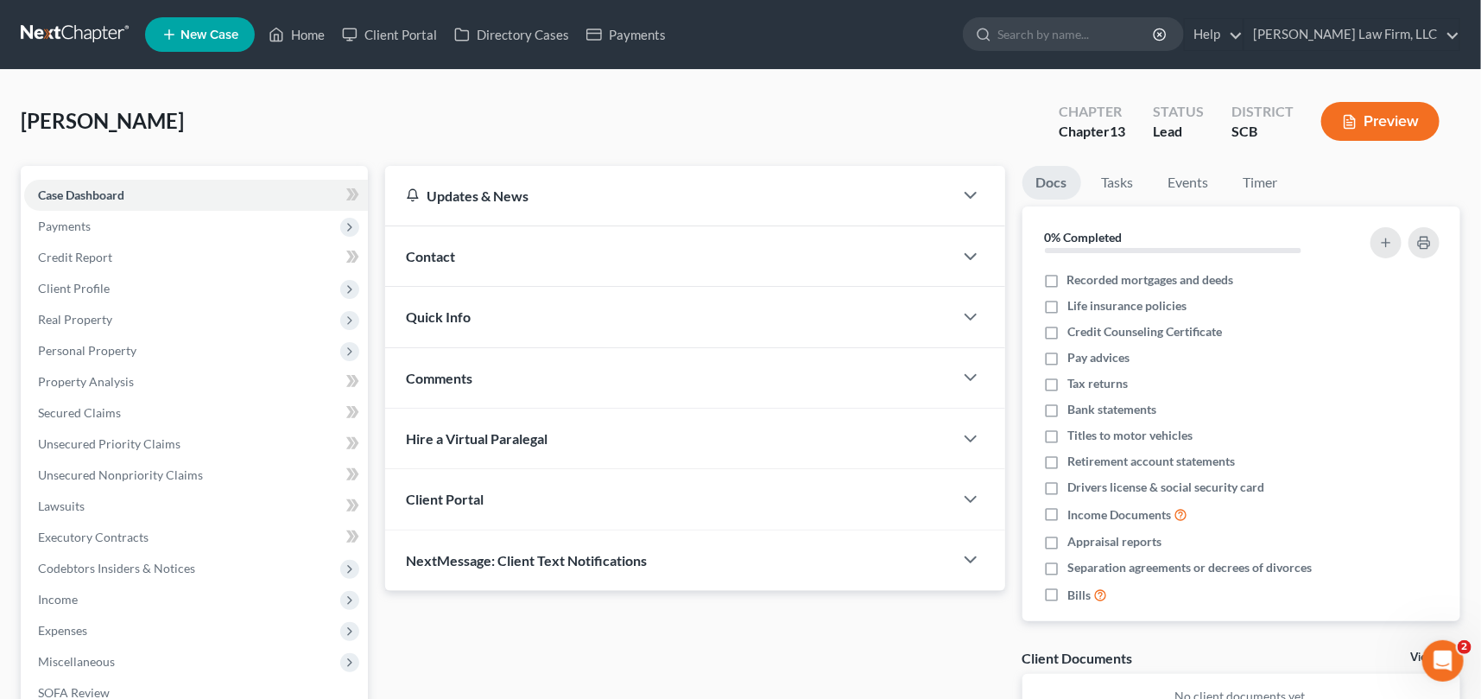
click at [424, 248] on span "Contact" at bounding box center [430, 256] width 49 height 16
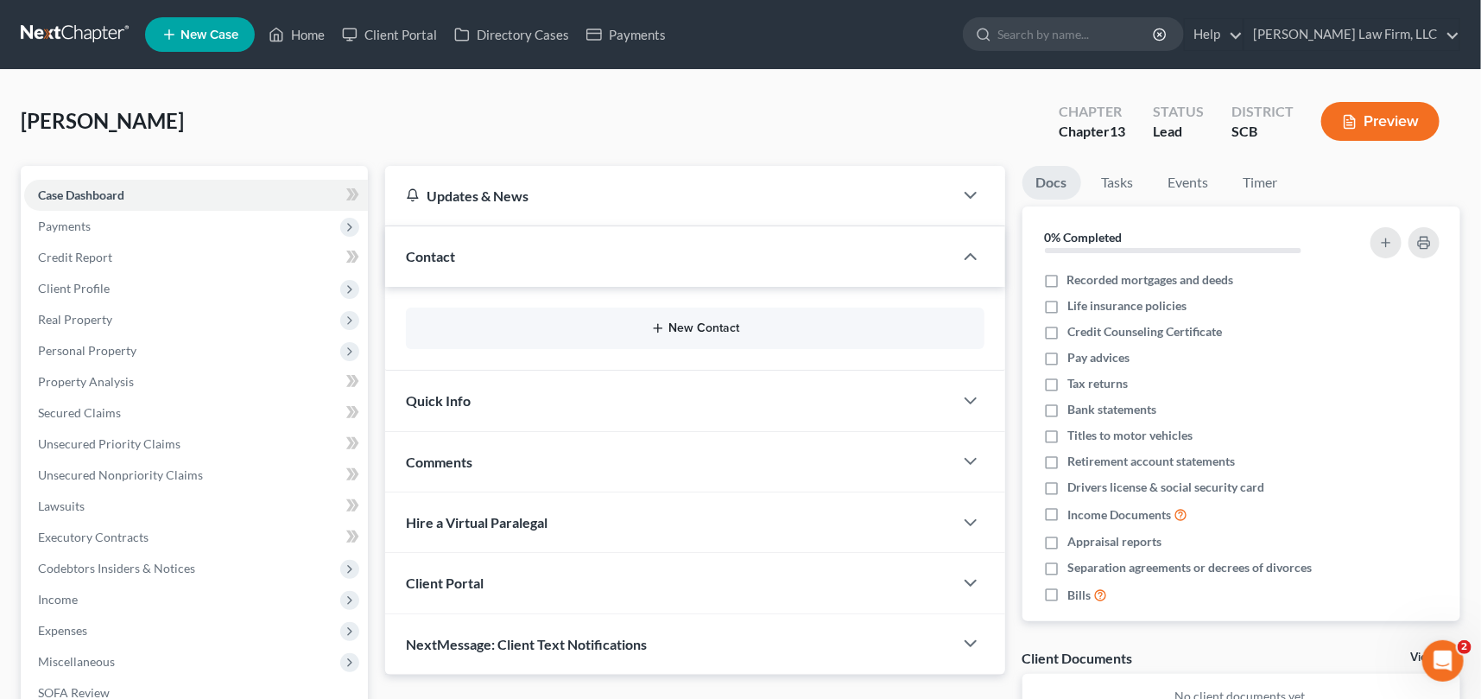
click at [703, 328] on button "New Contact" at bounding box center [695, 328] width 551 height 14
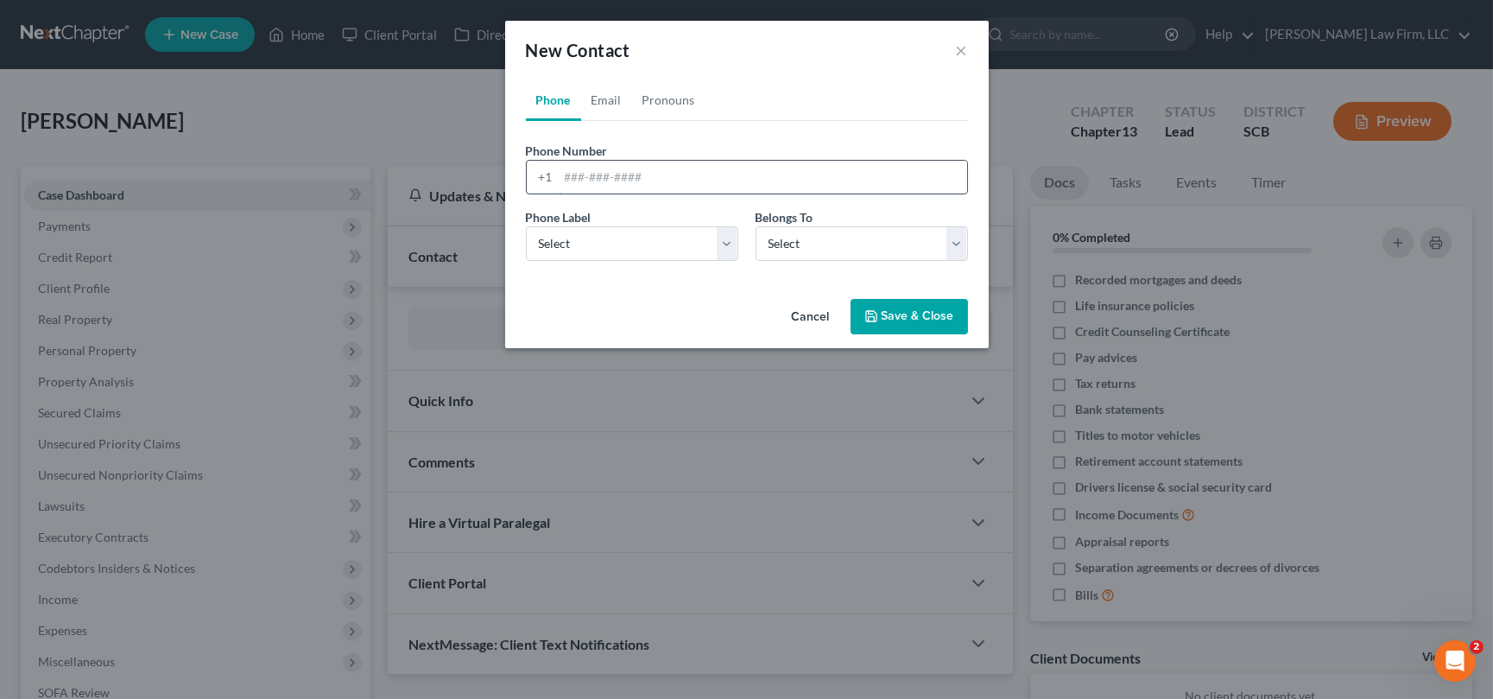
click at [568, 177] on input "tel" at bounding box center [763, 177] width 408 height 33
type input "843-562-0680"
click at [571, 242] on select "Select Mobile Home Work Other" at bounding box center [632, 243] width 212 height 35
select select "0"
click at [526, 226] on select "Select Mobile Home Work Other" at bounding box center [632, 243] width 212 height 35
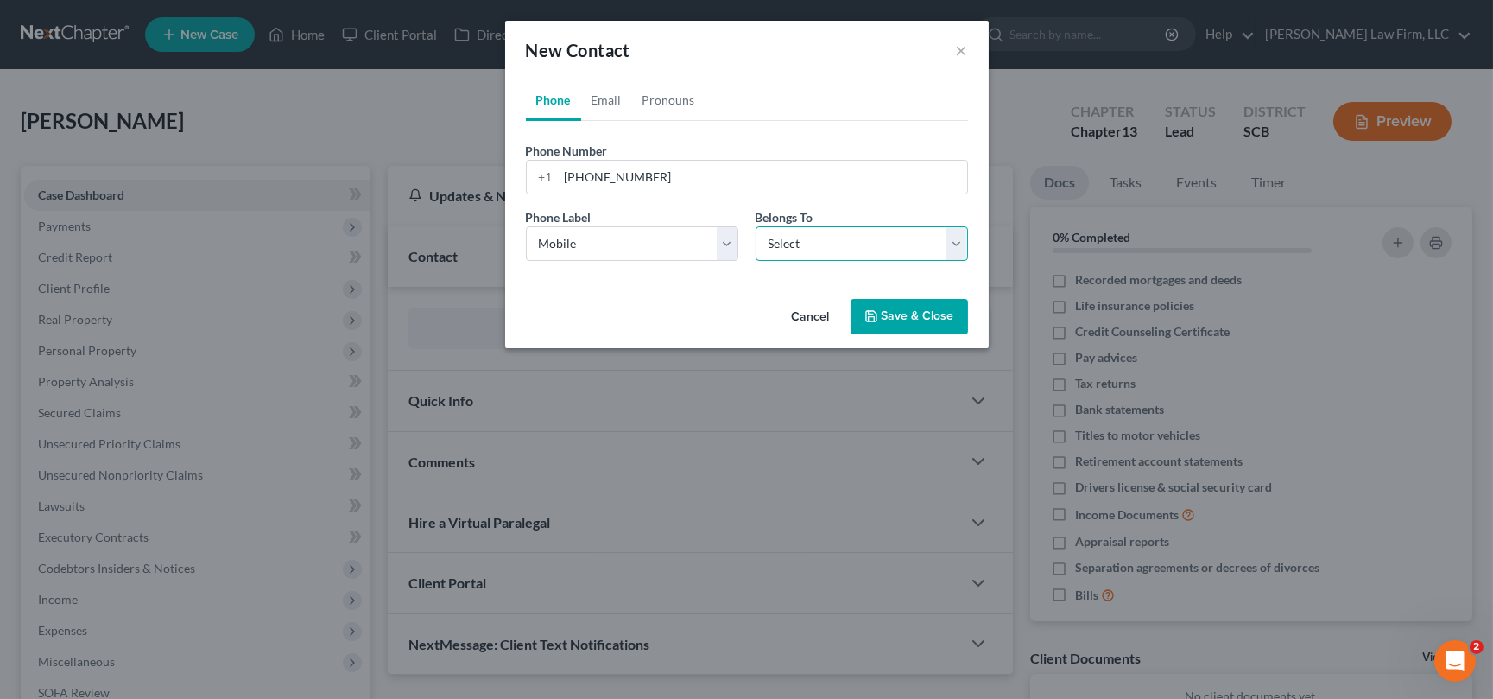
click at [892, 239] on select "Select Client Other" at bounding box center [862, 243] width 212 height 35
select select "0"
click at [756, 226] on select "Select Client Other" at bounding box center [862, 243] width 212 height 35
select select "0"
click at [611, 95] on link "Email" at bounding box center [606, 99] width 51 height 41
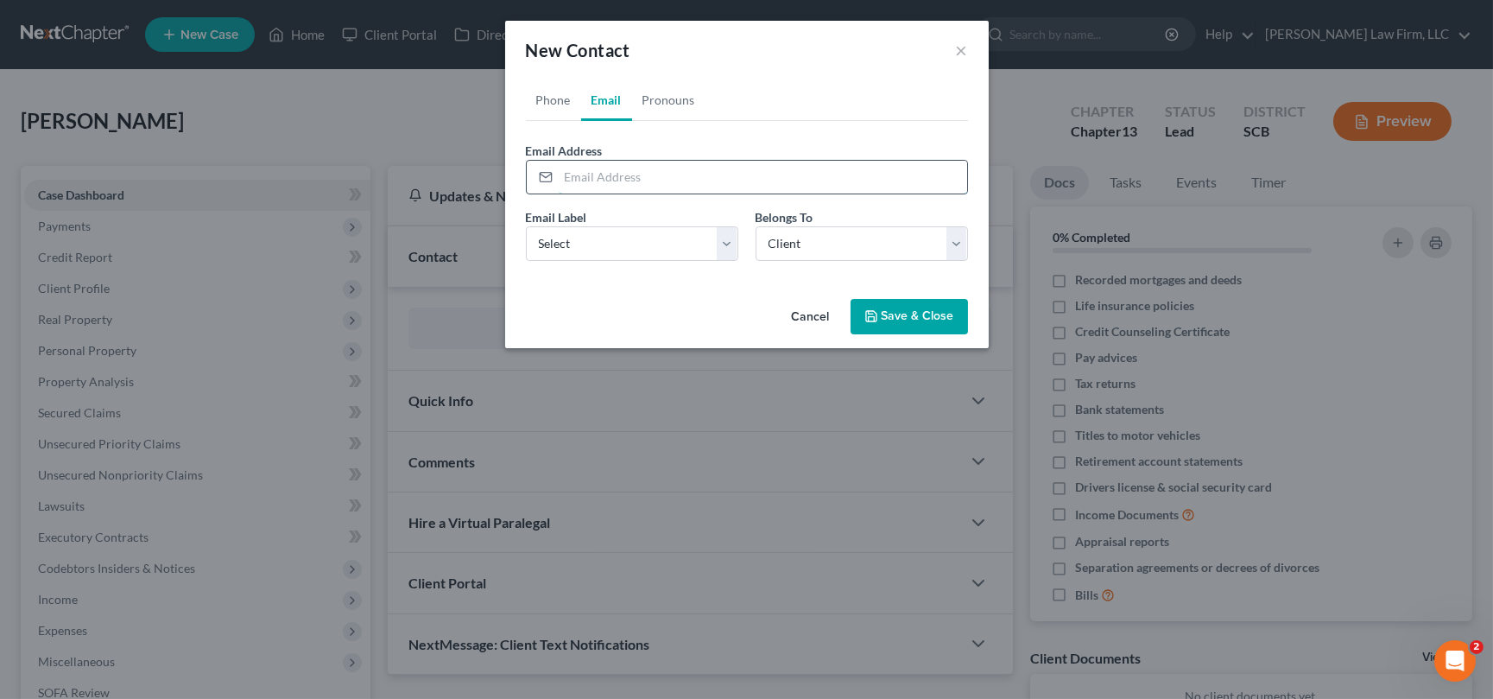
click at [570, 177] on input "email" at bounding box center [763, 177] width 408 height 33
type input "shirleyhampleton@gmail.com"
click at [549, 244] on select "Select Home Work Other" at bounding box center [632, 243] width 212 height 35
select select "0"
click at [526, 226] on select "Select Home Work Other" at bounding box center [632, 243] width 212 height 35
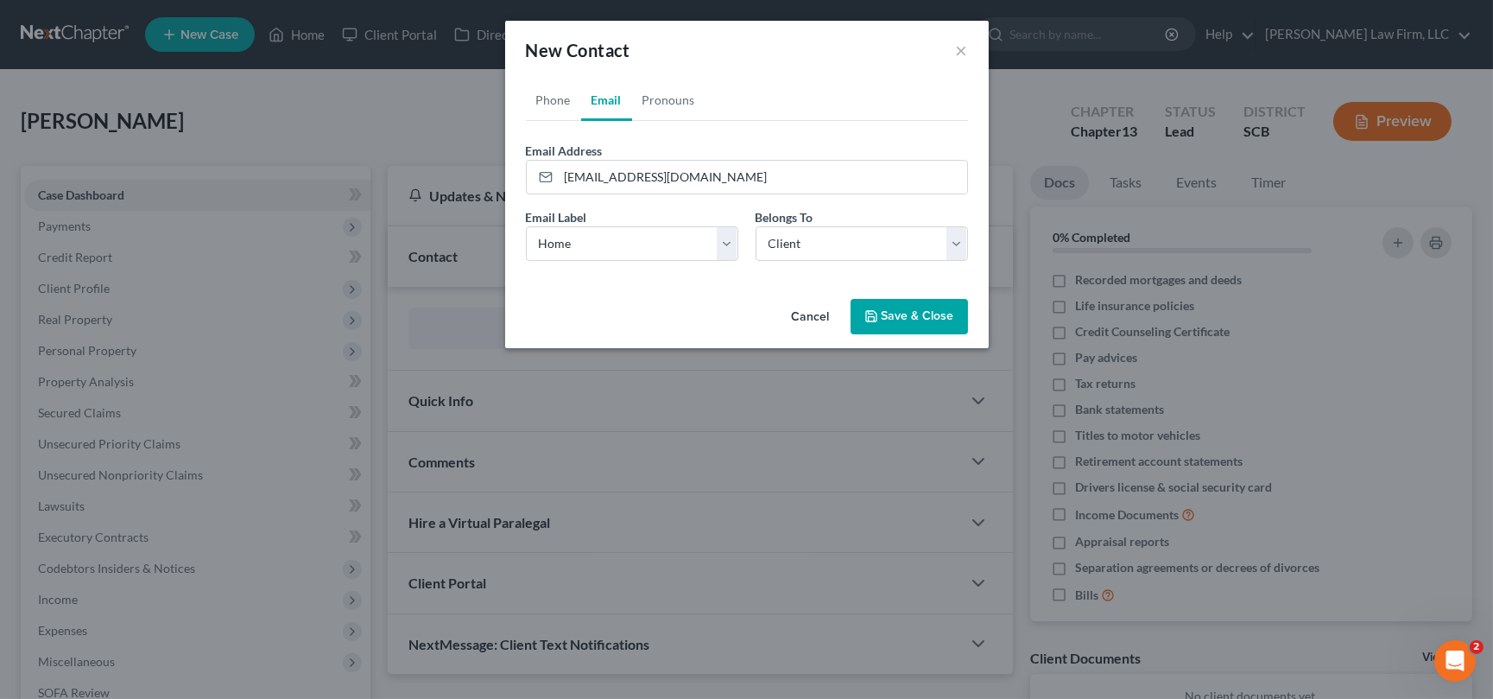
click at [912, 312] on button "Save & Close" at bounding box center [909, 317] width 117 height 36
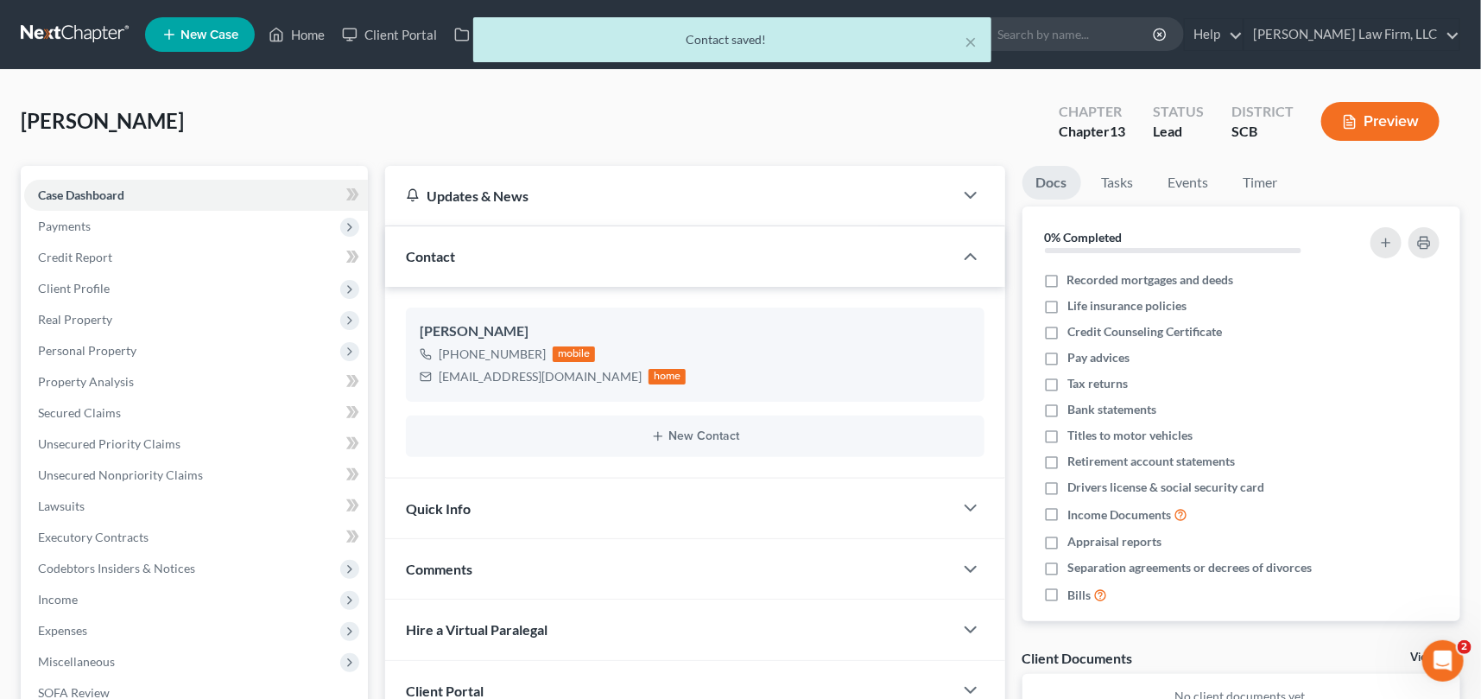
click at [440, 506] on span "Quick Info" at bounding box center [438, 508] width 65 height 16
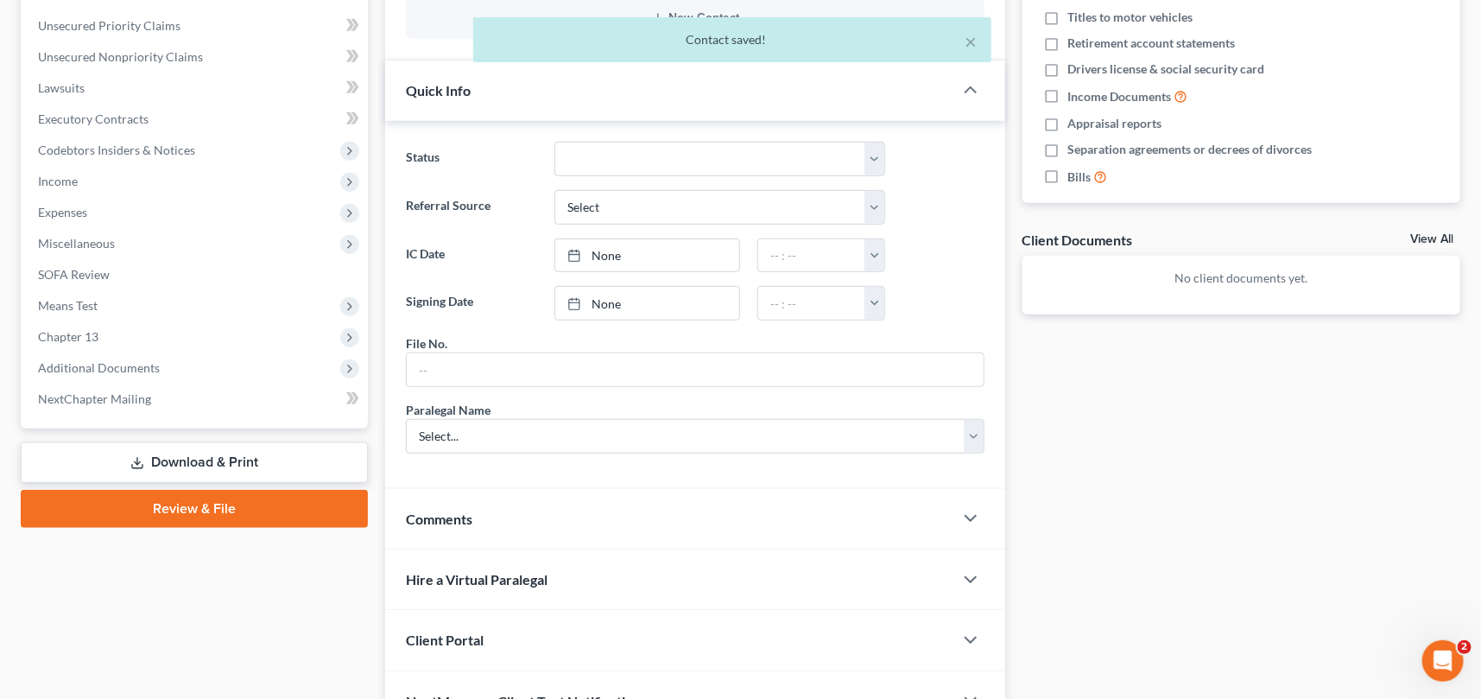
scroll to position [513, 0]
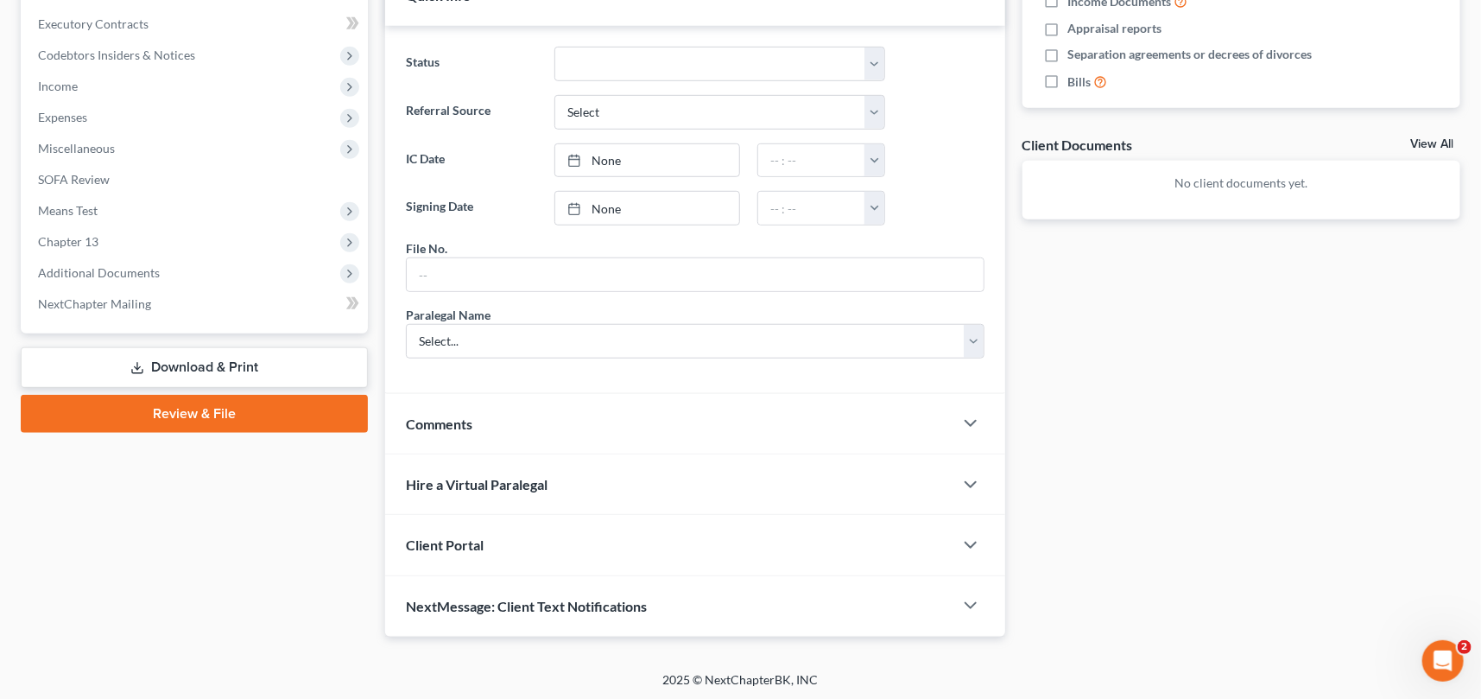
click at [453, 538] on span "Client Portal" at bounding box center [445, 544] width 78 height 16
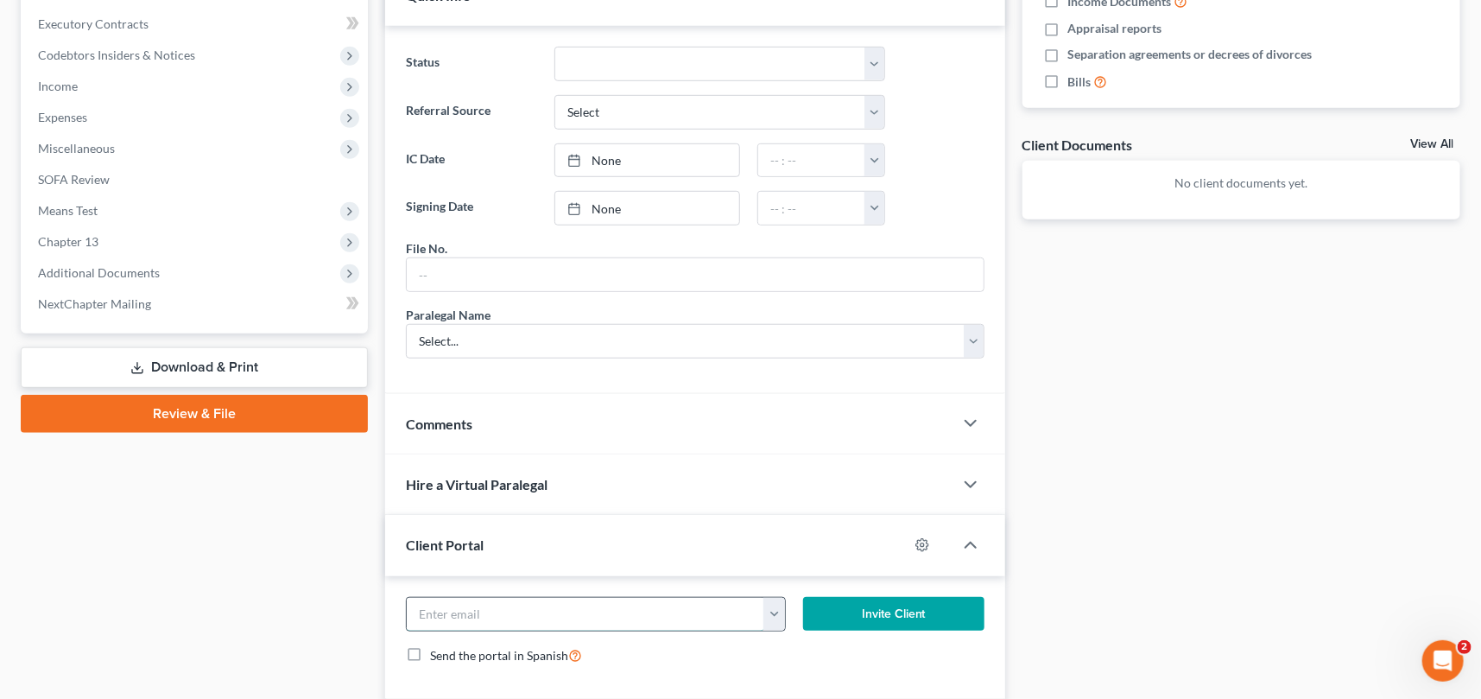
click at [420, 610] on input "email" at bounding box center [585, 614] width 357 height 33
type input "shirleyhampleton@gmail.com"
click at [899, 597] on button "Invite Client" at bounding box center [893, 614] width 181 height 35
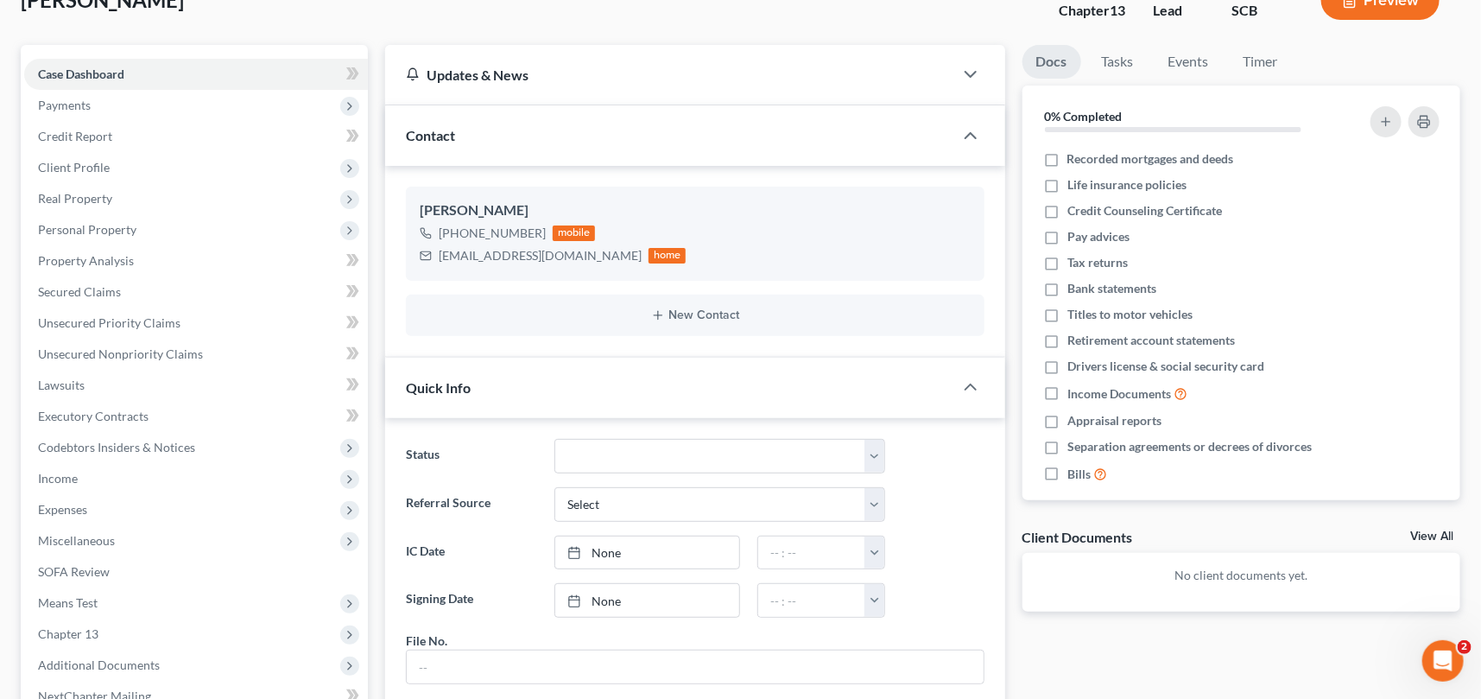
scroll to position [121, 0]
click at [74, 166] on span "Client Profile" at bounding box center [74, 167] width 72 height 15
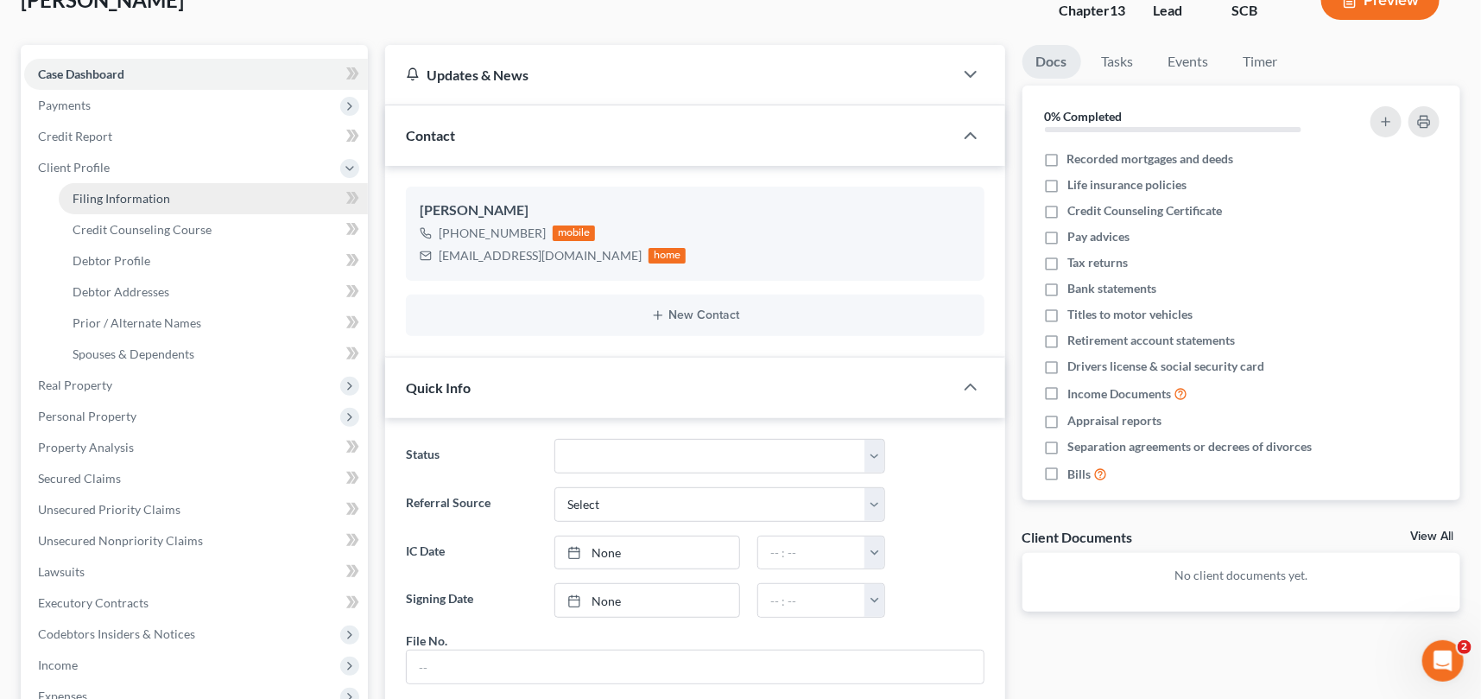
click at [108, 198] on span "Filing Information" at bounding box center [122, 198] width 98 height 15
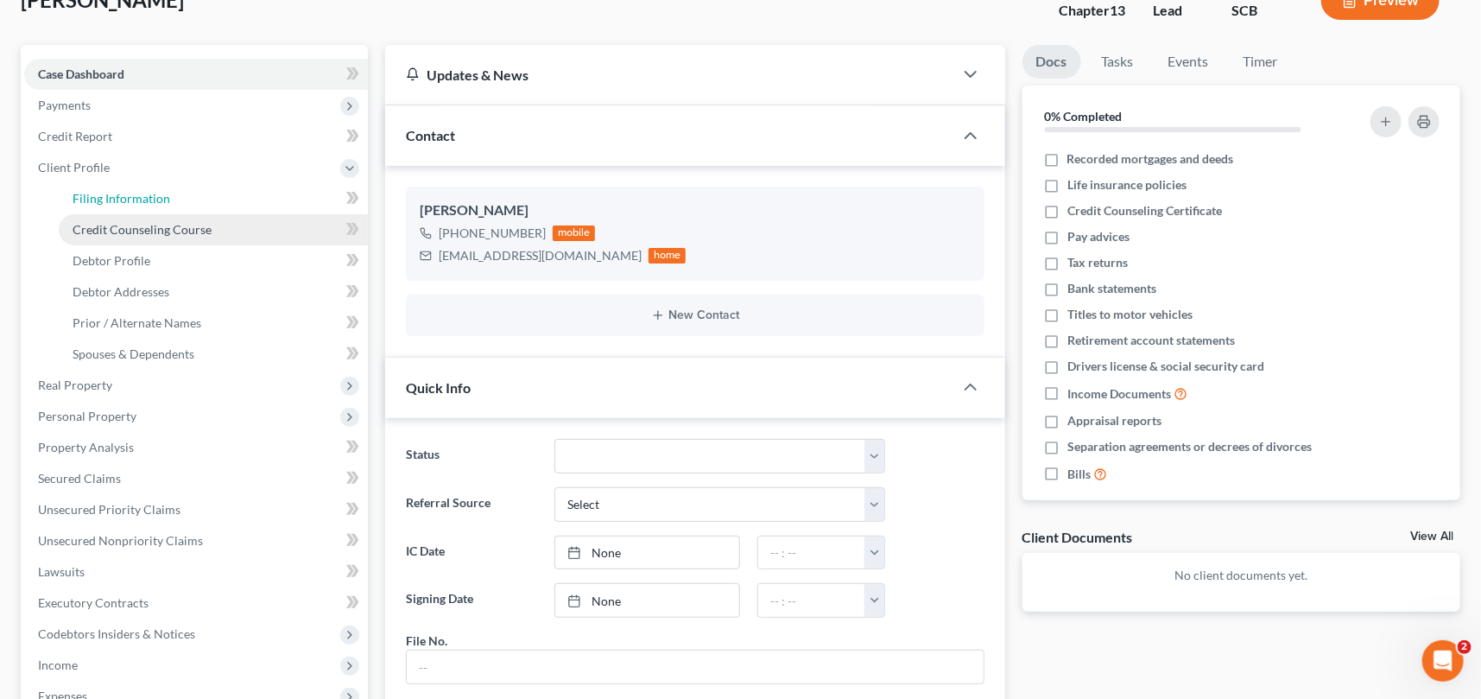
select select "1"
select select "0"
select select "3"
select select "72"
select select "42"
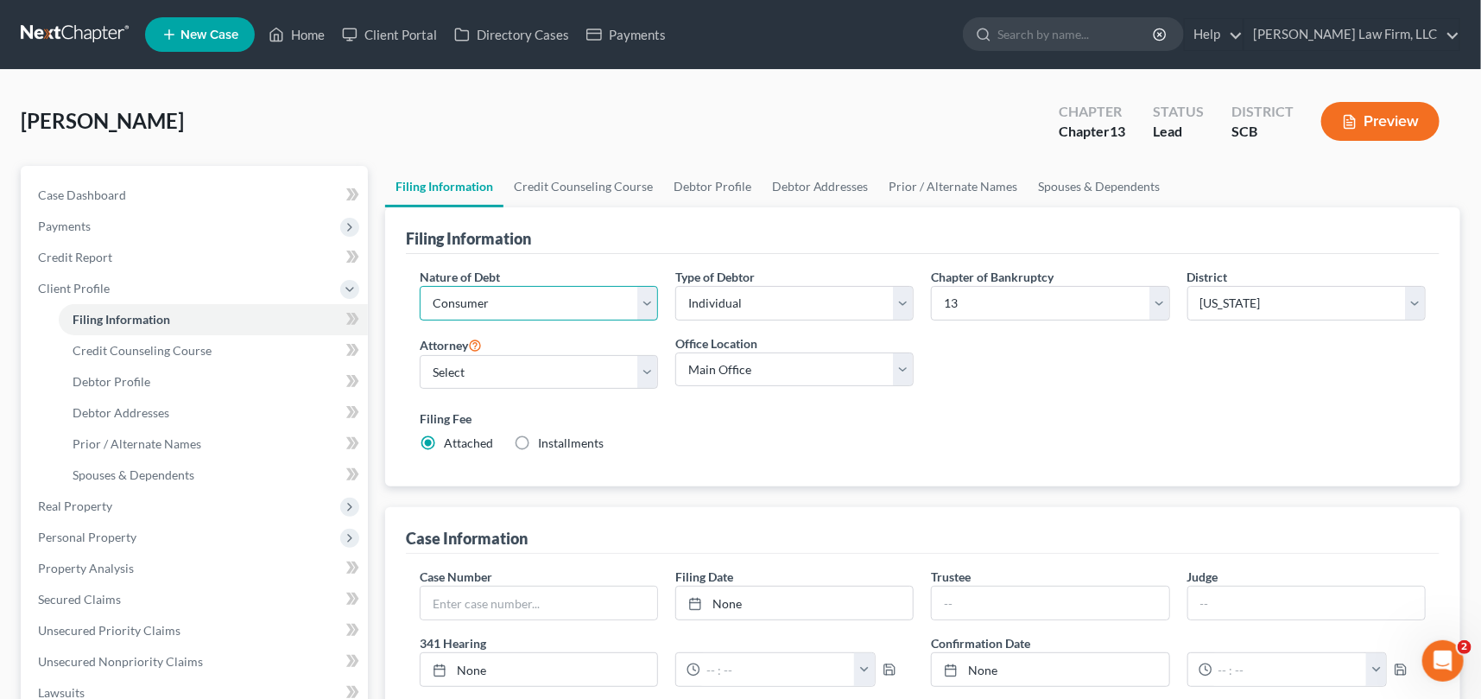
click at [450, 303] on select "Select Business Consumer Other" at bounding box center [539, 303] width 238 height 35
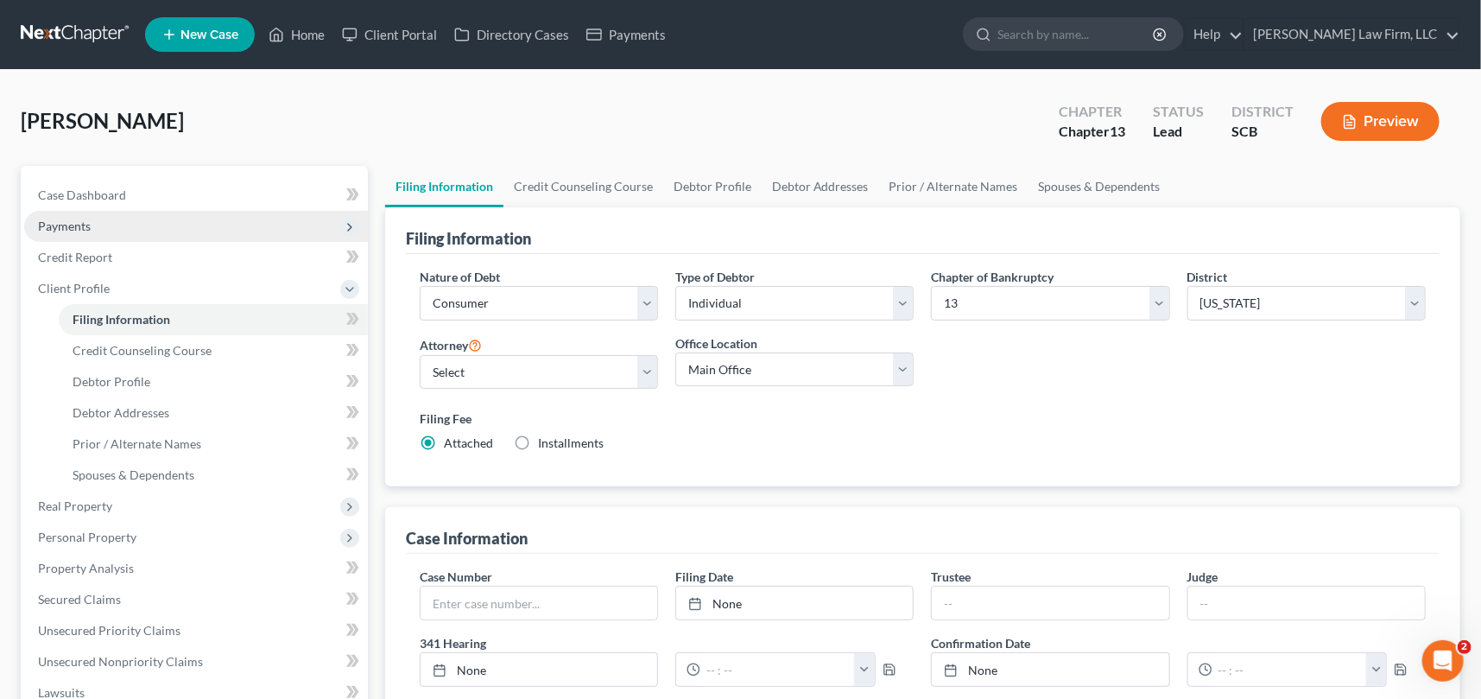
click at [290, 231] on span "Payments" at bounding box center [196, 226] width 344 height 31
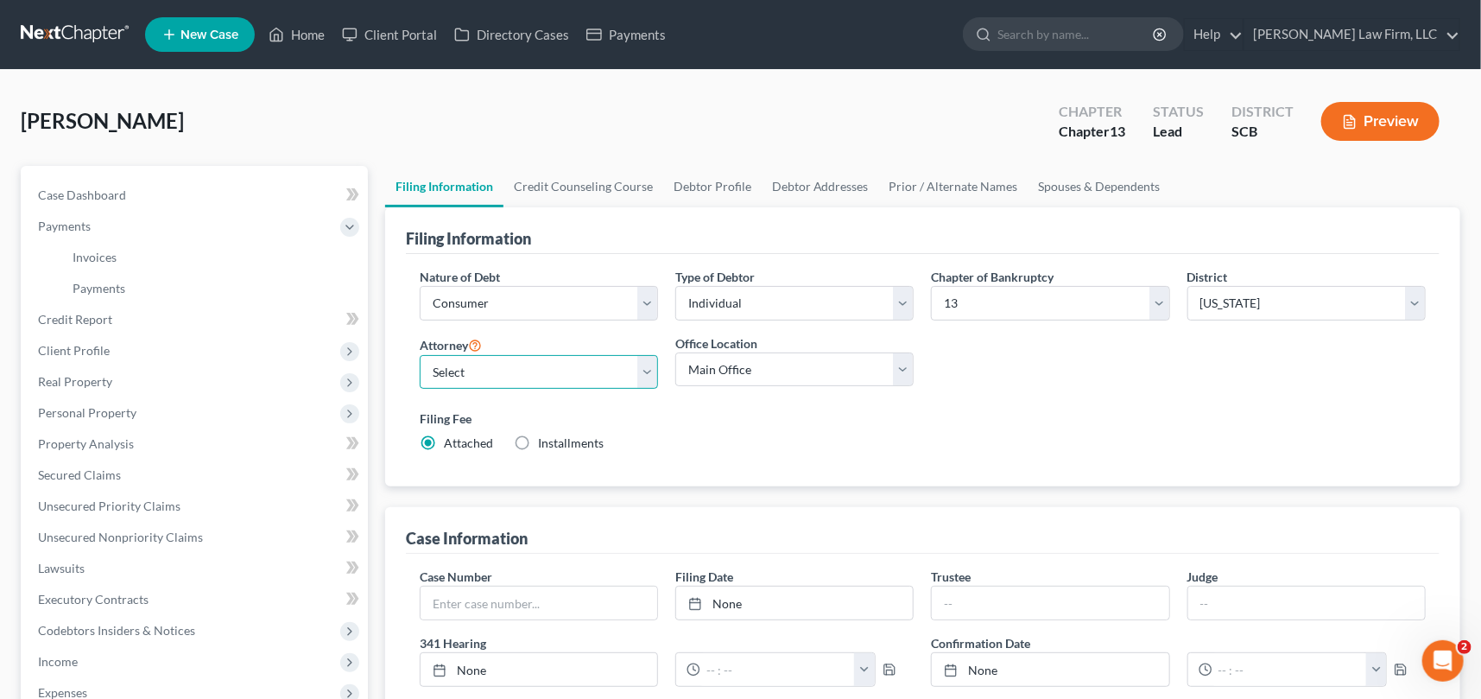
drag, startPoint x: 484, startPoint y: 378, endPoint x: 527, endPoint y: 373, distance: 42.6
click at [484, 378] on select "Select Robert Meredith, Jr. - SCB Elizabeth Heilig - SCB" at bounding box center [539, 372] width 238 height 35
select select "0"
click at [420, 355] on select "Select Robert Meredith, Jr. - SCB Elizabeth Heilig - SCB" at bounding box center [539, 372] width 238 height 35
click at [77, 348] on span "Client Profile" at bounding box center [74, 350] width 72 height 15
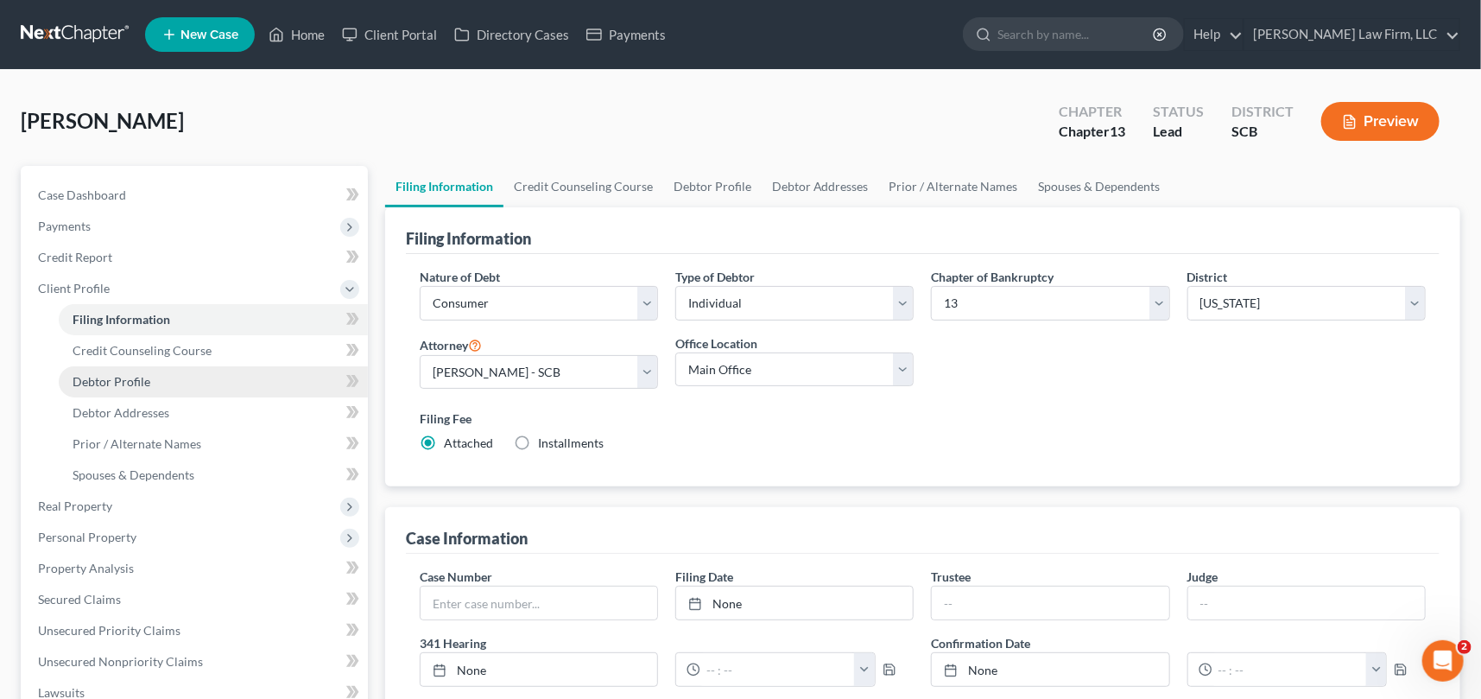
click at [116, 374] on span "Debtor Profile" at bounding box center [112, 381] width 78 height 15
select select "0"
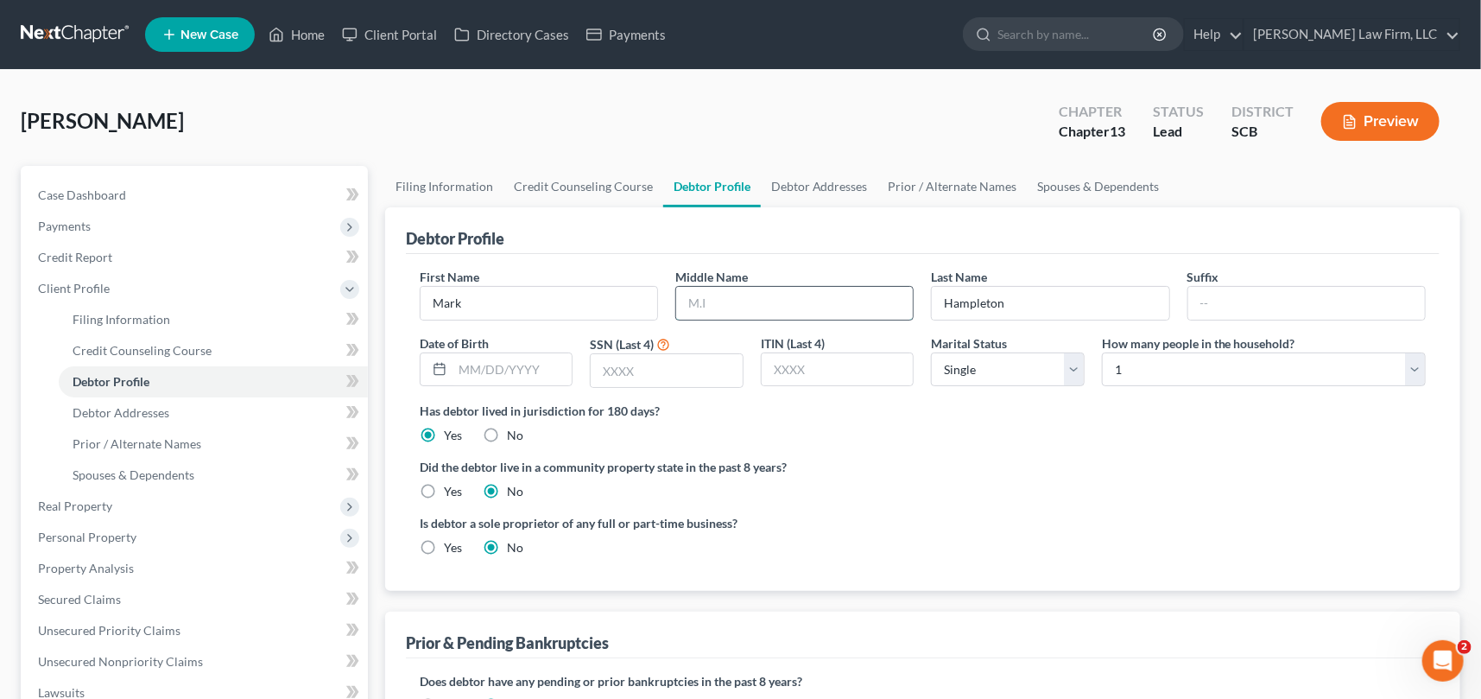
click at [692, 294] on input "text" at bounding box center [794, 303] width 237 height 33
type input "A"
click at [130, 408] on span "Debtor Addresses" at bounding box center [121, 412] width 97 height 15
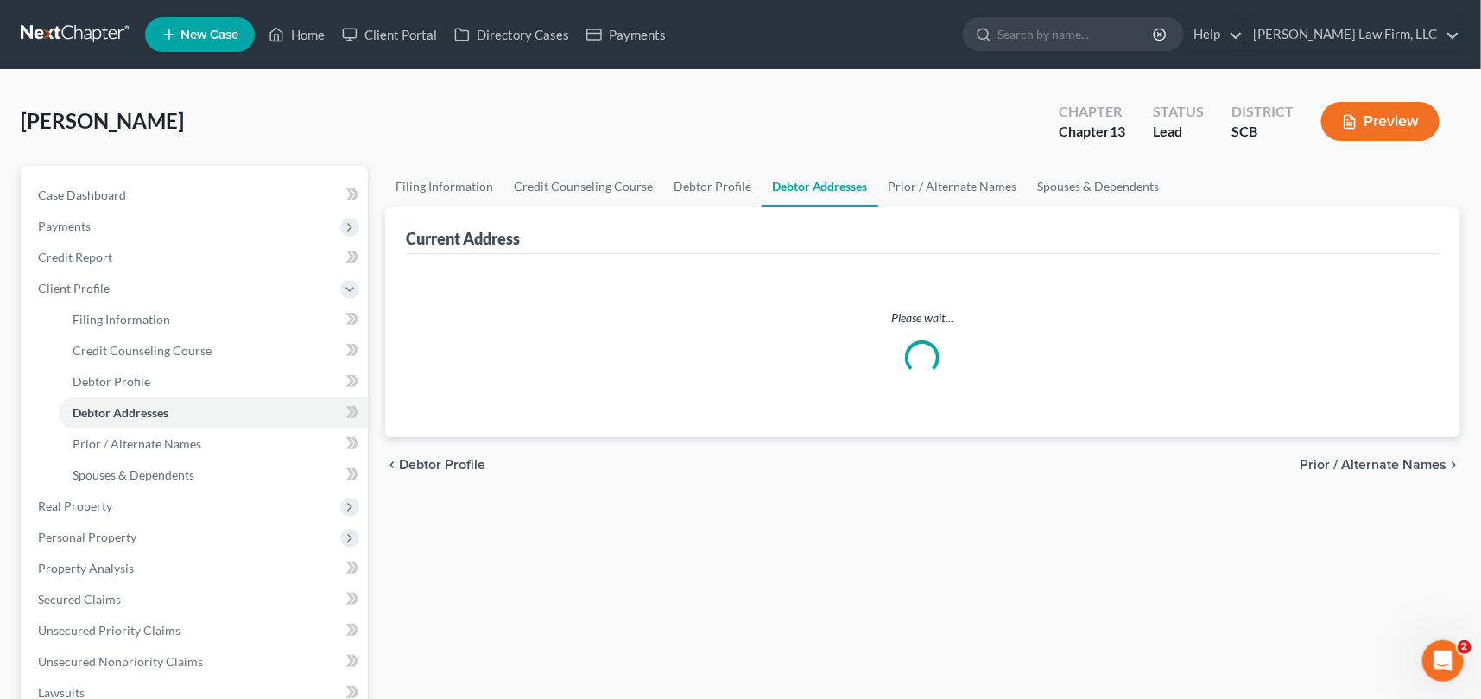
select select "0"
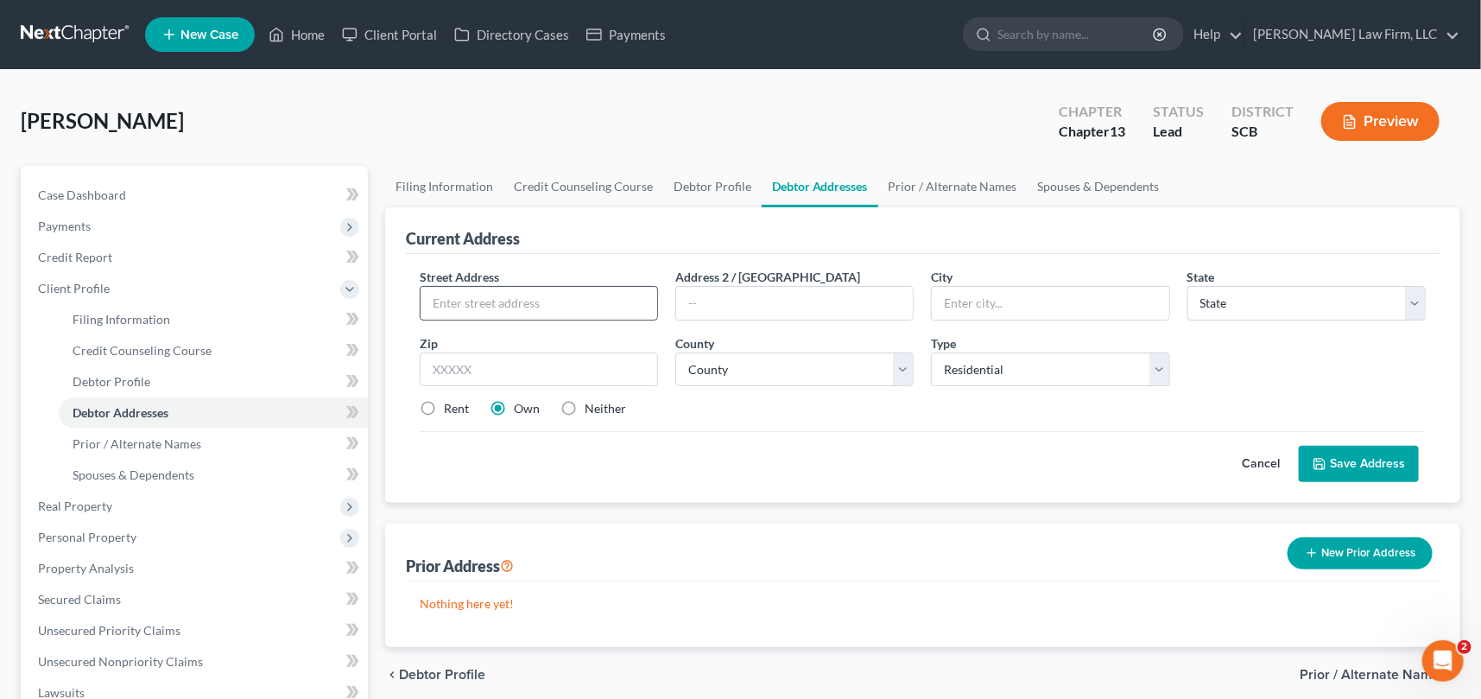
click at [446, 293] on input "text" at bounding box center [539, 303] width 237 height 33
type input "212 Waterford Street"
type input "Walterboro"
select select "42"
click at [455, 374] on input "text" at bounding box center [539, 369] width 238 height 35
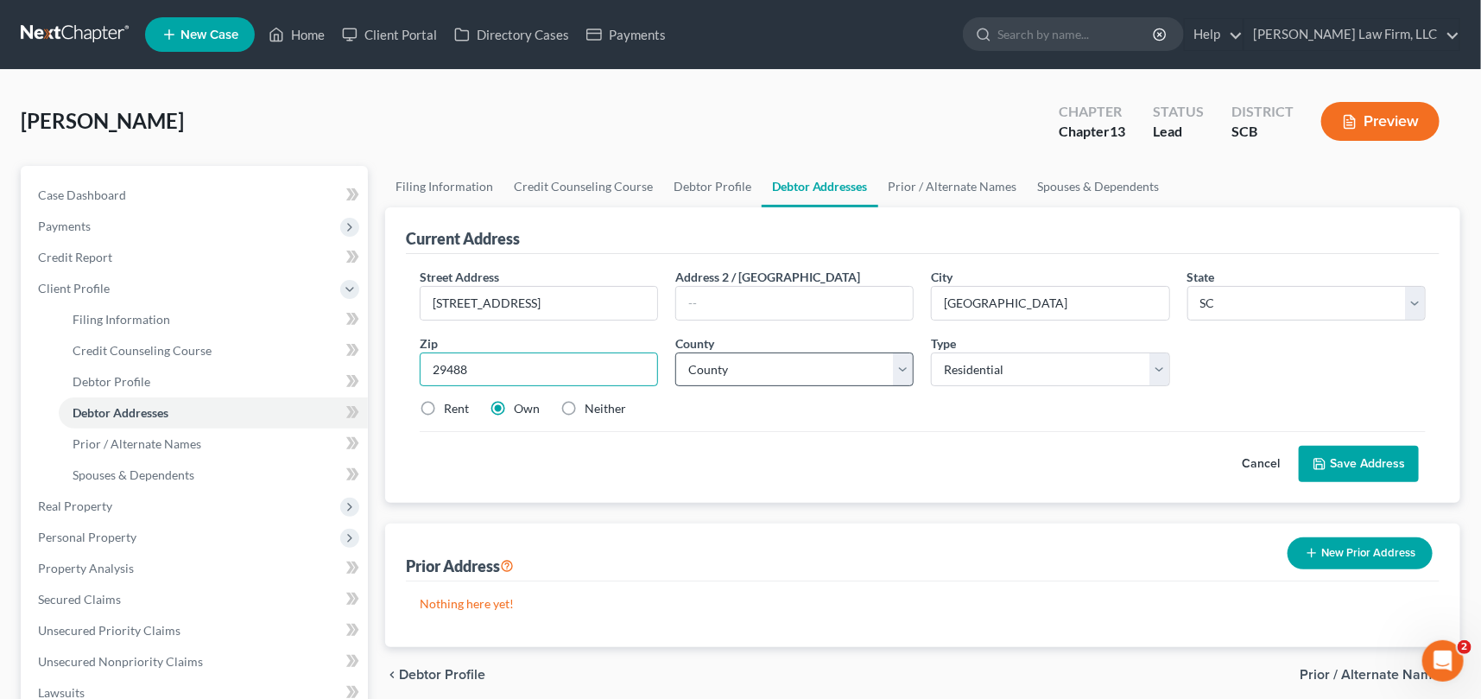
type input "29488"
click at [709, 371] on select "County Abbeville County Aiken County Allendale County Anderson County Bamberg C…" at bounding box center [794, 369] width 238 height 35
select select "14"
click at [675, 352] on select "County Abbeville County Aiken County Allendale County Anderson County Bamberg C…" at bounding box center [794, 369] width 238 height 35
click at [444, 405] on label "Rent" at bounding box center [456, 408] width 25 height 17
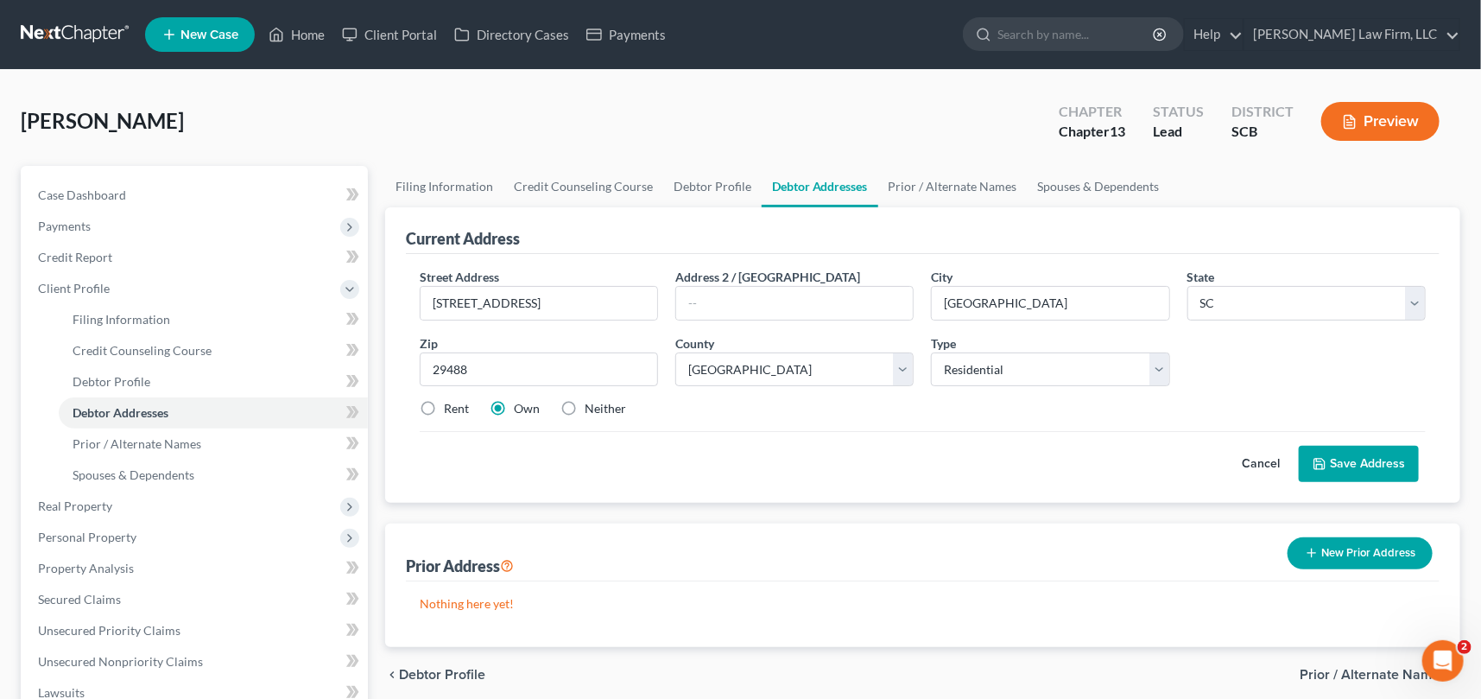
click at [451, 405] on input "Rent" at bounding box center [456, 405] width 11 height 11
radio input "true"
click at [1373, 455] on button "Save Address" at bounding box center [1359, 464] width 120 height 36
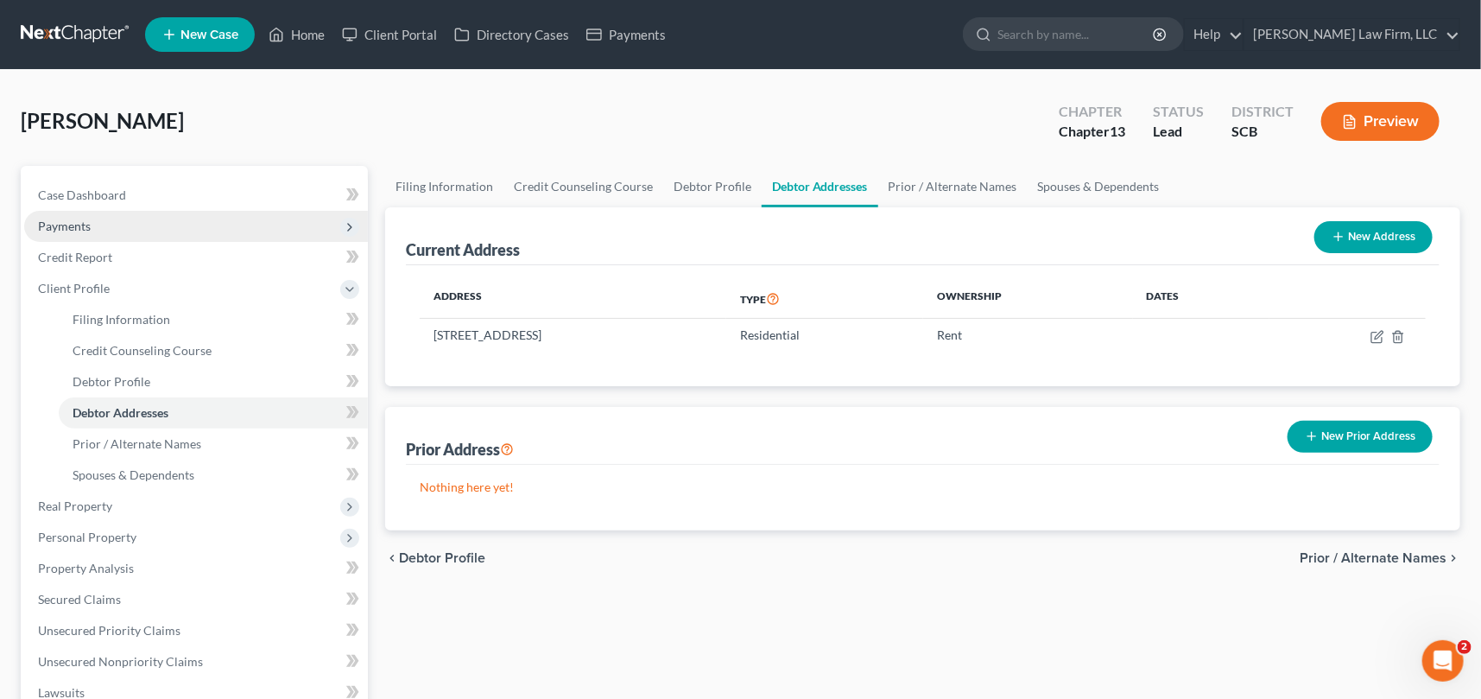
click at [66, 219] on span "Payments" at bounding box center [64, 225] width 53 height 15
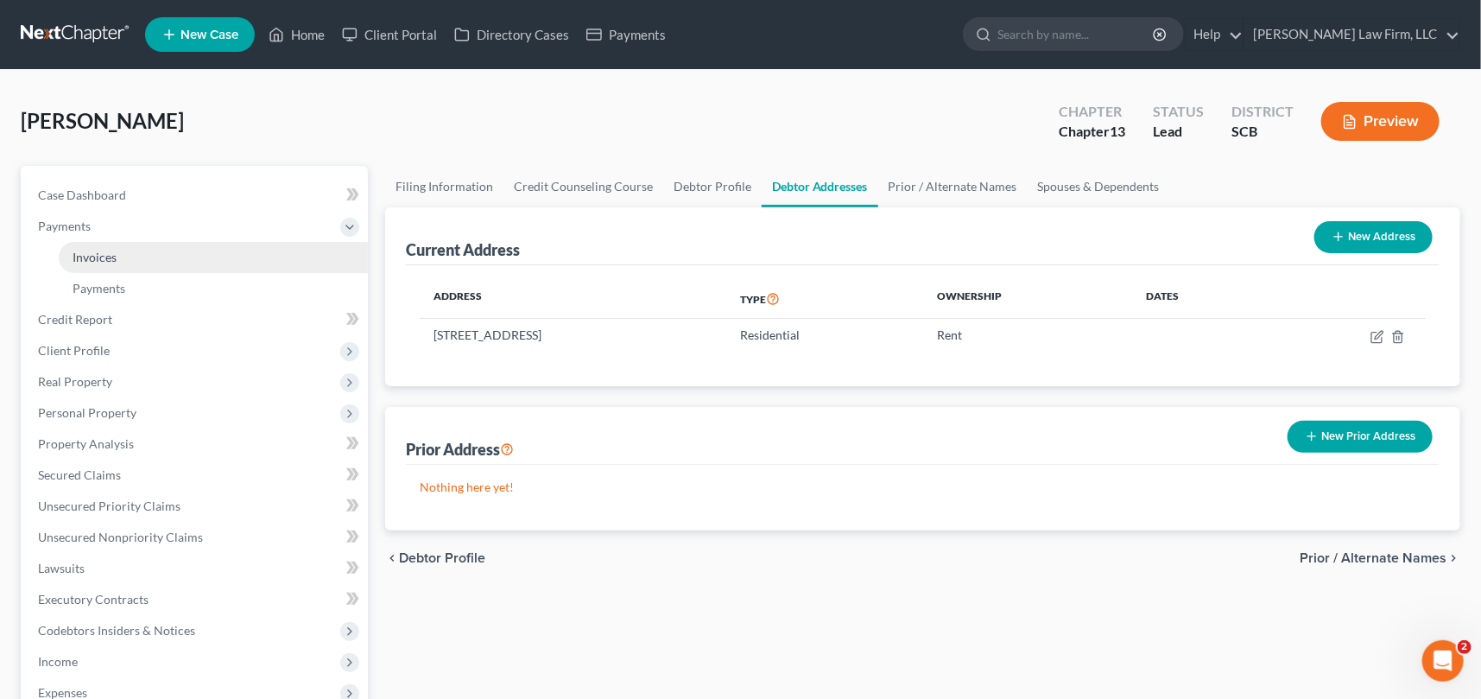
click at [100, 250] on span "Invoices" at bounding box center [95, 257] width 44 height 15
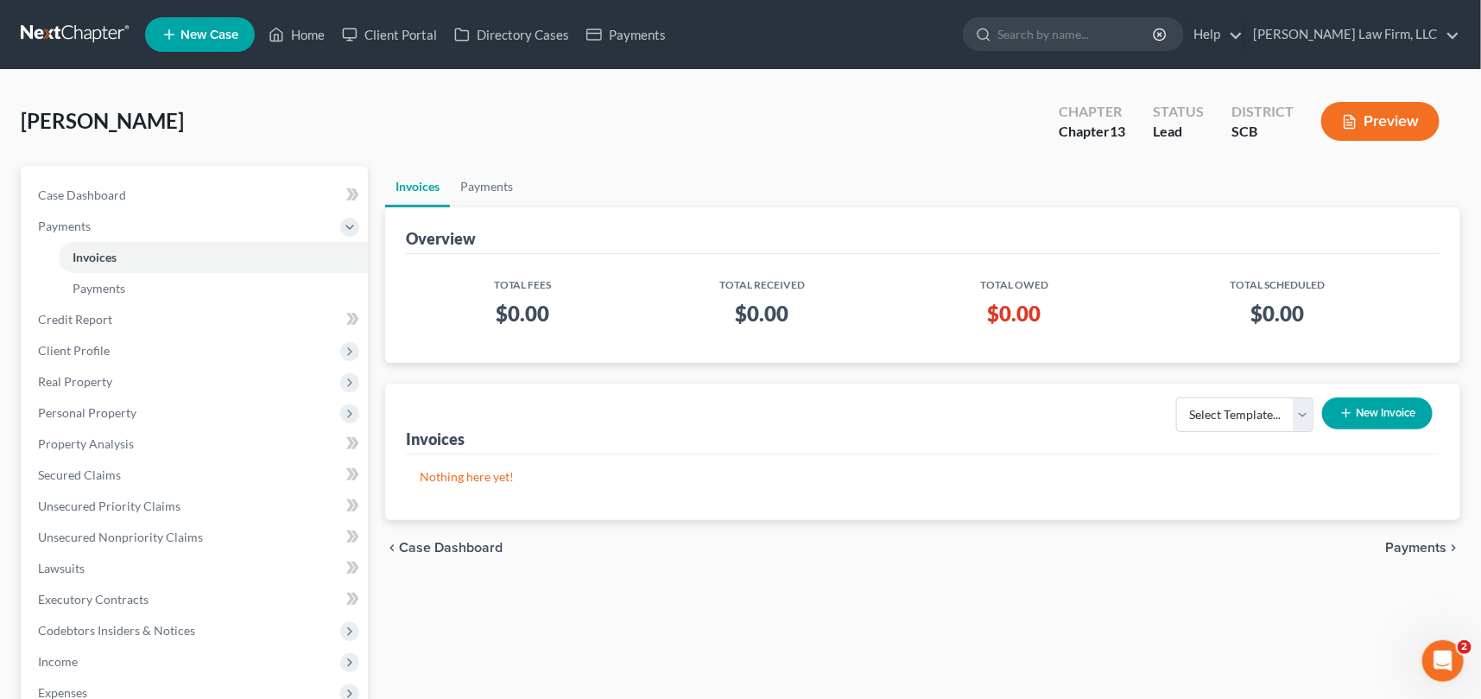
click at [1373, 411] on button "New Invoice" at bounding box center [1377, 413] width 111 height 32
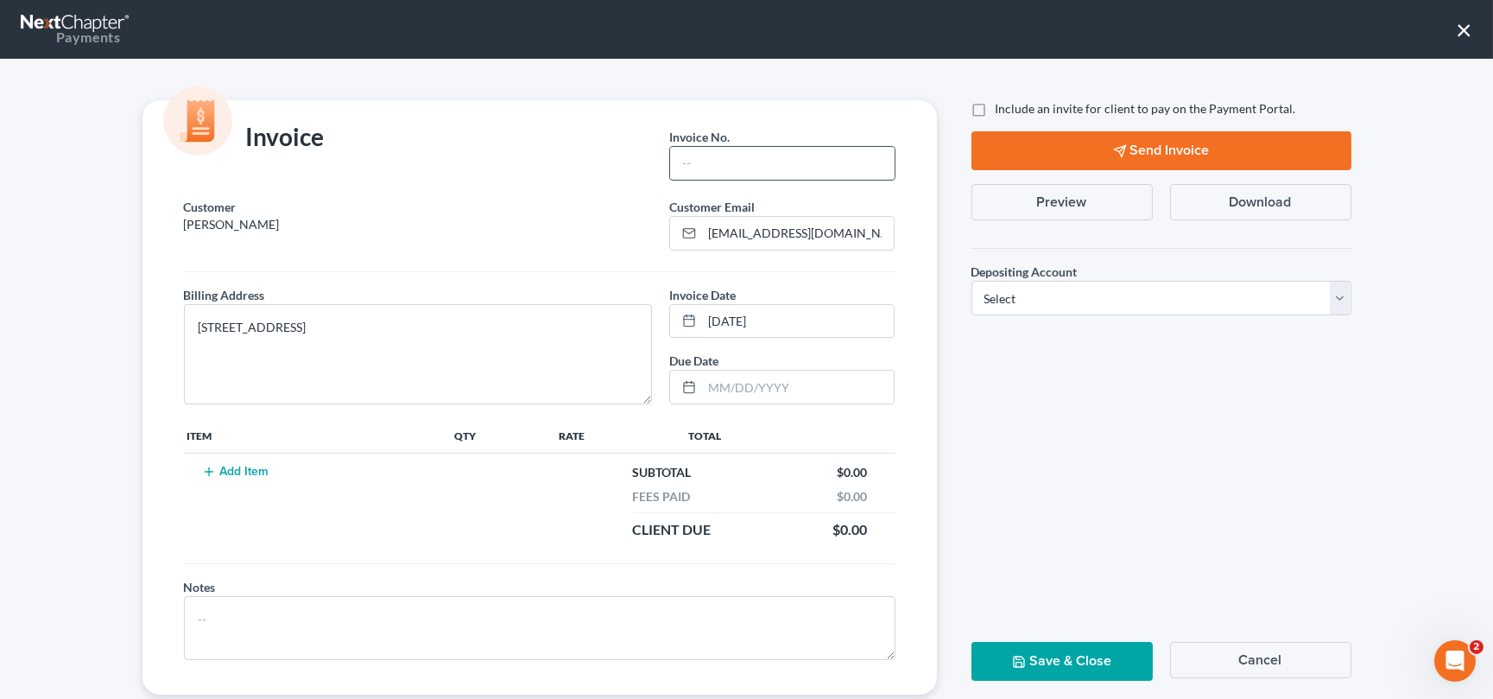
click at [742, 149] on input "text" at bounding box center [782, 163] width 224 height 33
type input "0000"
click at [236, 470] on button "Add Item" at bounding box center [236, 472] width 76 height 14
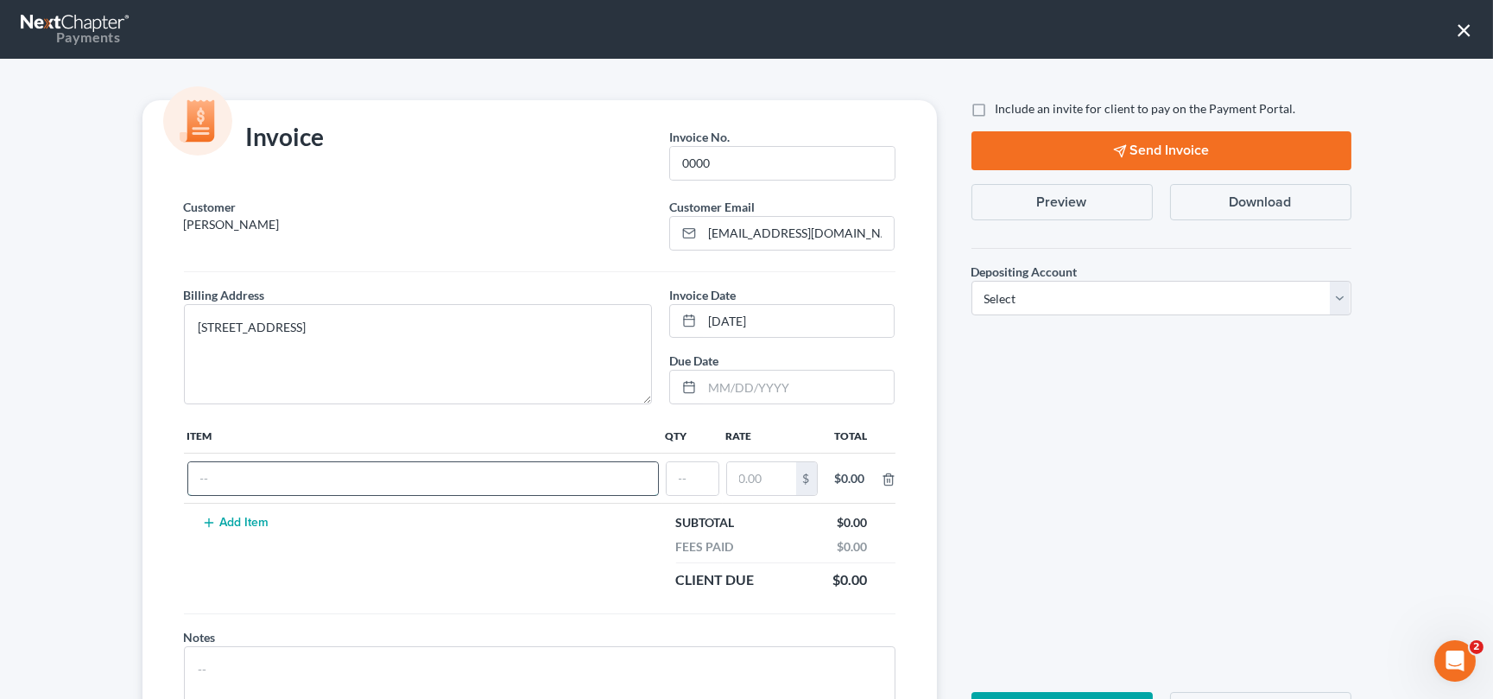
drag, startPoint x: 225, startPoint y: 475, endPoint x: 235, endPoint y: 459, distance: 18.7
click at [230, 468] on input "text" at bounding box center [423, 478] width 470 height 33
type input "Chapter 13 fees"
type input "1"
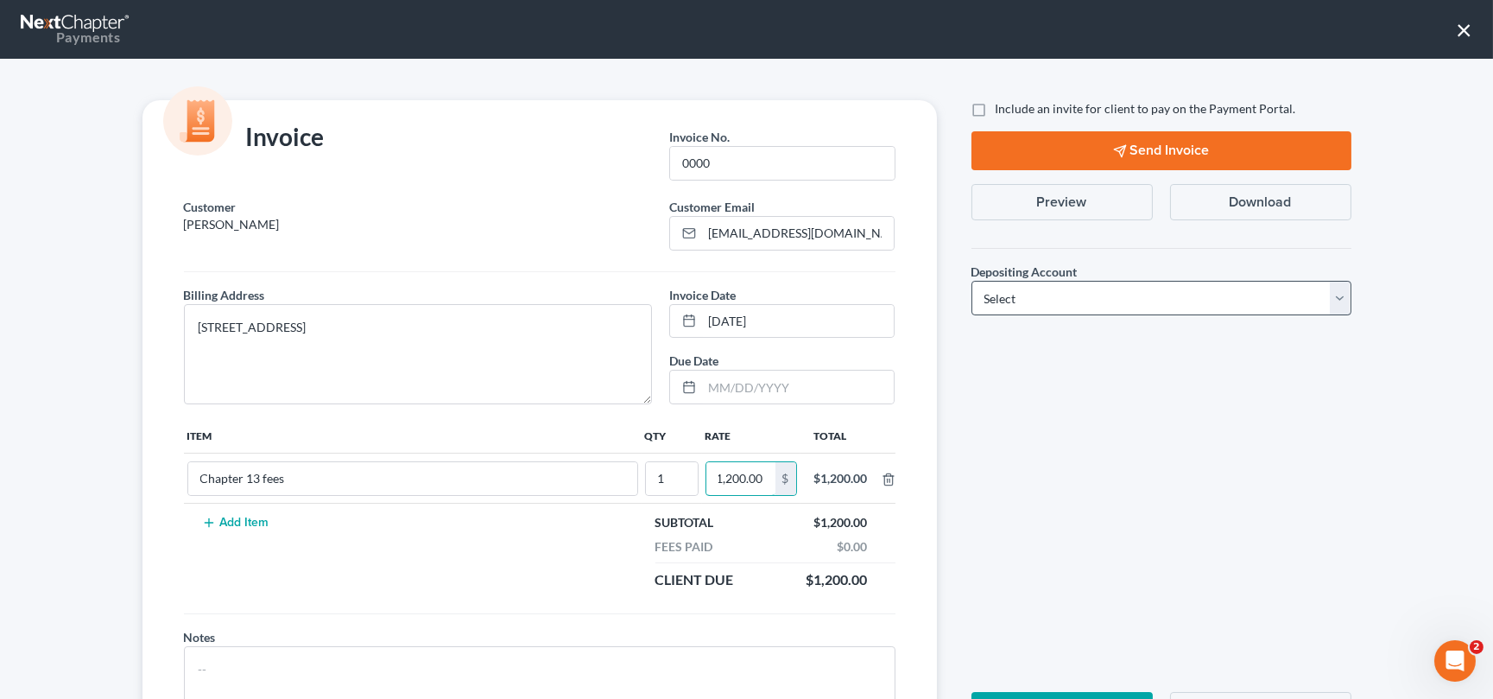
type input "1,200.00"
click at [1341, 290] on select "Select Operation Trust" at bounding box center [1161, 298] width 380 height 35
select select "1"
click at [971, 281] on select "Select Operation Trust" at bounding box center [1161, 298] width 380 height 35
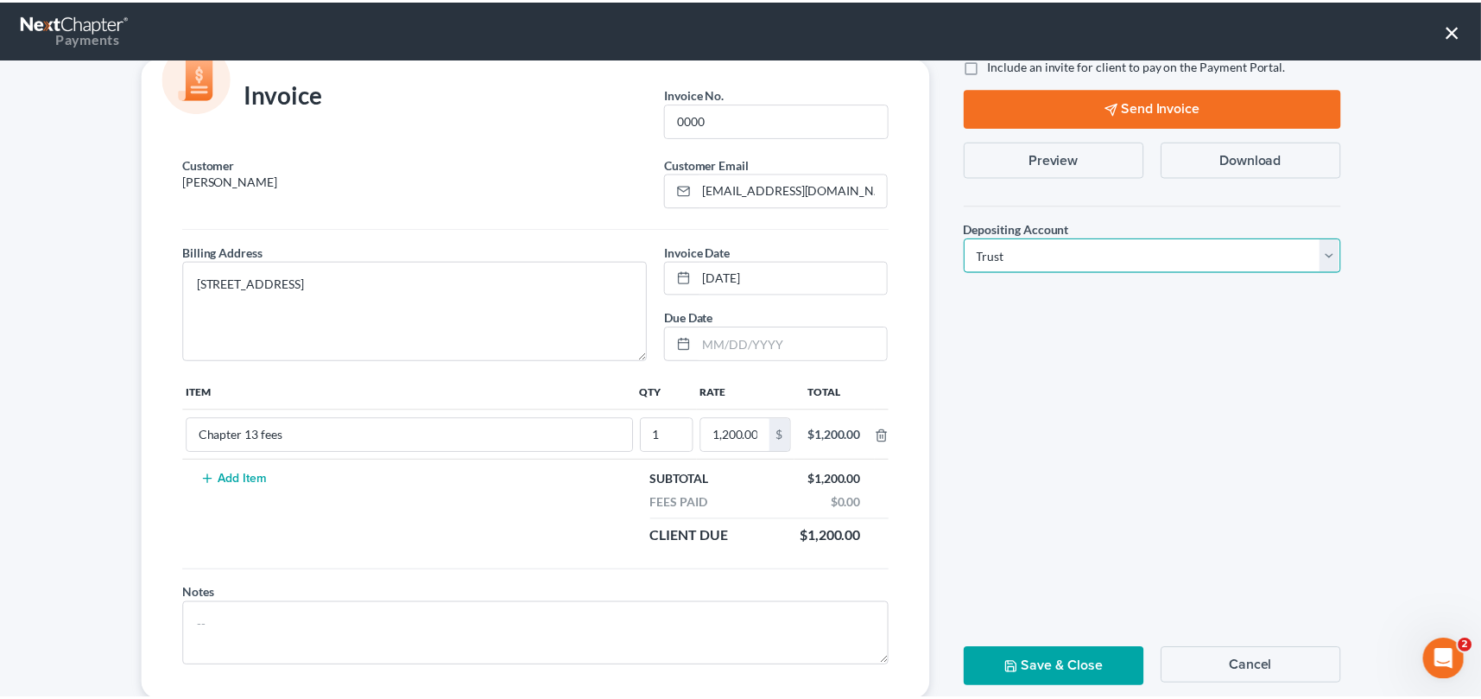
scroll to position [85, 0]
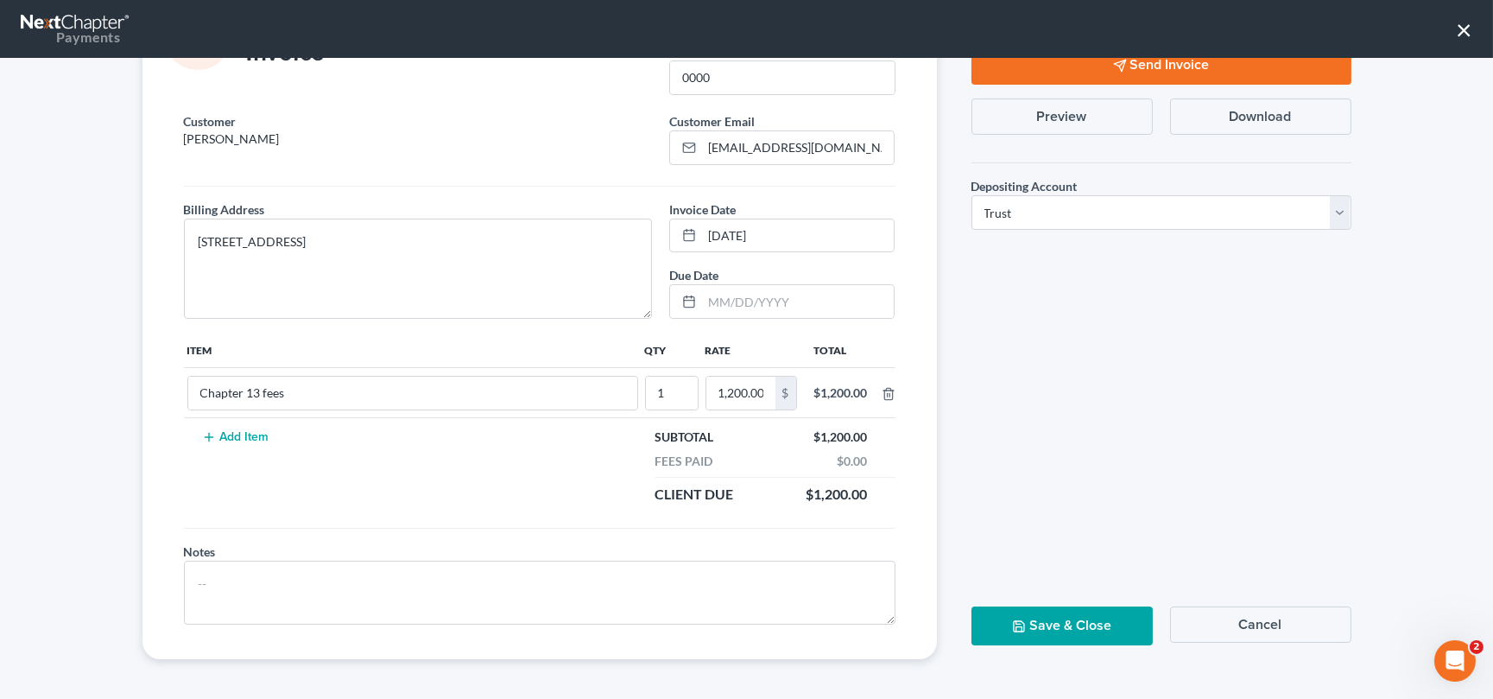
click at [1036, 615] on button "Save & Close" at bounding box center [1061, 625] width 181 height 39
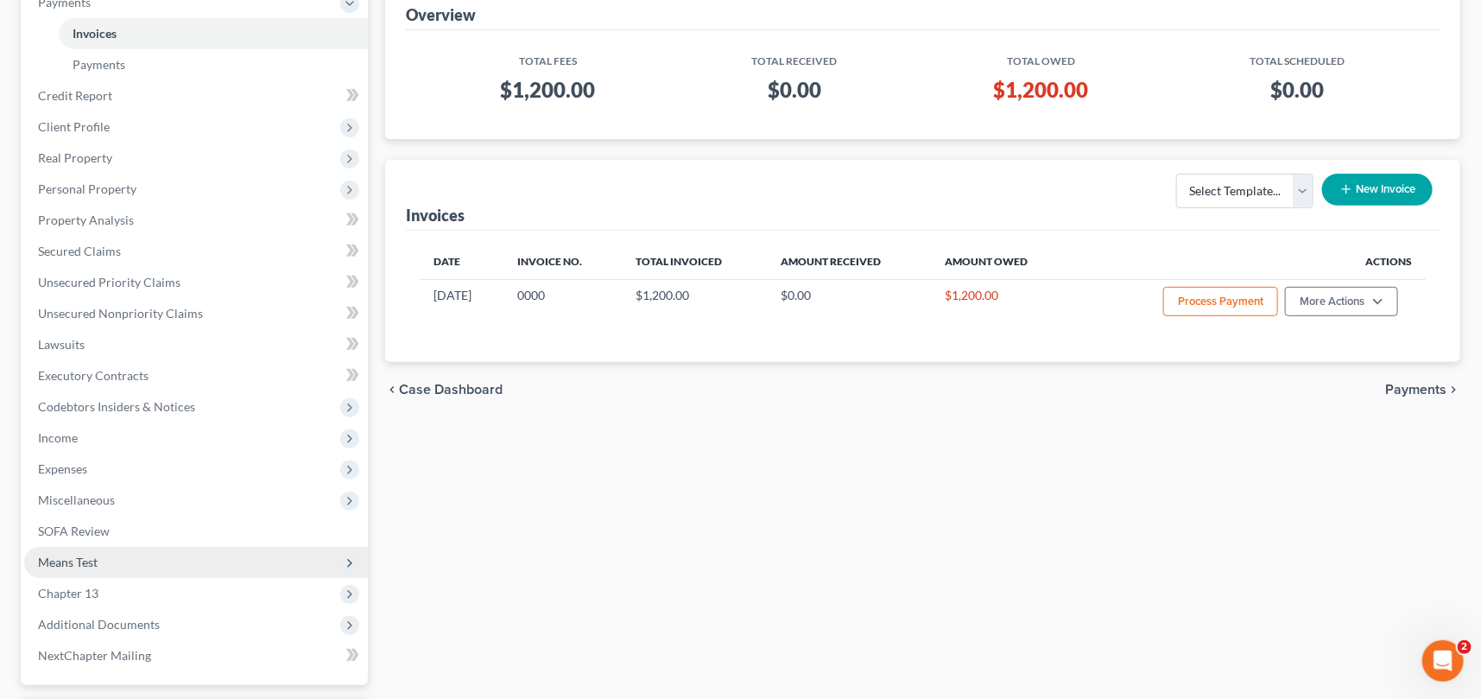
scroll to position [313, 0]
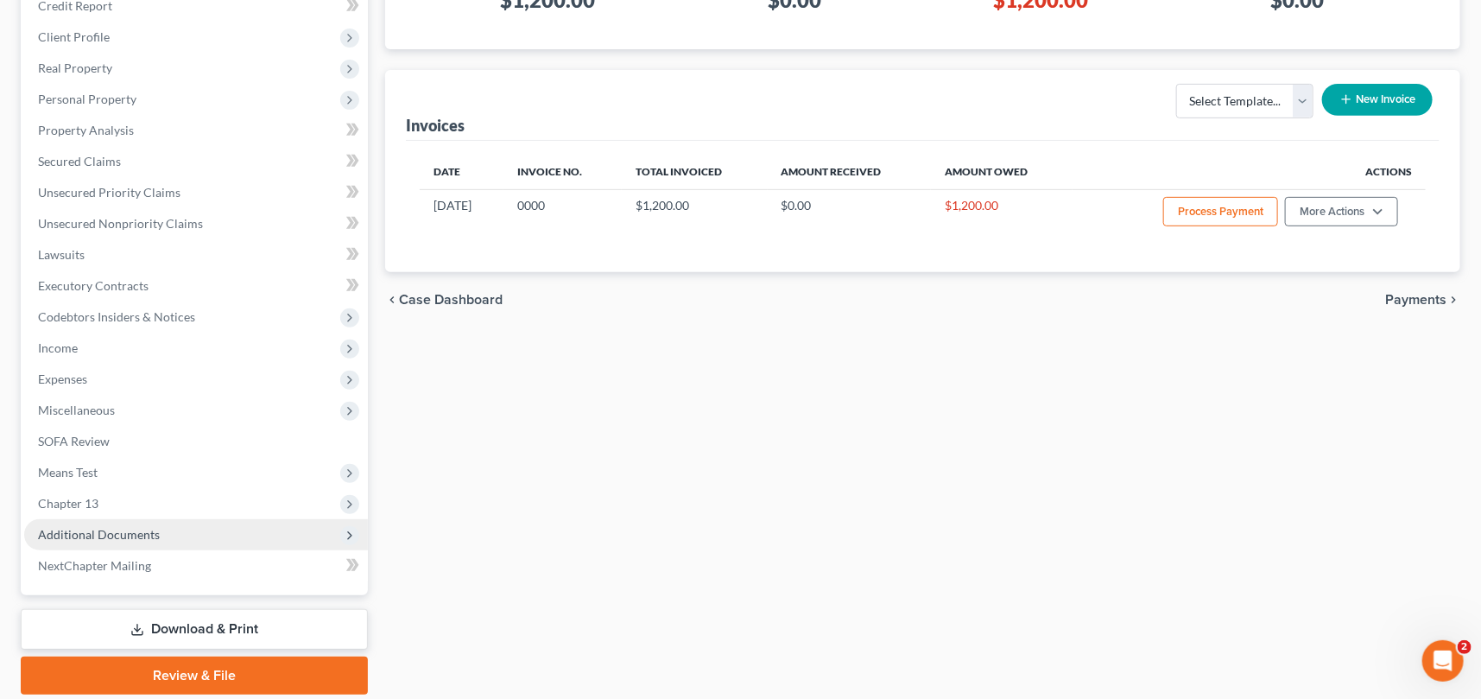
click at [110, 532] on span "Additional Documents" at bounding box center [99, 534] width 122 height 15
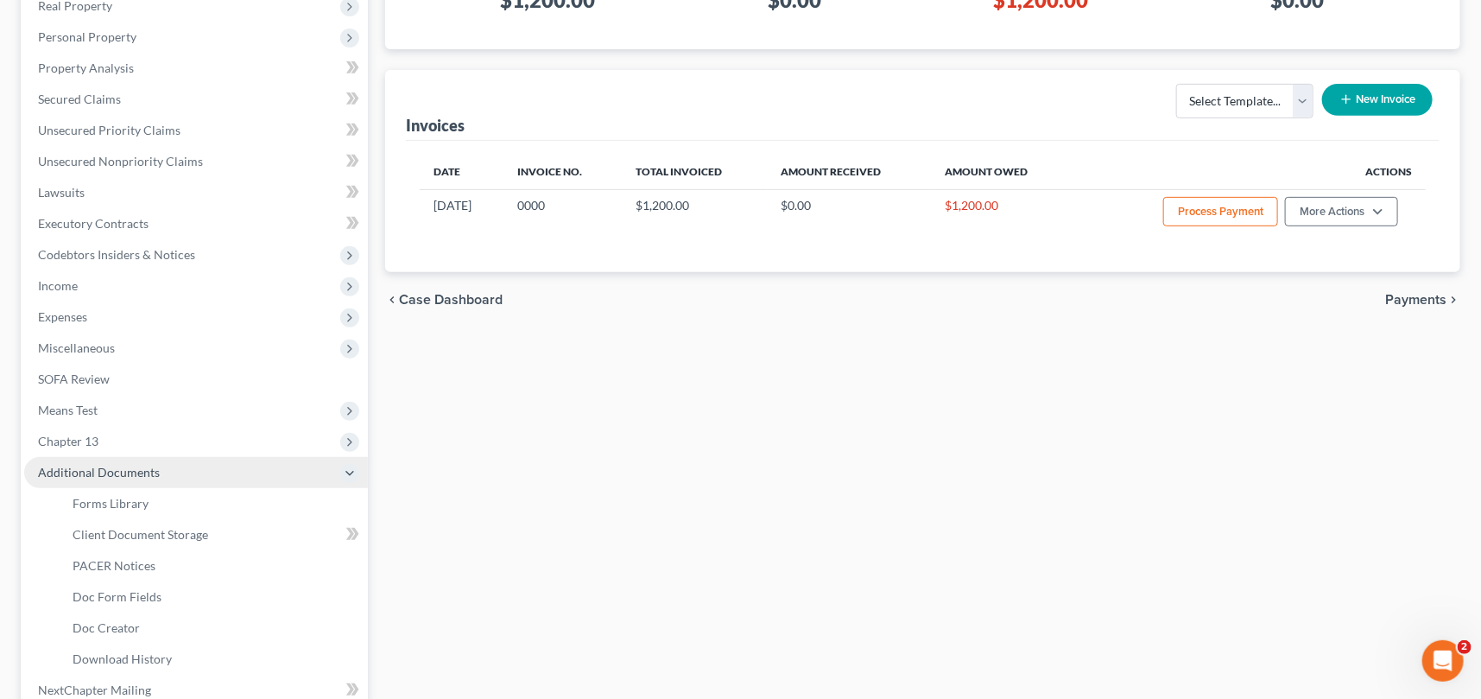
scroll to position [251, 0]
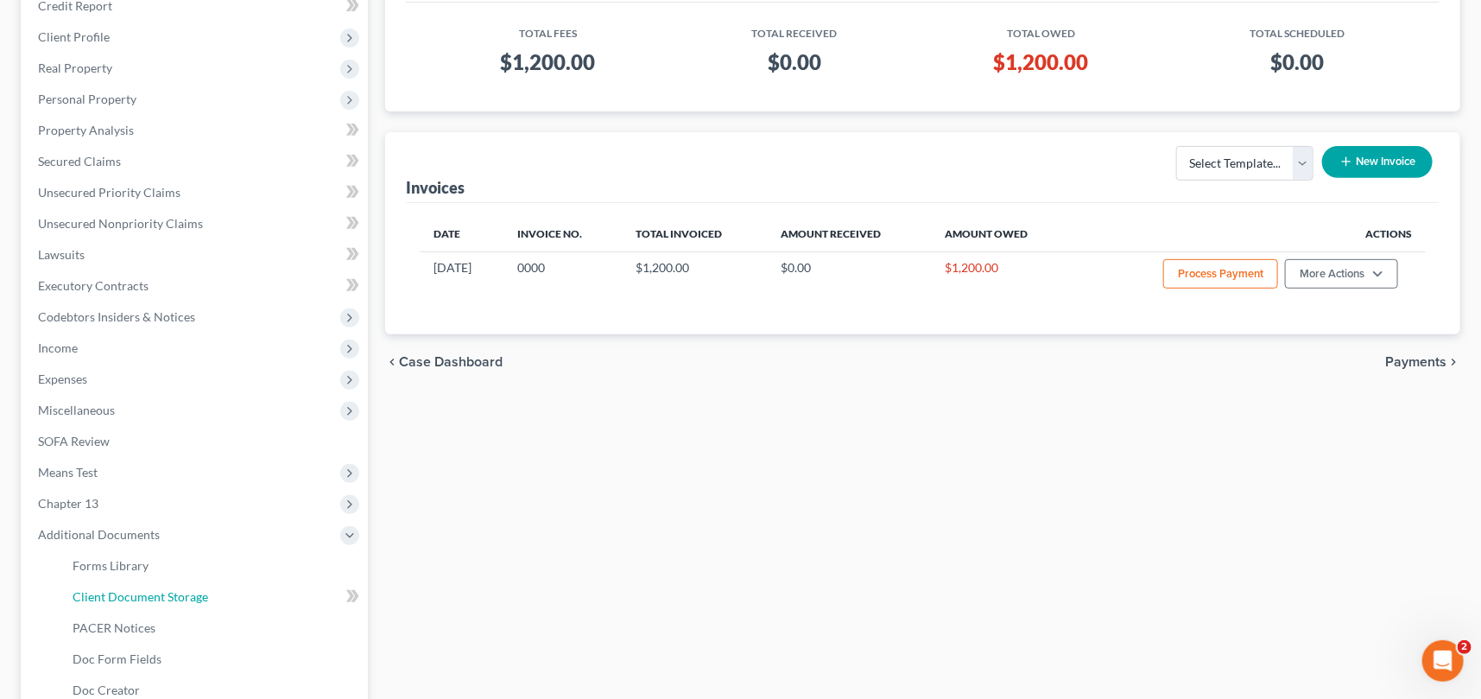
drag, startPoint x: 153, startPoint y: 591, endPoint x: 20, endPoint y: 501, distance: 160.9
click at [155, 590] on span "Client Document Storage" at bounding box center [141, 596] width 136 height 15
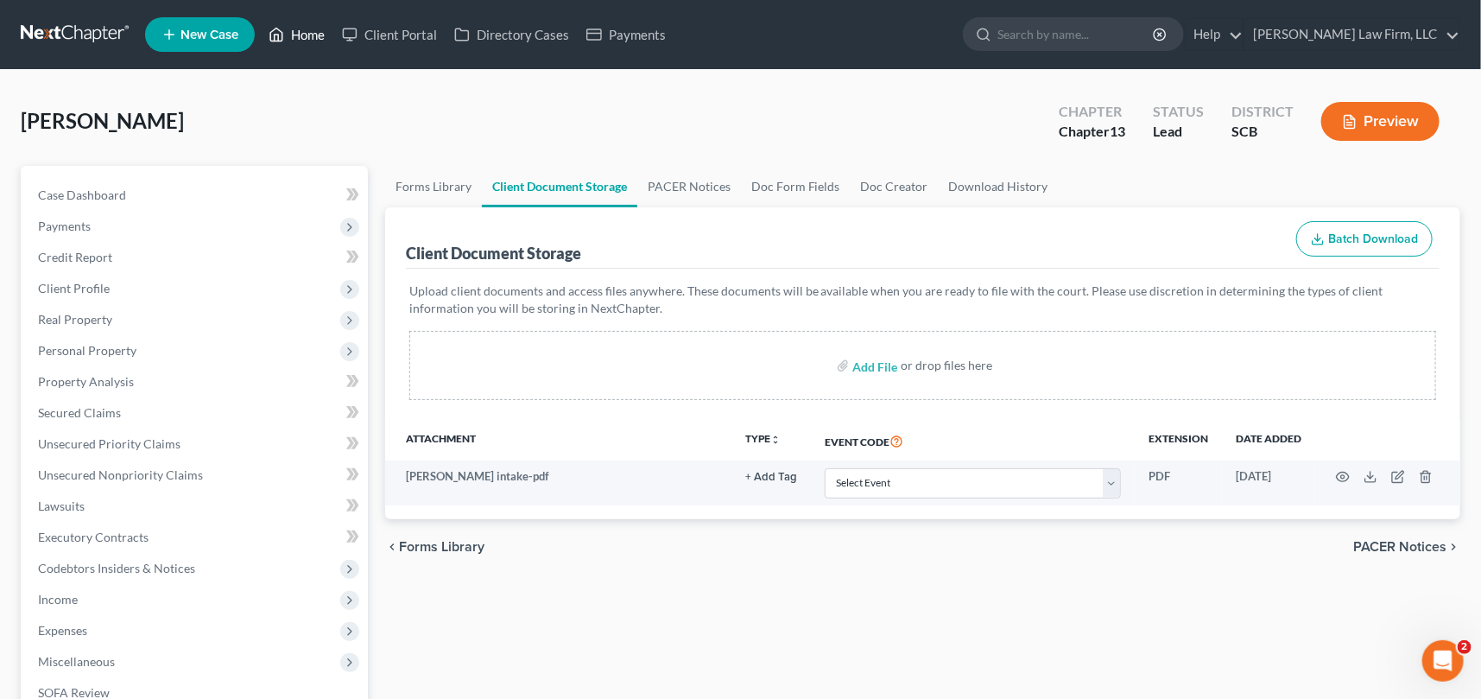
click at [309, 35] on link "Home" at bounding box center [296, 34] width 73 height 31
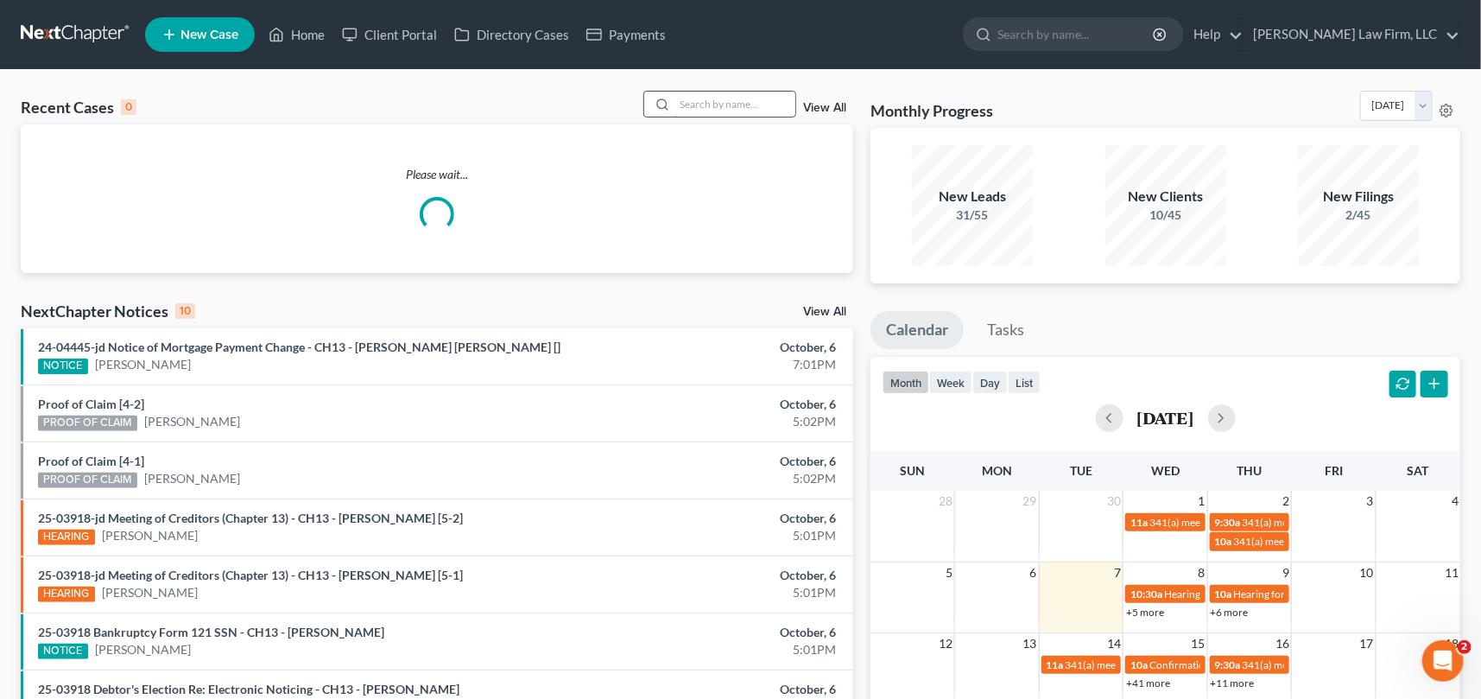
drag, startPoint x: 680, startPoint y: 106, endPoint x: 650, endPoint y: 112, distance: 30.8
click at [680, 106] on input "search" at bounding box center [734, 104] width 121 height 25
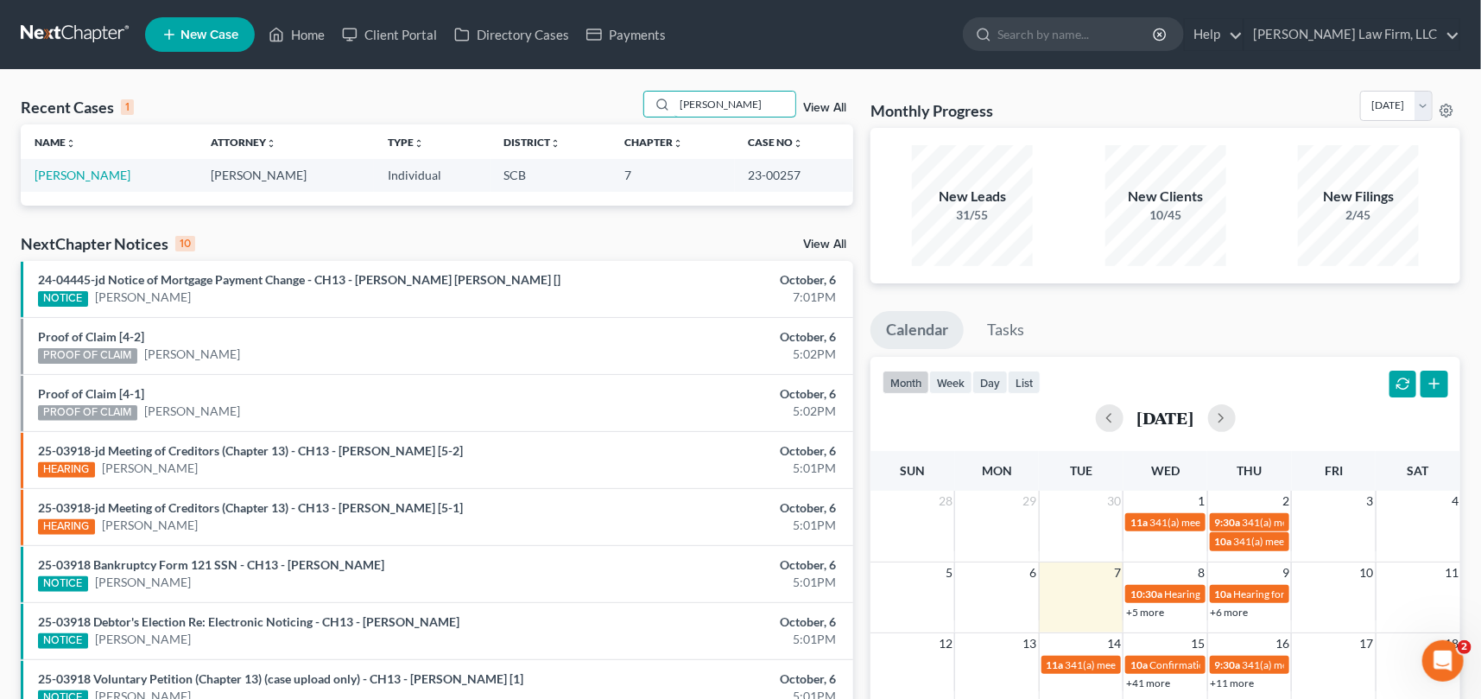
type input "warren"
click at [223, 25] on link "New Case" at bounding box center [200, 34] width 110 height 35
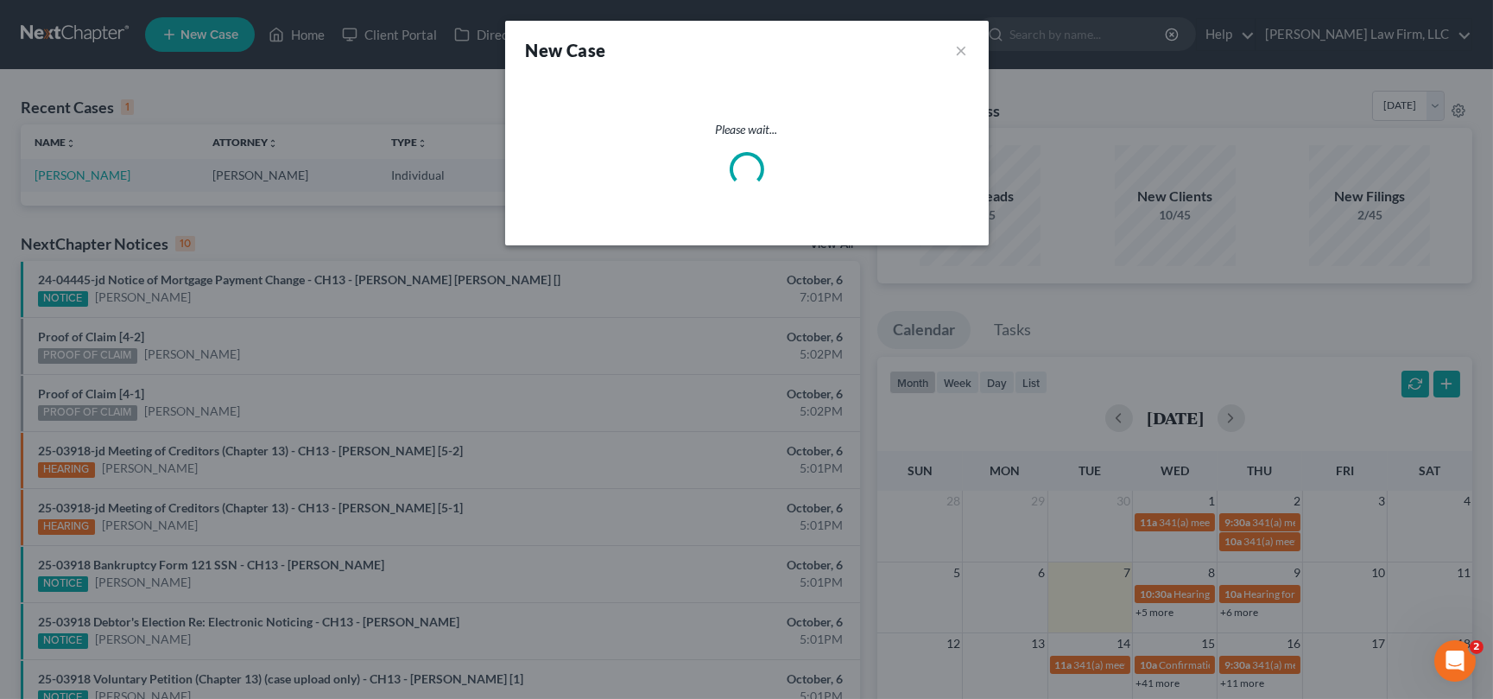
select select "72"
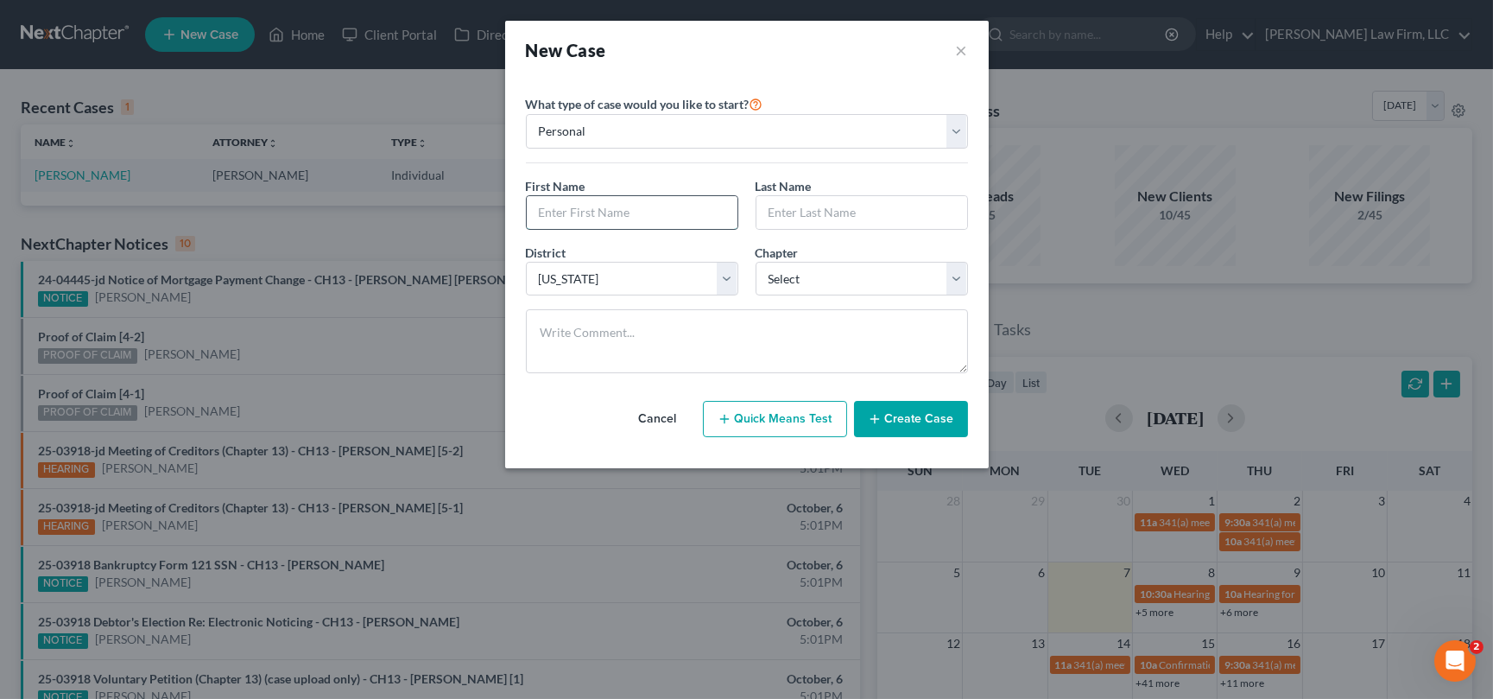
click at [566, 206] on input "text" at bounding box center [632, 212] width 211 height 33
type input "Daphine"
type input "Warren"
click at [889, 275] on select "Select 7 11 12 13" at bounding box center [862, 279] width 212 height 35
select select "3"
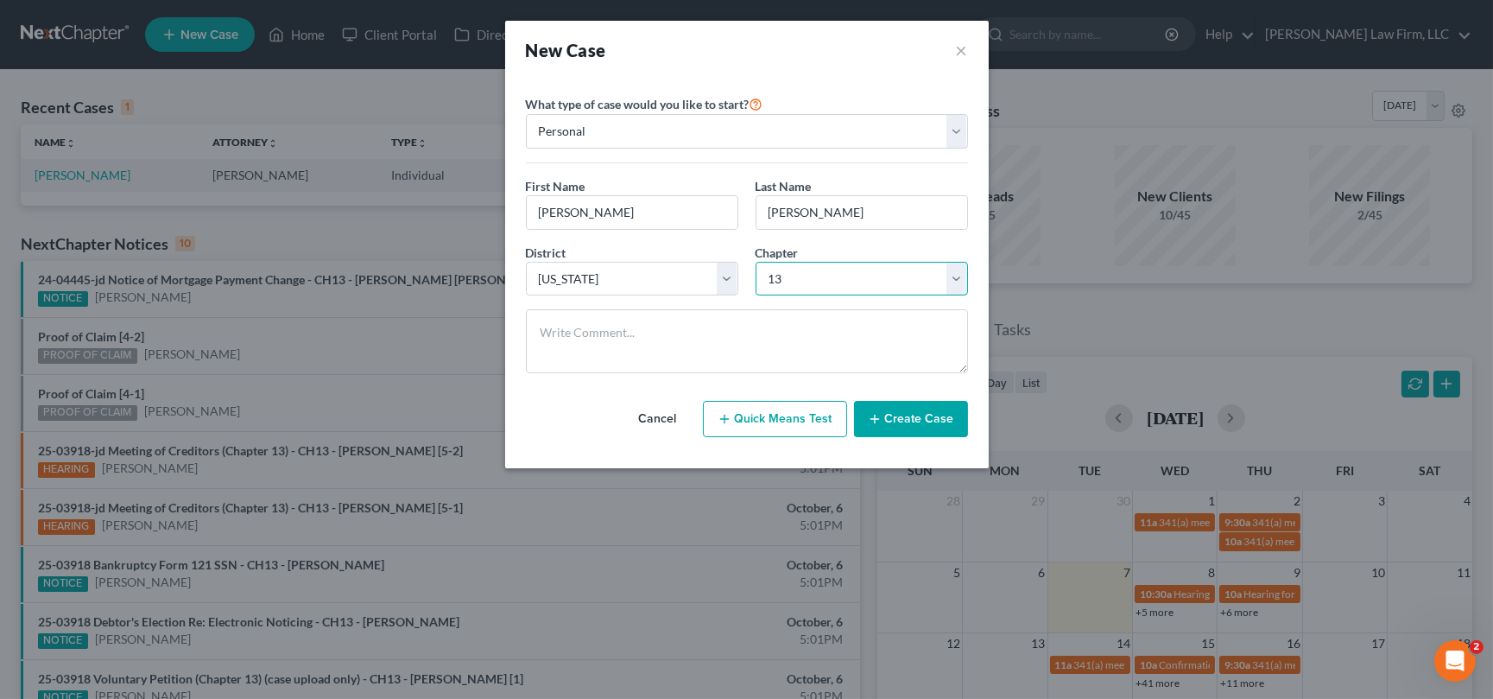
click at [756, 262] on select "Select 7 11 12 13" at bounding box center [862, 279] width 212 height 35
drag, startPoint x: 908, startPoint y: 418, endPoint x: 918, endPoint y: 414, distance: 10.1
click at [909, 418] on button "Create Case" at bounding box center [911, 419] width 114 height 36
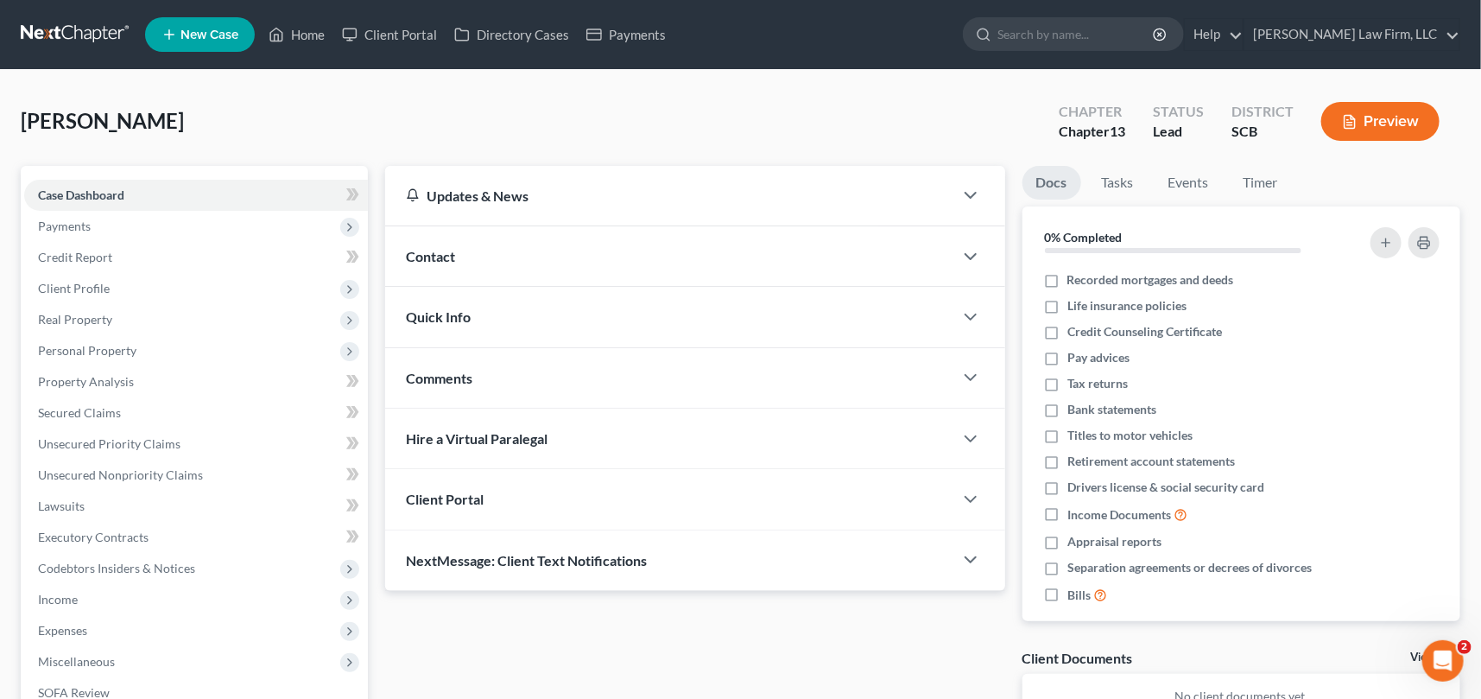
click at [419, 244] on div "Contact" at bounding box center [669, 256] width 568 height 60
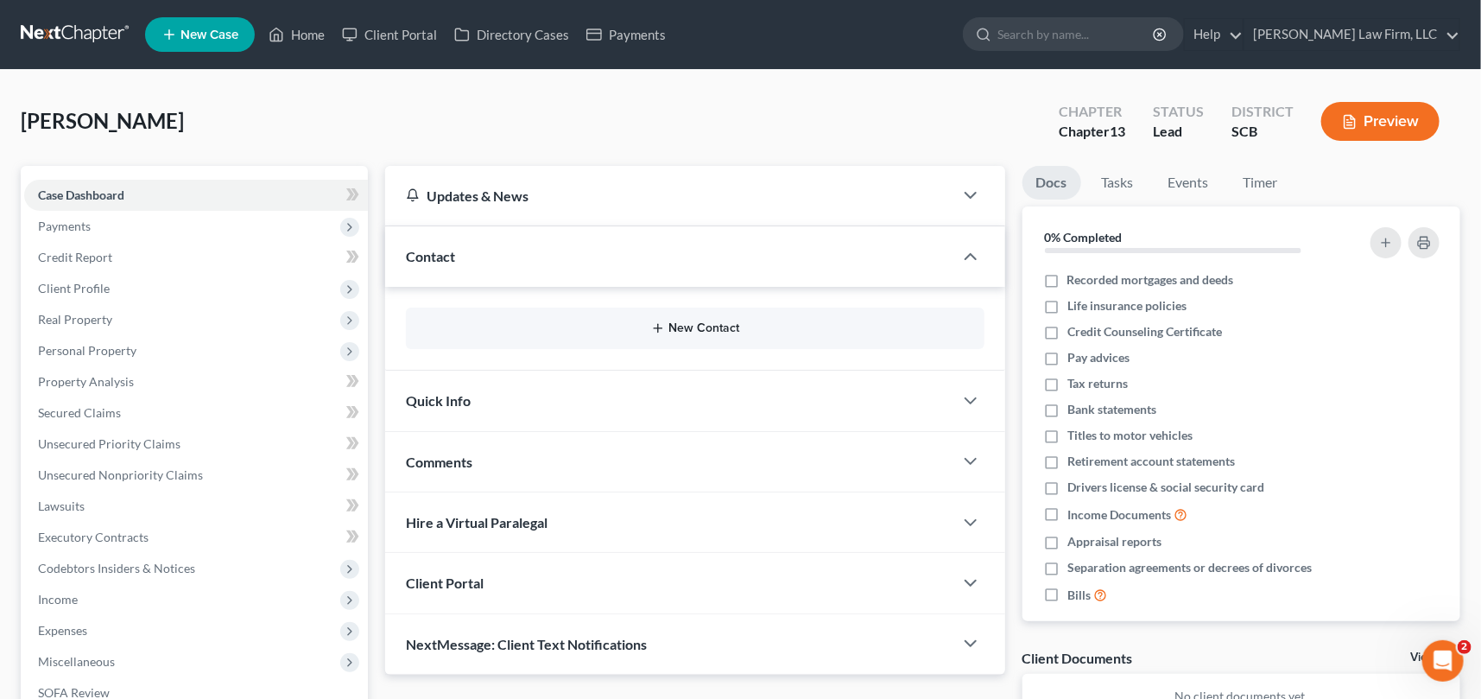
click at [700, 322] on button "New Contact" at bounding box center [695, 328] width 551 height 14
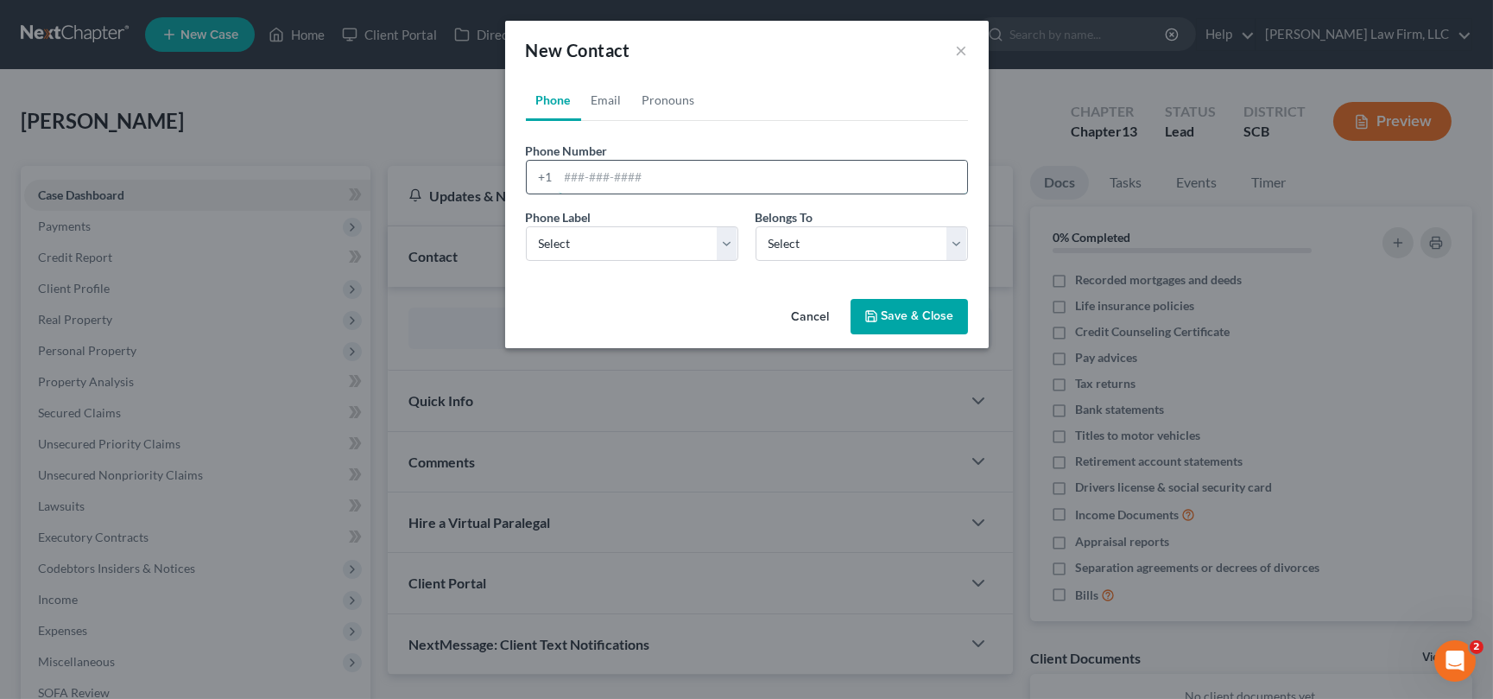
click at [565, 180] on input "tel" at bounding box center [763, 177] width 408 height 33
type input "843-607-1305"
drag, startPoint x: 574, startPoint y: 226, endPoint x: 562, endPoint y: 257, distance: 33.4
click at [574, 227] on select "Select Mobile Home Work Other" at bounding box center [632, 243] width 212 height 35
select select "0"
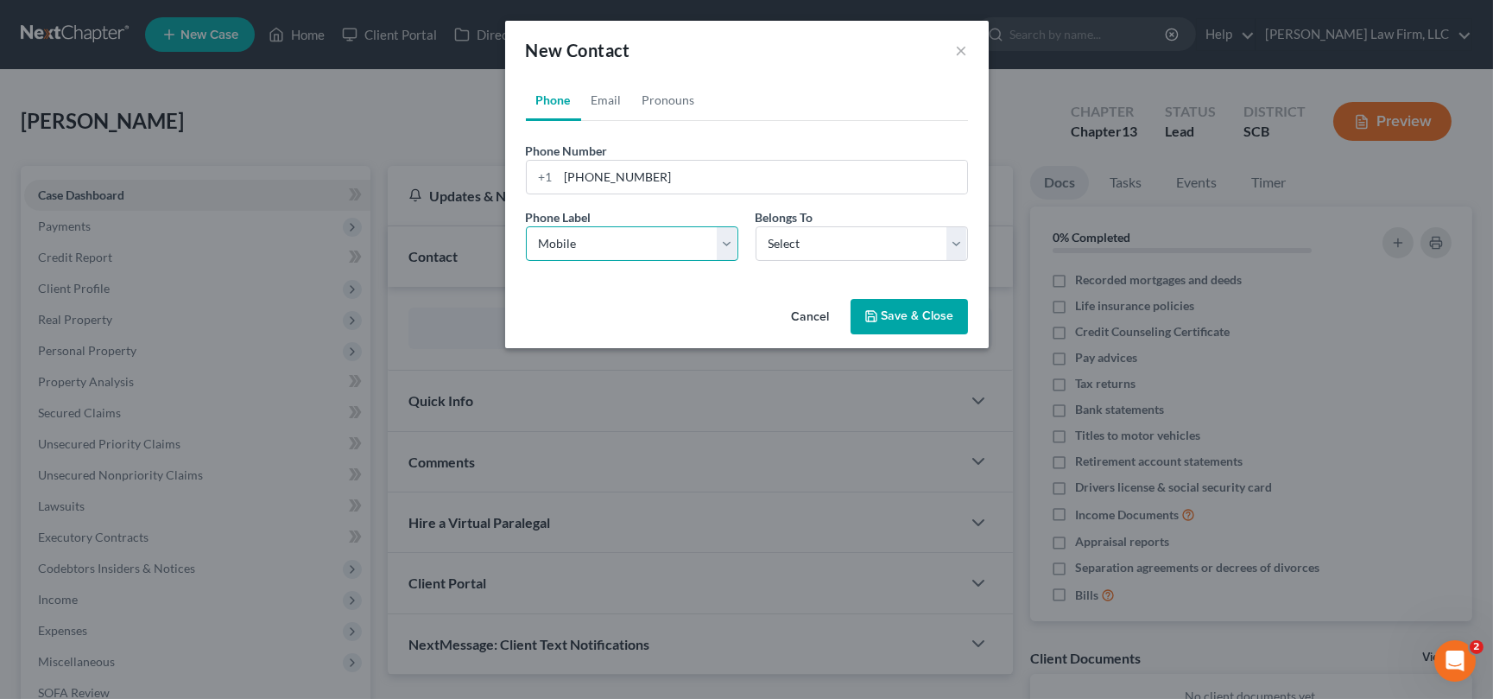
click at [526, 226] on select "Select Mobile Home Work Other" at bounding box center [632, 243] width 212 height 35
drag, startPoint x: 790, startPoint y: 237, endPoint x: 794, endPoint y: 247, distance: 10.1
click at [790, 237] on select "Select Client Other" at bounding box center [862, 243] width 212 height 35
select select "0"
click at [756, 226] on select "Select Client Other" at bounding box center [862, 243] width 212 height 35
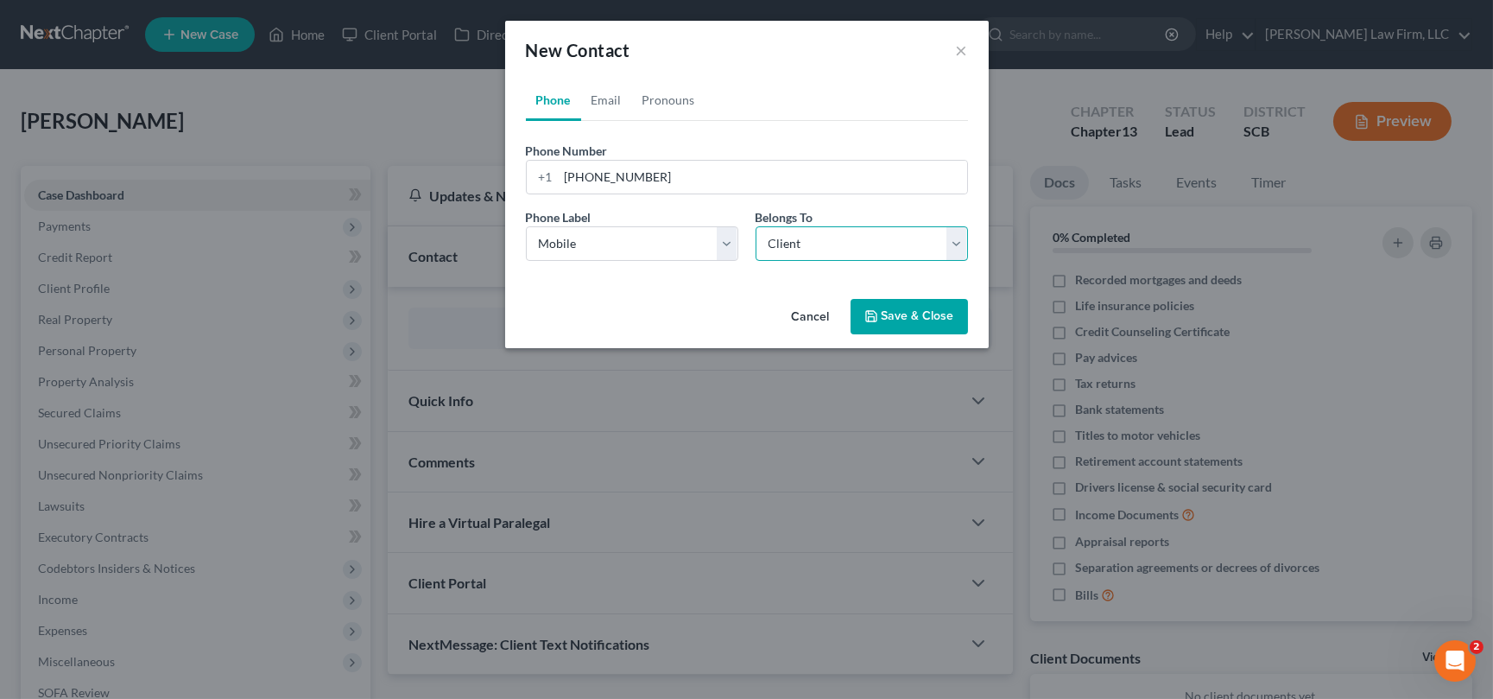
select select "0"
drag, startPoint x: 608, startPoint y: 92, endPoint x: 587, endPoint y: 168, distance: 77.9
click at [610, 92] on link "Email" at bounding box center [606, 99] width 51 height 41
click at [571, 174] on input "email" at bounding box center [763, 177] width 408 height 33
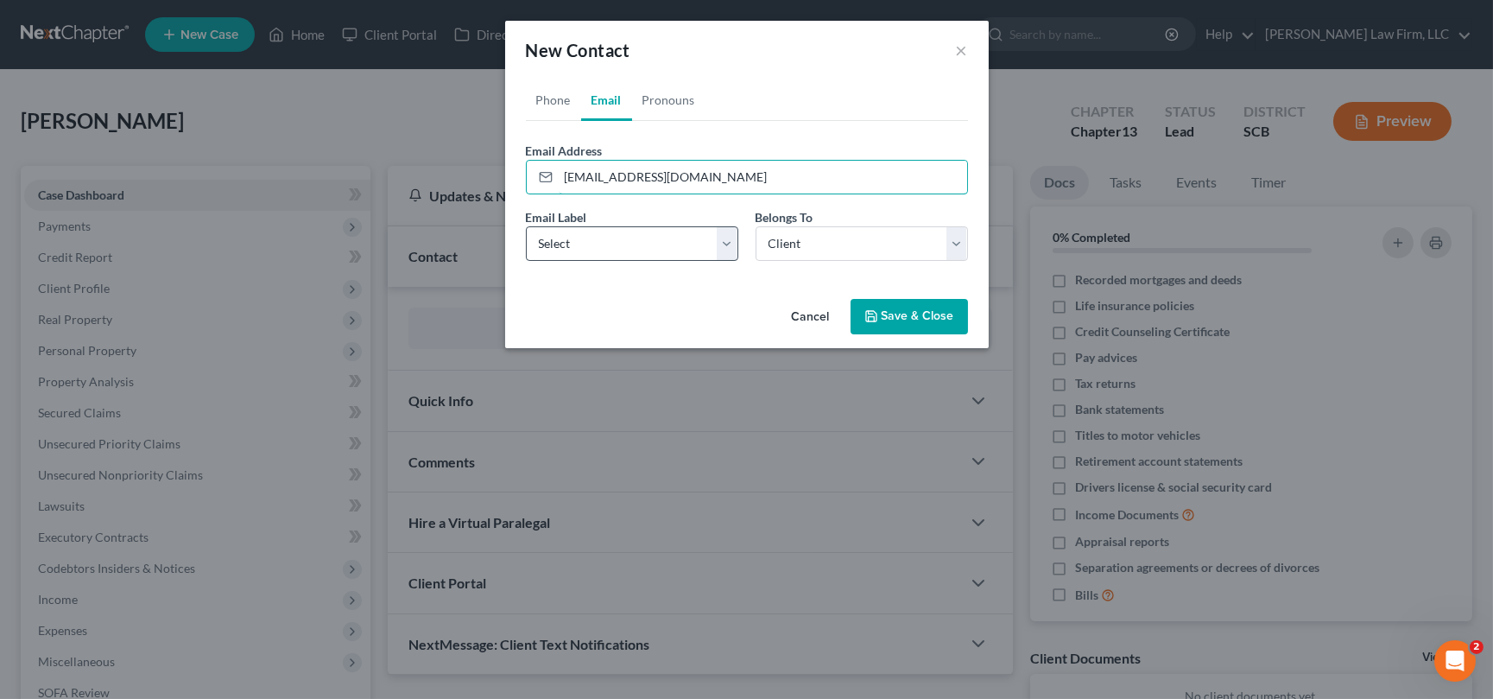
type input "Warrendaphine@yahoo.com"
click at [566, 250] on select "Select Home Work Other" at bounding box center [632, 243] width 212 height 35
select select "0"
click at [526, 226] on select "Select Home Work Other" at bounding box center [632, 243] width 212 height 35
click at [910, 314] on button "Save & Close" at bounding box center [909, 317] width 117 height 36
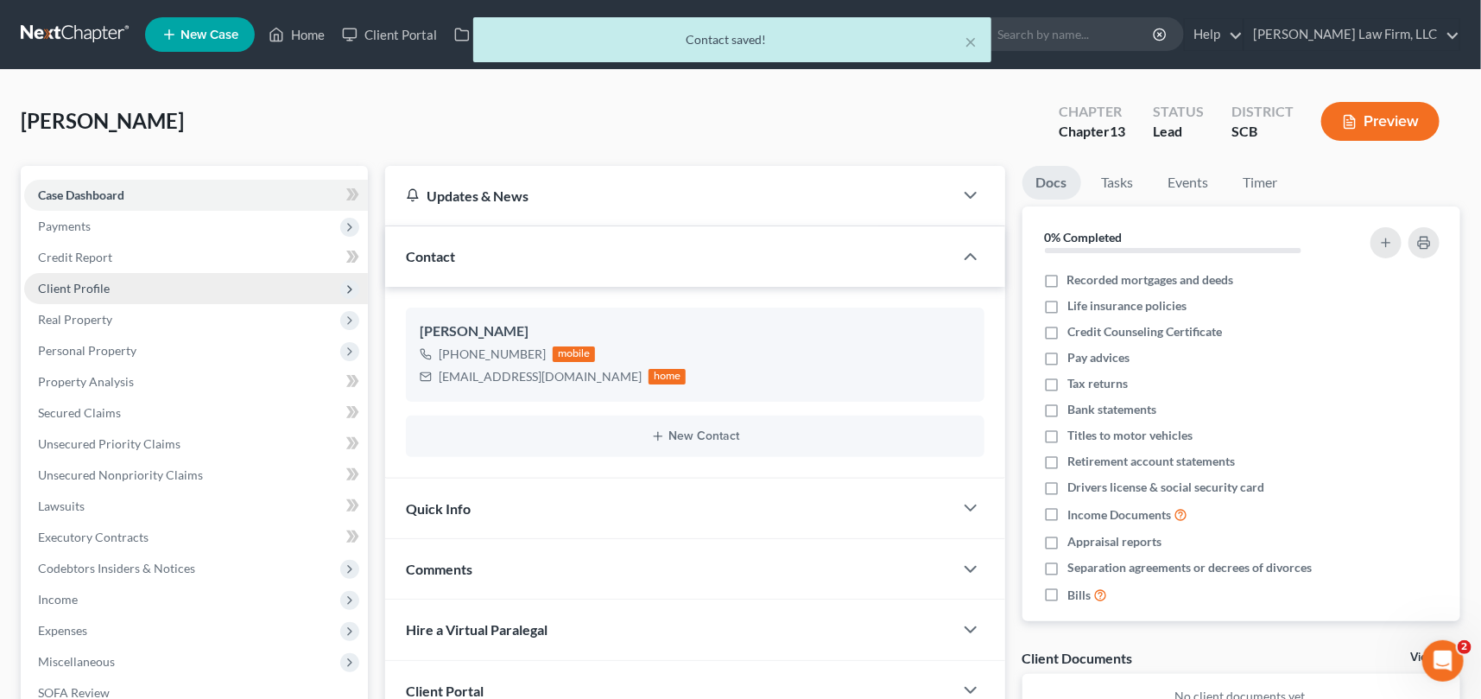
click at [67, 283] on span "Client Profile" at bounding box center [74, 288] width 72 height 15
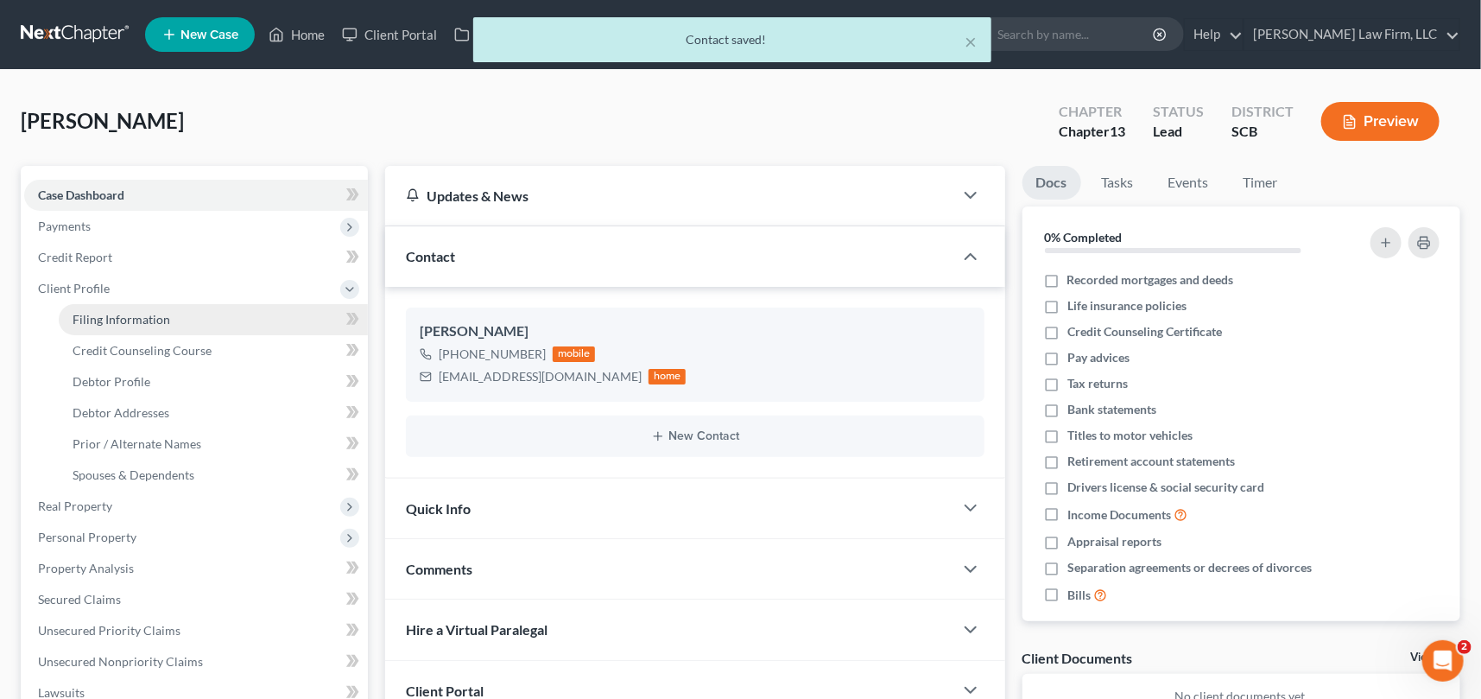
click at [132, 312] on span "Filing Information" at bounding box center [122, 319] width 98 height 15
select select "1"
select select "0"
select select "3"
select select "72"
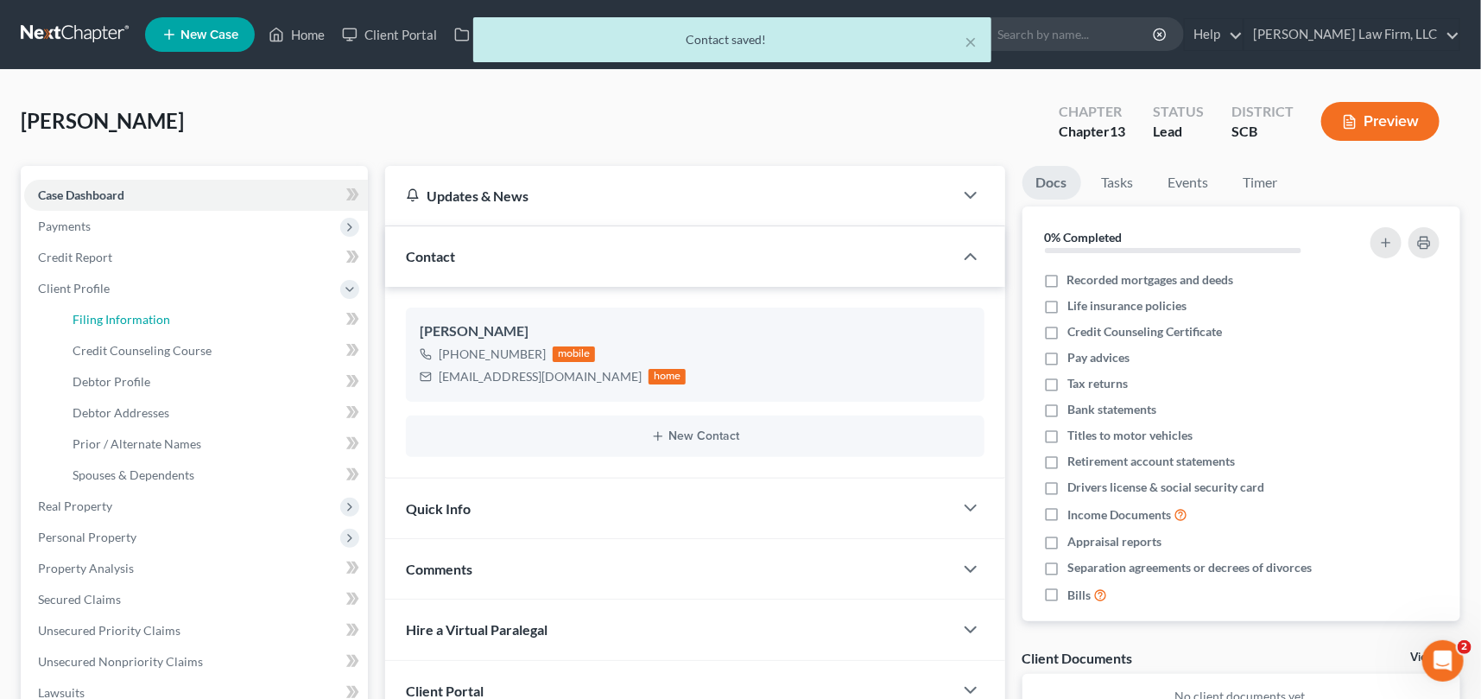
select select "42"
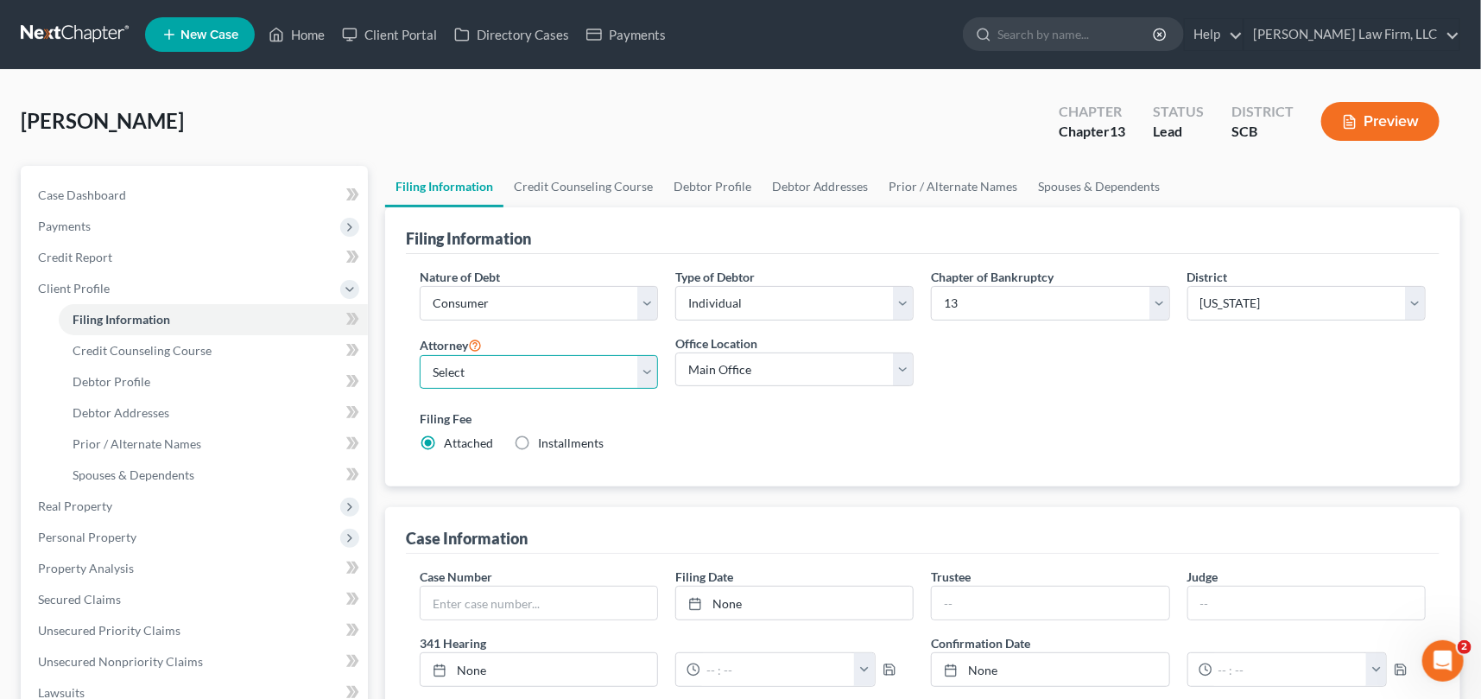
click at [641, 371] on select "Select Robert Meredith, Jr. - SCB Elizabeth Heilig - SCB" at bounding box center [539, 372] width 238 height 35
select select "0"
click at [420, 355] on select "Select Robert Meredith, Jr. - SCB Elizabeth Heilig - SCB" at bounding box center [539, 372] width 238 height 35
drag, startPoint x: 134, startPoint y: 380, endPoint x: 335, endPoint y: 344, distance: 204.4
click at [136, 380] on span "Debtor Profile" at bounding box center [112, 381] width 78 height 15
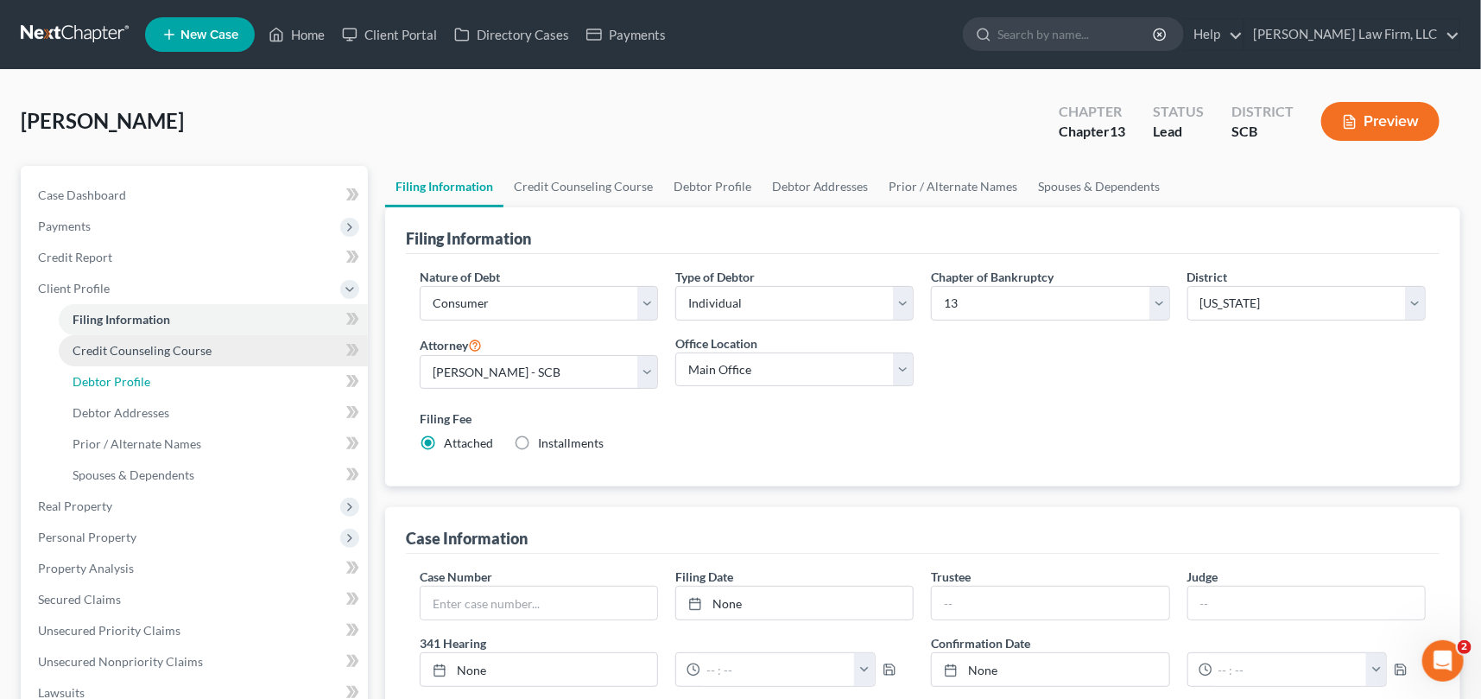
select select "0"
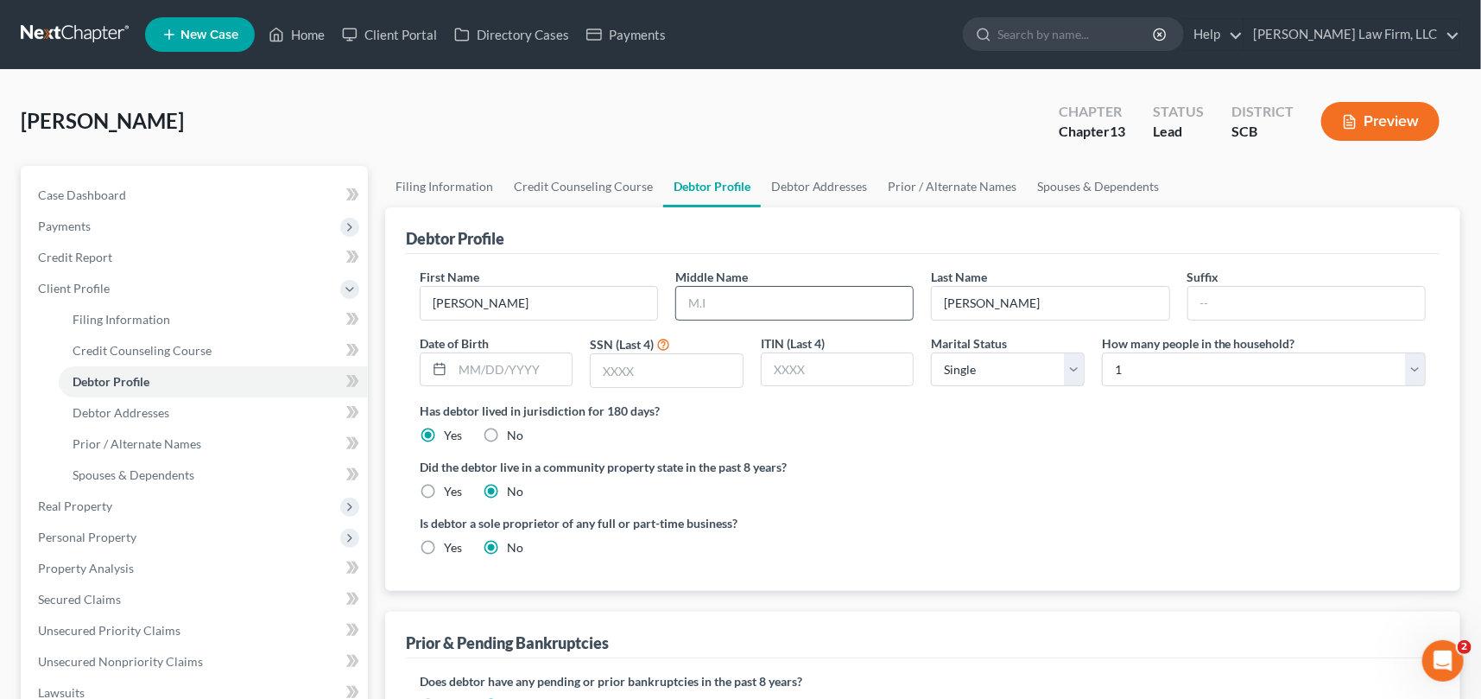
click at [709, 296] on input "text" at bounding box center [794, 303] width 237 height 33
type input "Denise"
click at [104, 409] on span "Debtor Addresses" at bounding box center [121, 412] width 97 height 15
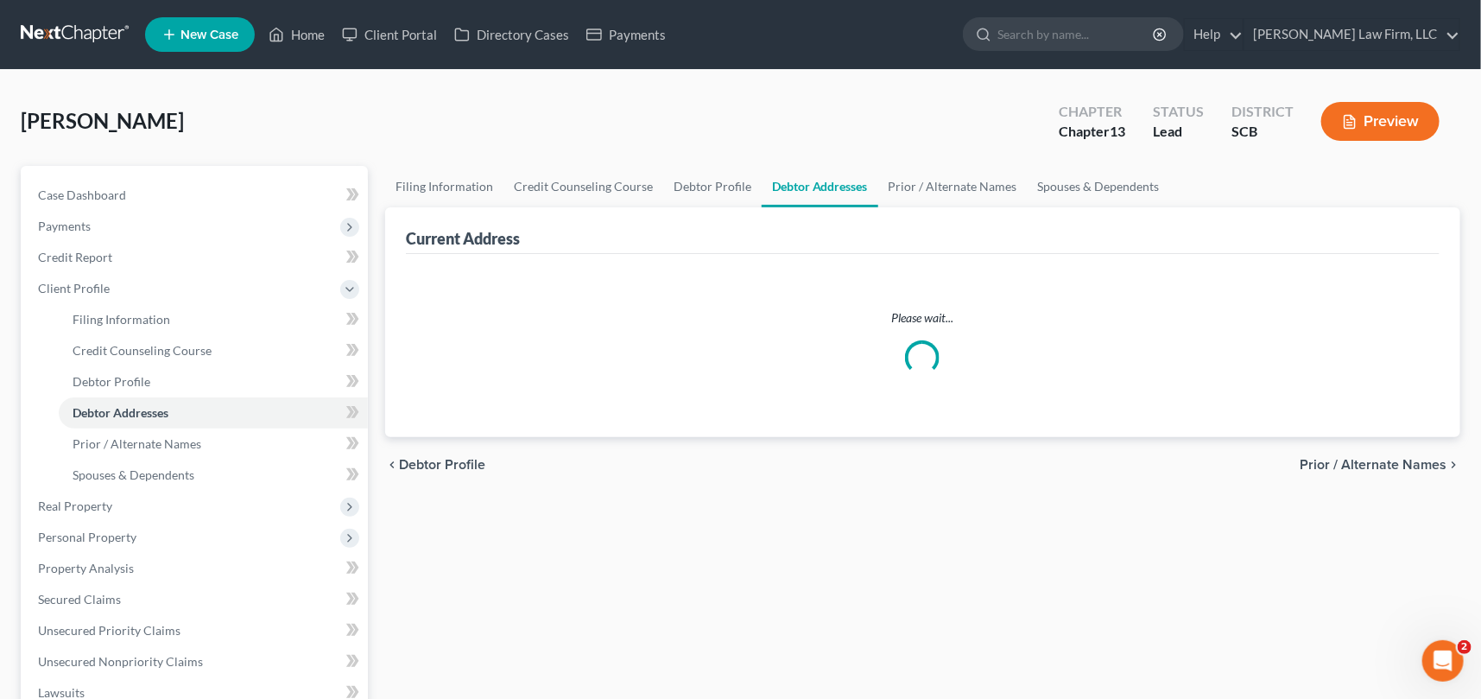
select select "0"
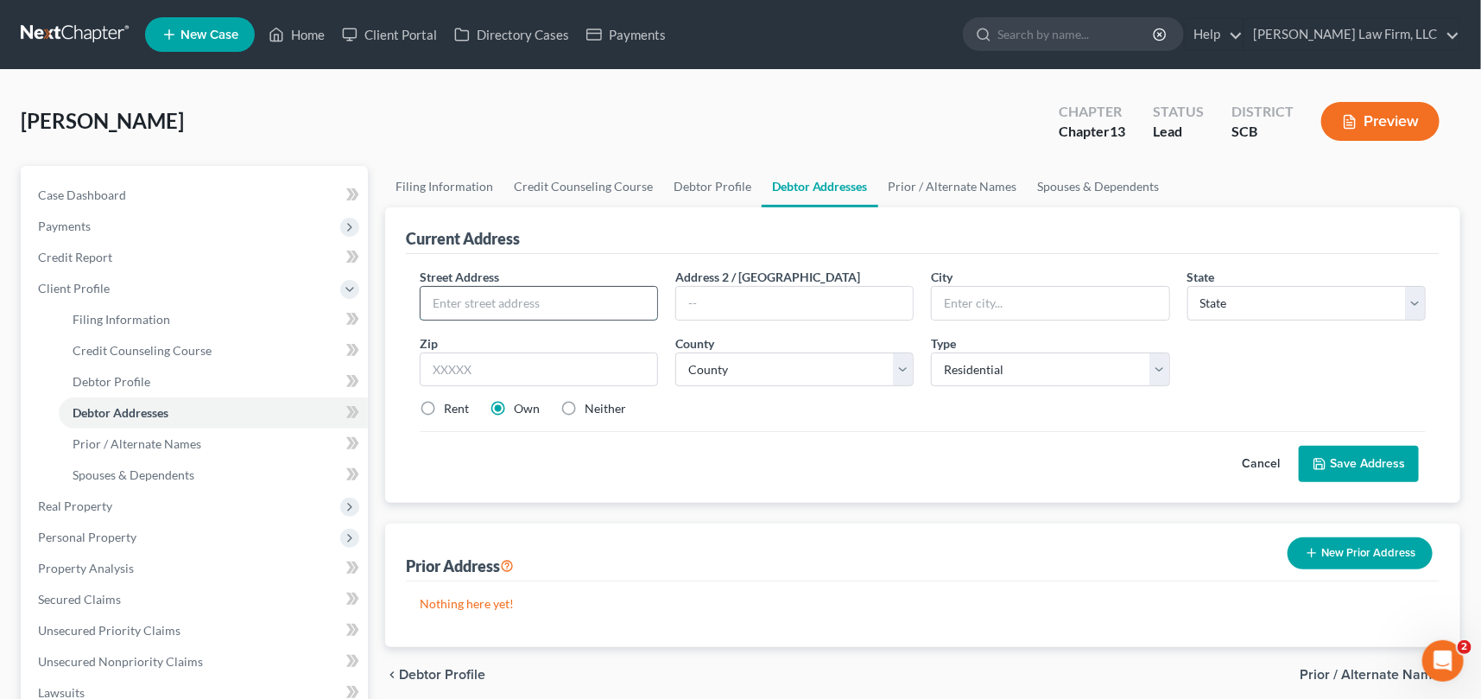
click at [435, 301] on input "text" at bounding box center [539, 303] width 237 height 33
drag, startPoint x: 469, startPoint y: 295, endPoint x: 452, endPoint y: 294, distance: 17.3
click at [469, 294] on input "5568 evelyn Drive" at bounding box center [539, 303] width 237 height 33
type input "5568 Evelyn Drive"
click at [959, 310] on input "text" at bounding box center [1050, 303] width 237 height 33
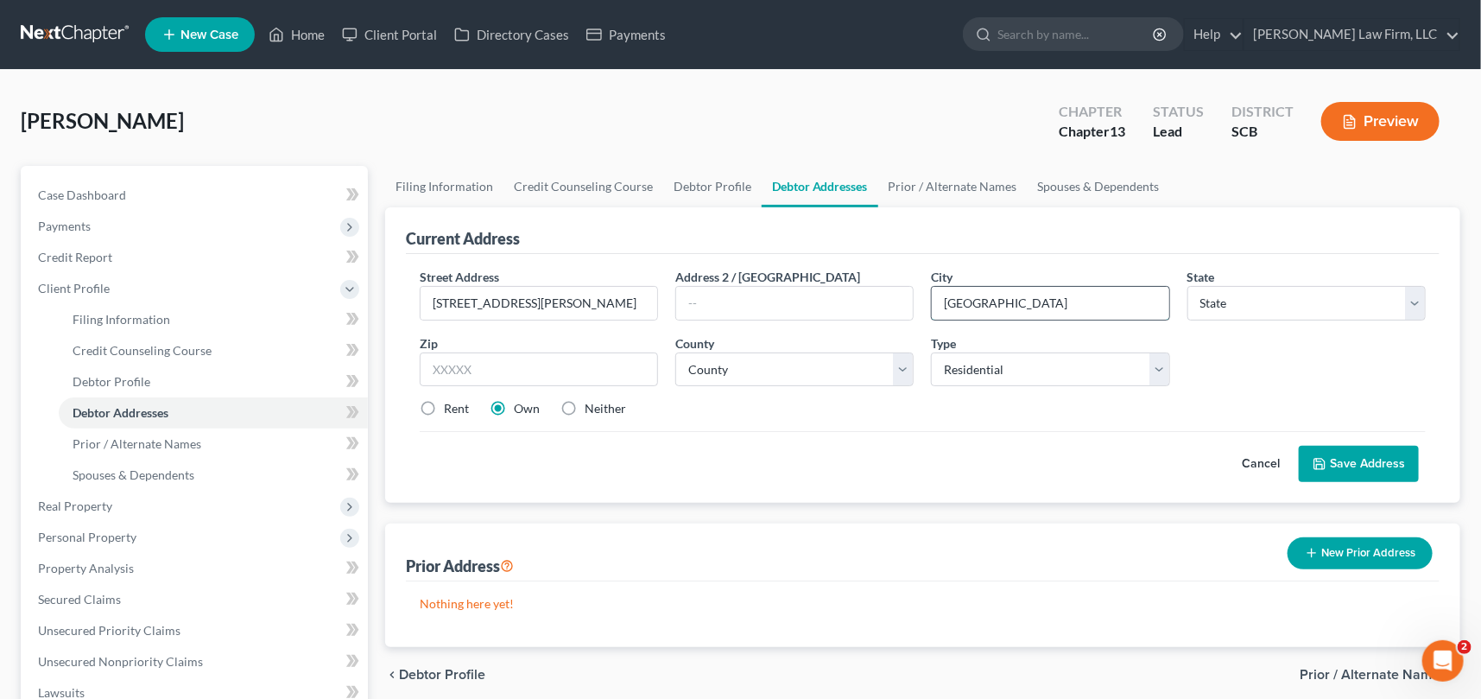
type input "North Charleston"
select select "42"
click at [448, 373] on input "text" at bounding box center [539, 369] width 238 height 35
type input "29418"
click at [720, 376] on select "County Abbeville County Aiken County Allendale County Anderson County Bamberg C…" at bounding box center [794, 369] width 238 height 35
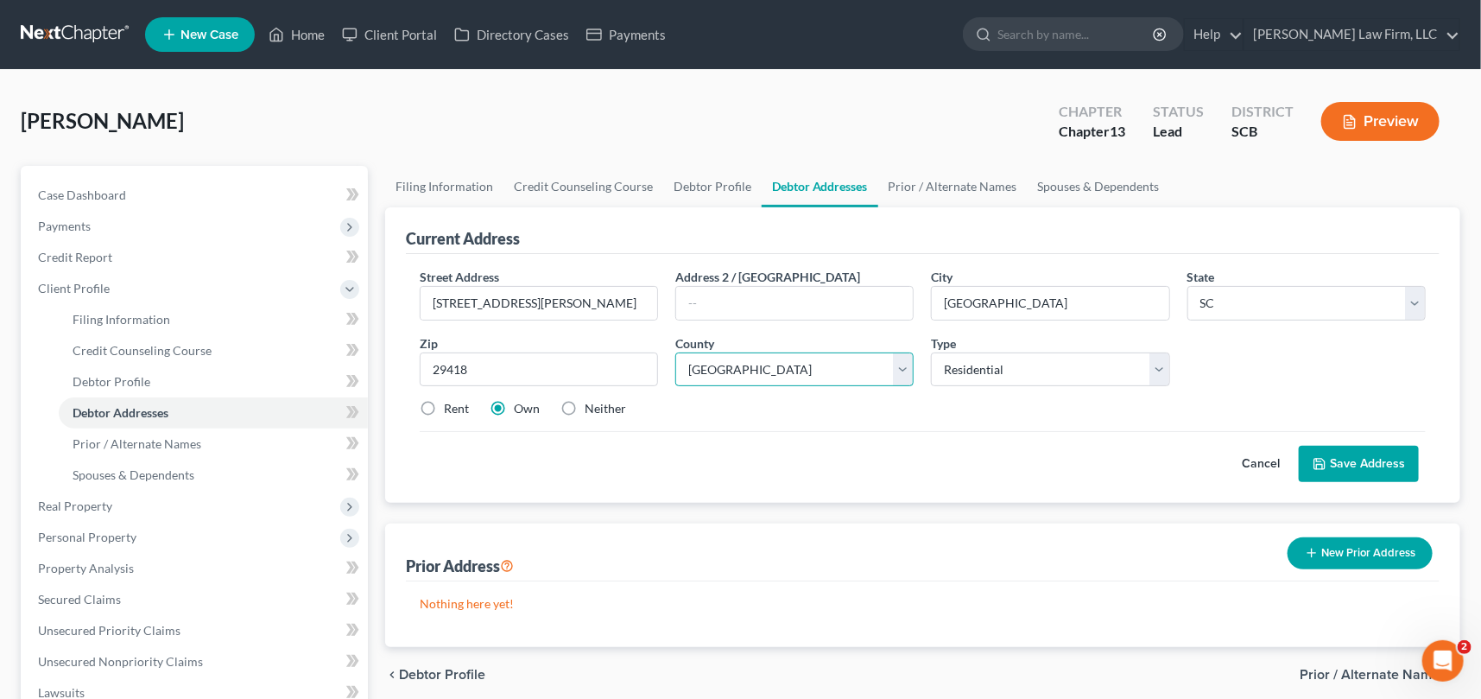
click at [675, 352] on select "County Abbeville County Aiken County Allendale County Anderson County Bamberg C…" at bounding box center [794, 369] width 238 height 35
drag, startPoint x: 897, startPoint y: 364, endPoint x: 877, endPoint y: 370, distance: 21.0
click at [897, 364] on select "County Abbeville County Aiken County Allendale County Anderson County Bamberg C…" at bounding box center [794, 369] width 238 height 35
select select "17"
click at [675, 352] on select "County Abbeville County Aiken County Allendale County Anderson County Bamberg C…" at bounding box center [794, 369] width 238 height 35
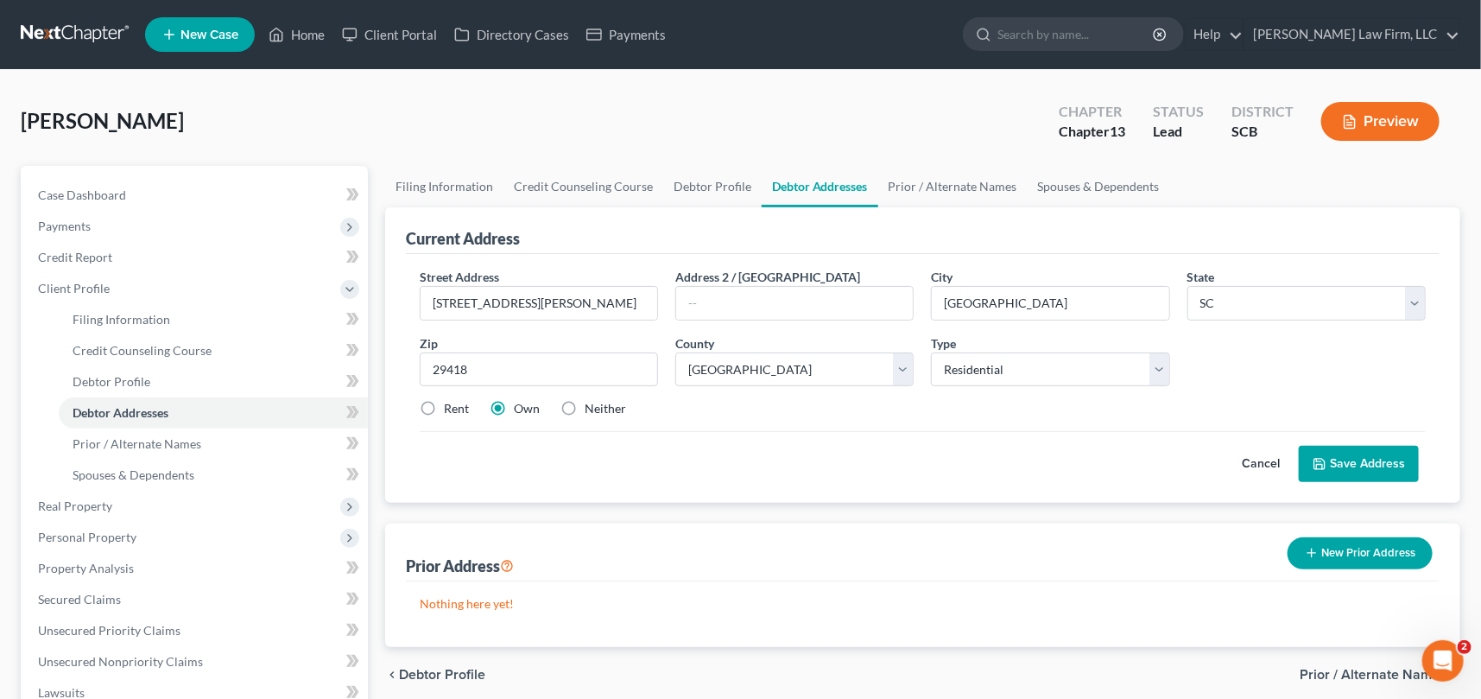
click at [1353, 456] on button "Save Address" at bounding box center [1359, 464] width 120 height 36
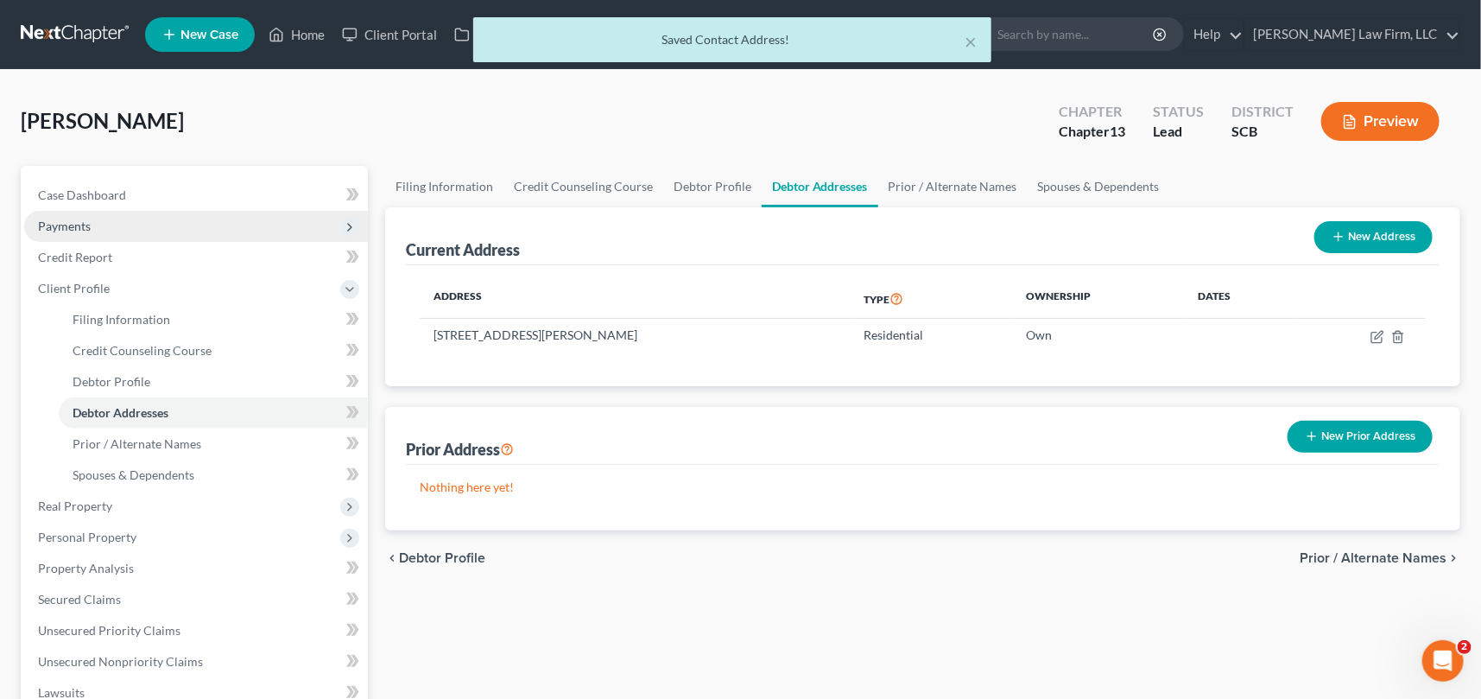
click at [71, 218] on span "Payments" at bounding box center [64, 225] width 53 height 15
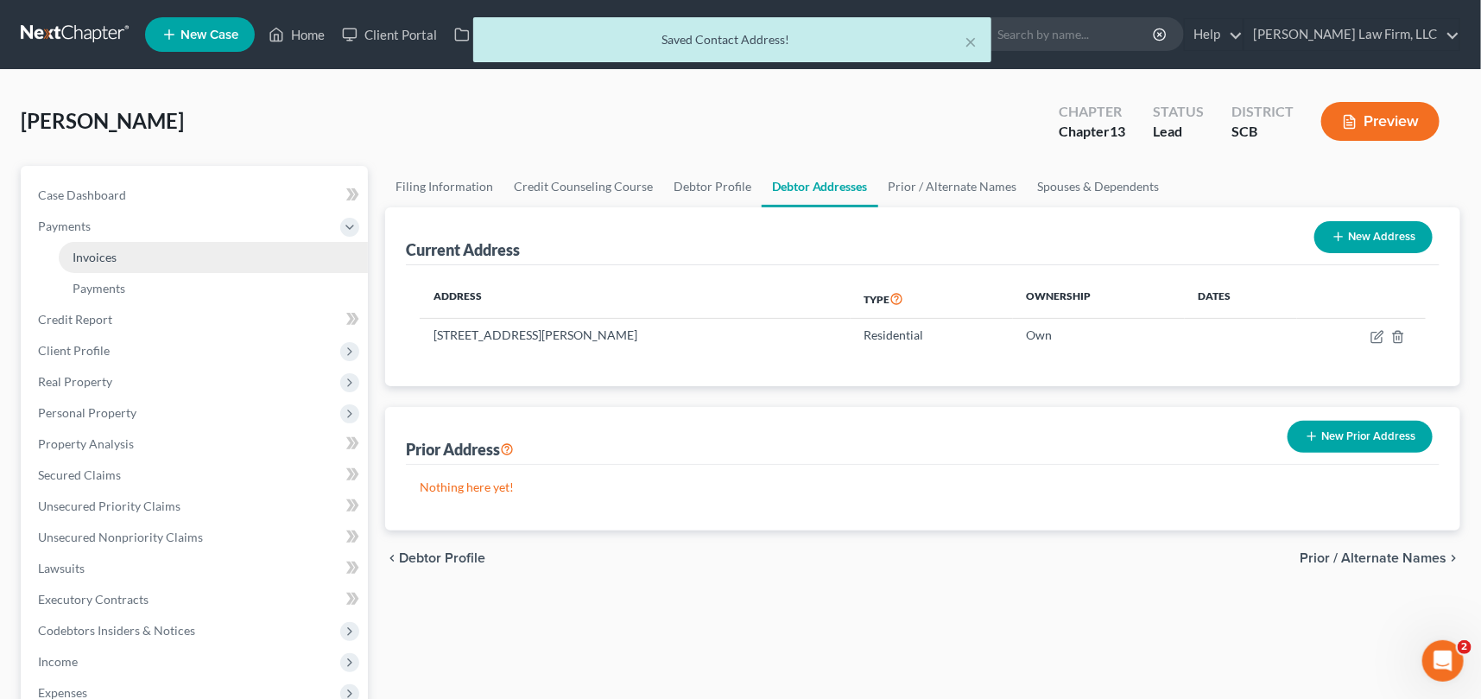
click at [90, 255] on span "Invoices" at bounding box center [95, 257] width 44 height 15
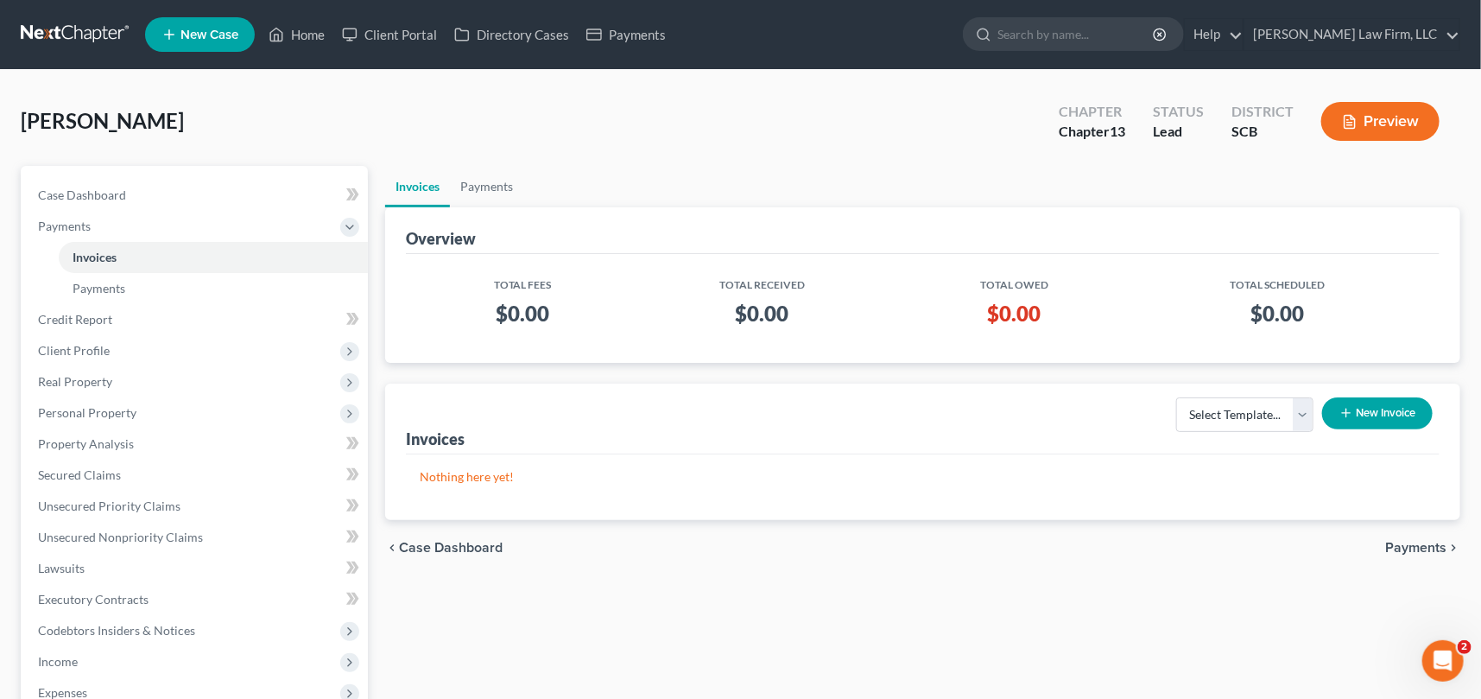
click at [1374, 411] on button "New Invoice" at bounding box center [1377, 413] width 111 height 32
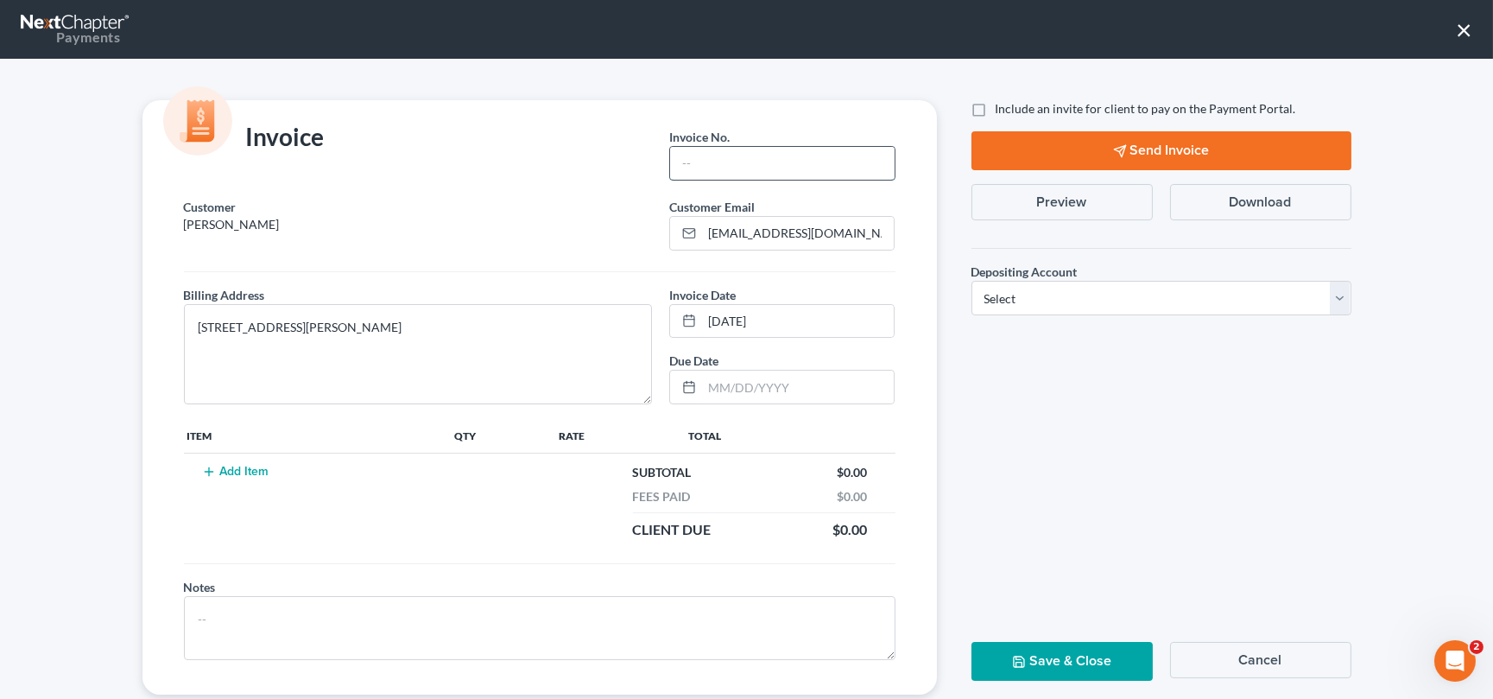
click at [686, 153] on input "text" at bounding box center [782, 163] width 224 height 33
type input "0000"
click at [232, 466] on button "Add Item" at bounding box center [236, 472] width 76 height 14
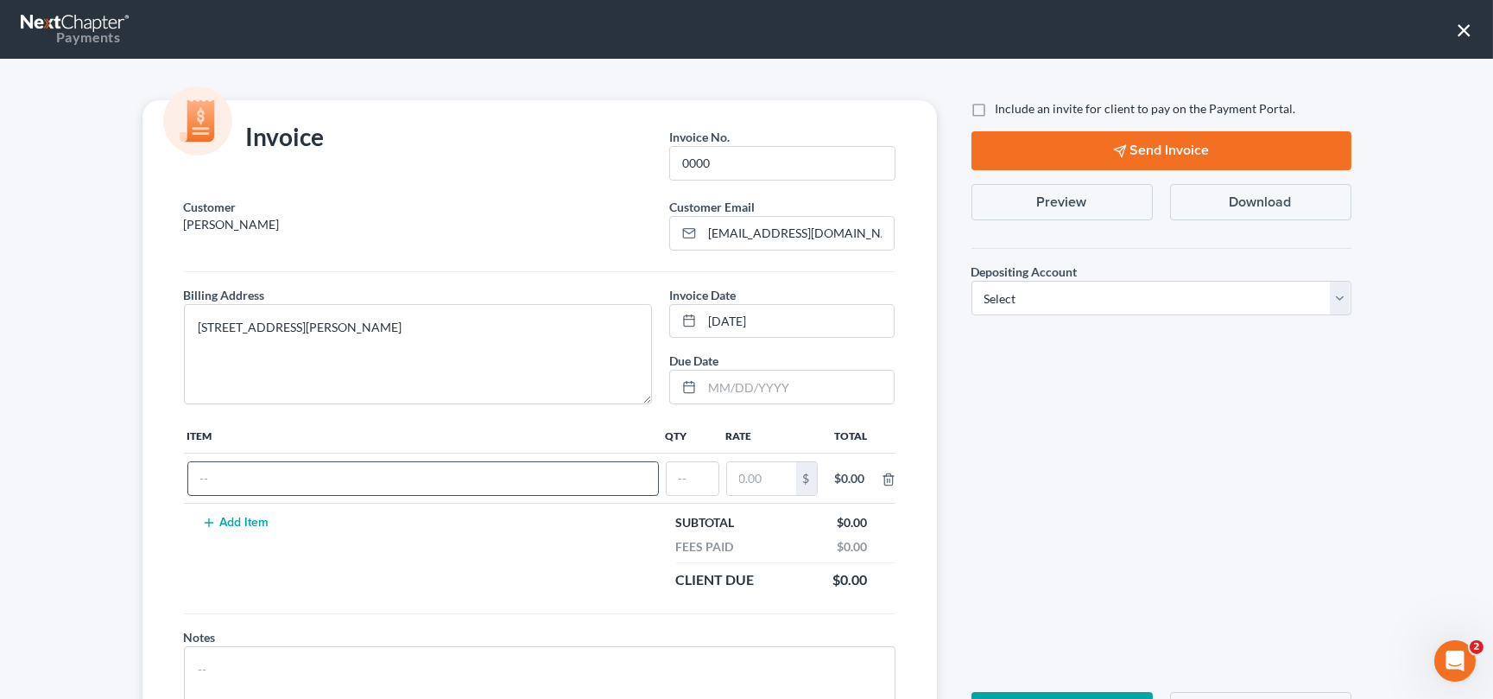
click at [198, 516] on button "Add Item" at bounding box center [236, 523] width 76 height 14
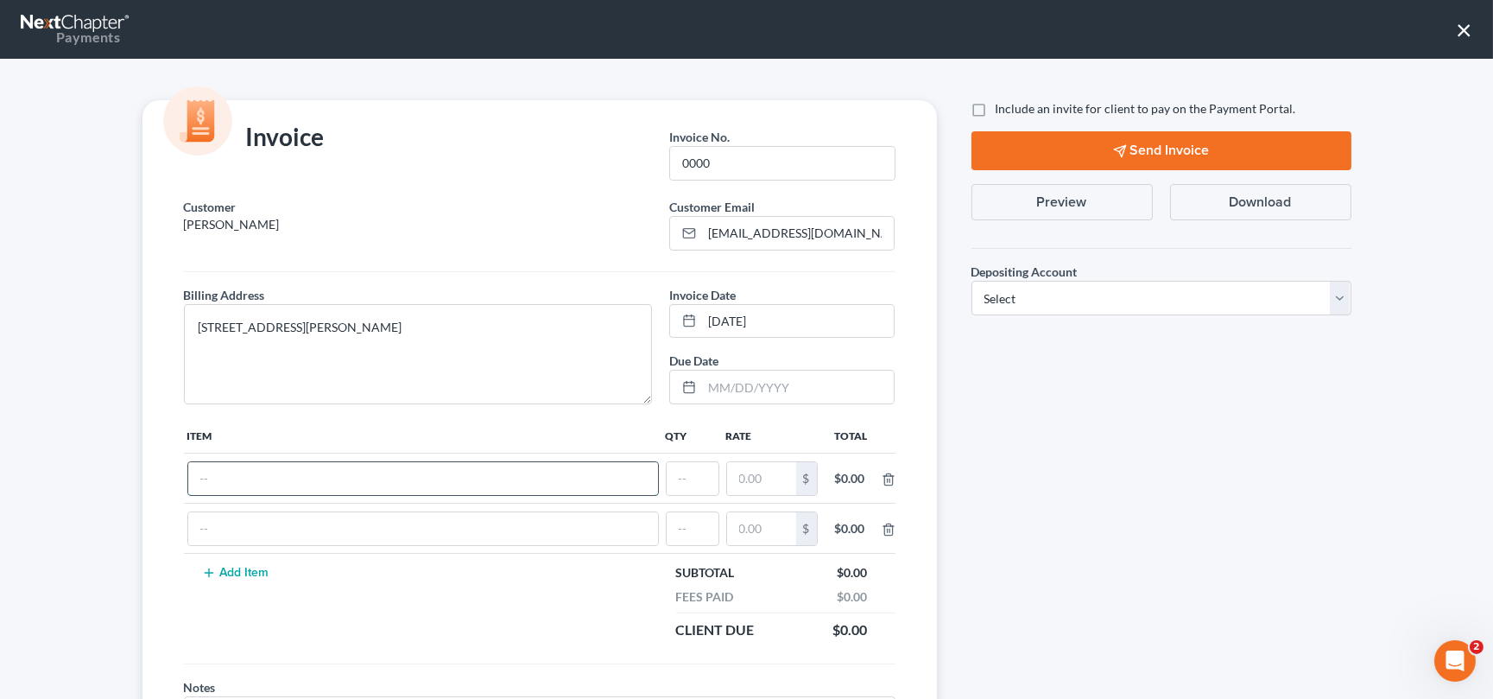
click at [200, 471] on input "text" at bounding box center [423, 478] width 470 height 33
type input "Chapter 13 fees"
type input "1"
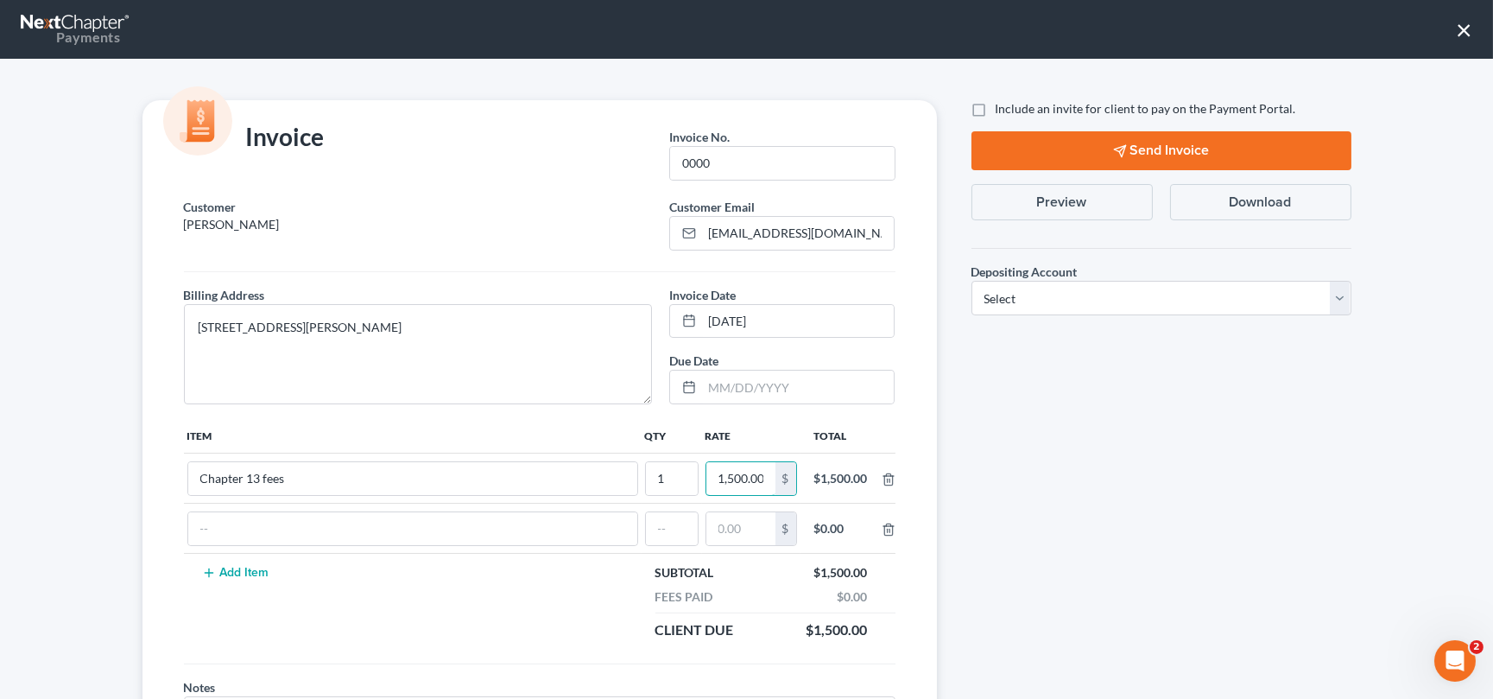
scroll to position [0, 2]
type input "1,500.00"
drag, startPoint x: 1338, startPoint y: 288, endPoint x: 1291, endPoint y: 311, distance: 51.8
click at [1338, 288] on select "Select Operation Trust" at bounding box center [1161, 298] width 380 height 35
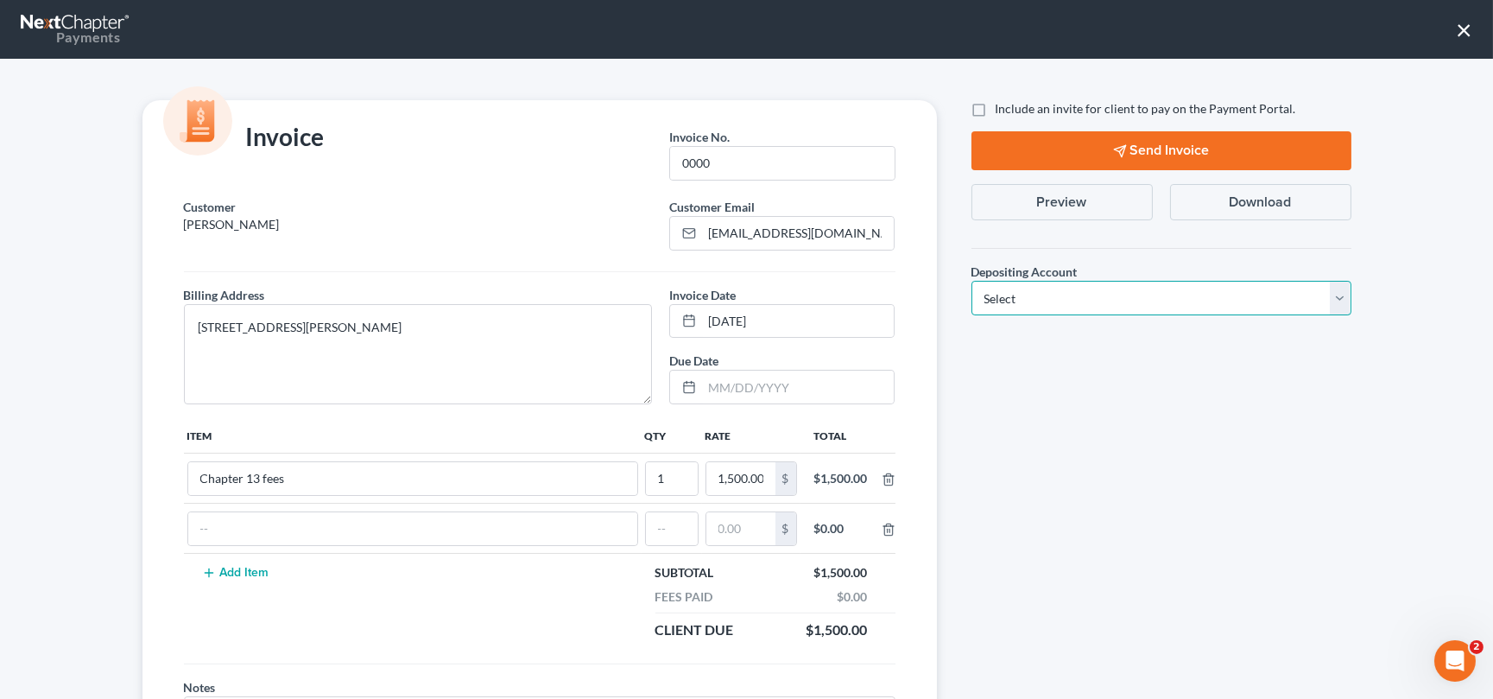
select select "1"
click at [971, 281] on select "Select Operation Trust" at bounding box center [1161, 298] width 380 height 35
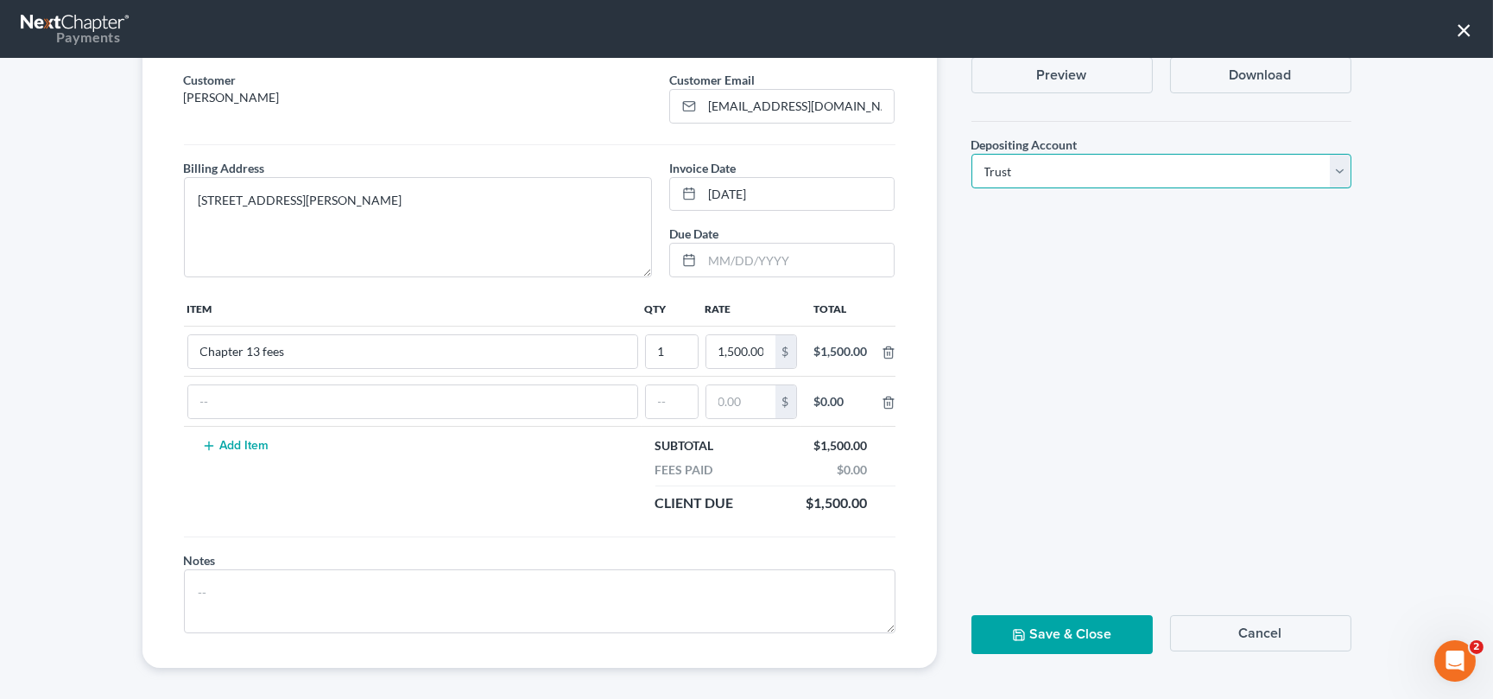
scroll to position [136, 0]
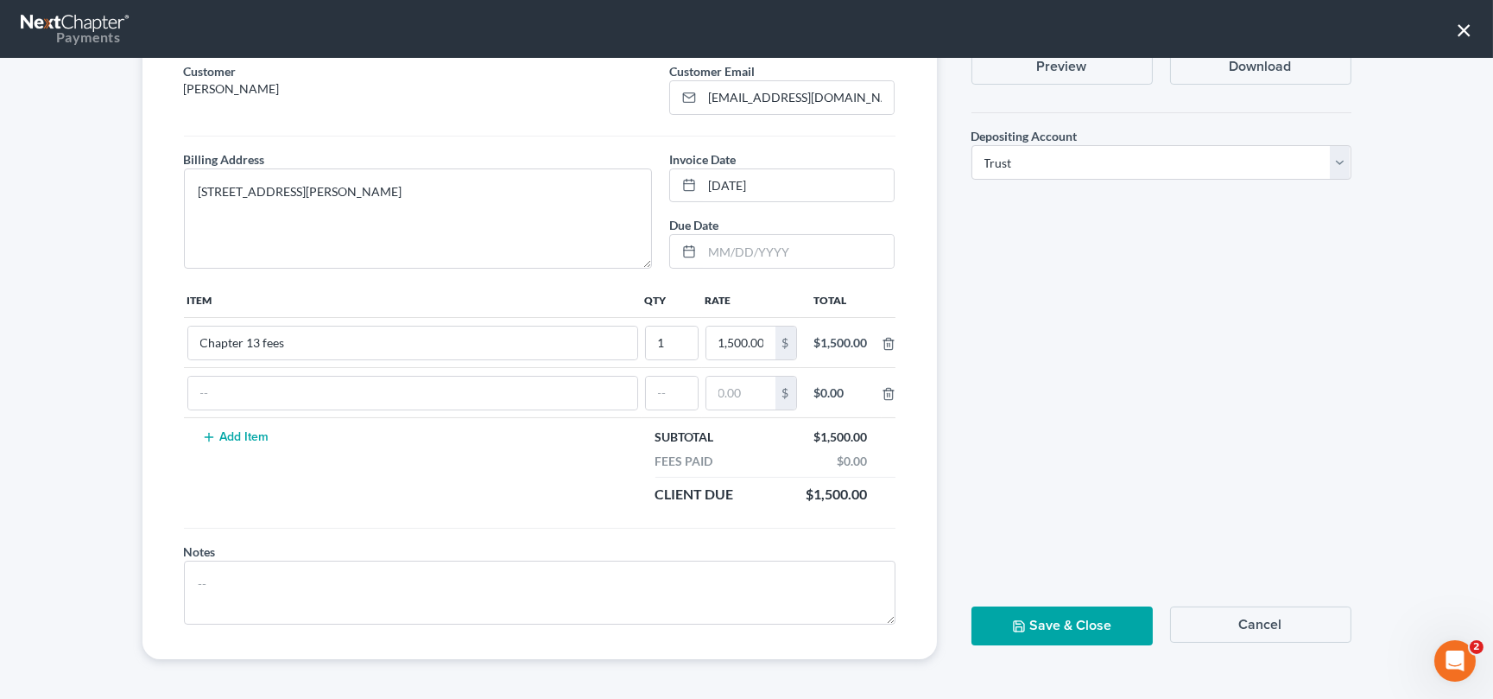
click at [1047, 608] on button "Save & Close" at bounding box center [1061, 625] width 181 height 39
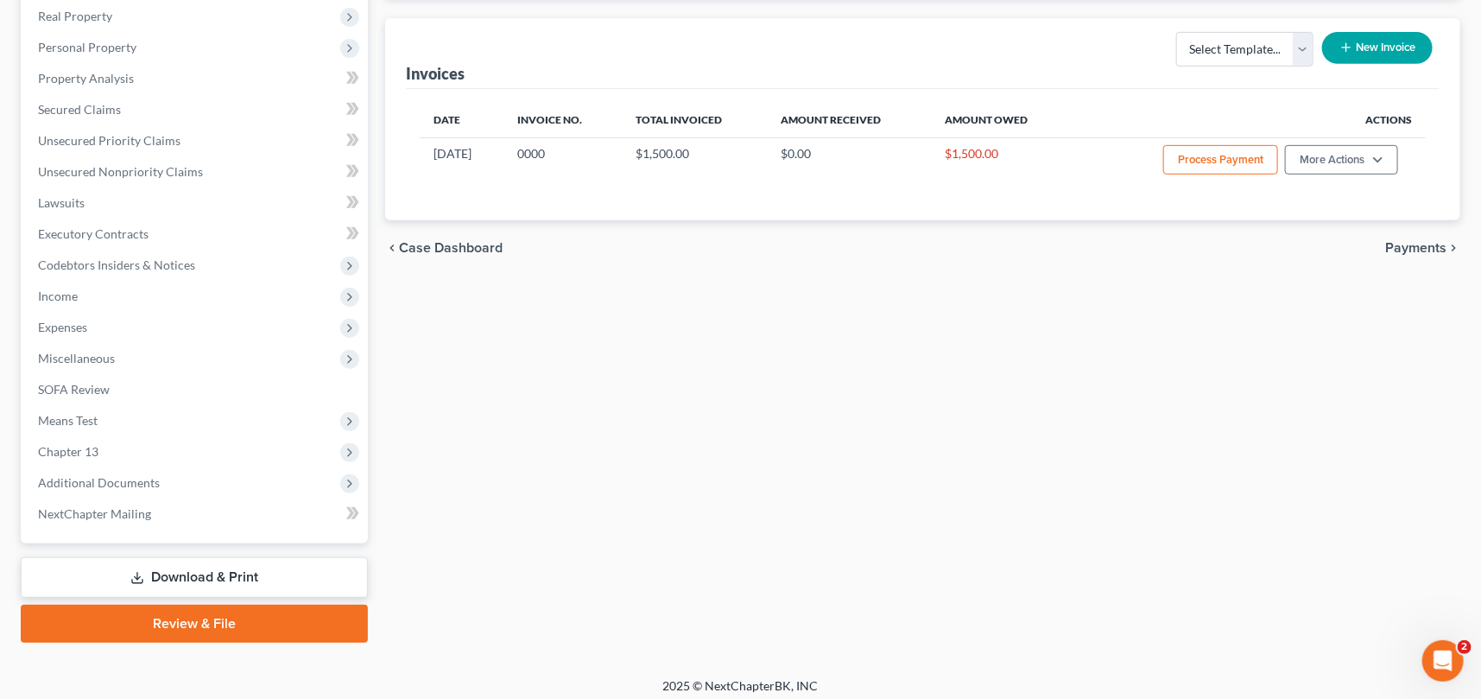
scroll to position [372, 0]
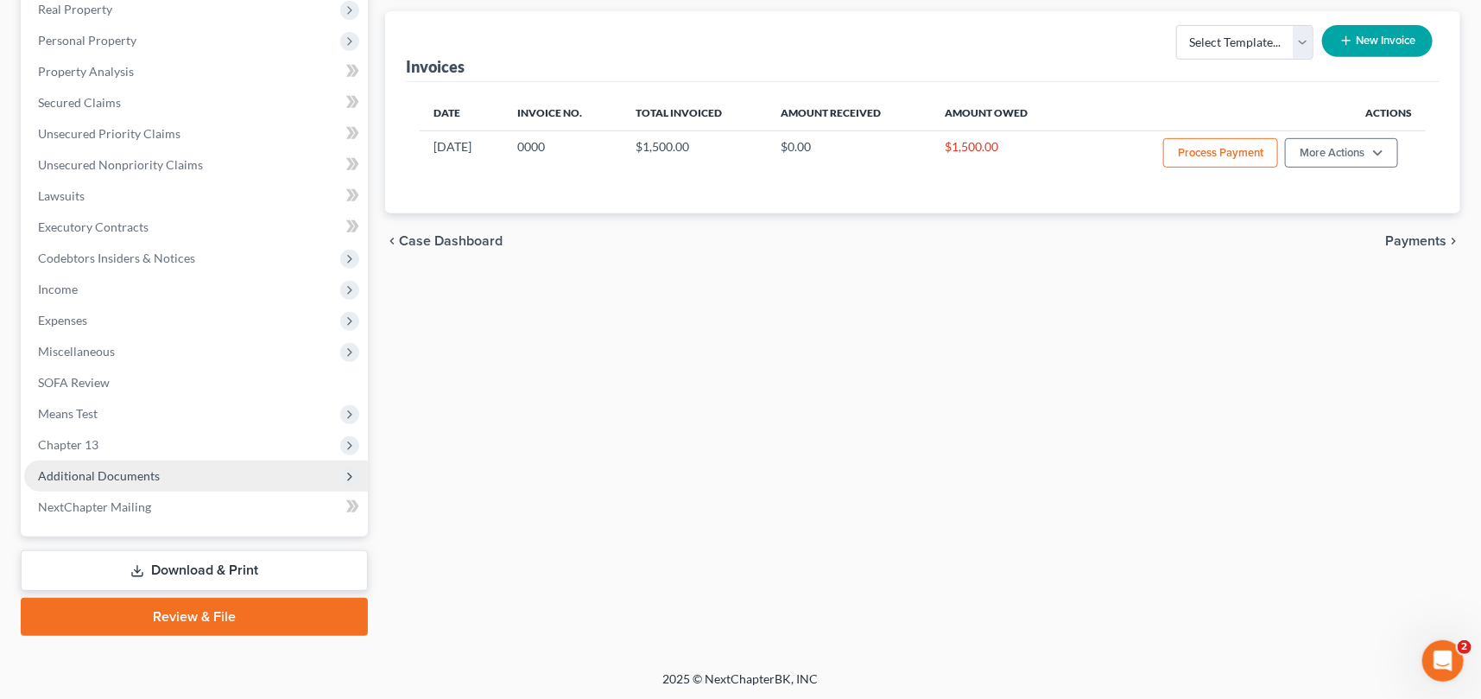
click at [86, 468] on span "Additional Documents" at bounding box center [99, 475] width 122 height 15
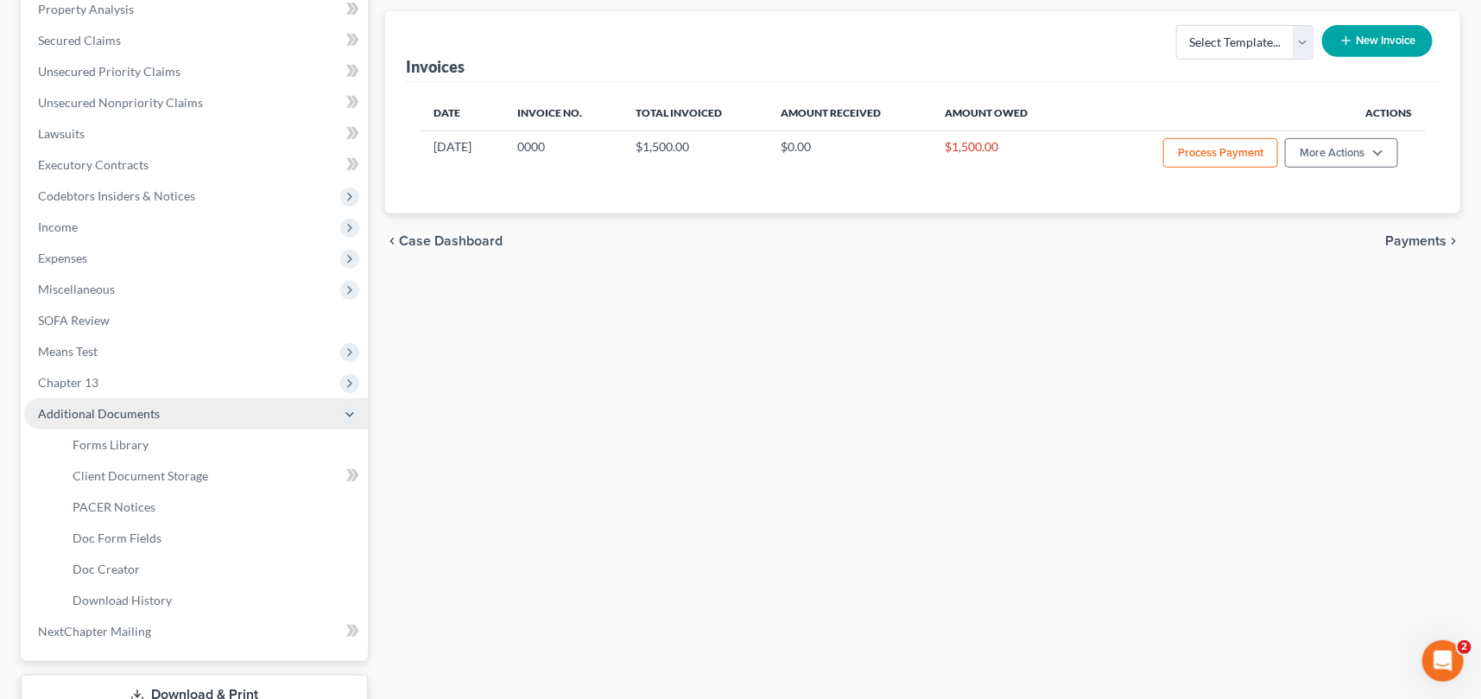
scroll to position [310, 0]
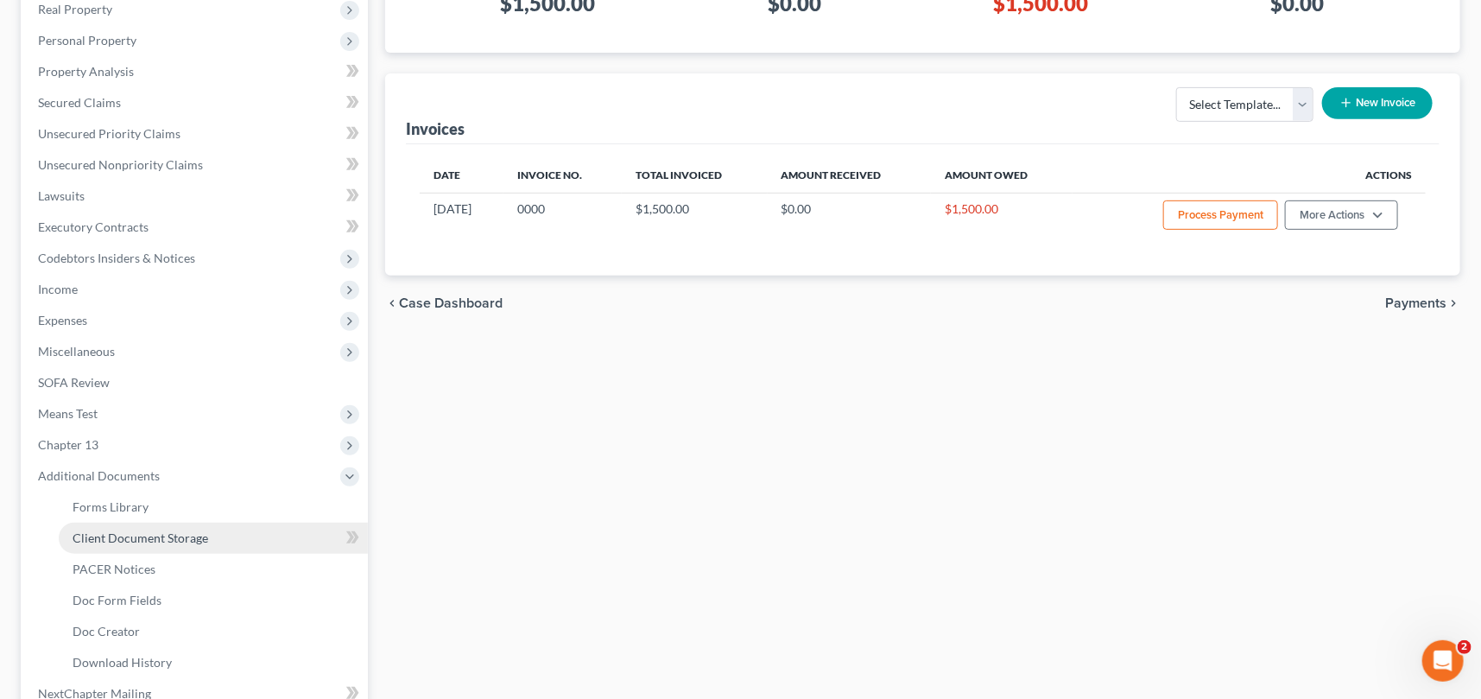
click at [129, 533] on span "Client Document Storage" at bounding box center [141, 537] width 136 height 15
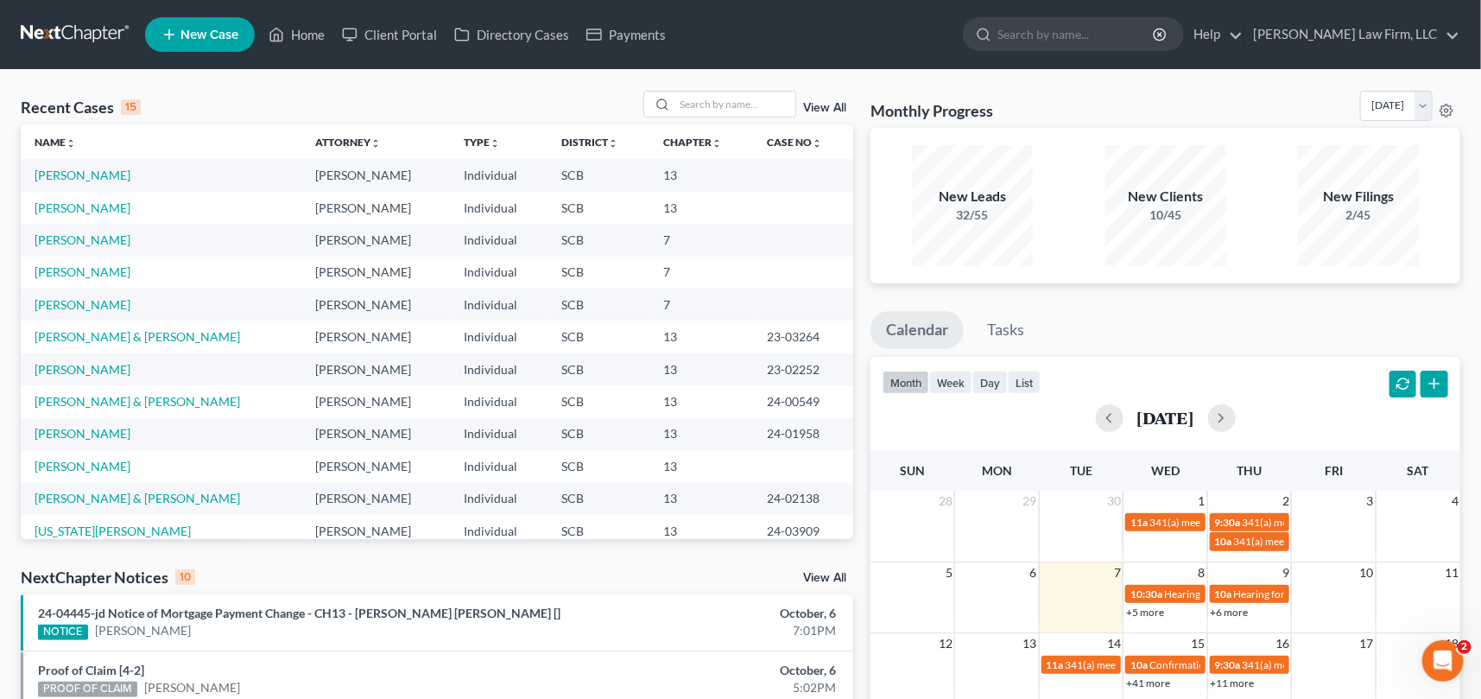
click at [684, 87] on div "Recent Cases 15 View All Name unfold_more expand_more expand_less Attorney unfo…" at bounding box center [740, 641] width 1481 height 1142
click at [682, 92] on input "search" at bounding box center [734, 104] width 121 height 25
type input "[PERSON_NAME]"
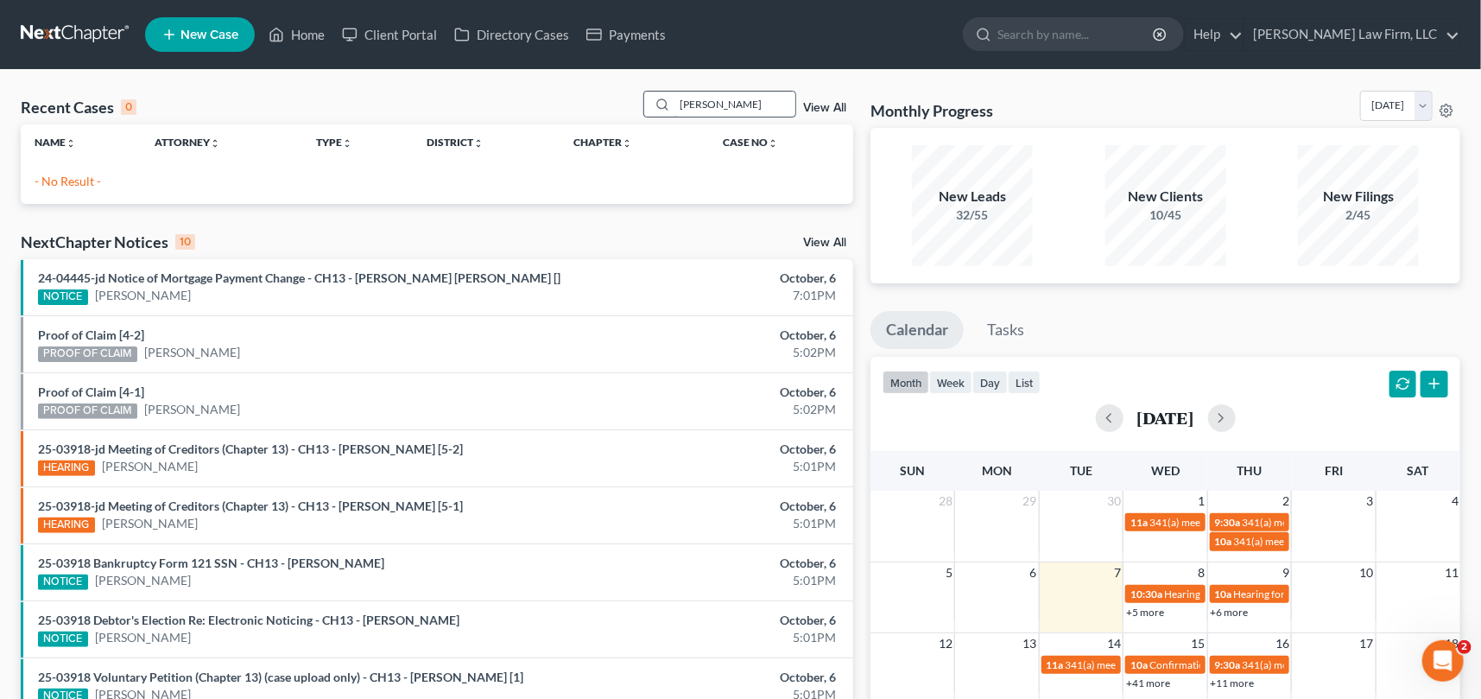
drag, startPoint x: 717, startPoint y: 103, endPoint x: 662, endPoint y: 111, distance: 55.1
click at [662, 111] on div "[PERSON_NAME]" at bounding box center [720, 104] width 154 height 27
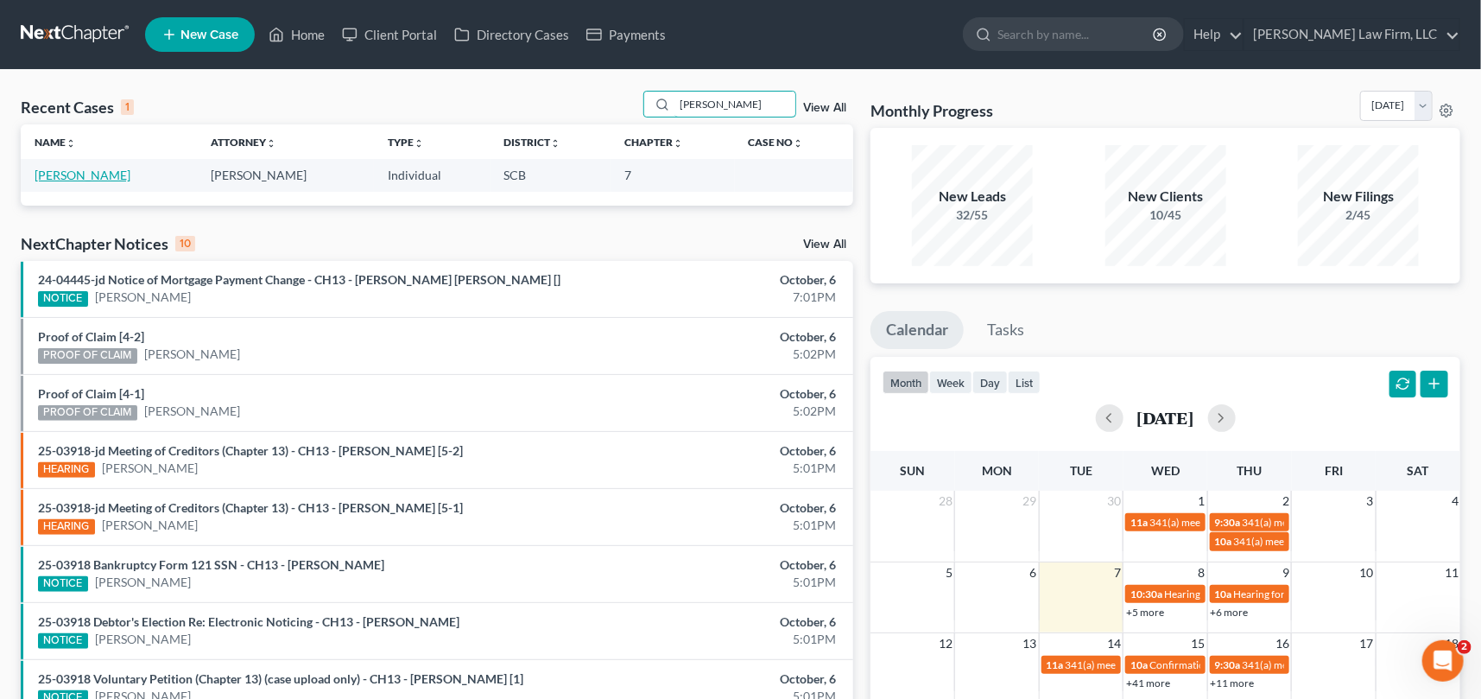
type input "[PERSON_NAME]"
click at [69, 174] on link "[PERSON_NAME]" at bounding box center [83, 175] width 96 height 15
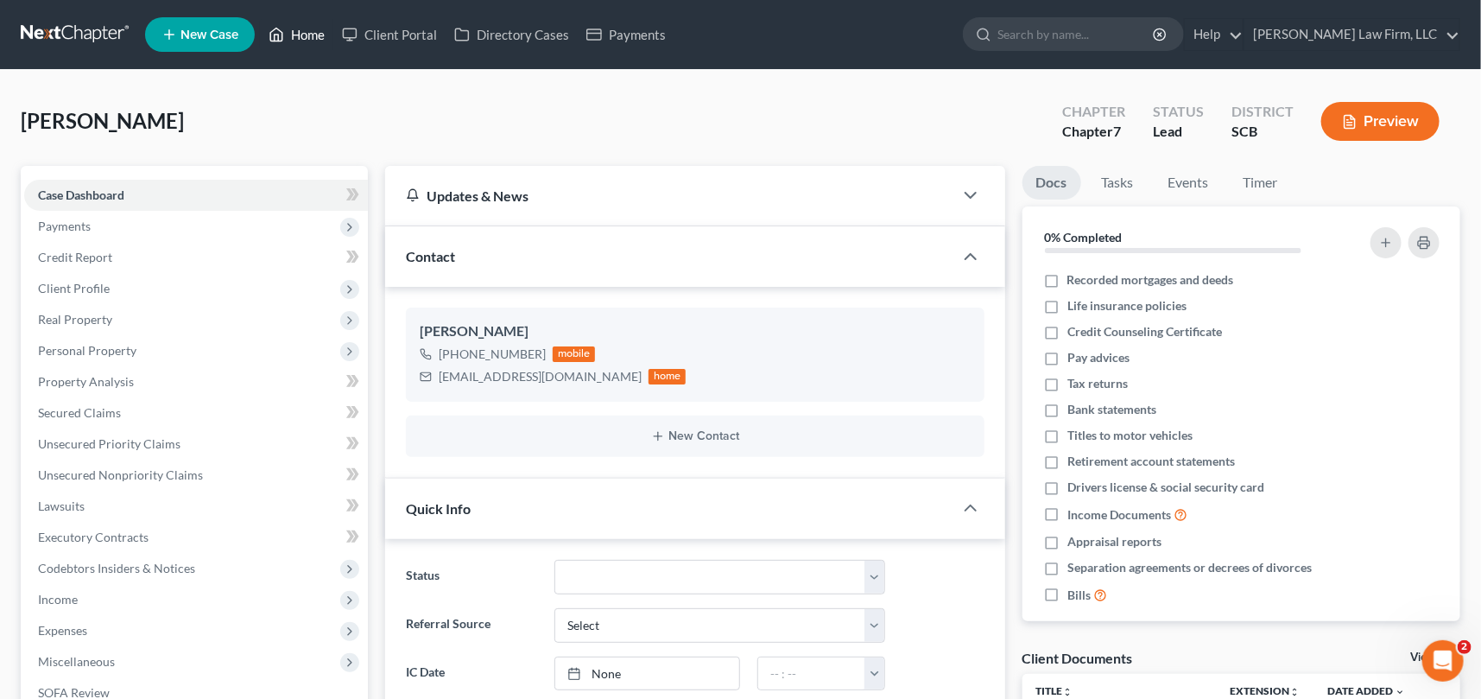
click at [306, 26] on link "Home" at bounding box center [296, 34] width 73 height 31
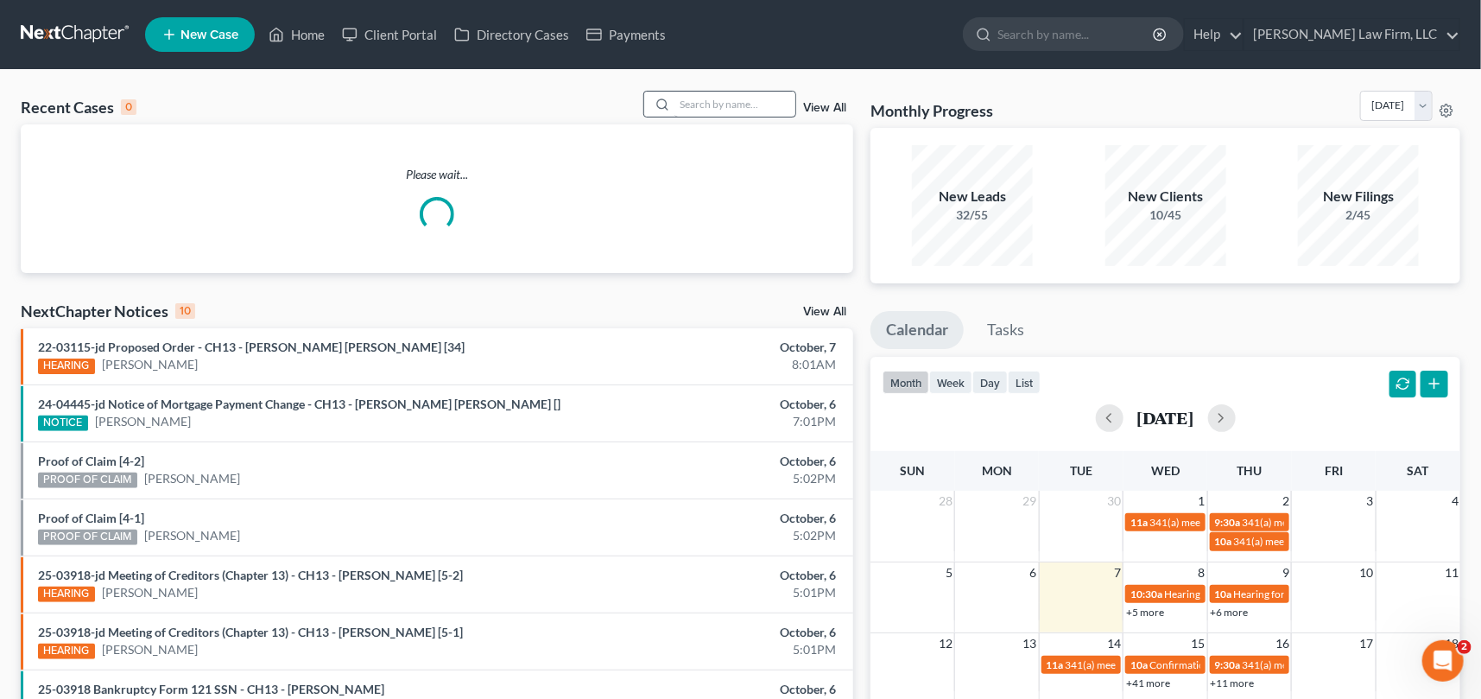
drag, startPoint x: 652, startPoint y: 112, endPoint x: 687, endPoint y: 112, distance: 35.4
click at [685, 112] on div at bounding box center [720, 104] width 154 height 27
click at [687, 112] on input "search" at bounding box center [734, 104] width 121 height 25
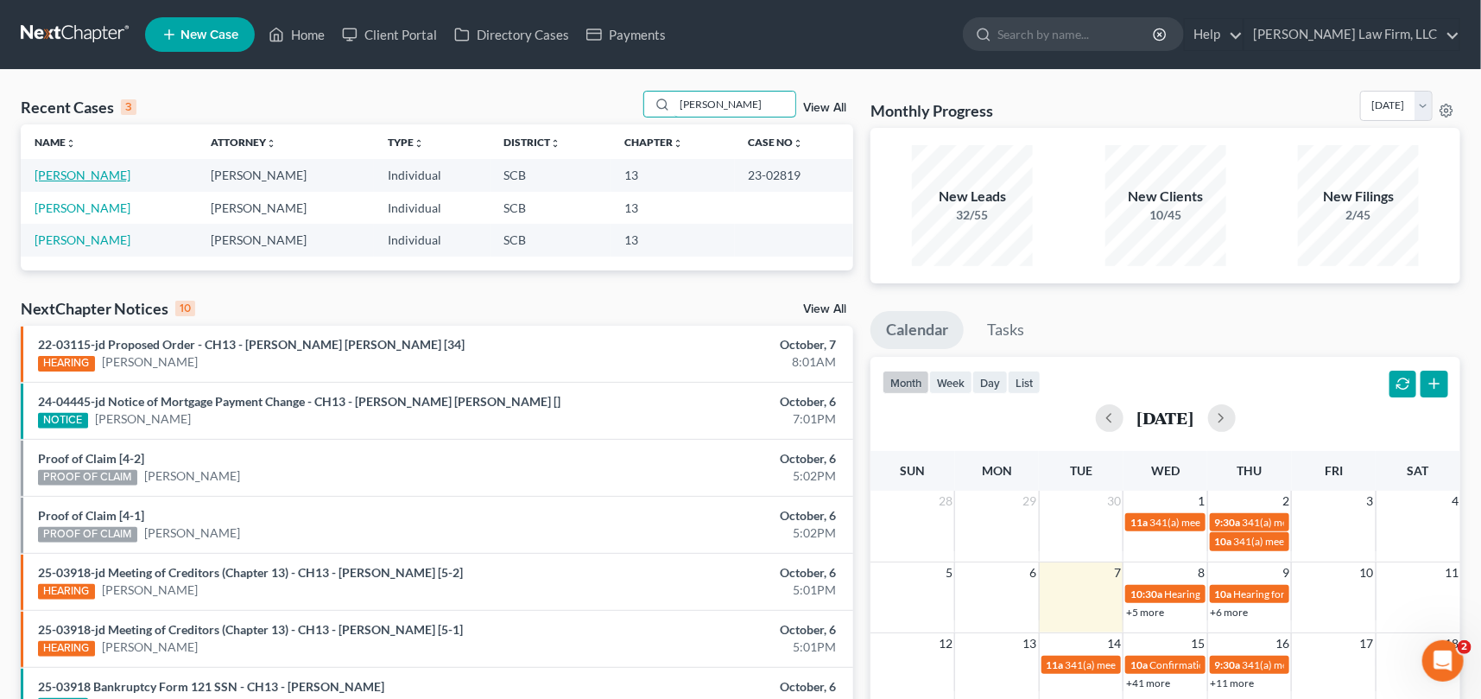
type input "[PERSON_NAME]"
click at [96, 173] on link "[PERSON_NAME]" at bounding box center [83, 175] width 96 height 15
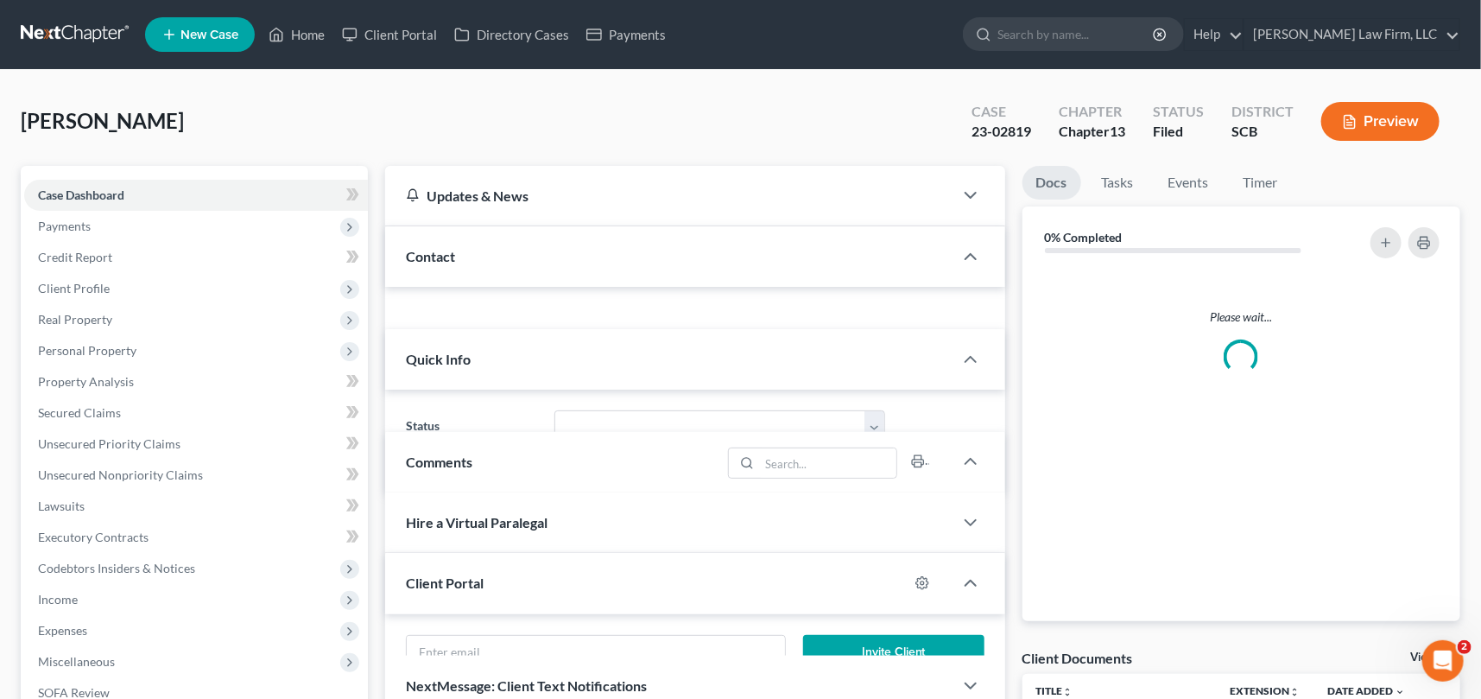
select select "0"
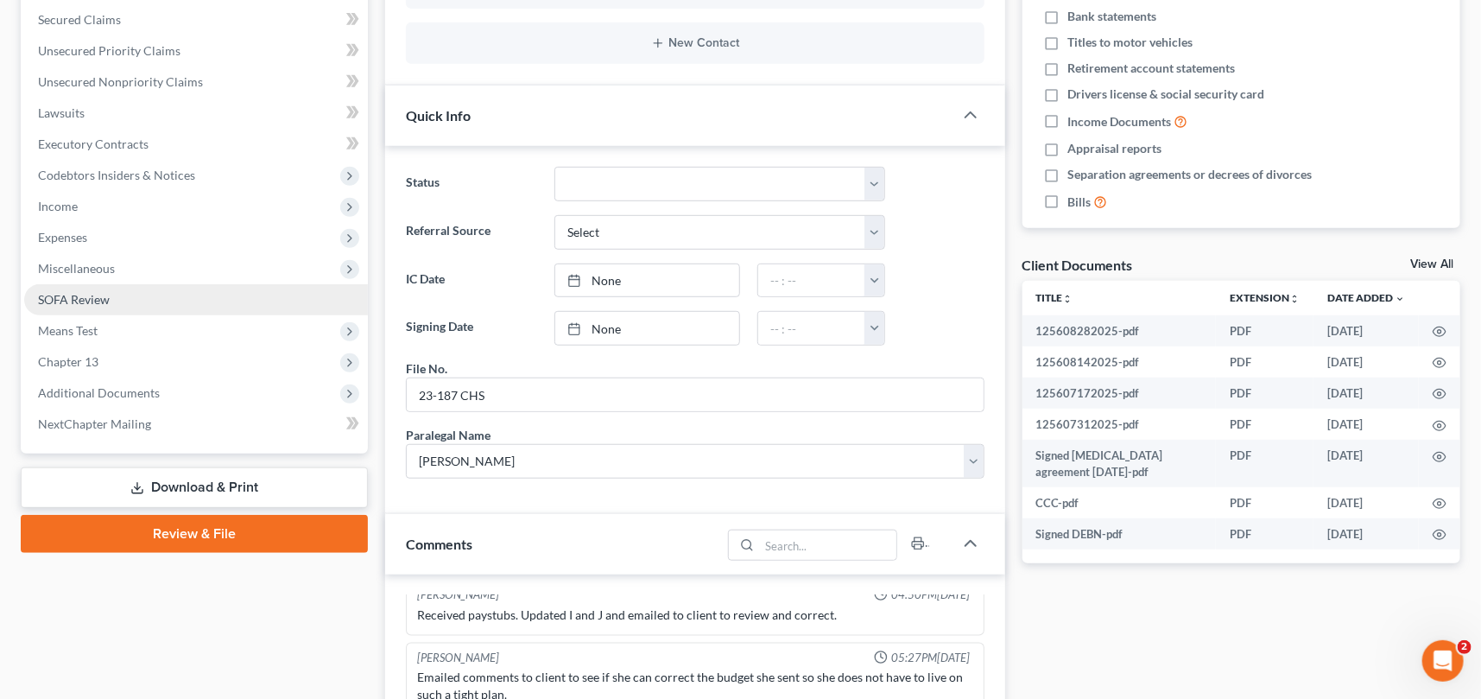
scroll to position [392, 0]
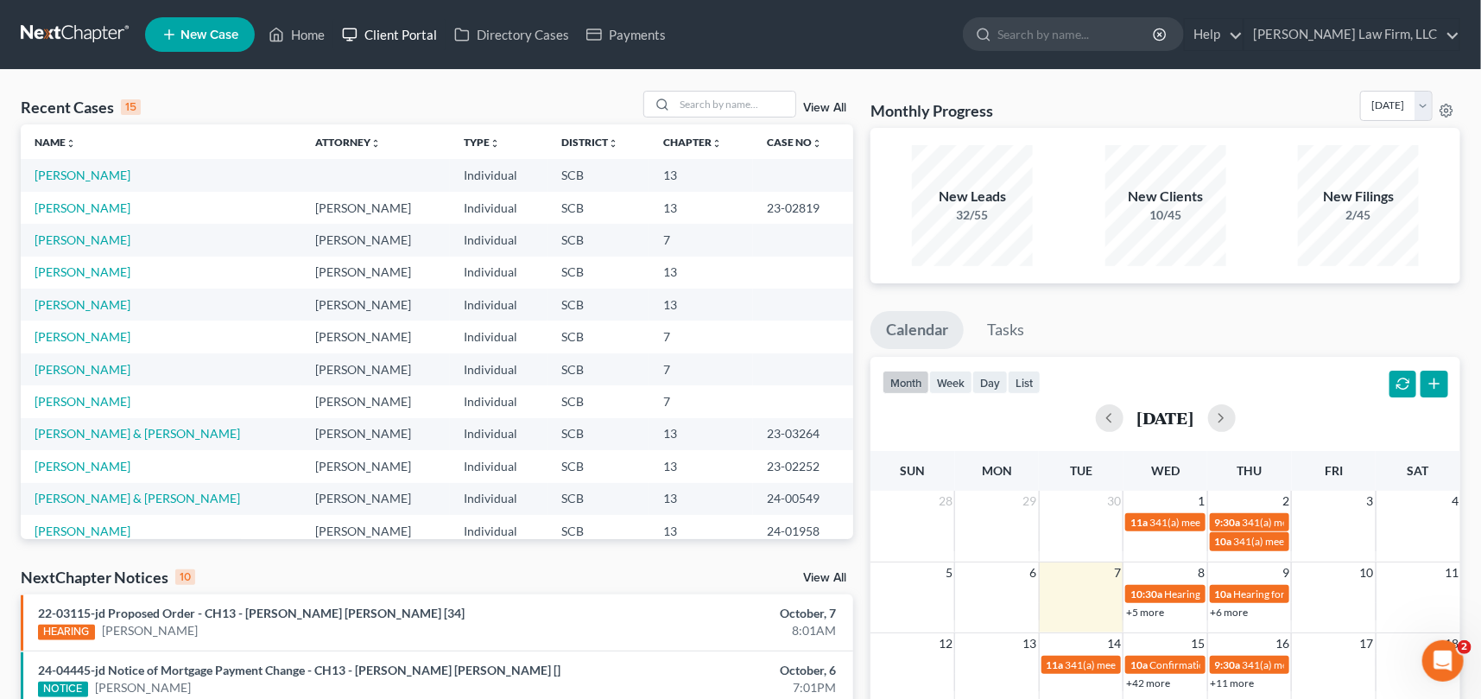
drag, startPoint x: 408, startPoint y: 31, endPoint x: 420, endPoint y: 32, distance: 11.3
click at [408, 31] on link "Client Portal" at bounding box center [389, 34] width 112 height 31
click at [717, 107] on input "search" at bounding box center [734, 104] width 121 height 25
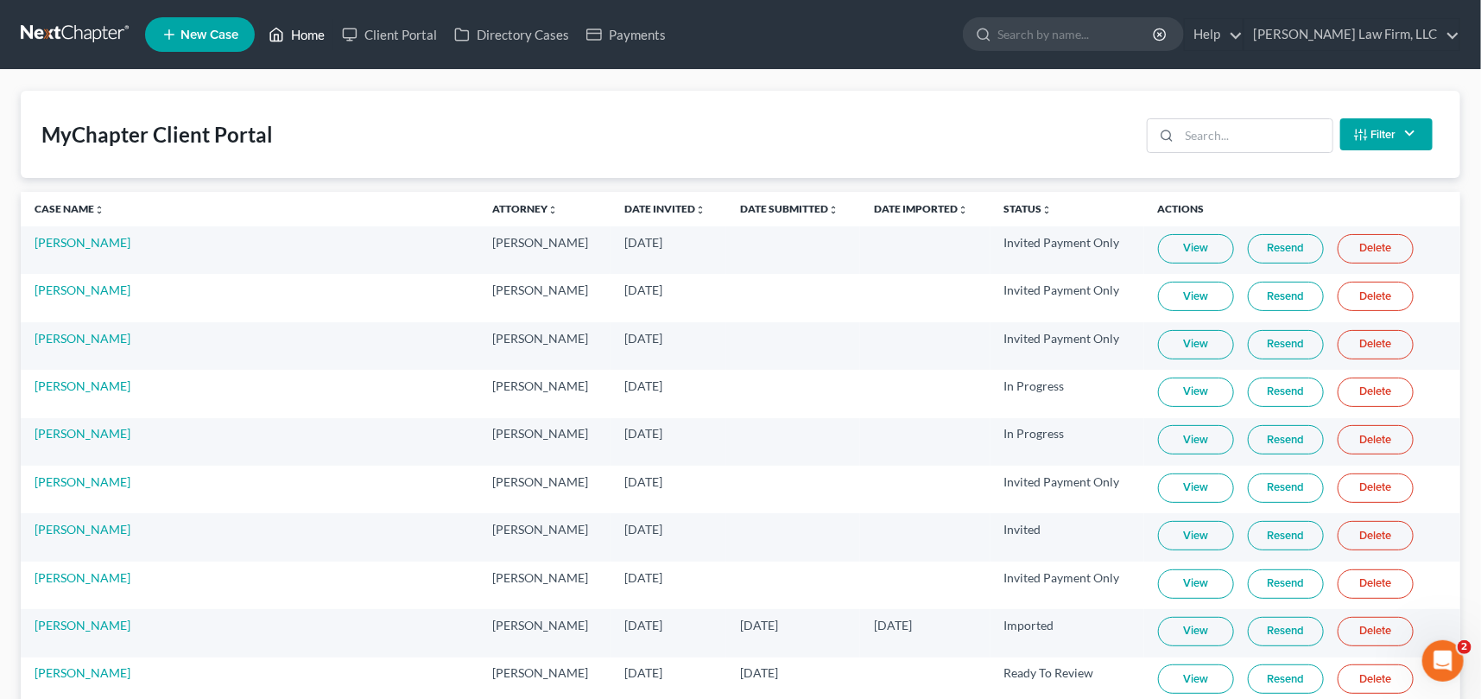
click at [312, 27] on link "Home" at bounding box center [296, 34] width 73 height 31
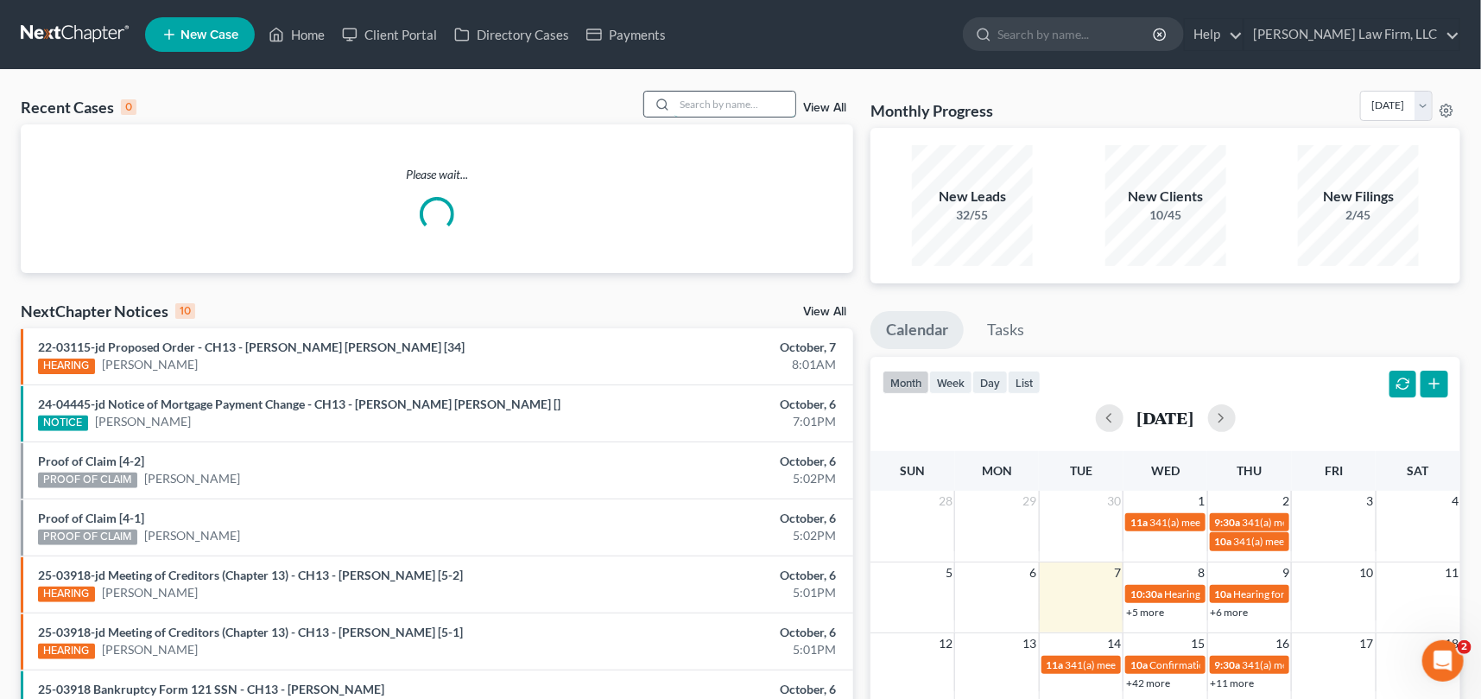
click at [692, 110] on input "search" at bounding box center [734, 104] width 121 height 25
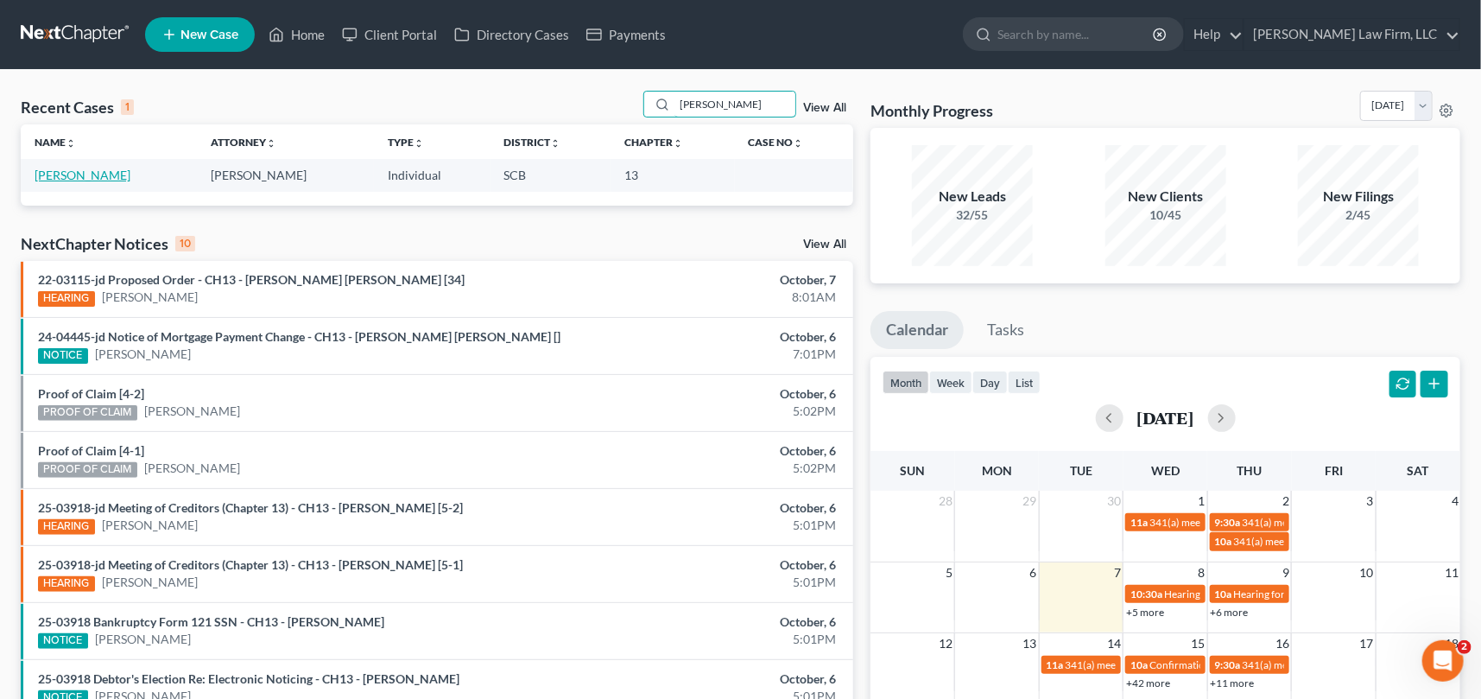
type input "gilliam"
click at [103, 173] on link "Gilliam, Tamiika" at bounding box center [83, 175] width 96 height 15
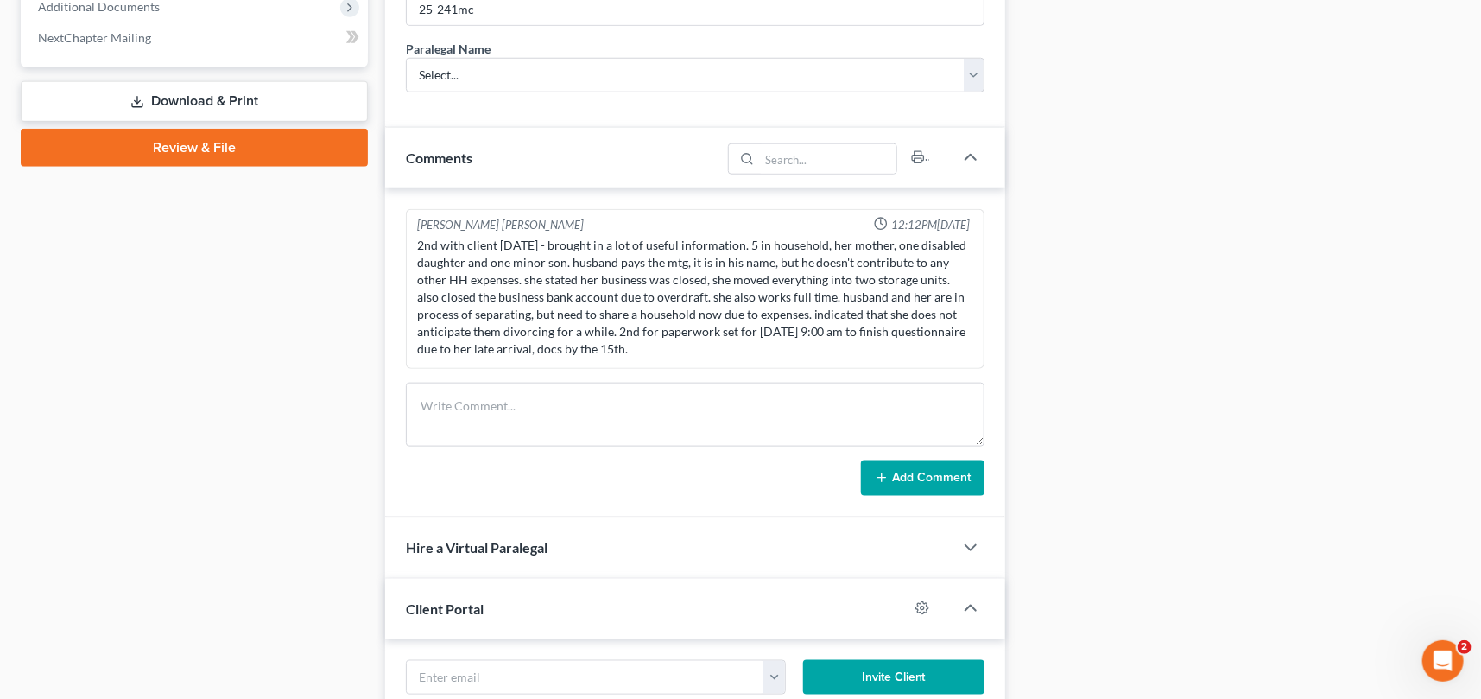
scroll to position [863, 0]
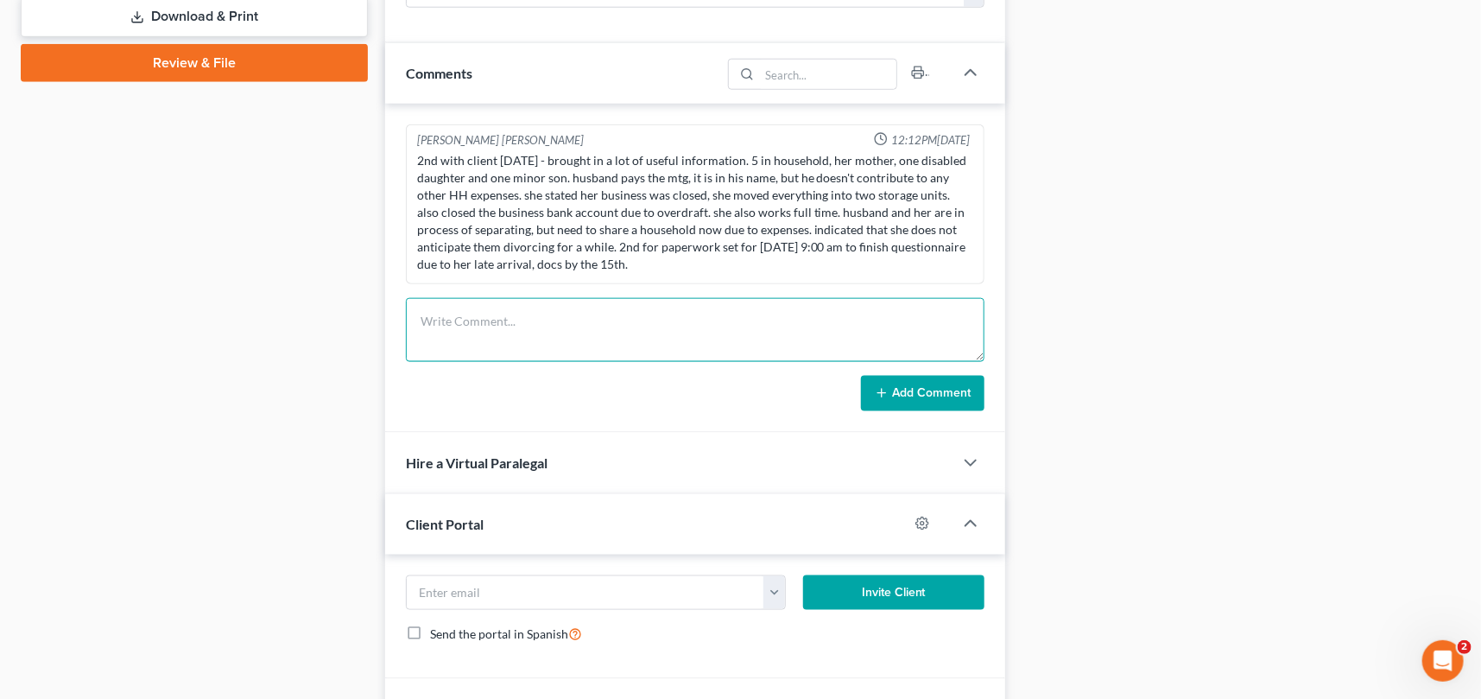
click at [476, 318] on textarea at bounding box center [695, 330] width 579 height 64
click at [863, 320] on textarea "Tamika Gilliam called and does not want to go any further with the process. tra…" at bounding box center [695, 330] width 579 height 64
click at [859, 319] on textarea "Tamika Gilliam called and does not want to go any further with the process. tra…" at bounding box center [695, 330] width 579 height 64
click at [898, 319] on textarea "Tamika Gilliam called and does not want to go any further with the process. tra…" at bounding box center [695, 330] width 579 height 64
type textarea "Tamika Gilliam called and does not want to go any further with the process. tra…"
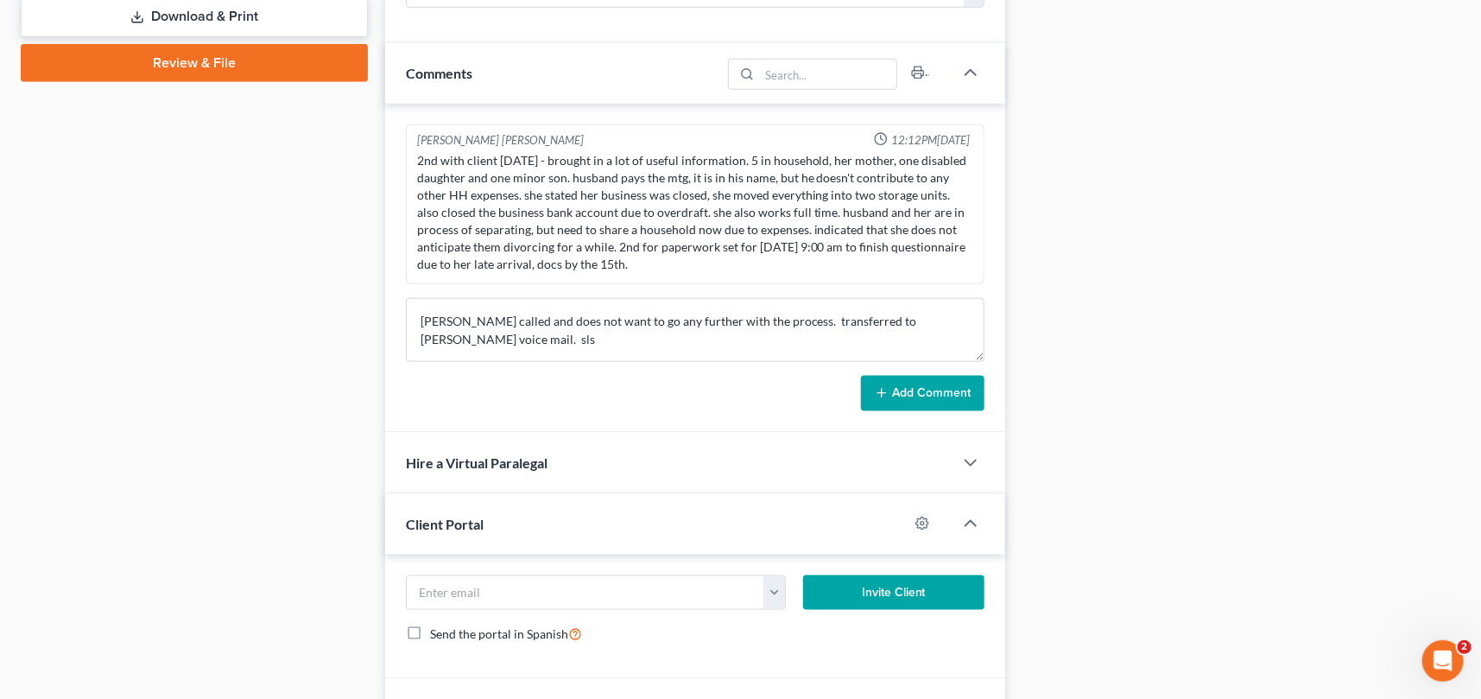
click at [918, 386] on button "Add Comment" at bounding box center [922, 394] width 123 height 36
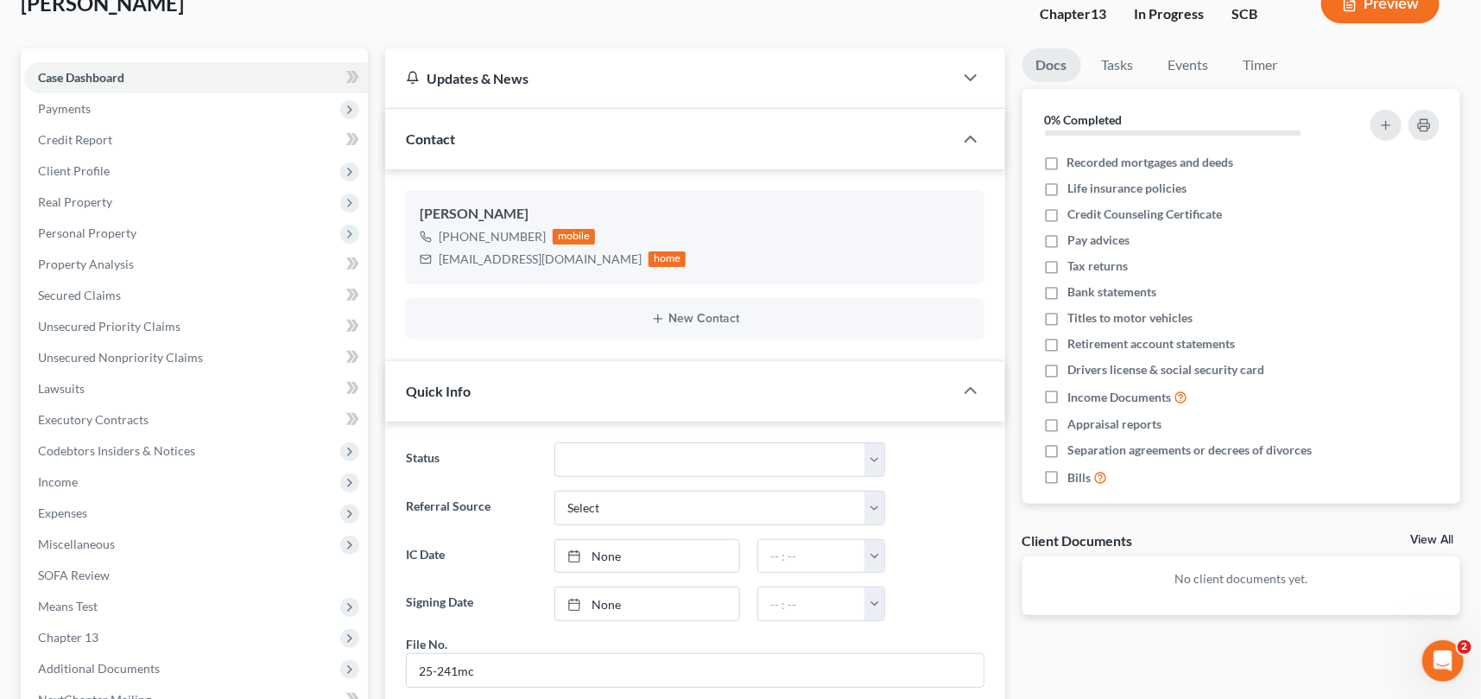
scroll to position [0, 0]
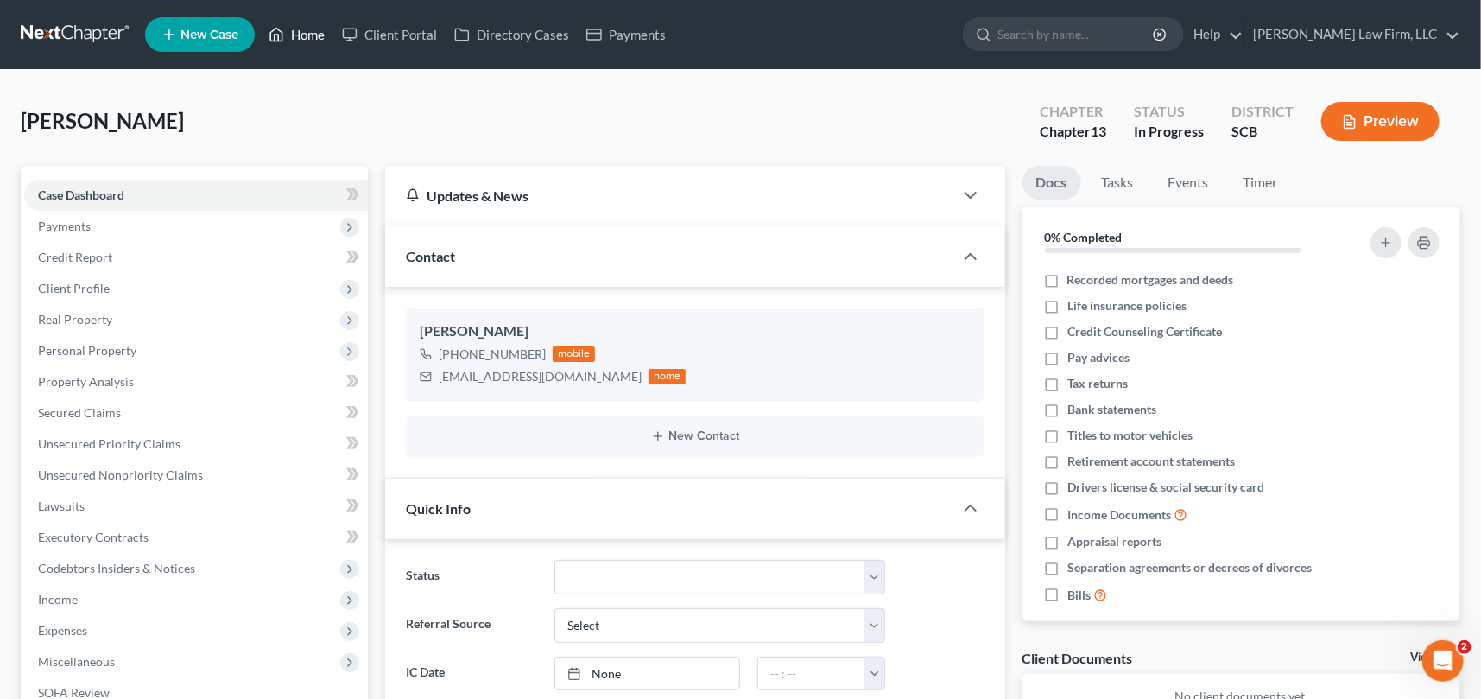
click at [297, 31] on link "Home" at bounding box center [296, 34] width 73 height 31
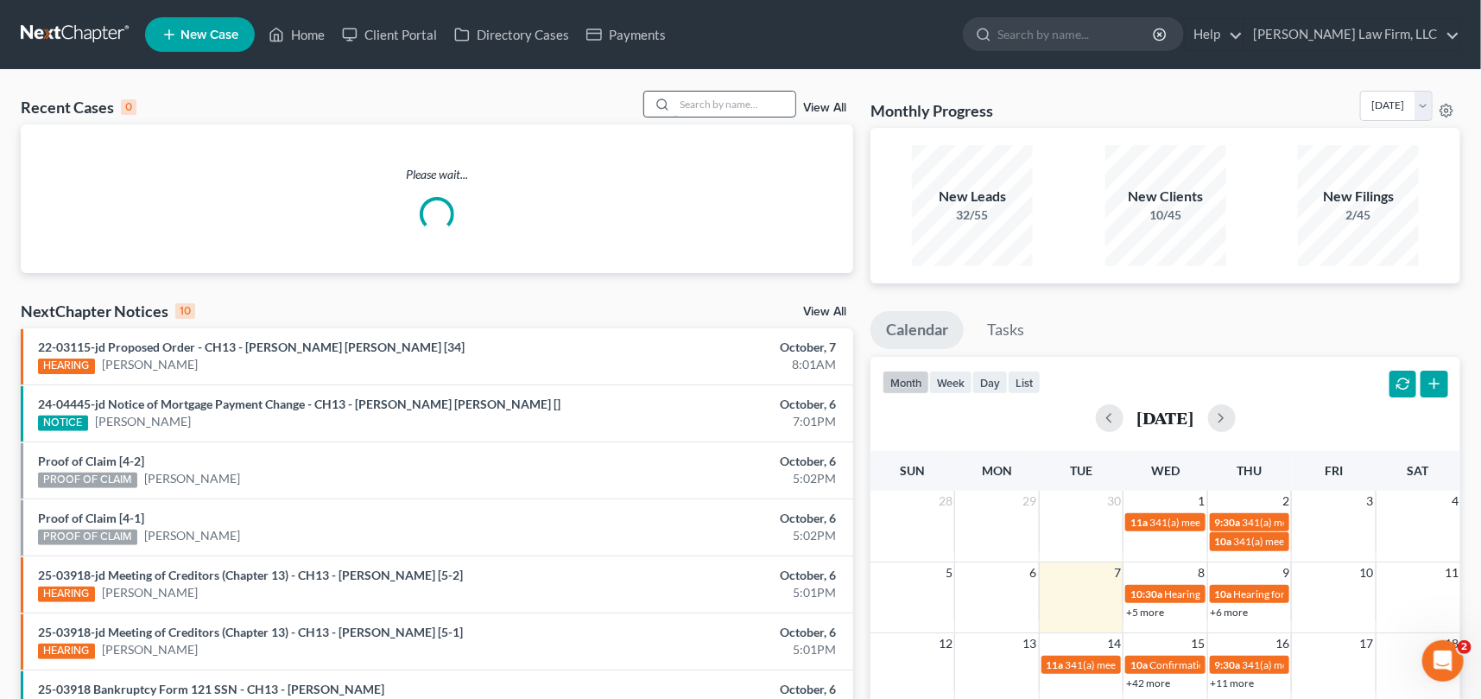
drag, startPoint x: 679, startPoint y: 101, endPoint x: 693, endPoint y: 95, distance: 15.9
click at [692, 95] on input "search" at bounding box center [734, 104] width 121 height 25
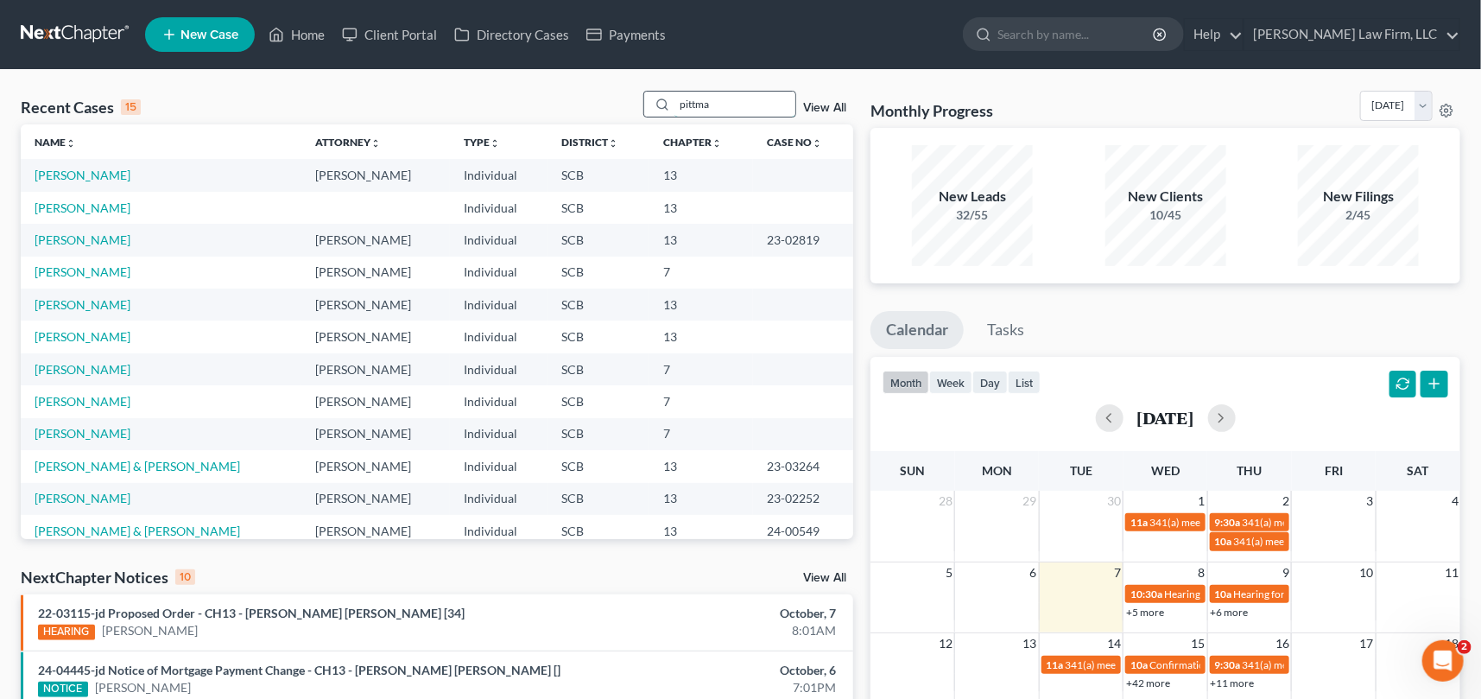
type input "pittman"
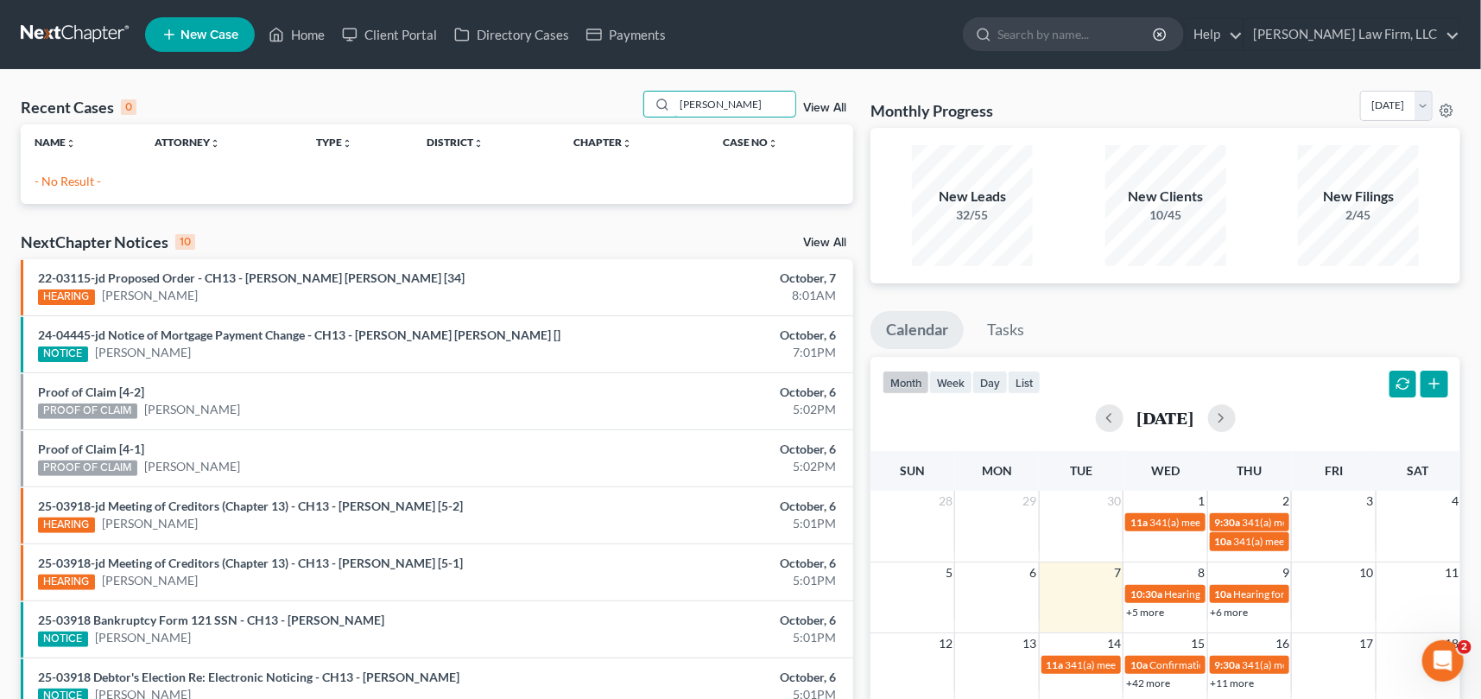
drag, startPoint x: 727, startPoint y: 98, endPoint x: 620, endPoint y: 115, distance: 108.5
click at [627, 112] on div "Recent Cases 0 pittman View All" at bounding box center [437, 108] width 832 height 34
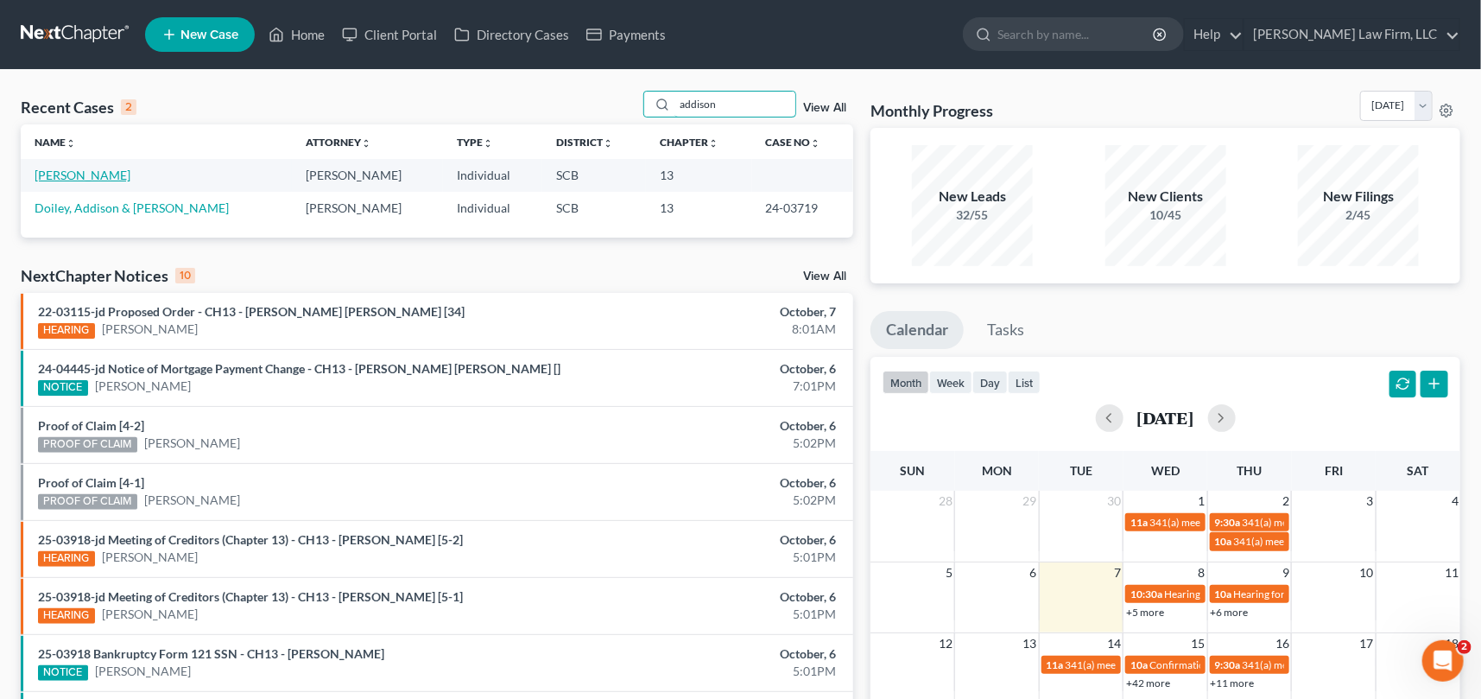
type input "addison"
click at [72, 173] on link "Addison, Kiah" at bounding box center [83, 175] width 96 height 15
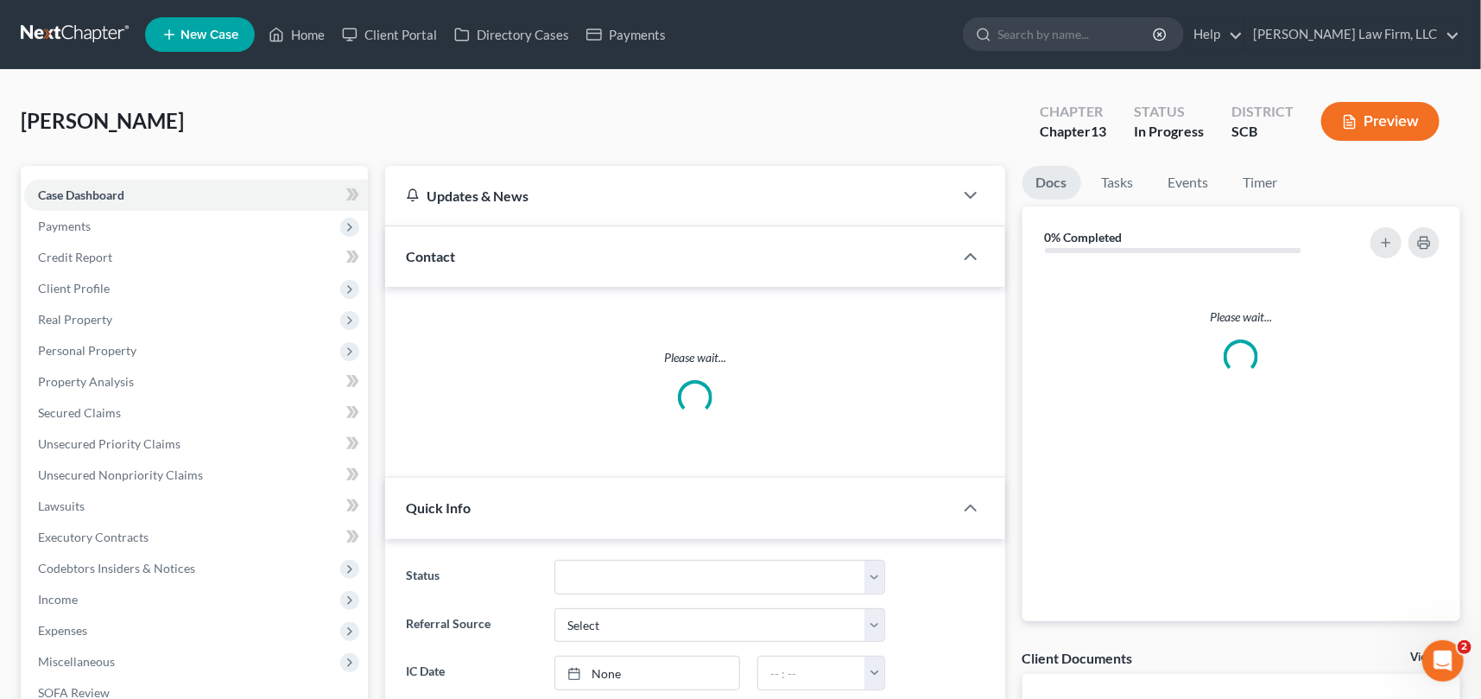
select select "0"
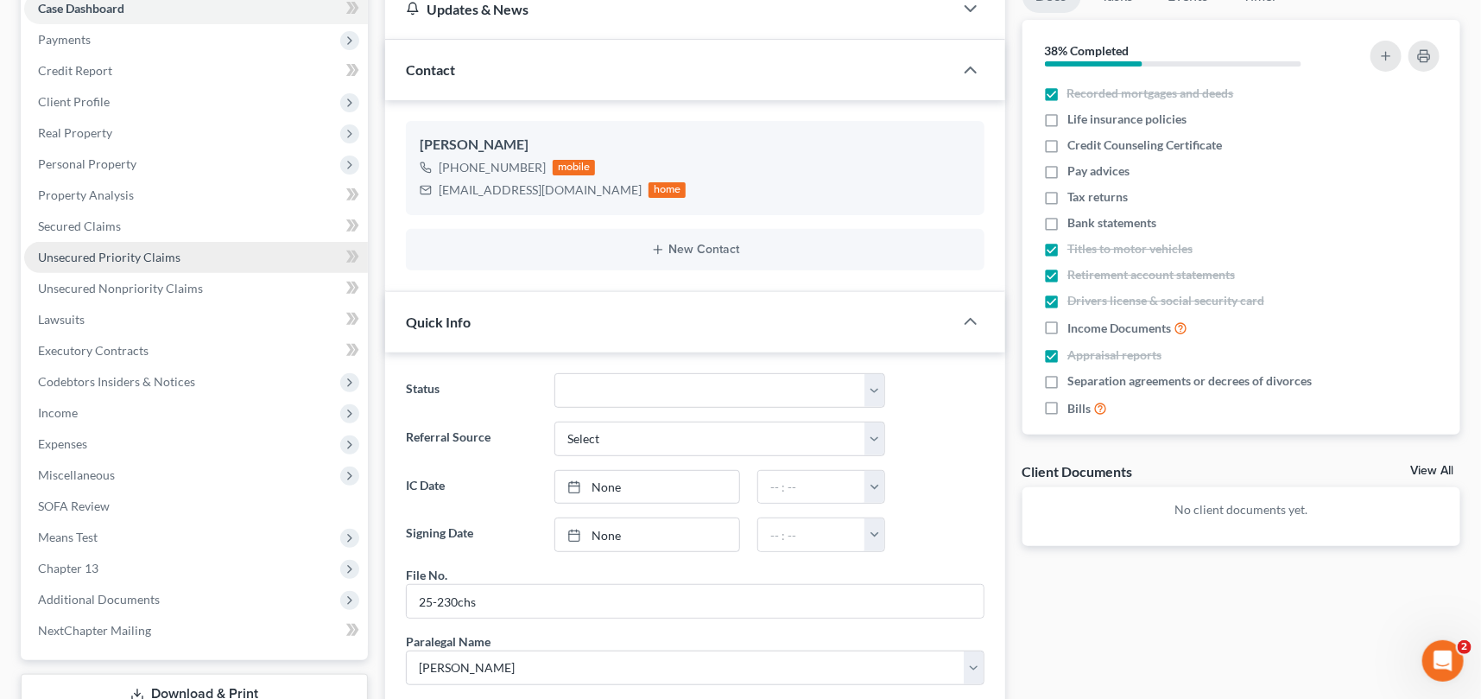
scroll to position [156, 0]
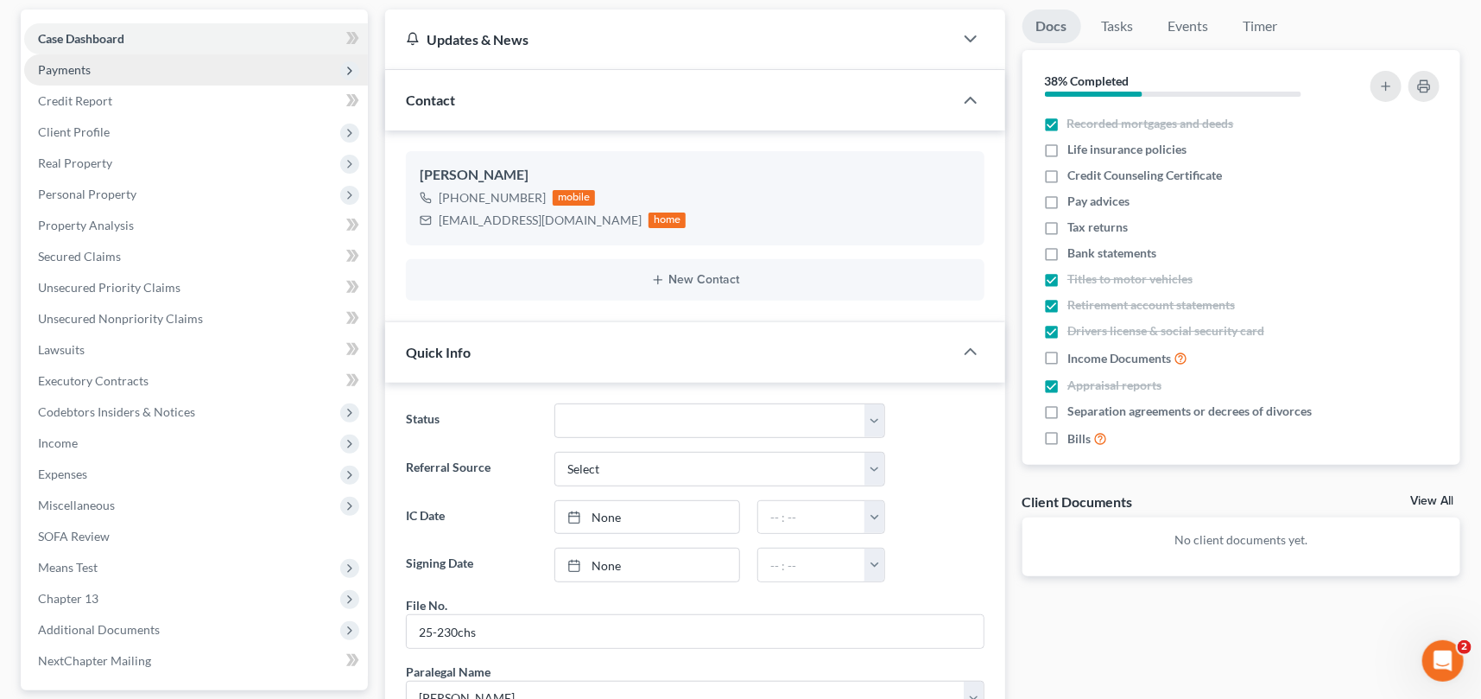
click at [70, 68] on span "Payments" at bounding box center [64, 69] width 53 height 15
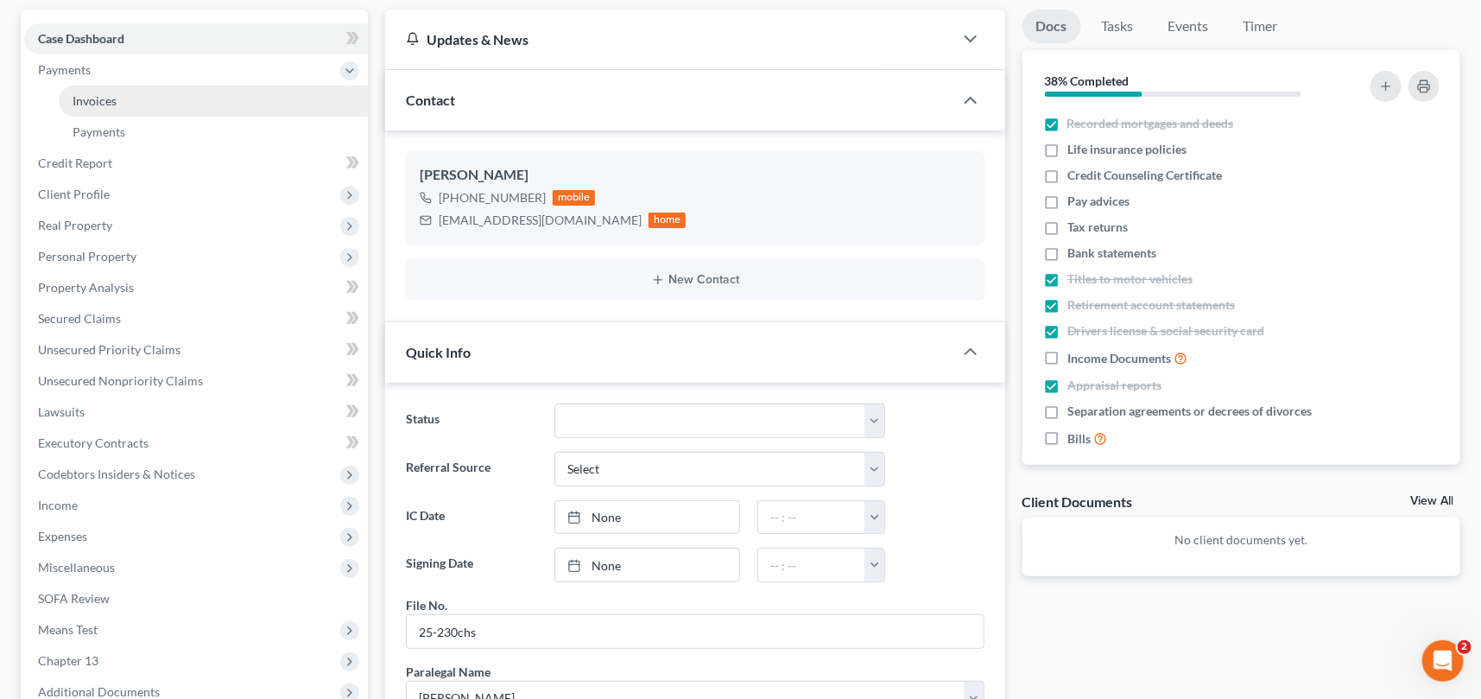
click at [95, 95] on span "Invoices" at bounding box center [95, 100] width 44 height 15
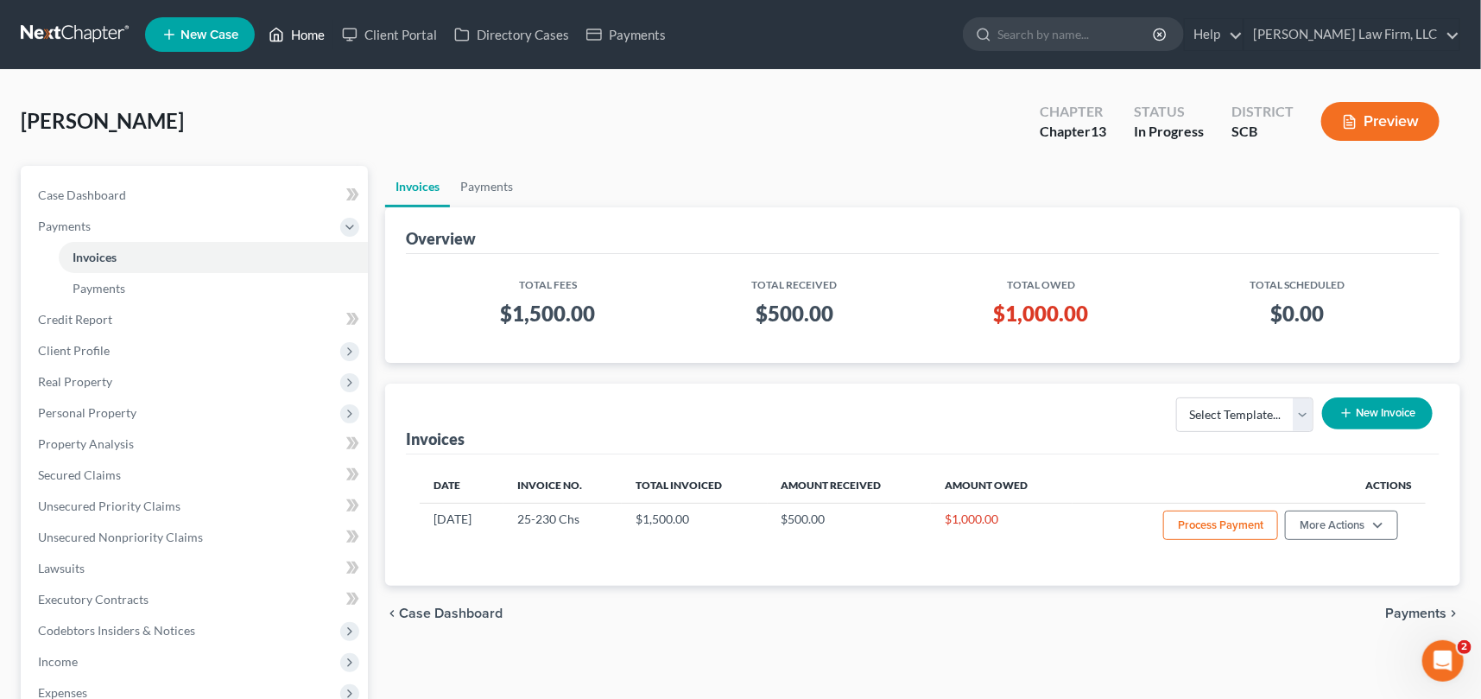
click at [326, 30] on link "Home" at bounding box center [296, 34] width 73 height 31
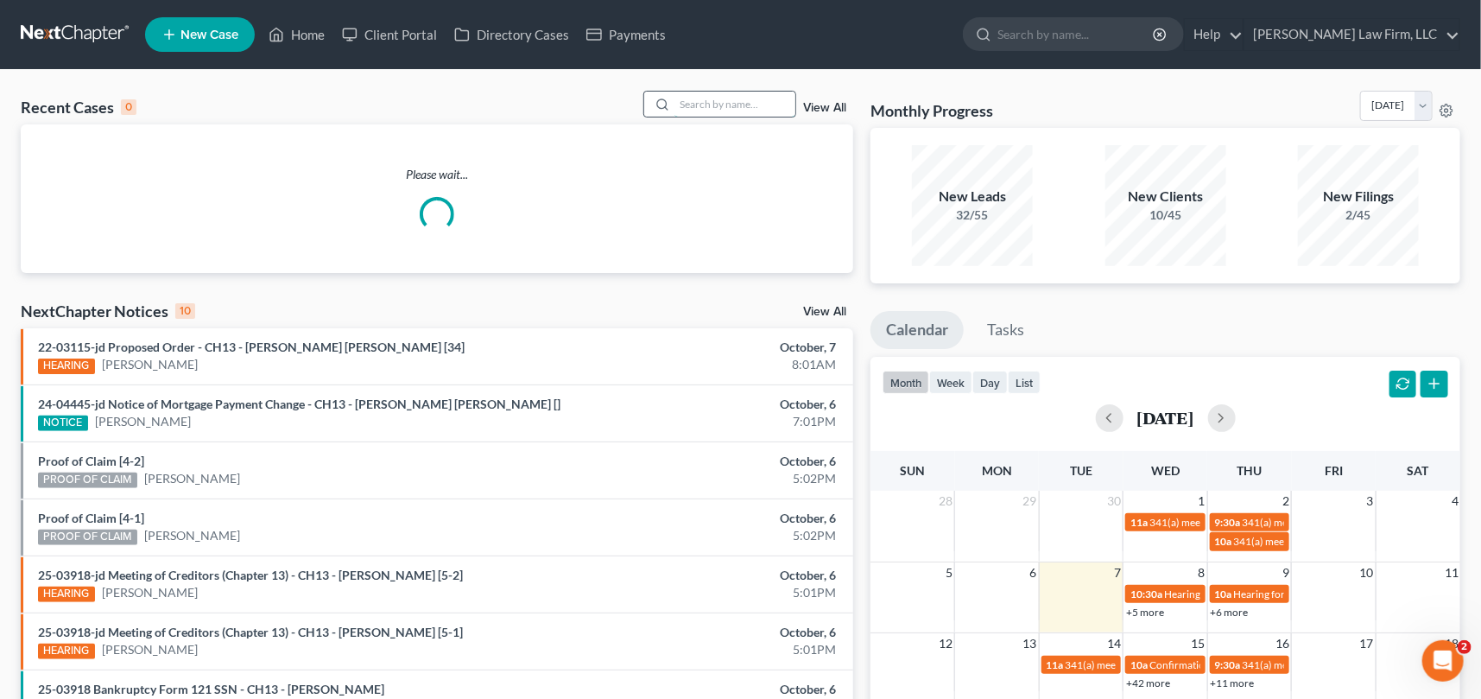
click at [683, 106] on input "search" at bounding box center [734, 104] width 121 height 25
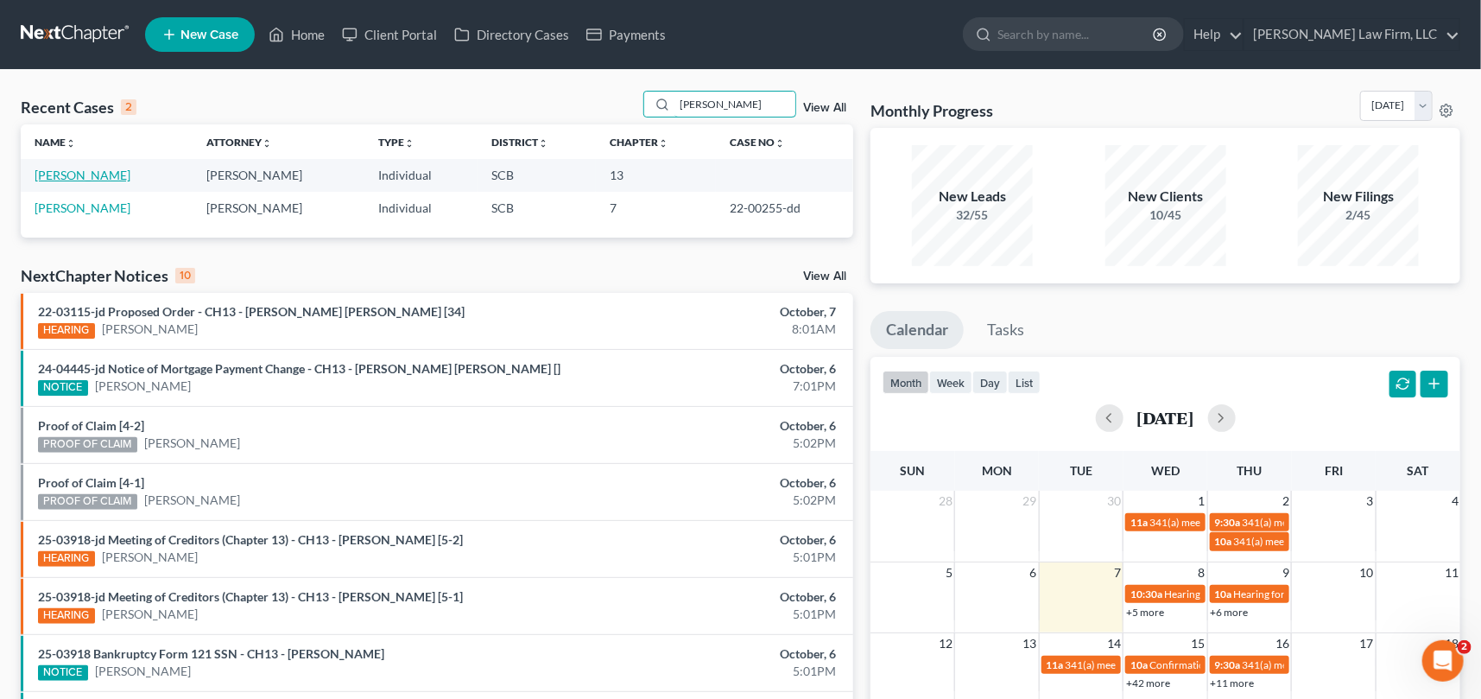
type input "claud"
click at [85, 168] on link "Claud, Stephen" at bounding box center [83, 175] width 96 height 15
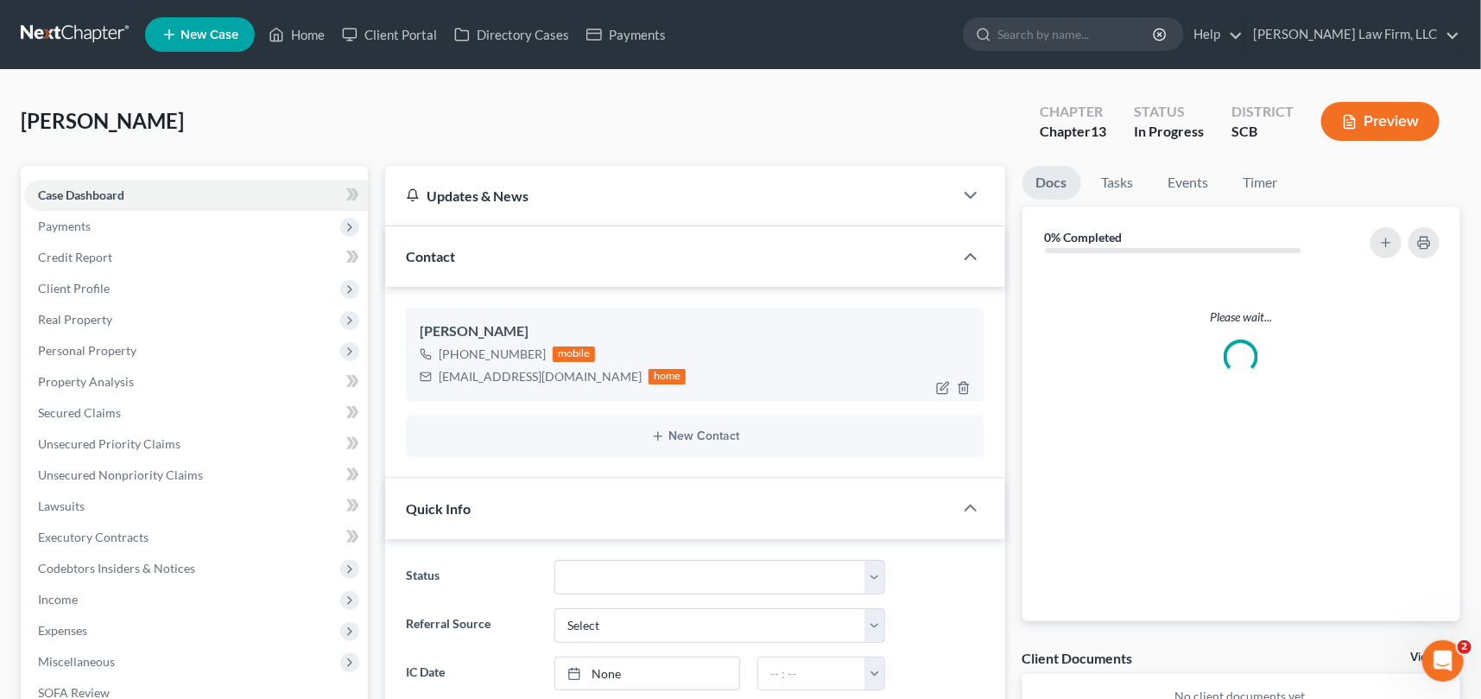
select select "0"
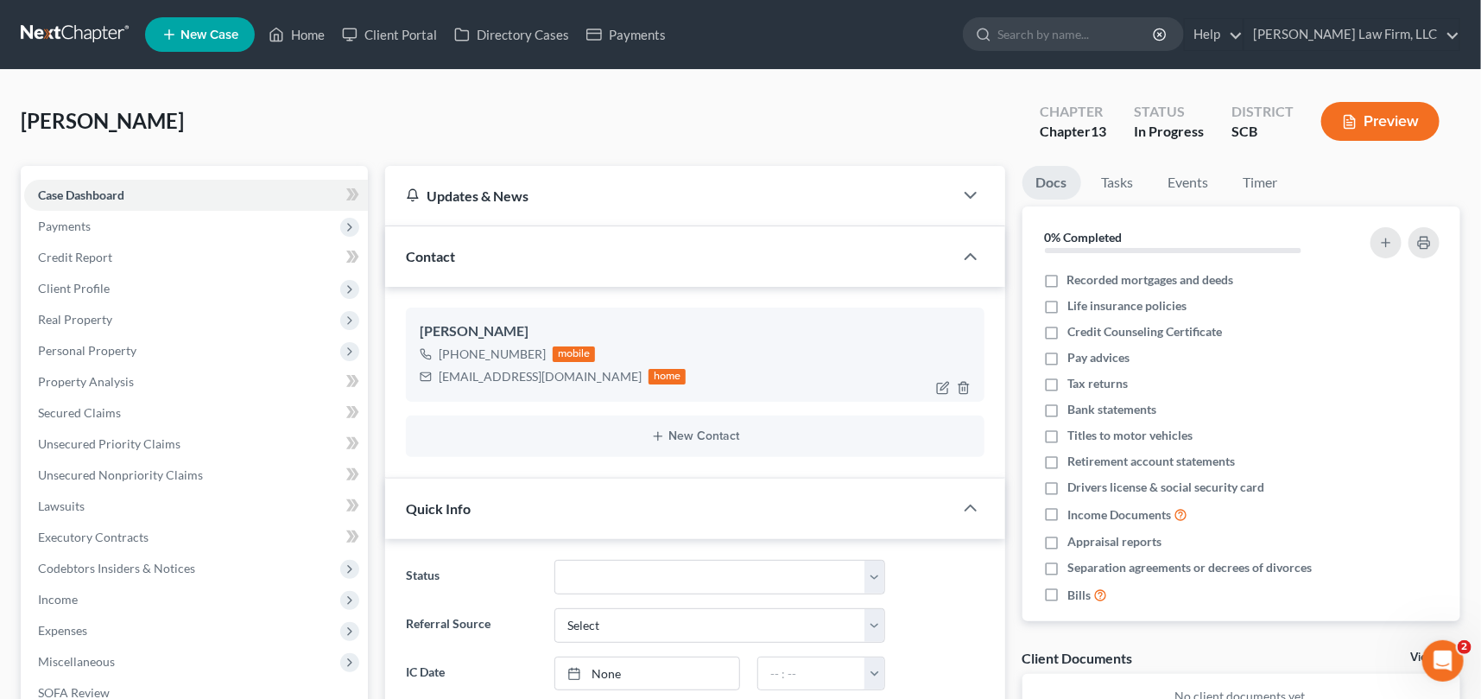
scroll to position [756, 0]
click at [308, 28] on link "Home" at bounding box center [296, 34] width 73 height 31
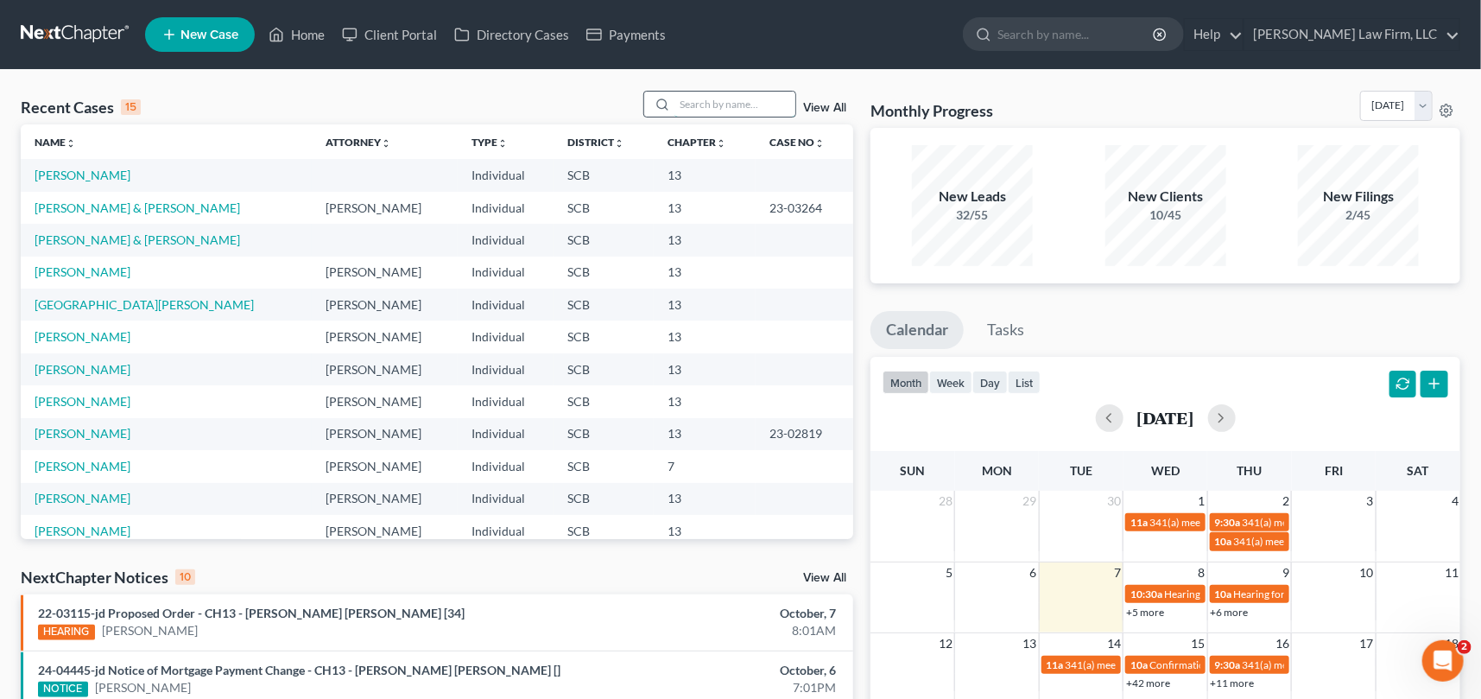
click at [739, 93] on input "search" at bounding box center [734, 104] width 121 height 25
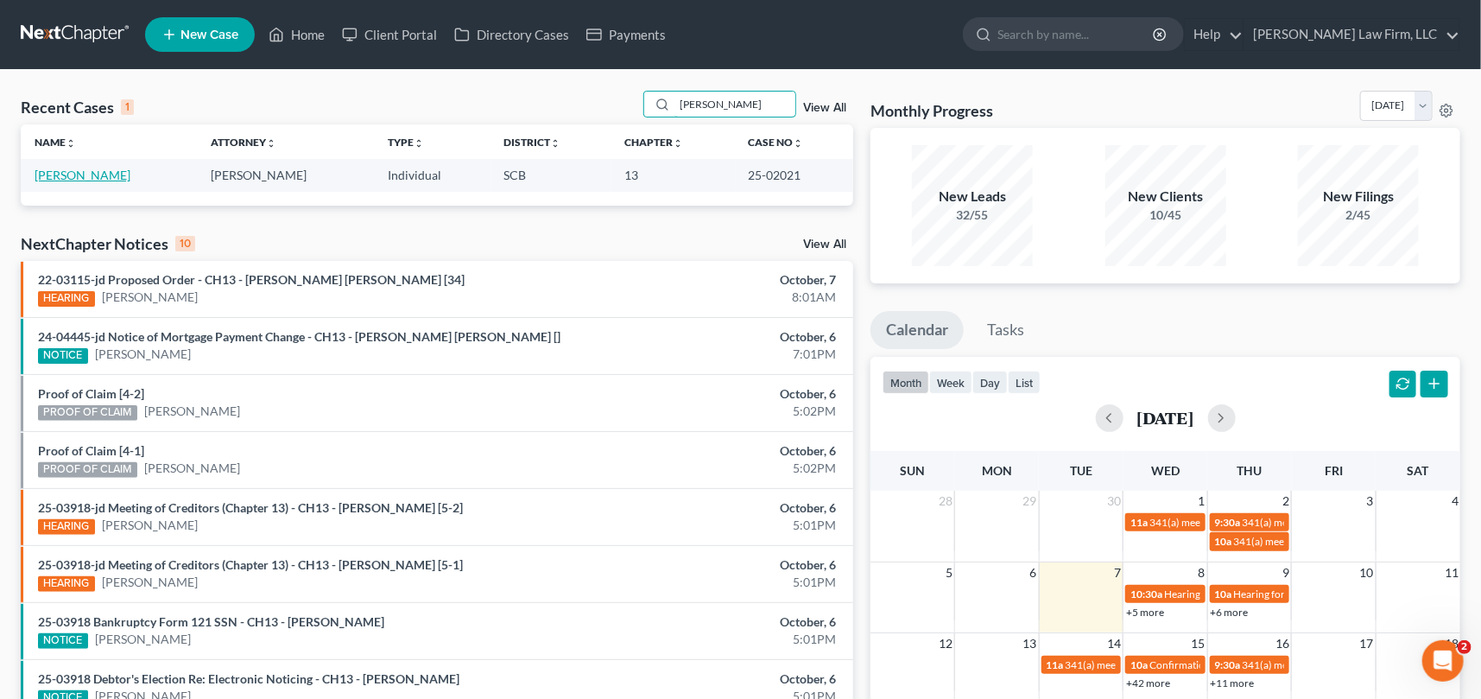
type input "trump"
click at [82, 173] on link "Trump, Daniel" at bounding box center [83, 175] width 96 height 15
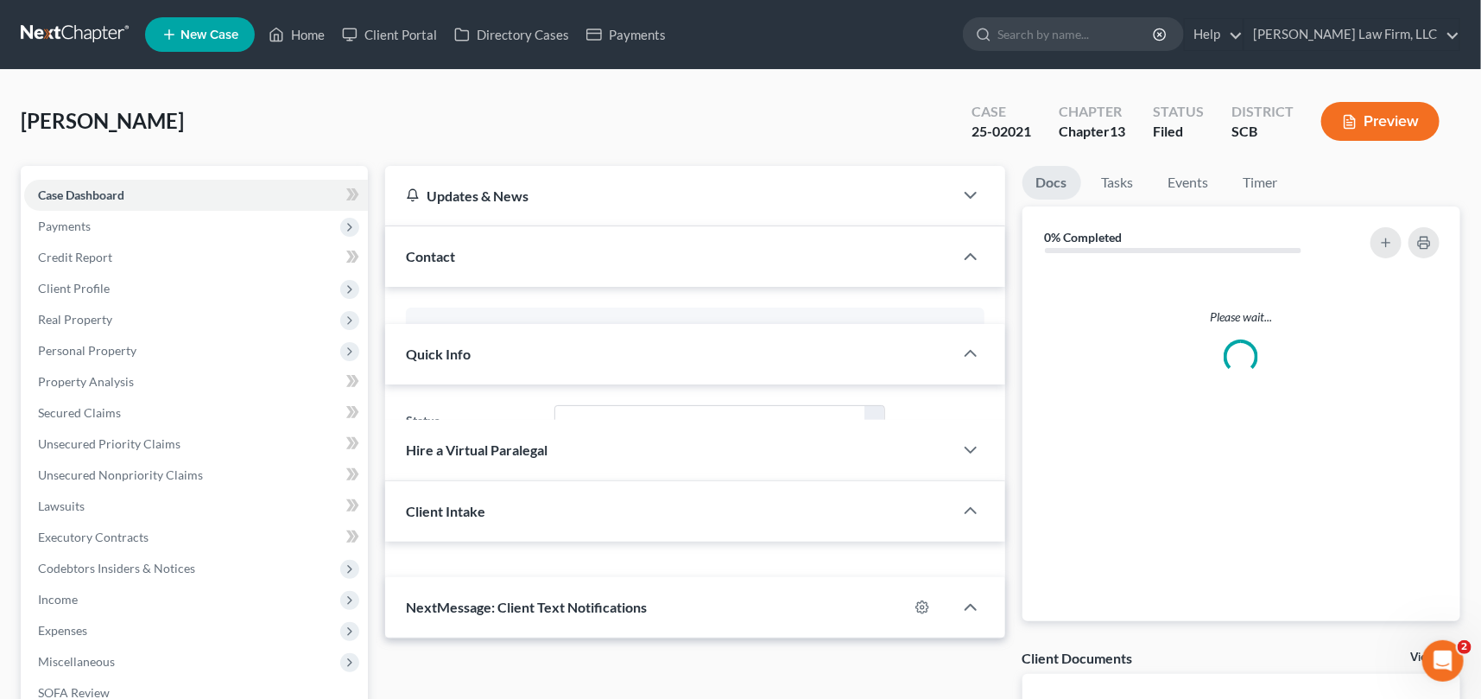
select select "0"
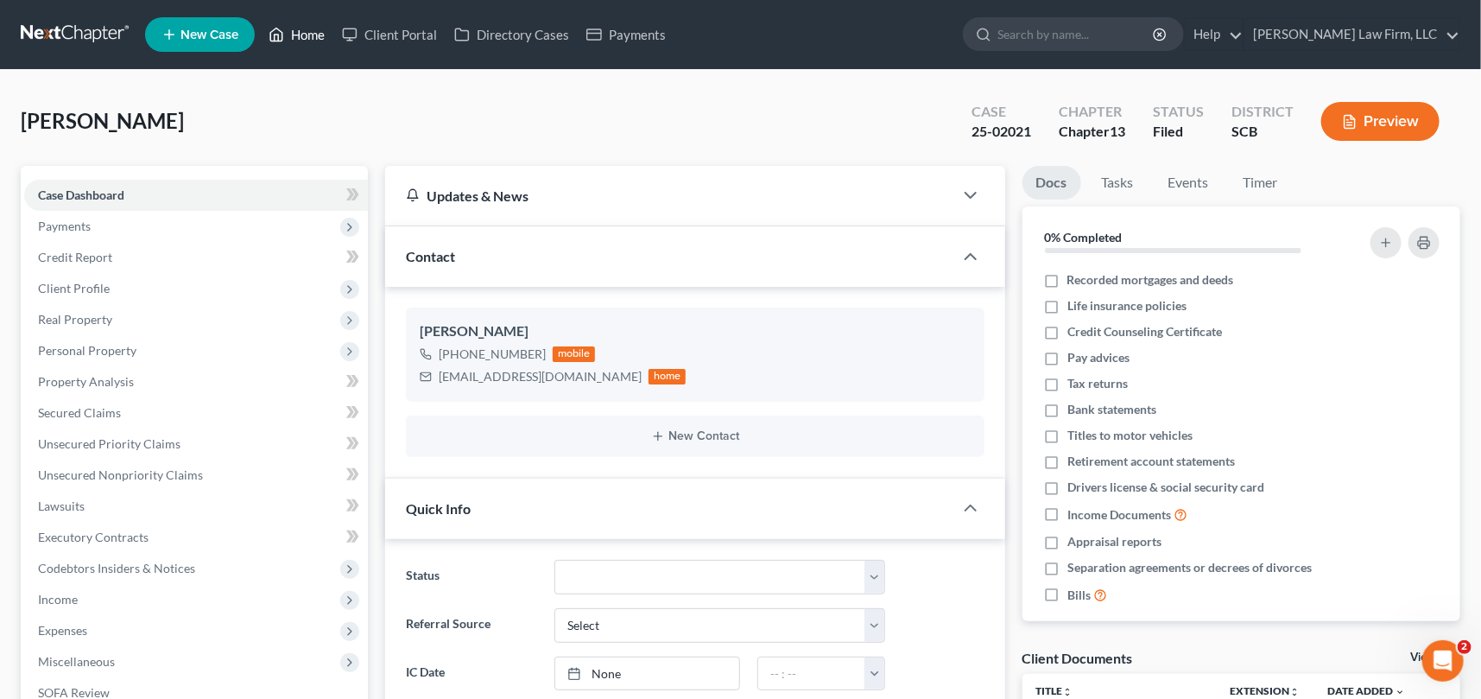
drag, startPoint x: 314, startPoint y: 36, endPoint x: 503, endPoint y: 138, distance: 214.8
click at [313, 36] on link "Home" at bounding box center [296, 34] width 73 height 31
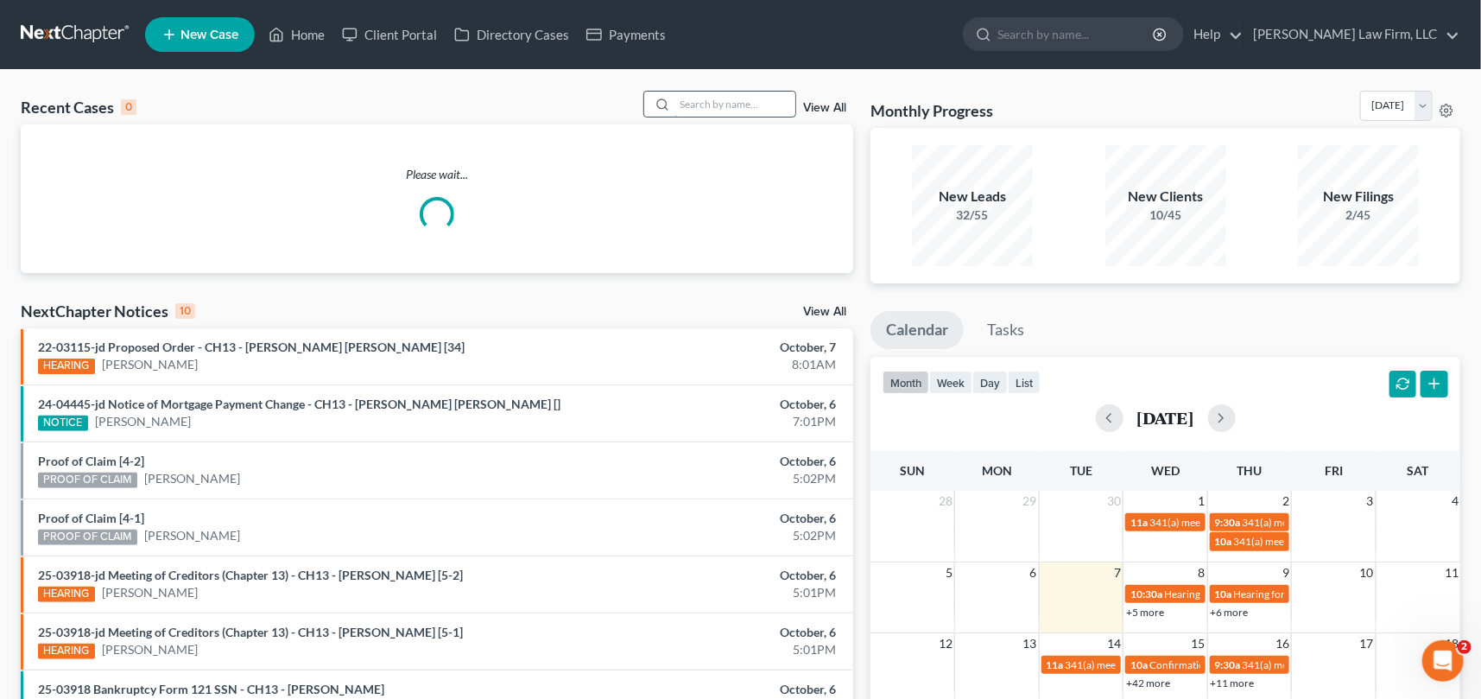
click at [717, 115] on input "search" at bounding box center [734, 104] width 121 height 25
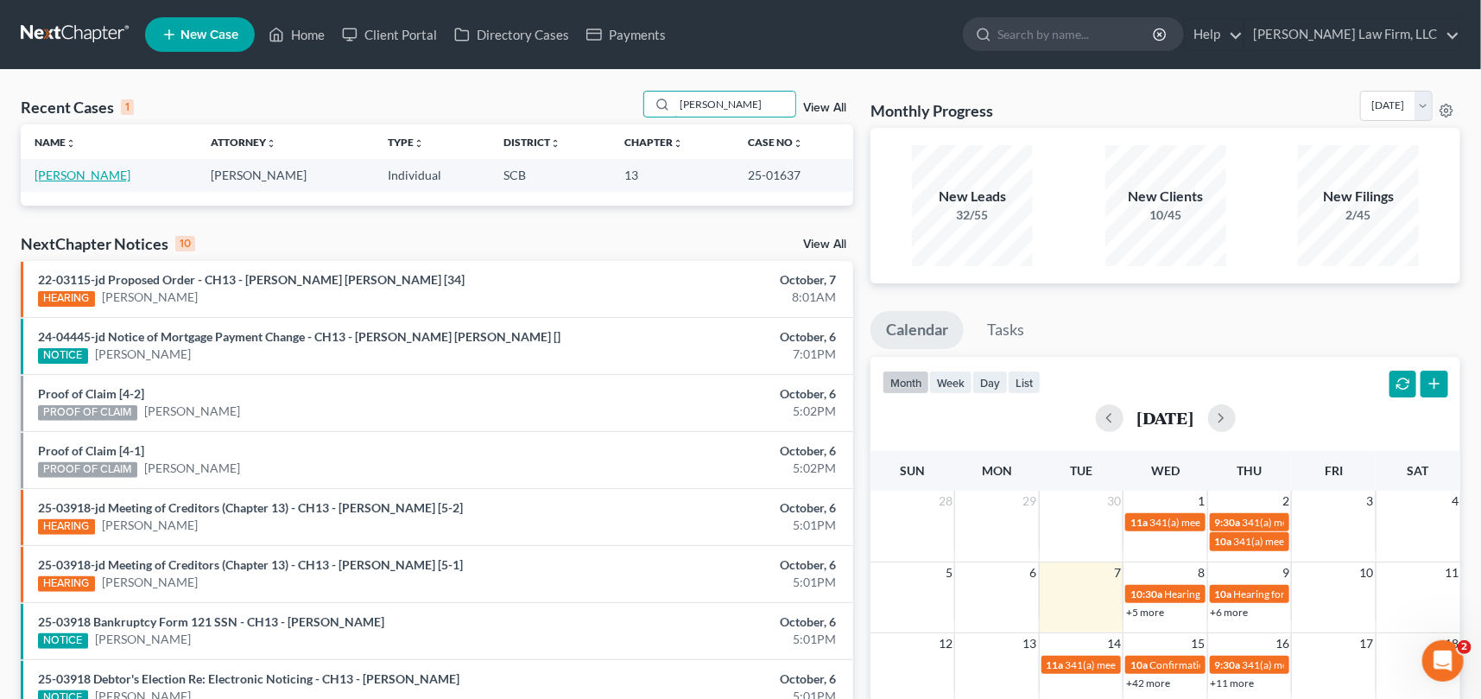
type input "Garcia"
click at [92, 172] on link "Garcia, Maria" at bounding box center [83, 175] width 96 height 15
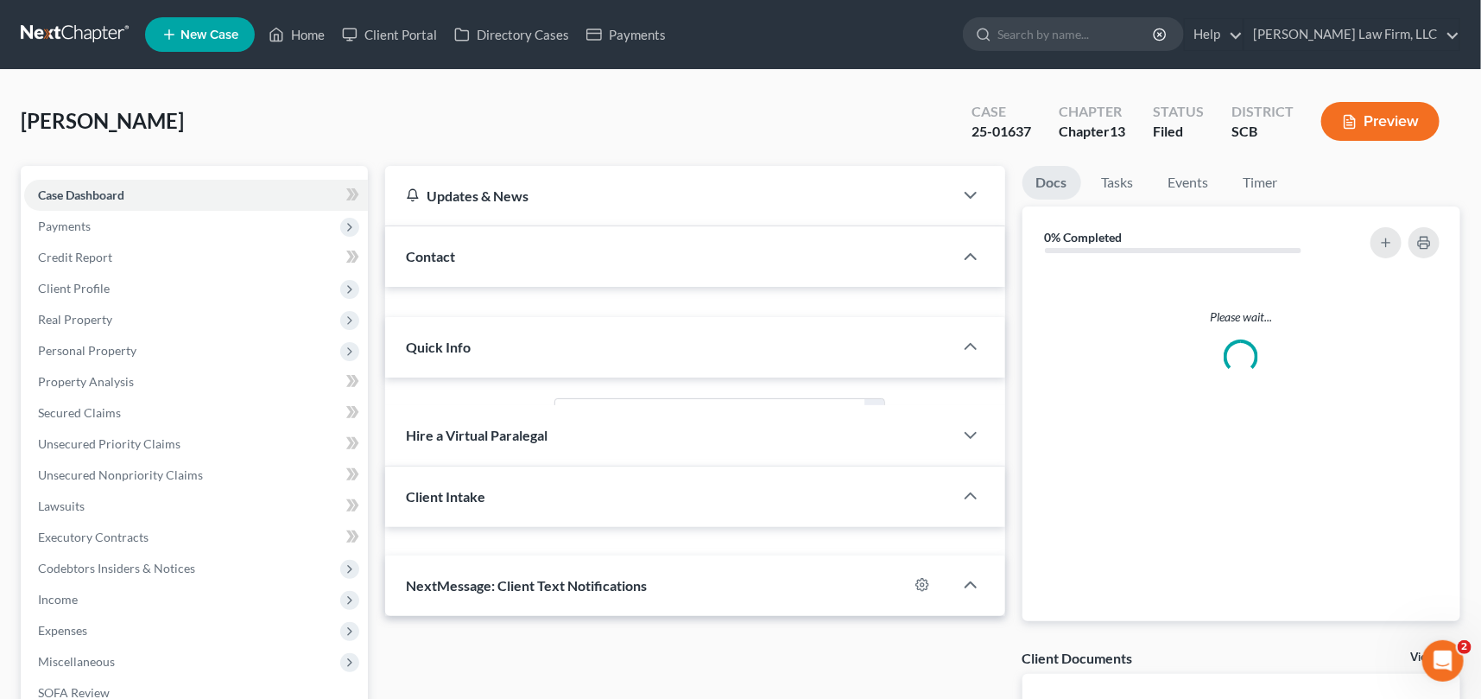
select select "0"
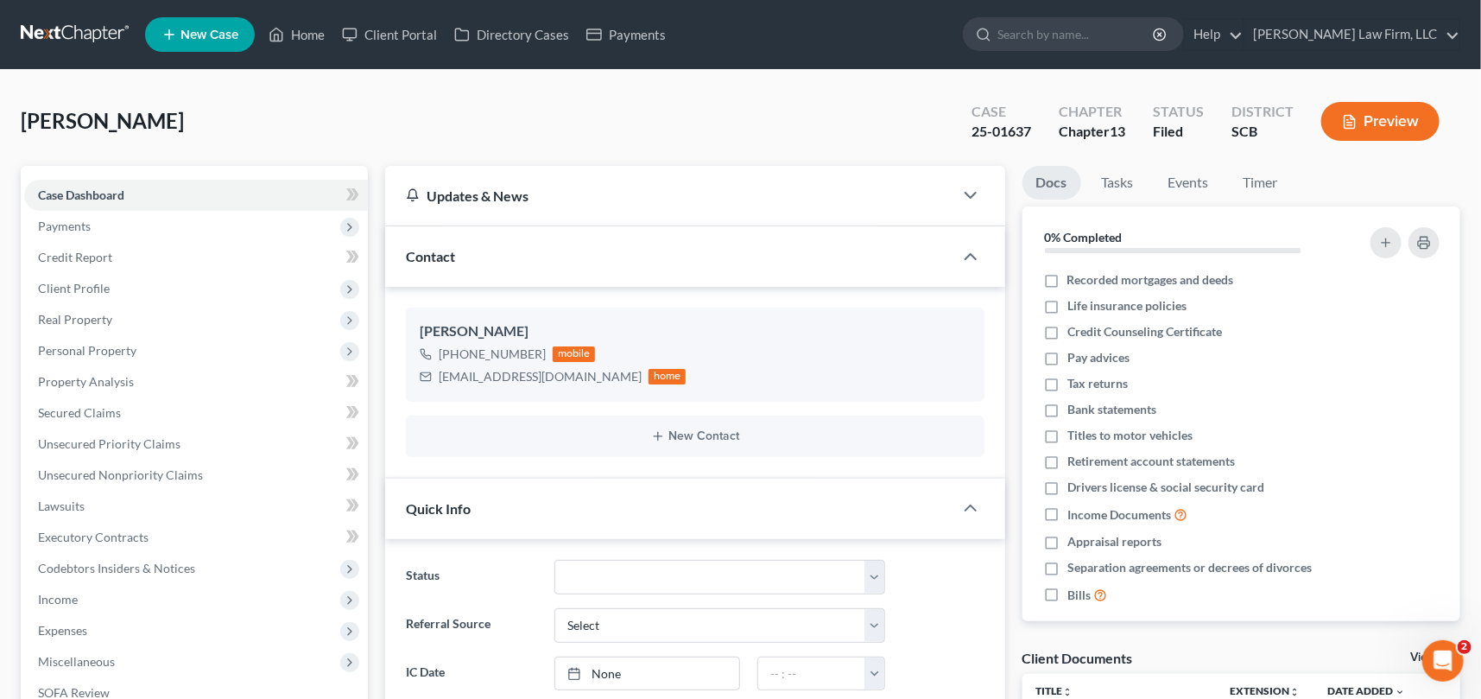
scroll to position [1433, 0]
